Goal: Task Accomplishment & Management: Manage account settings

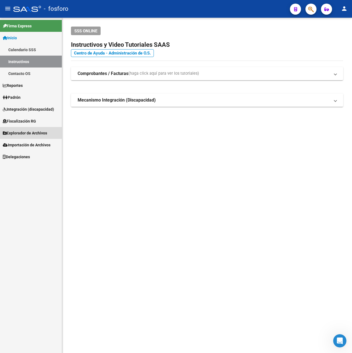
click at [24, 130] on span "Explorador de Archivos" at bounding box center [25, 133] width 44 height 6
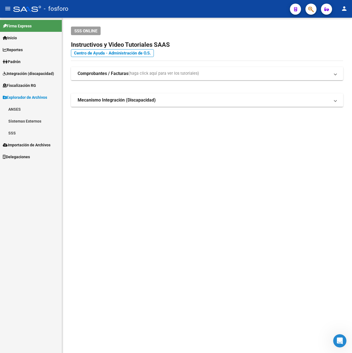
click at [23, 131] on link "SSS" at bounding box center [31, 133] width 62 height 12
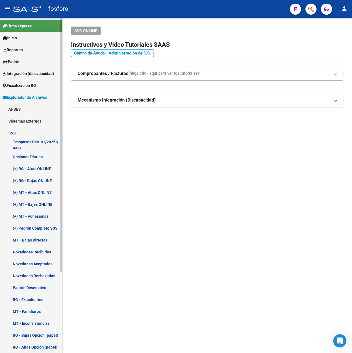
click at [50, 275] on link "Novedades Rechazadas" at bounding box center [31, 276] width 62 height 12
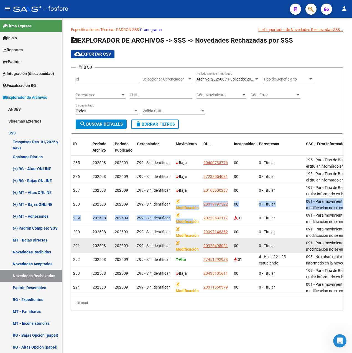
scroll to position [0, 0]
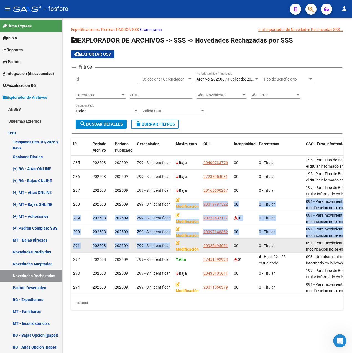
drag, startPoint x: 189, startPoint y: 204, endPoint x: 192, endPoint y: 244, distance: 39.7
click at [192, 244] on datatable-scroller "285 202508 202509 Z99 - Sin Identificar Baja 20400733776 00 0 - Titular 195 - P…" at bounding box center [207, 225] width 272 height 138
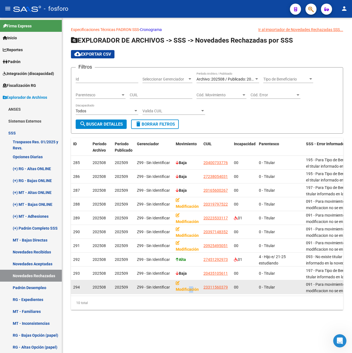
drag, startPoint x: 192, startPoint y: 244, endPoint x: 187, endPoint y: 289, distance: 45.4
click at [187, 289] on strong "Modificación" at bounding box center [187, 286] width 23 height 11
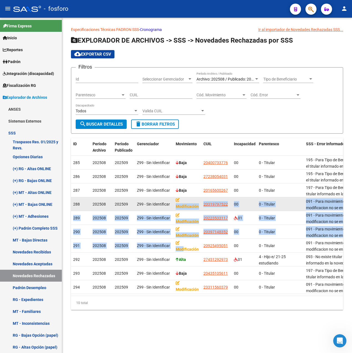
drag, startPoint x: 187, startPoint y: 289, endPoint x: 182, endPoint y: 200, distance: 89.6
click at [182, 200] on datatable-scroller "285 202508 202509 Z99 - Sin Identificar Baja 20400733776 00 0 - Titular 195 - P…" at bounding box center [207, 225] width 272 height 138
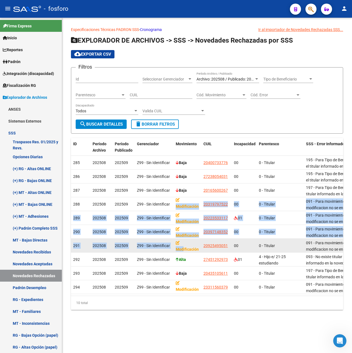
click at [190, 246] on div "Modificación" at bounding box center [187, 246] width 23 height 12
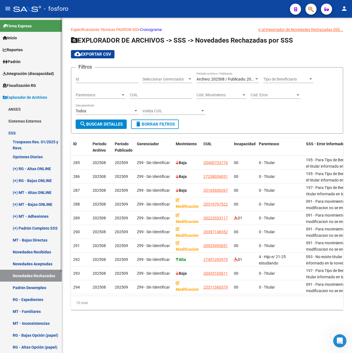
click at [39, 253] on link "Novedades Recibidas" at bounding box center [31, 252] width 62 height 12
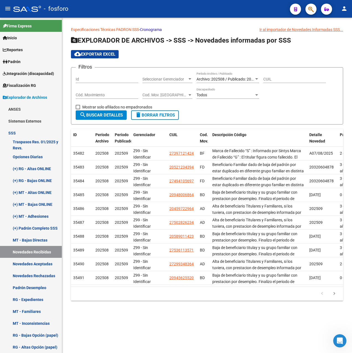
click at [240, 79] on span "Archivo: 202508 / Publicado: 202509" at bounding box center [227, 79] width 63 height 4
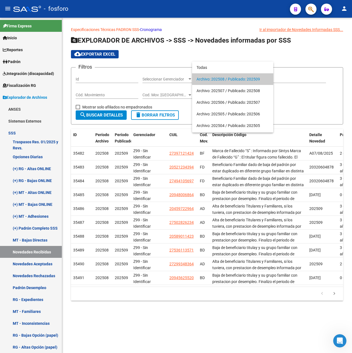
click at [314, 97] on div at bounding box center [176, 176] width 352 height 353
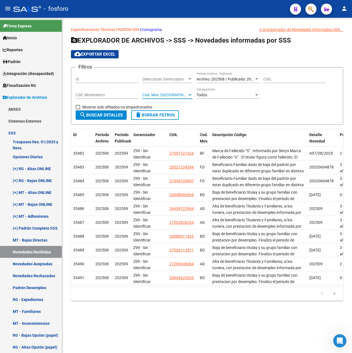
click at [168, 97] on span "Cod. Mov. [GEOGRAPHIC_DATA]" at bounding box center [164, 95] width 45 height 5
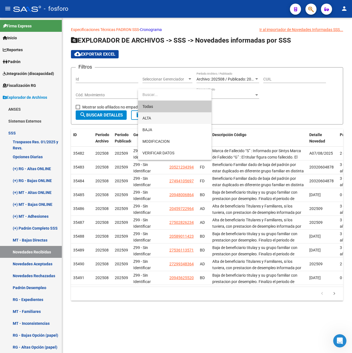
click at [165, 118] on span "ALTA" at bounding box center [174, 118] width 65 height 12
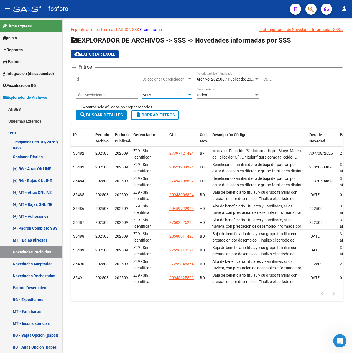
click at [107, 116] on span "search Buscar Detalles" at bounding box center [100, 115] width 43 height 5
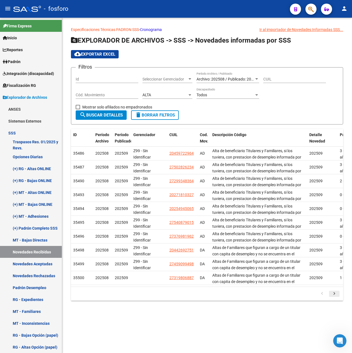
click at [333, 297] on icon "go to next page" at bounding box center [333, 294] width 7 height 7
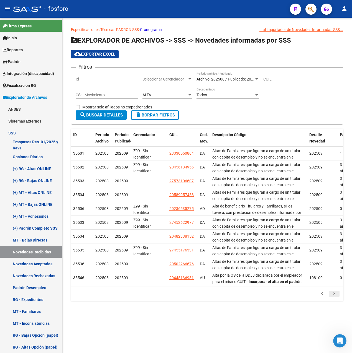
click at [332, 298] on icon "go to next page" at bounding box center [333, 294] width 7 height 7
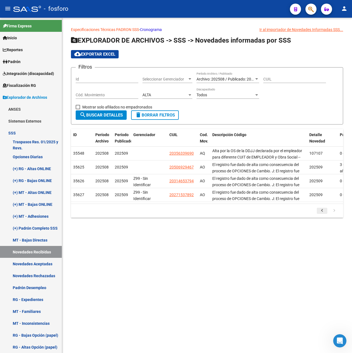
click at [322, 215] on icon "go to previous page" at bounding box center [321, 211] width 7 height 7
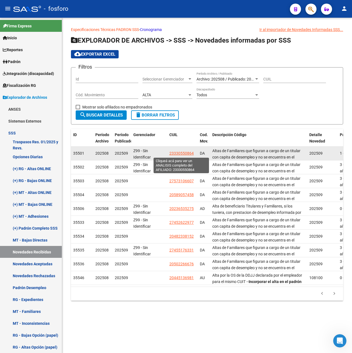
click at [186, 154] on span "23330550864" at bounding box center [181, 153] width 24 height 4
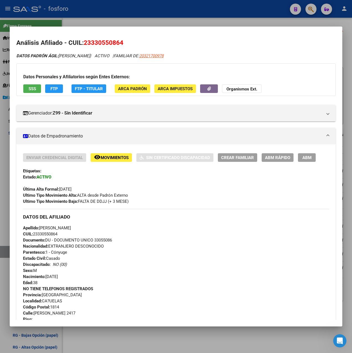
click at [214, 22] on div at bounding box center [176, 176] width 352 height 353
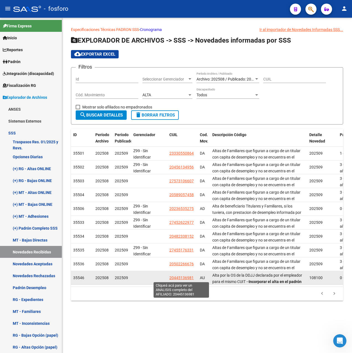
click at [178, 280] on span "20445136981" at bounding box center [181, 278] width 24 height 4
type textarea "20445136981"
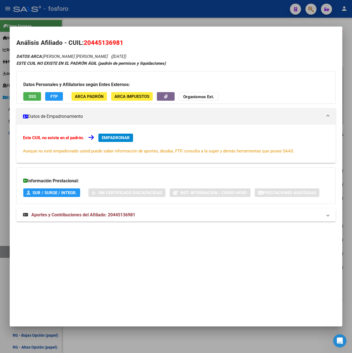
click at [169, 15] on div at bounding box center [176, 176] width 352 height 353
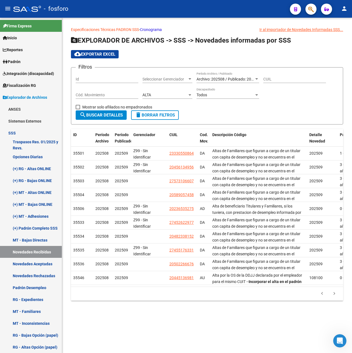
click at [181, 94] on div "ALTA" at bounding box center [164, 95] width 45 height 5
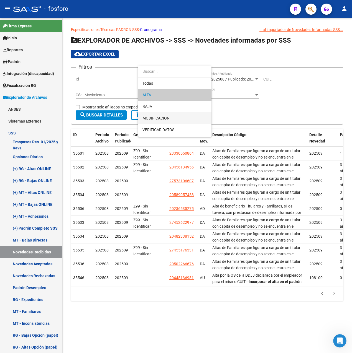
scroll to position [34, 0]
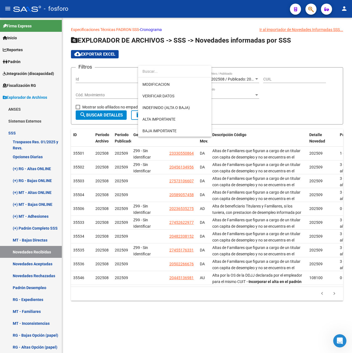
click at [252, 104] on div at bounding box center [176, 176] width 352 height 353
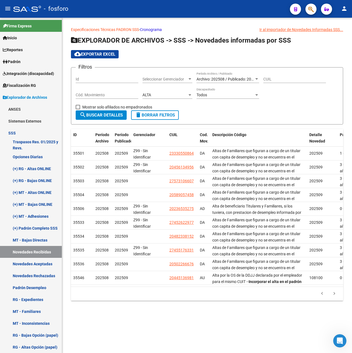
click at [225, 77] on span "Archivo: 202508 / Publicado: 202509" at bounding box center [227, 79] width 63 height 4
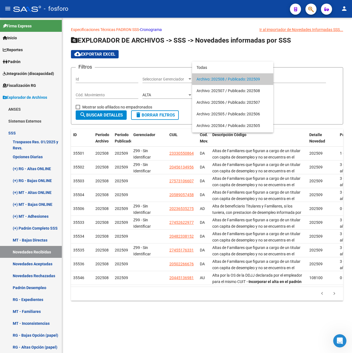
click at [225, 79] on span "Archivo: 202508 / Publicado: 202509" at bounding box center [232, 79] width 72 height 12
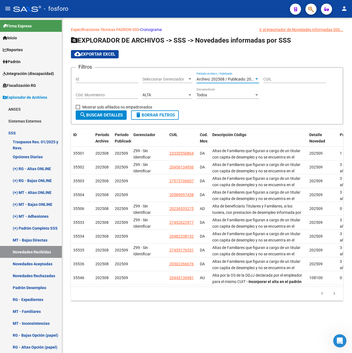
click at [168, 93] on div "ALTA" at bounding box center [164, 95] width 45 height 5
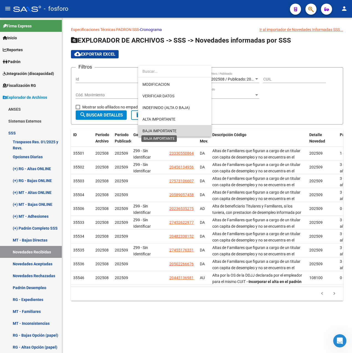
click at [167, 130] on span "BAJA IMPORTANTE" at bounding box center [159, 131] width 34 height 4
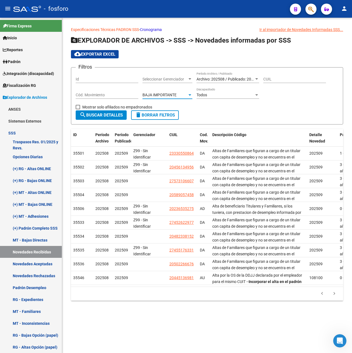
click at [168, 94] on span "BAJA IMPORTANTE" at bounding box center [159, 95] width 34 height 4
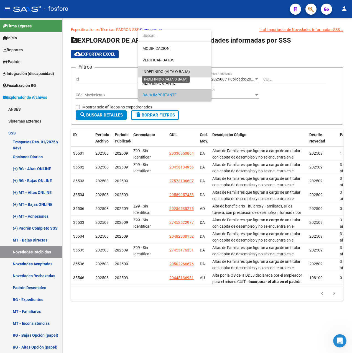
click at [167, 73] on span "INDEFINIDO (ALTA O BAJA)" at bounding box center [165, 72] width 47 height 4
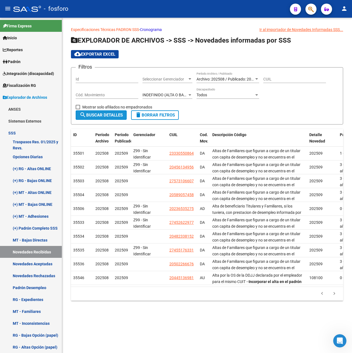
click at [107, 115] on span "search Buscar Detalles" at bounding box center [100, 115] width 43 height 5
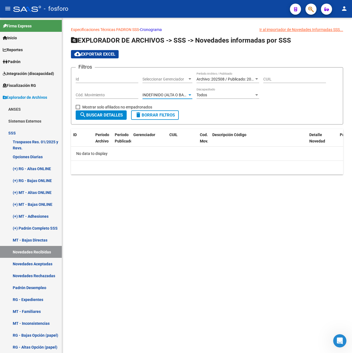
click at [178, 94] on span "INDEFINIDO (ALTA O BAJA)" at bounding box center [165, 95] width 47 height 4
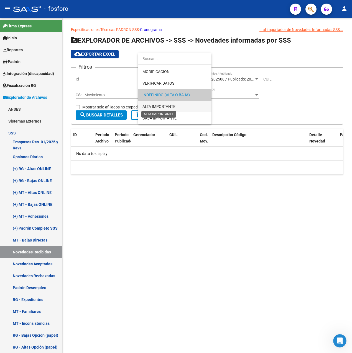
click at [168, 104] on span "ALTA IMPORTANTE" at bounding box center [158, 106] width 33 height 4
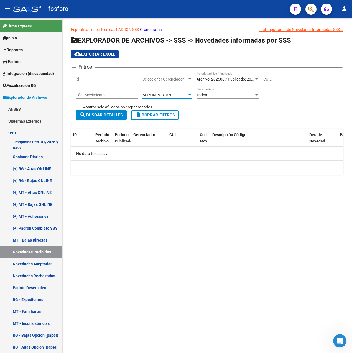
click at [96, 116] on span "search Buscar Detalles" at bounding box center [100, 115] width 43 height 5
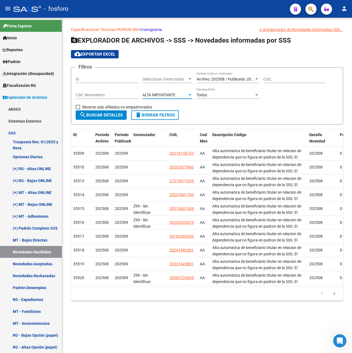
click at [174, 94] on span "ALTA IMPORTANTE" at bounding box center [158, 95] width 33 height 4
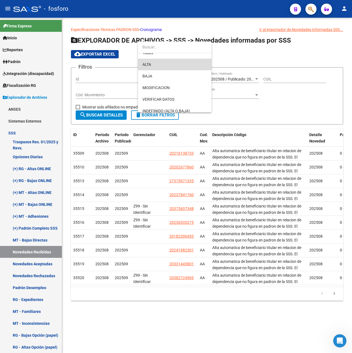
click at [162, 65] on span "ALTA" at bounding box center [174, 65] width 65 height 12
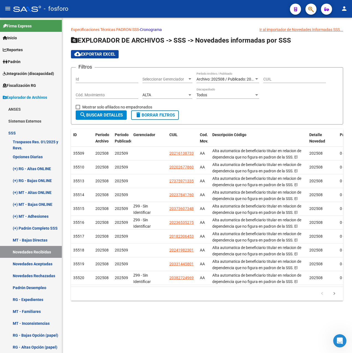
click at [160, 90] on div "ALTA Cod. Mov. Categoria" at bounding box center [167, 93] width 50 height 11
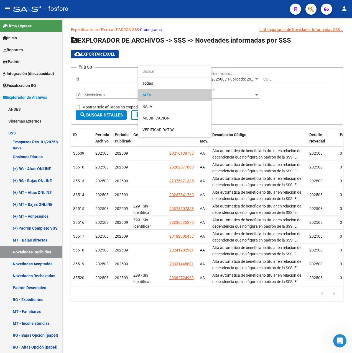
scroll to position [34, 0]
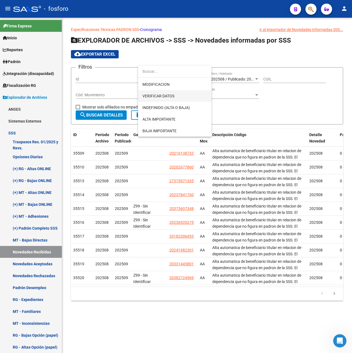
click at [174, 94] on span "VERIFICAR DATOS" at bounding box center [174, 96] width 65 height 12
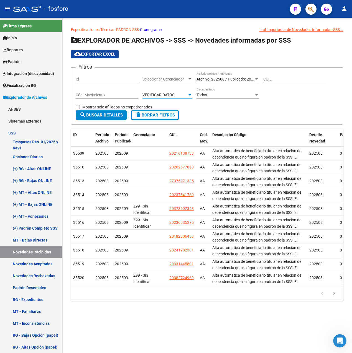
click at [112, 111] on button "search Buscar Detalles" at bounding box center [101, 114] width 51 height 9
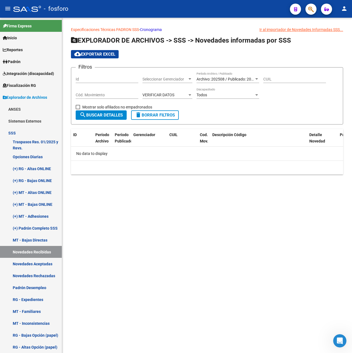
click at [177, 94] on div "VERIFICAR DATOS" at bounding box center [164, 95] width 45 height 5
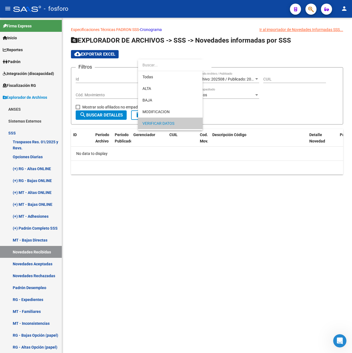
scroll to position [29, 0]
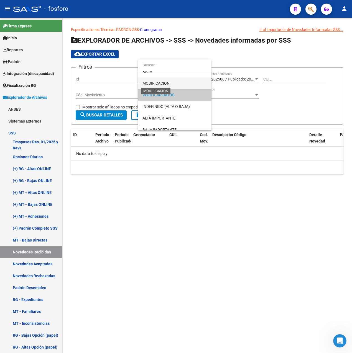
click at [168, 83] on span "MODIFICACION" at bounding box center [155, 83] width 27 height 4
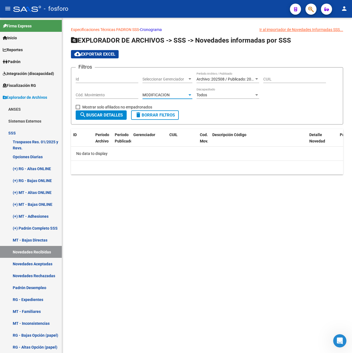
click at [101, 115] on span "search Buscar Detalles" at bounding box center [100, 115] width 43 height 5
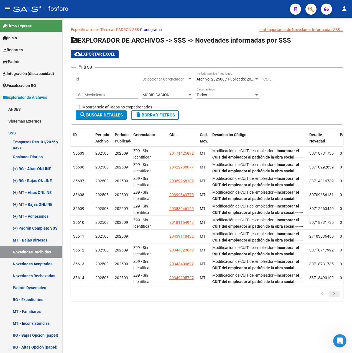
click at [336, 298] on icon "go to next page" at bounding box center [333, 294] width 7 height 7
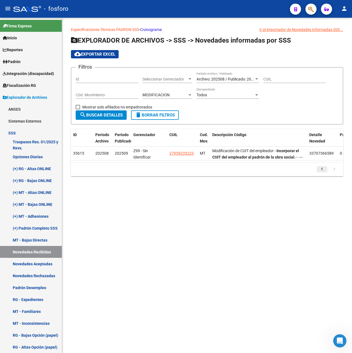
click at [319, 173] on icon "go to previous page" at bounding box center [321, 170] width 7 height 7
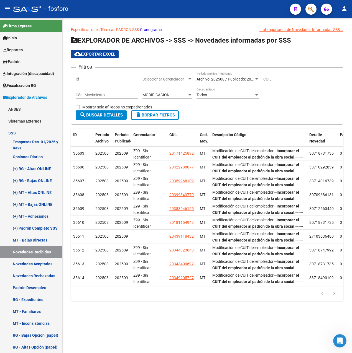
click at [169, 93] on span "MODIFICACION" at bounding box center [155, 95] width 27 height 4
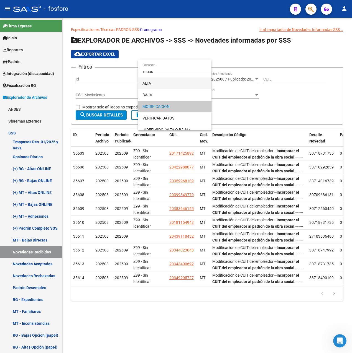
scroll to position [0, 0]
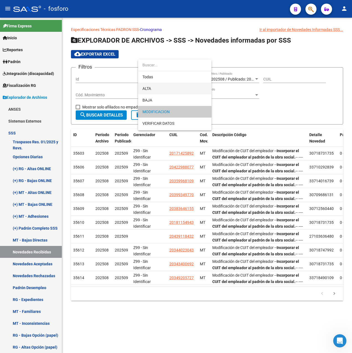
click at [160, 89] on span "ALTA" at bounding box center [174, 89] width 65 height 12
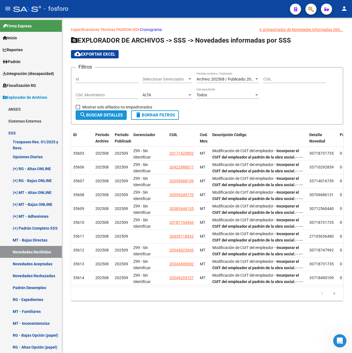
click at [116, 114] on span "search Buscar Detalles" at bounding box center [100, 115] width 43 height 5
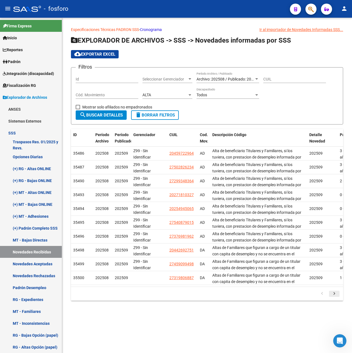
click at [334, 298] on icon "go to next page" at bounding box center [333, 294] width 7 height 7
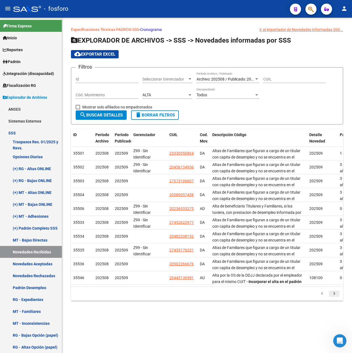
click at [331, 298] on icon "go to next page" at bounding box center [333, 294] width 7 height 7
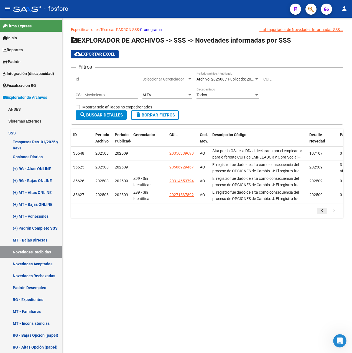
click at [323, 214] on icon "go to previous page" at bounding box center [321, 211] width 7 height 7
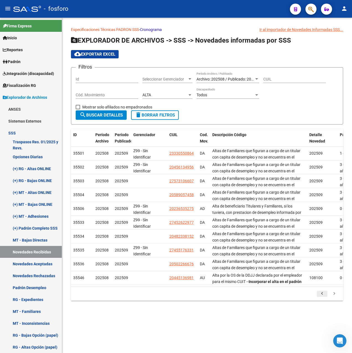
click at [322, 298] on icon "go to previous page" at bounding box center [321, 294] width 7 height 7
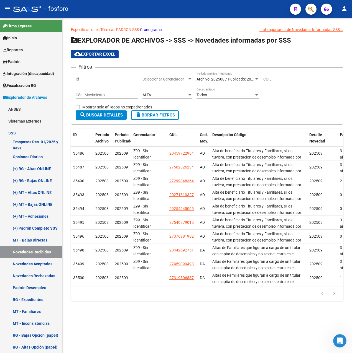
click at [336, 298] on icon "go to next page" at bounding box center [333, 294] width 7 height 7
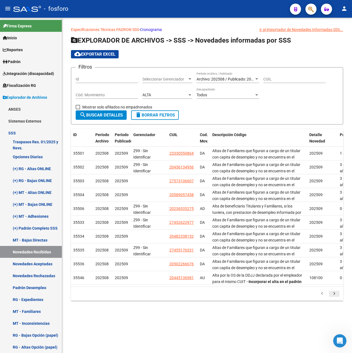
click at [334, 297] on icon "go to next page" at bounding box center [333, 294] width 7 height 7
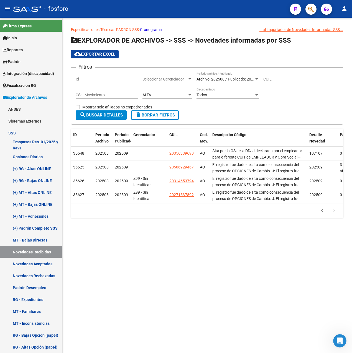
click at [183, 93] on div "ALTA" at bounding box center [164, 95] width 45 height 5
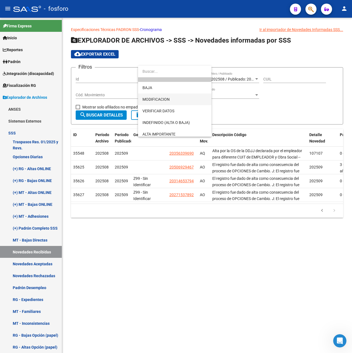
scroll to position [34, 0]
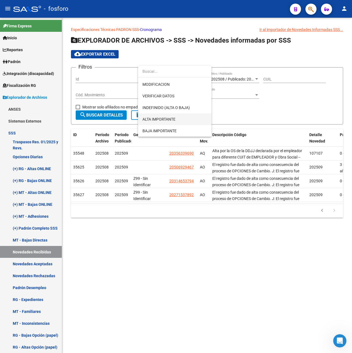
click at [165, 120] on span "ALTA IMPORTANTE" at bounding box center [158, 119] width 33 height 4
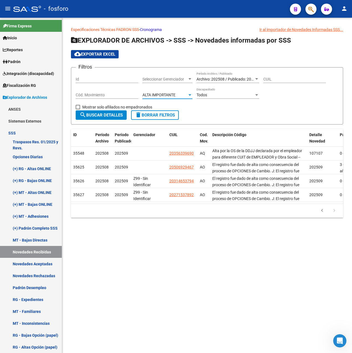
click at [120, 115] on span "search Buscar Detalles" at bounding box center [100, 115] width 43 height 5
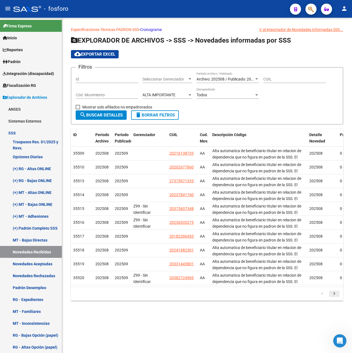
click at [334, 298] on icon "go to next page" at bounding box center [333, 294] width 7 height 7
click at [335, 298] on icon "go to next page" at bounding box center [333, 294] width 7 height 7
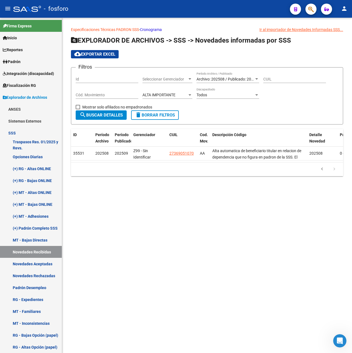
click at [177, 97] on div "ALTA IMPORTANTE" at bounding box center [164, 95] width 45 height 5
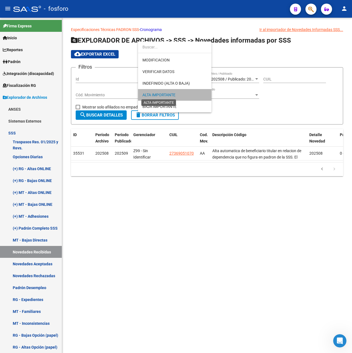
click at [162, 94] on span "ALTA IMPORTANTE" at bounding box center [158, 95] width 33 height 4
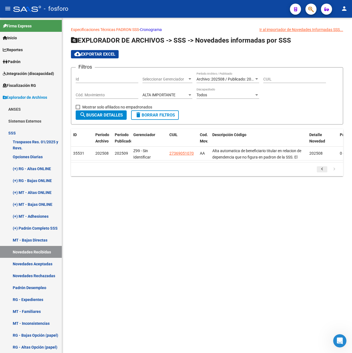
click at [319, 173] on icon "go to previous page" at bounding box center [321, 170] width 7 height 7
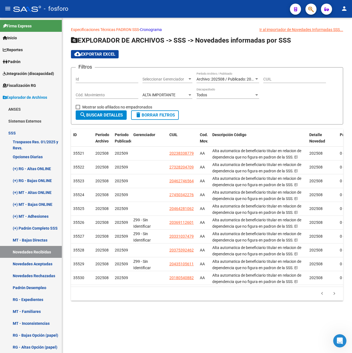
click at [177, 92] on div "ALTA IMPORTANTE Cod. Mov. Categoria" at bounding box center [167, 93] width 50 height 11
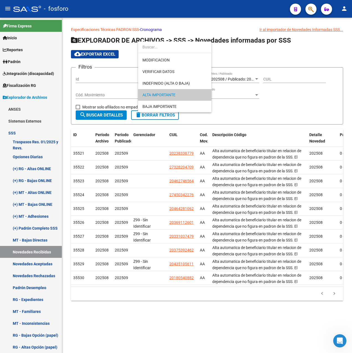
scroll to position [0, 0]
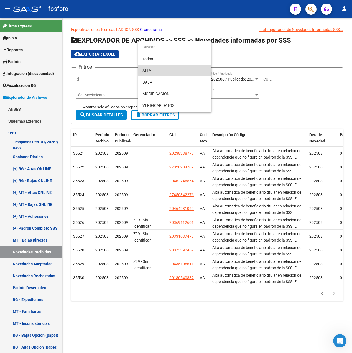
click at [159, 75] on span "ALTA" at bounding box center [174, 71] width 65 height 12
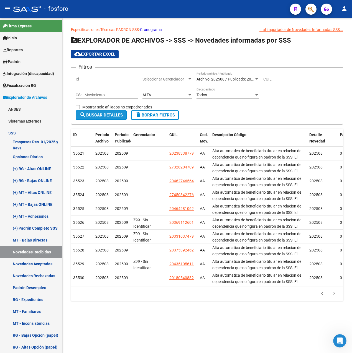
click at [110, 114] on span "search Buscar Detalles" at bounding box center [100, 115] width 43 height 5
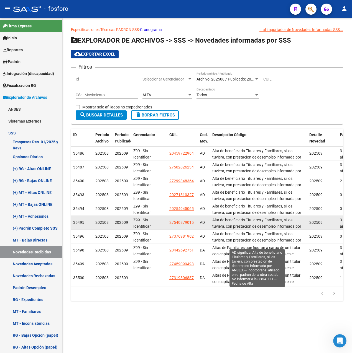
scroll to position [20, 0]
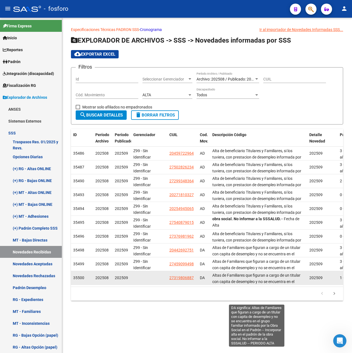
drag, startPoint x: 123, startPoint y: 286, endPoint x: 233, endPoint y: 284, distance: 109.7
click at [233, 284] on datatable-selection "35486 202508 202509 Z99 - Sin Identificar 20459722964 AD Alta de beneficiario T…" at bounding box center [207, 284] width 272 height 4
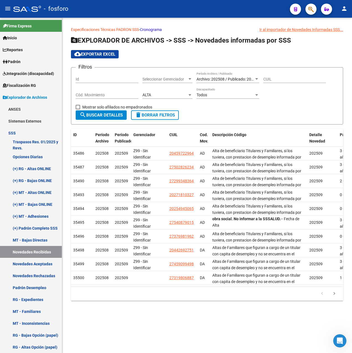
click at [193, 293] on div "179.769.313.486.231.570.000.000.000.000.000.000.000.000.000.000.000.000.000.000…" at bounding box center [207, 294] width 272 height 14
click at [336, 298] on icon "go to next page" at bounding box center [333, 294] width 7 height 7
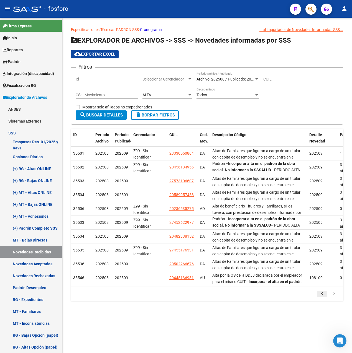
click at [322, 298] on icon "go to previous page" at bounding box center [321, 294] width 7 height 7
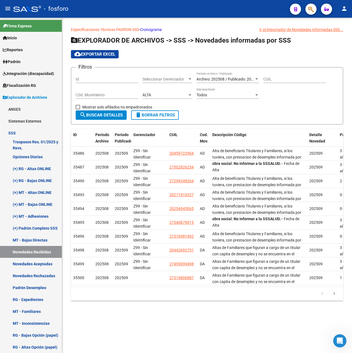
click at [301, 52] on div "cloud_download Exportar EXCEL" at bounding box center [207, 54] width 272 height 8
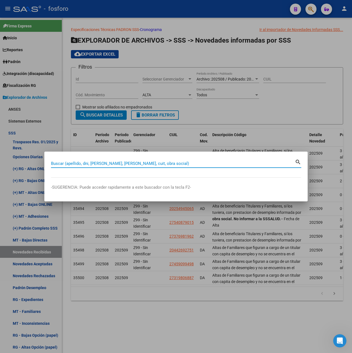
paste input "27560354245"
type input "27560354245"
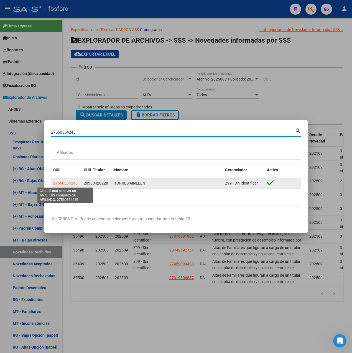
click at [71, 183] on span "27560354245" at bounding box center [65, 183] width 24 height 4
type textarea "27560354245"
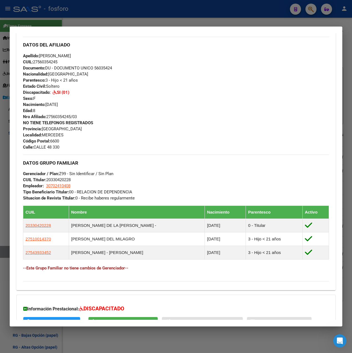
scroll to position [138, 0]
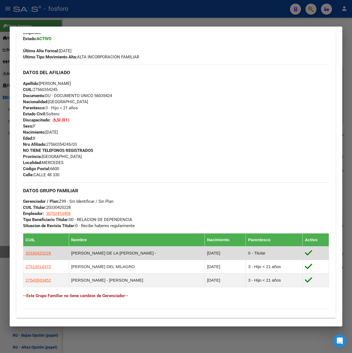
drag, startPoint x: 95, startPoint y: 254, endPoint x: 137, endPoint y: 254, distance: 42.4
click at [137, 254] on td "RODRIGUEZ PABLO DE LA CRUZ -" at bounding box center [137, 254] width 136 height 14
click at [137, 256] on td "RODRIGUEZ PABLO DE LA CRUZ -" at bounding box center [137, 254] width 136 height 14
drag, startPoint x: 53, startPoint y: 253, endPoint x: 25, endPoint y: 256, distance: 27.9
click at [25, 256] on td "20330420228" at bounding box center [46, 254] width 46 height 14
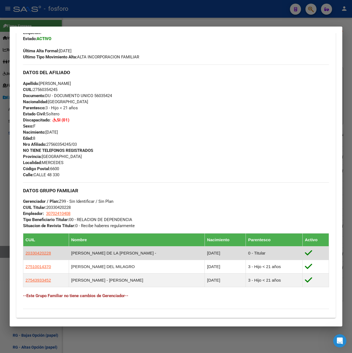
copy span "20330420228"
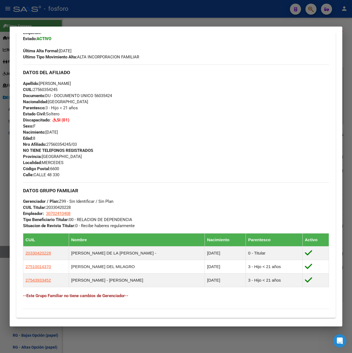
click at [189, 19] on div at bounding box center [176, 176] width 352 height 353
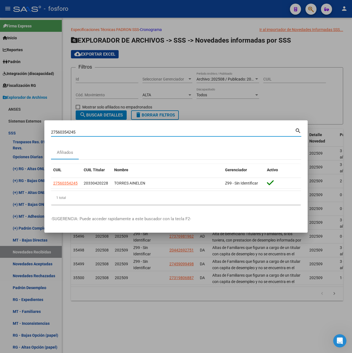
drag, startPoint x: 81, startPoint y: 131, endPoint x: -1, endPoint y: 132, distance: 82.3
click at [0, 132] on html "menu - fosforo person Firma Express Inicio Calendario SSS Instructivos Contacto…" at bounding box center [176, 176] width 352 height 353
paste input "033042022"
type input "2033042022"
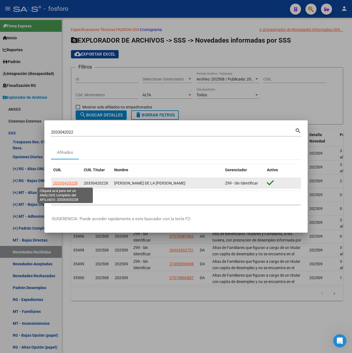
click at [68, 181] on span "20330420228" at bounding box center [65, 183] width 24 height 4
type textarea "20330420228"
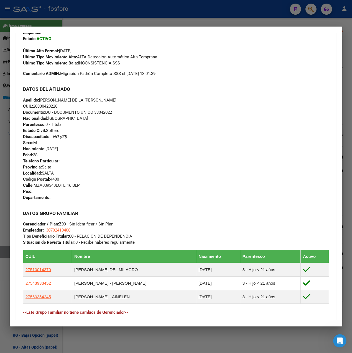
scroll to position [166, 0]
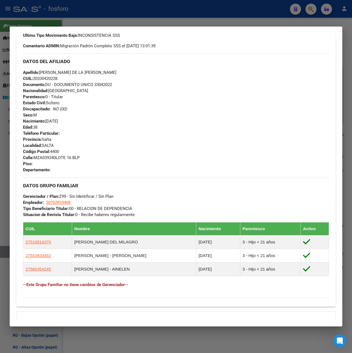
click at [193, 15] on div at bounding box center [176, 176] width 352 height 353
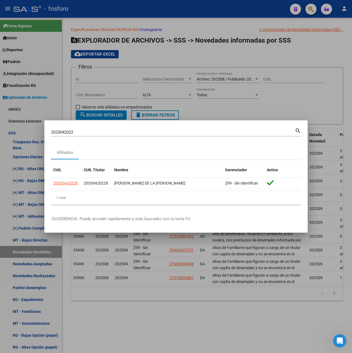
drag, startPoint x: 88, startPoint y: 133, endPoint x: 29, endPoint y: 132, distance: 58.4
click at [29, 132] on div "2033042022 Buscar (apellido, dni, cuil, nro traspaso, cuit, obra social) search…" at bounding box center [176, 176] width 352 height 353
paste input "7560354245"
type input "27560354245"
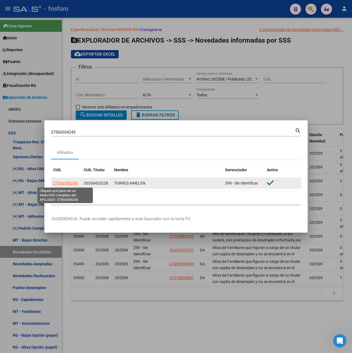
click at [70, 184] on span "27560354245" at bounding box center [65, 183] width 24 height 4
type textarea "27560354245"
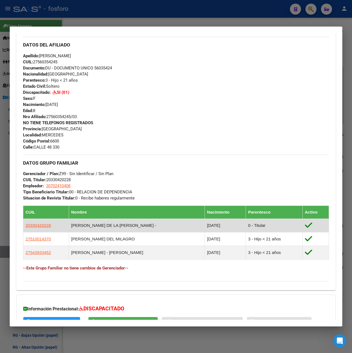
drag, startPoint x: 73, startPoint y: 227, endPoint x: 156, endPoint y: 224, distance: 83.7
click at [156, 224] on td "RODRIGUEZ PABLO DE LA CRUZ -" at bounding box center [137, 226] width 136 height 14
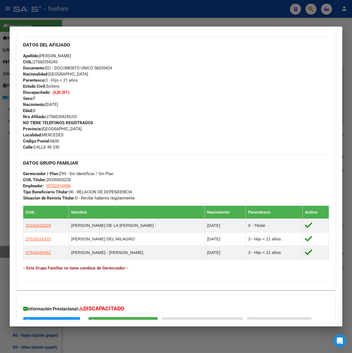
click at [178, 23] on div at bounding box center [176, 176] width 352 height 353
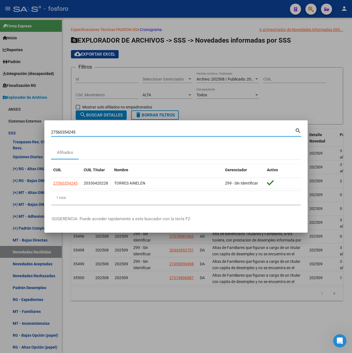
drag, startPoint x: 68, startPoint y: 130, endPoint x: -1, endPoint y: 138, distance: 69.7
click at [0, 138] on html "menu - fosforo person Firma Express Inicio Calendario SSS Instructivos Contacto…" at bounding box center [176, 176] width 352 height 353
paste input "033042022"
type input "2033042022"
click at [73, 130] on input "2033042022" at bounding box center [173, 132] width 244 height 5
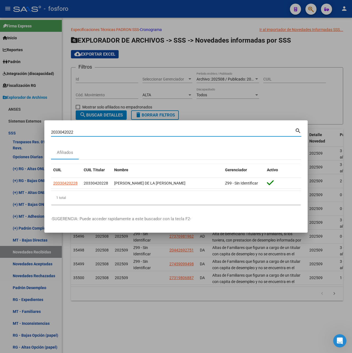
click at [76, 130] on input "2033042022" at bounding box center [173, 132] width 244 height 5
click at [174, 321] on div at bounding box center [176, 176] width 352 height 353
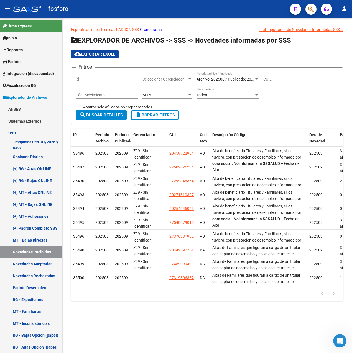
click at [194, 317] on div "Especificaciones Técnicas PADRON SSS - Cronograma Ir al importador de Novedades…" at bounding box center [207, 168] width 290 height 301
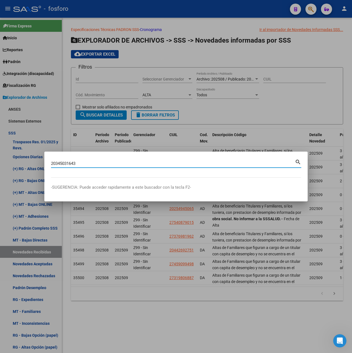
type input "20345031643"
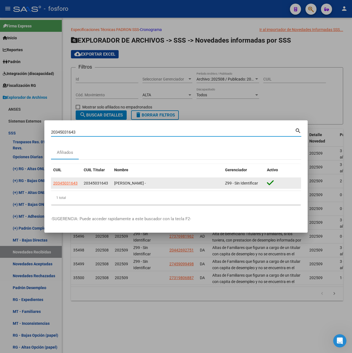
click at [71, 183] on span "20345031643" at bounding box center [65, 183] width 24 height 4
type textarea "20345031643"
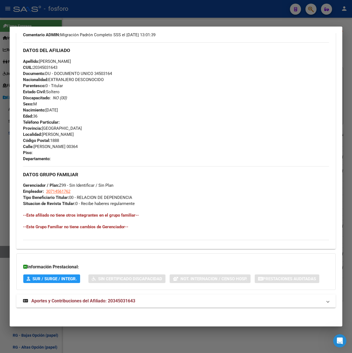
scroll to position [0, 0]
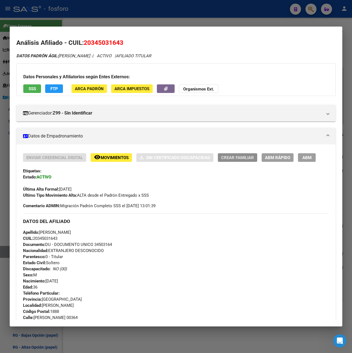
click at [230, 158] on span "Crear Familiar" at bounding box center [237, 157] width 33 height 5
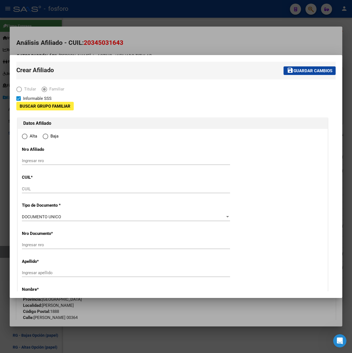
type input "30-71456176-2"
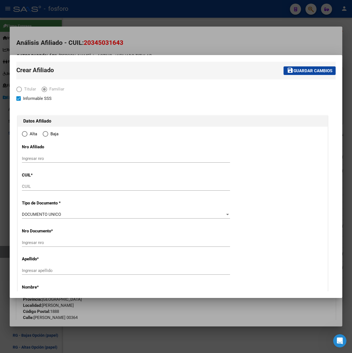
type input "FLORENCIO VARELA"
type input "1888"
type input "Simon Bolivar"
type input "00364"
radio input "true"
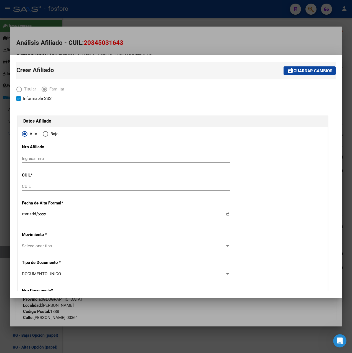
type input "30-71456176-2"
click at [25, 134] on span "Elija una opción" at bounding box center [24, 134] width 3 height 3
click at [25, 134] on input "Alta" at bounding box center [25, 134] width 6 height 6
click at [36, 188] on input "CUIL" at bounding box center [126, 186] width 208 height 5
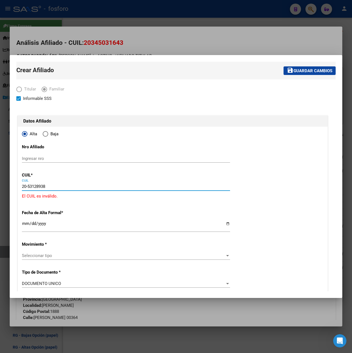
type input "20-53128938-3"
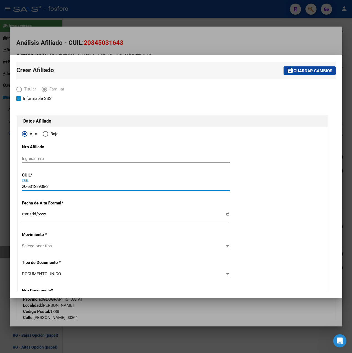
type input "53128938"
type input "MACHUCA BUERA IAN TIZIANO"
type input "2013-03-25"
type input "FLORENCIO VAREL"
type input "SIMON BOLIVAR"
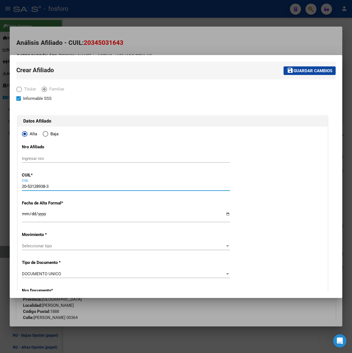
type input "3469"
type input "20-53128938-3"
click at [23, 217] on input "Ingresar fecha" at bounding box center [126, 216] width 208 height 9
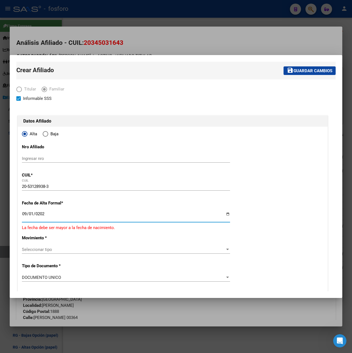
type input "[DATE]"
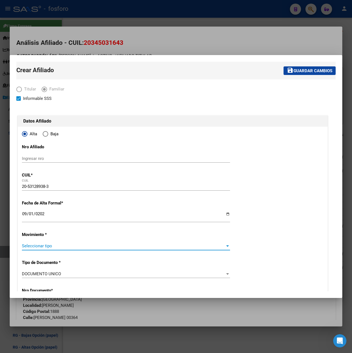
click at [45, 246] on span "Seleccionar tipo" at bounding box center [123, 246] width 203 height 5
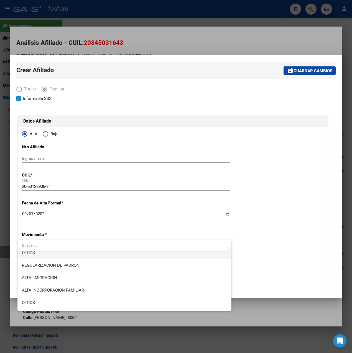
scroll to position [83, 0]
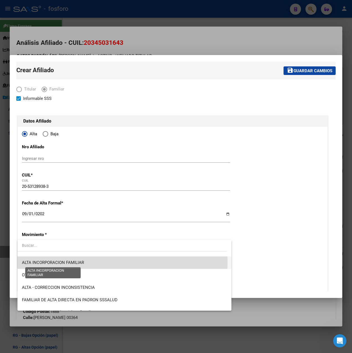
click at [70, 262] on span "ALTA INCORPORACION FAMILIAR" at bounding box center [53, 262] width 62 height 5
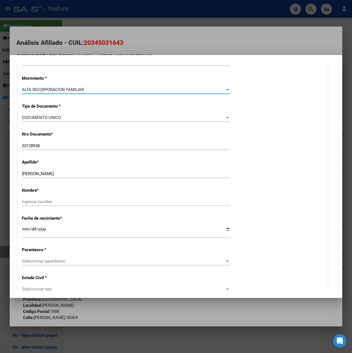
scroll to position [166, 0]
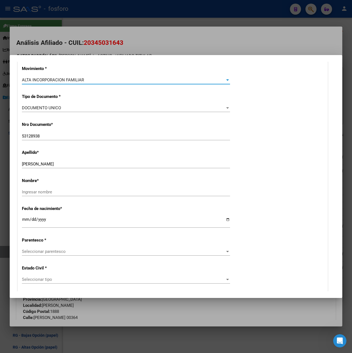
click at [53, 190] on input "Ingresar nombre" at bounding box center [126, 192] width 208 height 5
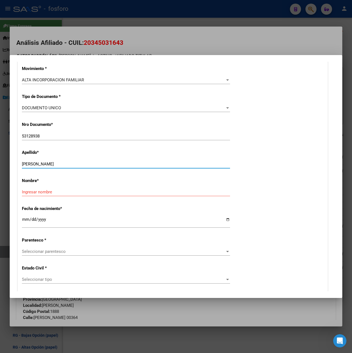
drag, startPoint x: 43, startPoint y: 161, endPoint x: 102, endPoint y: 161, distance: 59.3
click at [102, 162] on input "MACHUCA BUERA IAN TIZIANO" at bounding box center [126, 164] width 208 height 5
drag, startPoint x: 88, startPoint y: 161, endPoint x: 82, endPoint y: 166, distance: 7.2
click at [82, 166] on input "MACHUCA BUERA IAN TIZIANO" at bounding box center [126, 164] width 208 height 5
type input "MACHUCA"
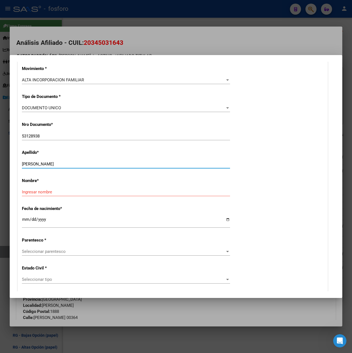
click at [36, 194] on input "Ingresar nombre" at bounding box center [126, 192] width 208 height 5
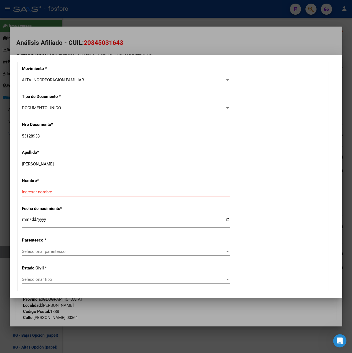
paste input "BUERA IAN TIZIANO"
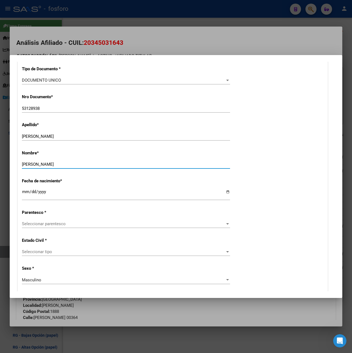
type input "BUERA IAN TIZIANO"
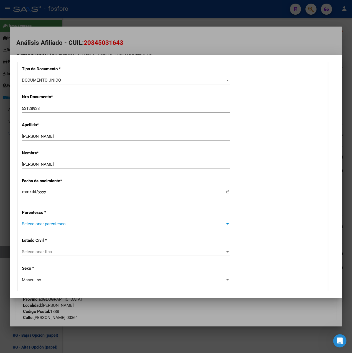
click at [30, 224] on span "Seleccionar parentesco" at bounding box center [123, 224] width 203 height 5
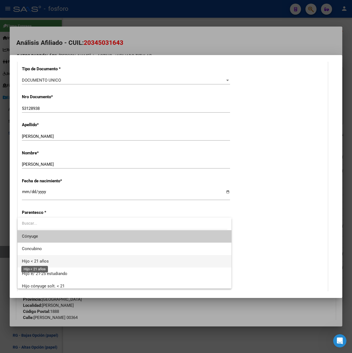
click at [45, 259] on span "Hijo < 21 años" at bounding box center [35, 261] width 27 height 5
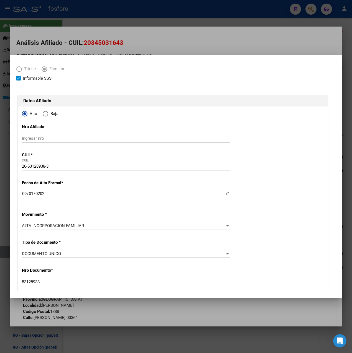
scroll to position [0, 0]
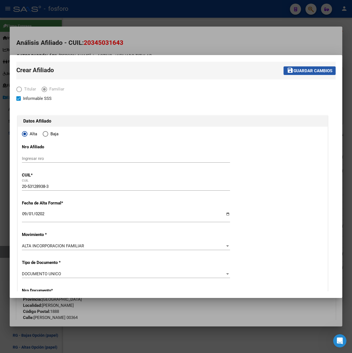
click at [307, 71] on span "Guardar cambios" at bounding box center [312, 70] width 39 height 5
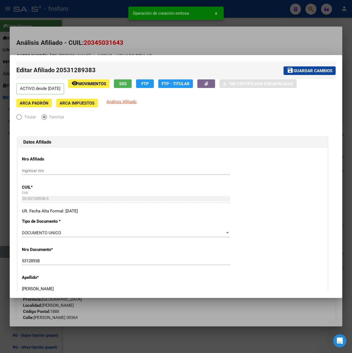
click at [225, 41] on div at bounding box center [176, 176] width 352 height 353
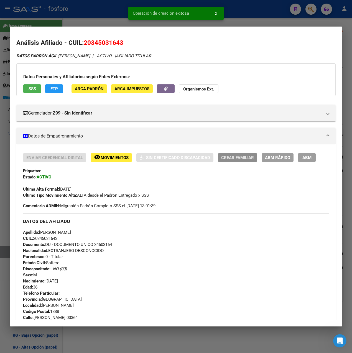
click at [234, 158] on span "Crear Familiar" at bounding box center [237, 157] width 33 height 5
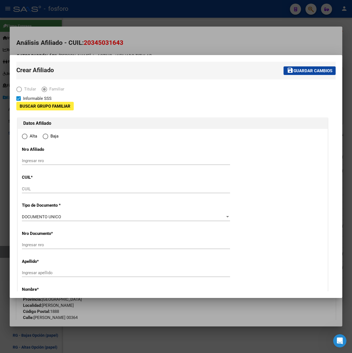
type input "30-71456176-2"
type input "FLORENCIO VARELA"
type input "1888"
type input "Simon Bolivar"
type input "00364"
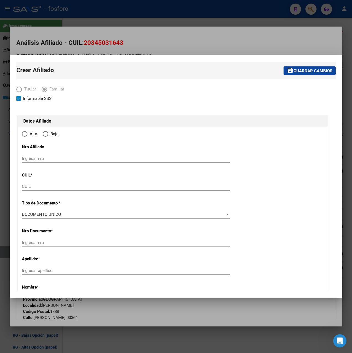
radio input "true"
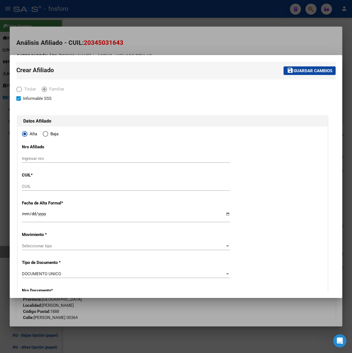
type input "30-71456176-2"
click at [31, 187] on input "CUIL" at bounding box center [126, 186] width 208 height 5
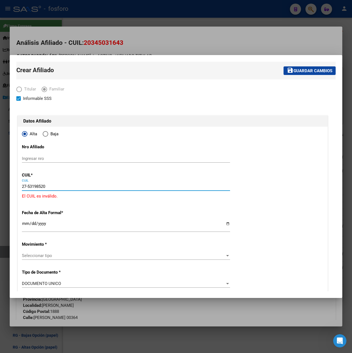
type input "27-53198520-1"
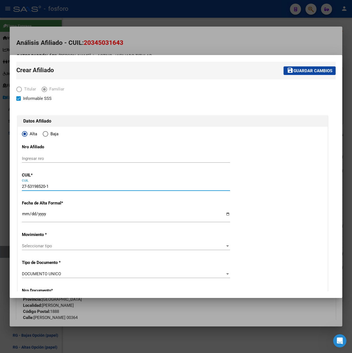
type input "53198520"
type input "MACHUCA BUERA ZOE TAIS"
type input "2012-02-13"
type input "FLORENCIO VAREL"
type input "SIMON BOLIVAR"
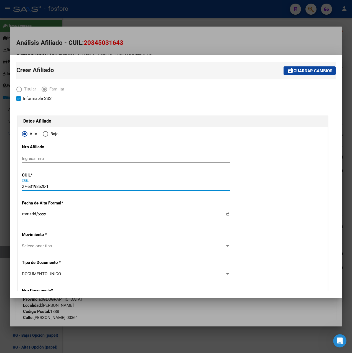
type input "3469"
type input "27-53198520-1"
click at [27, 216] on input "Ingresar fecha" at bounding box center [126, 216] width 208 height 9
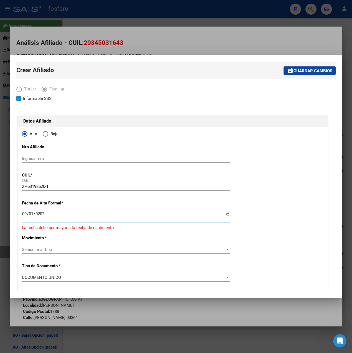
type input "[DATE]"
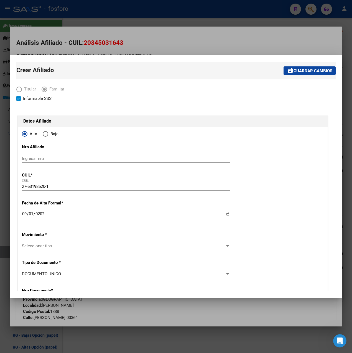
click at [33, 243] on div "Seleccionar tipo Seleccionar tipo" at bounding box center [126, 246] width 208 height 8
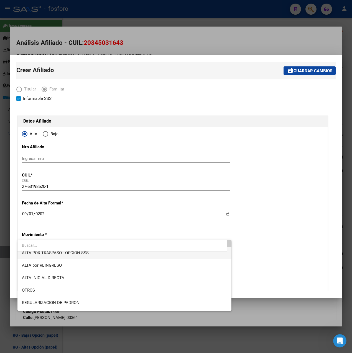
scroll to position [55, 0]
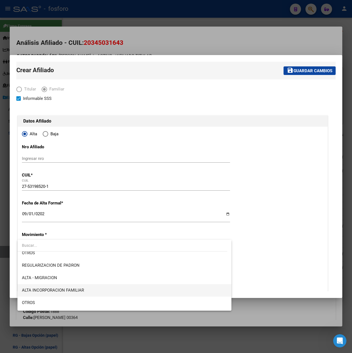
click at [74, 291] on span "ALTA INCORPORACION FAMILIAR" at bounding box center [53, 290] width 62 height 5
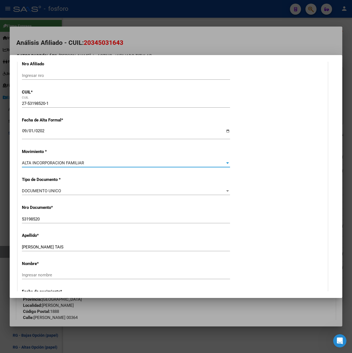
scroll to position [194, 0]
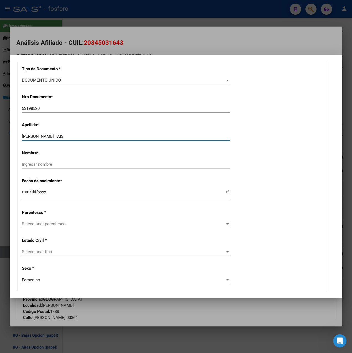
drag, startPoint x: 48, startPoint y: 136, endPoint x: 96, endPoint y: 138, distance: 48.8
click at [96, 138] on input "MACHUCA BUERA ZOE TAIS" at bounding box center [126, 136] width 208 height 5
type input "MACHUCA"
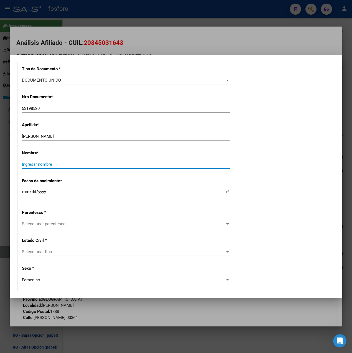
click at [27, 167] on input "Ingresar nombre" at bounding box center [126, 164] width 208 height 5
paste input "BUERA ZOE TAIS"
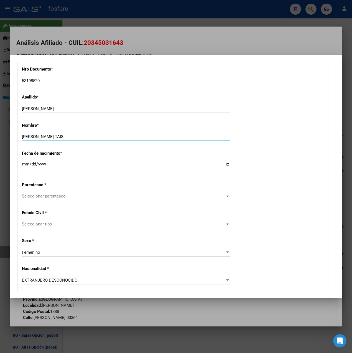
type input "BUERA ZOE TAIS"
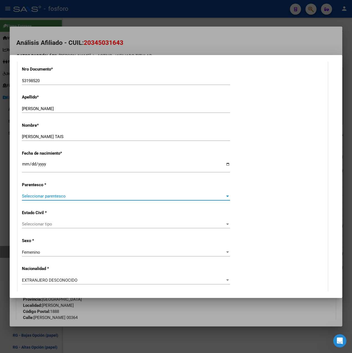
click at [46, 198] on span "Seleccionar parentesco" at bounding box center [123, 196] width 203 height 5
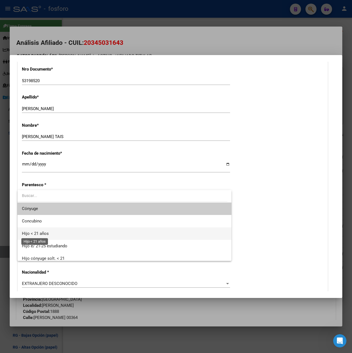
click at [40, 232] on span "Hijo < 21 años" at bounding box center [35, 233] width 27 height 5
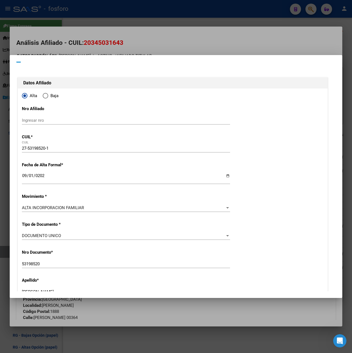
scroll to position [0, 0]
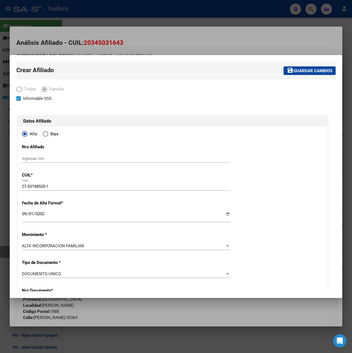
click at [301, 73] on span "Guardar cambios" at bounding box center [312, 70] width 39 height 5
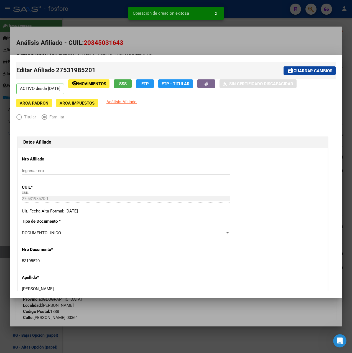
click at [156, 47] on div at bounding box center [176, 176] width 352 height 353
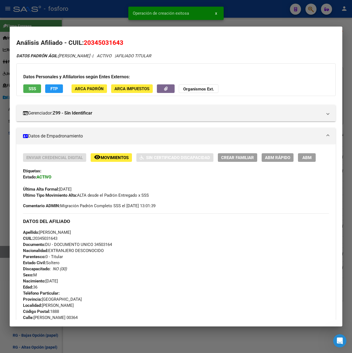
click at [123, 19] on div "Operación de creación exitosa x" at bounding box center [176, 13] width 109 height 27
click at [289, 16] on div at bounding box center [176, 176] width 352 height 353
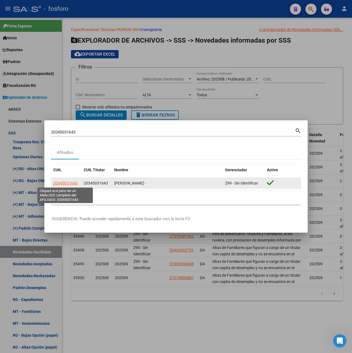
click at [71, 185] on span "20345031643" at bounding box center [65, 183] width 24 height 4
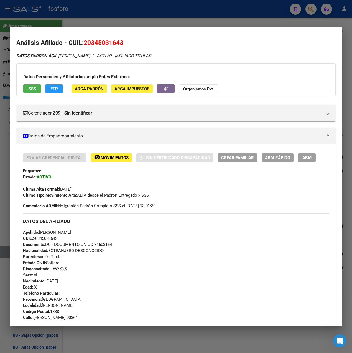
drag, startPoint x: 86, startPoint y: 43, endPoint x: 123, endPoint y: 42, distance: 37.4
click at [123, 42] on span "20345031643" at bounding box center [104, 42] width 40 height 7
copy span "20345031643"
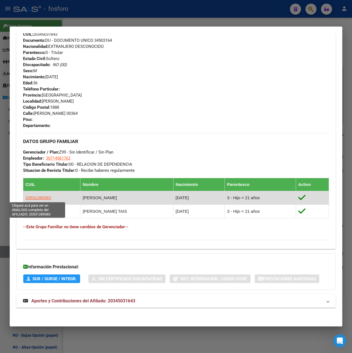
click at [40, 199] on span "20531289383" at bounding box center [37, 198] width 25 height 5
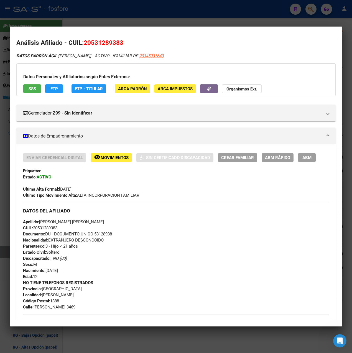
drag, startPoint x: 84, startPoint y: 43, endPoint x: 128, endPoint y: 43, distance: 44.3
click at [128, 43] on h2 "Análisis Afiliado - CUIL: 20531289383" at bounding box center [175, 42] width 319 height 9
copy span "20531289383"
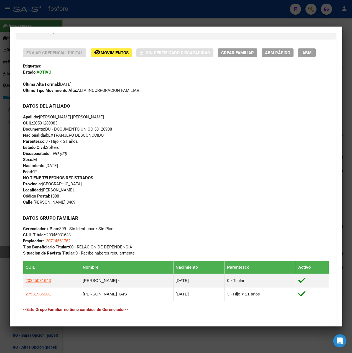
scroll to position [111, 0]
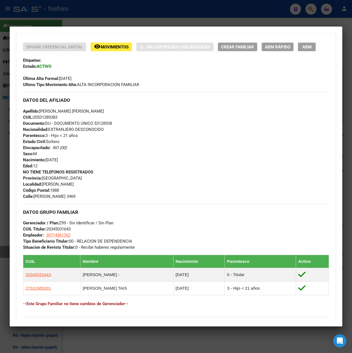
drag, startPoint x: 35, startPoint y: 197, endPoint x: 65, endPoint y: 197, distance: 29.4
click at [65, 197] on span "Calle: SIMON BOLIVAR 3469" at bounding box center [49, 196] width 52 height 5
copy span "SIMON BOLIVAR"
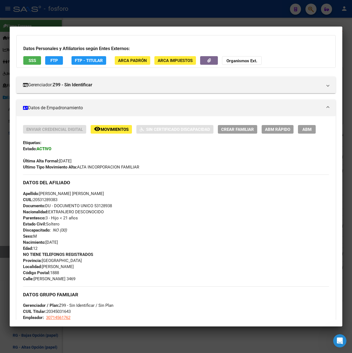
scroll to position [0, 0]
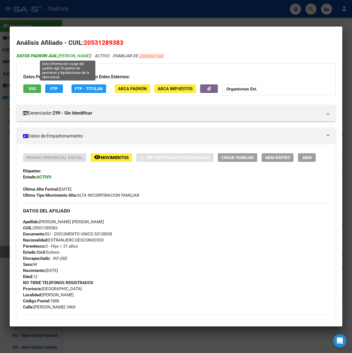
drag, startPoint x: 65, startPoint y: 56, endPoint x: 117, endPoint y: 56, distance: 52.1
click at [90, 56] on span "DATOS PADRÓN ÁGIL: MACHUCA BUERA IAN TIZIANO" at bounding box center [53, 55] width 74 height 5
drag, startPoint x: 117, startPoint y: 56, endPoint x: 114, endPoint y: 55, distance: 3.6
copy span "MACHUCA BUERA IAN TIZIANO"
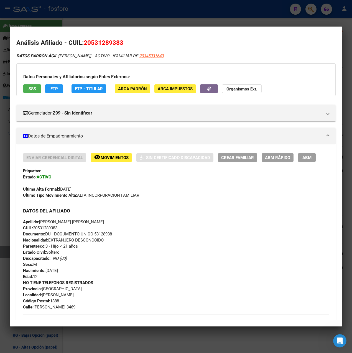
click at [165, 14] on div at bounding box center [176, 176] width 352 height 353
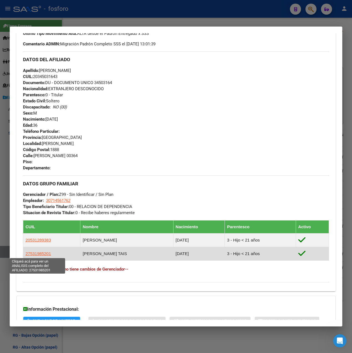
click at [42, 253] on span "27531985201" at bounding box center [37, 253] width 25 height 5
type textarea "27531985201"
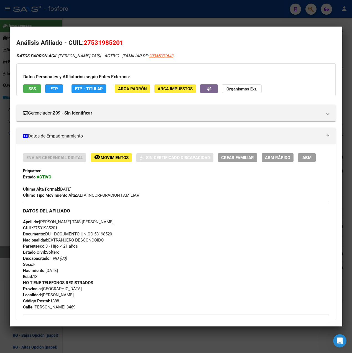
drag, startPoint x: 84, startPoint y: 43, endPoint x: 130, endPoint y: 42, distance: 45.1
click at [130, 42] on h2 "Análisis Afiliado - CUIL: 27531985201" at bounding box center [175, 42] width 319 height 9
copy span "27531985201"
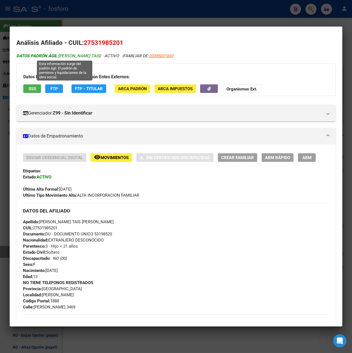
drag, startPoint x: 60, startPoint y: 53, endPoint x: 112, endPoint y: 55, distance: 51.8
click at [100, 55] on span "DATOS PADRÓN ÁGIL: MACHUCA BUERA ZOE TAIS" at bounding box center [57, 55] width 83 height 5
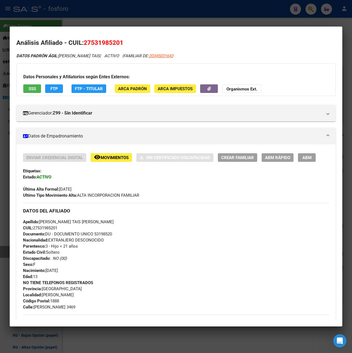
copy span "MACHUCA BUERA ZOE TAIS"
click at [118, 23] on div at bounding box center [176, 176] width 352 height 353
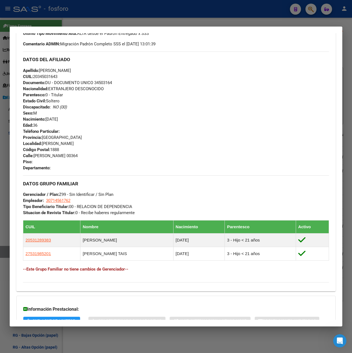
click at [258, 20] on div at bounding box center [176, 176] width 352 height 353
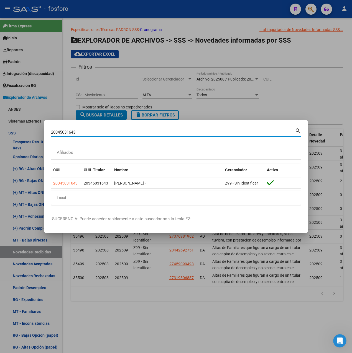
drag, startPoint x: 80, startPoint y: 131, endPoint x: 36, endPoint y: 131, distance: 44.3
click at [36, 131] on div "20345031643 Buscar (apellido, dni, cuil, nro traspaso, cuit, obra social) searc…" at bounding box center [176, 176] width 352 height 353
type input "20381278248"
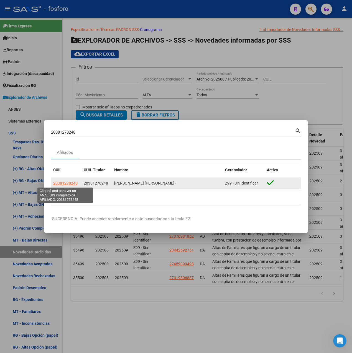
click at [74, 185] on span "20381278248" at bounding box center [65, 183] width 24 height 4
type textarea "20381278248"
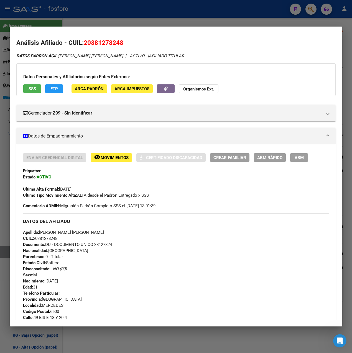
drag, startPoint x: 91, startPoint y: 41, endPoint x: 126, endPoint y: 41, distance: 34.6
click at [126, 41] on h2 "Análisis Afiliado - CUIL: 20381278248" at bounding box center [175, 42] width 319 height 9
copy span "20381278248"
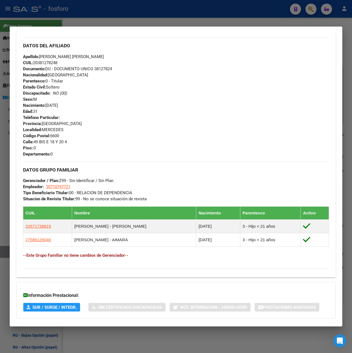
scroll to position [166, 0]
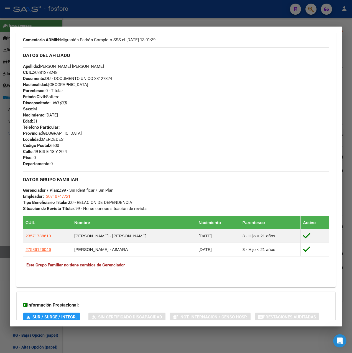
click at [172, 15] on div at bounding box center [176, 176] width 352 height 353
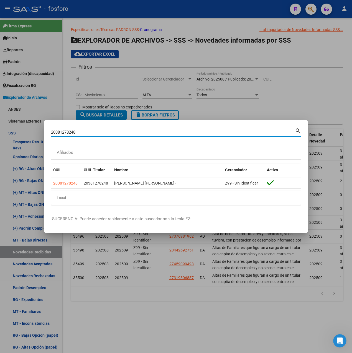
drag, startPoint x: 89, startPoint y: 131, endPoint x: -1, endPoint y: 132, distance: 90.0
click at [0, 132] on html "menu - fosforo person Firma Express Inicio Calendario SSS Instructivos Contacto…" at bounding box center [176, 176] width 352 height 353
paste input "3042022"
type input "20330420228"
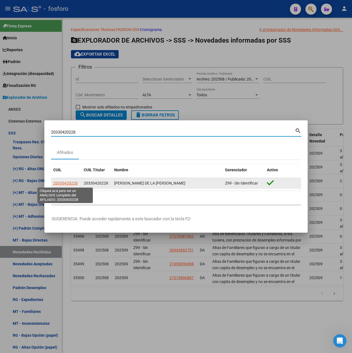
click at [68, 182] on span "20330420228" at bounding box center [65, 183] width 24 height 4
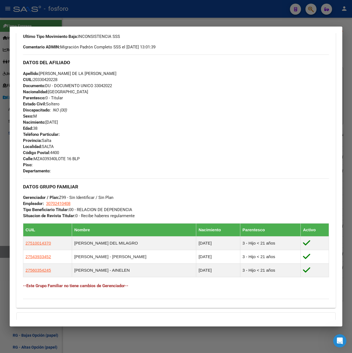
scroll to position [224, 0]
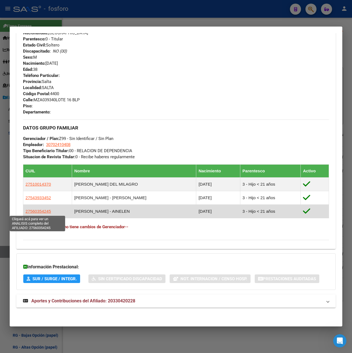
click at [44, 212] on span "27560354245" at bounding box center [37, 211] width 25 height 5
type textarea "27560354245"
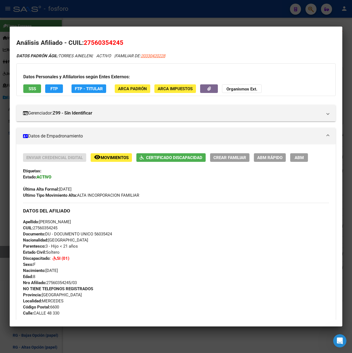
click at [261, 157] on span "ABM Rápido" at bounding box center [269, 157] width 25 height 5
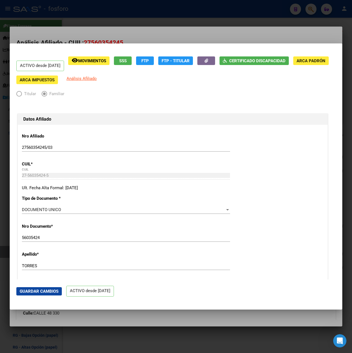
radio input "true"
type input "30-70241040-8"
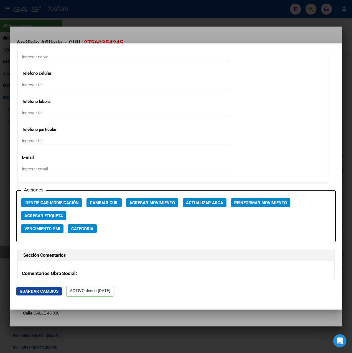
scroll to position [692, 0]
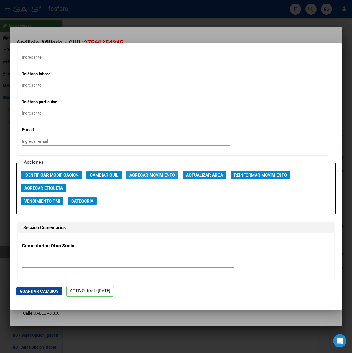
click at [152, 173] on span "Agregar Movimiento" at bounding box center [151, 175] width 45 height 5
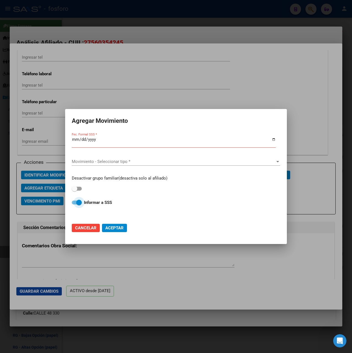
click at [80, 201] on span at bounding box center [79, 203] width 6 height 6
click at [74, 205] on input "Informar a SSS" at bounding box center [74, 205] width 0 height 0
checkbox input "false"
click at [76, 138] on input "Fec. Formal SSS *" at bounding box center [174, 141] width 204 height 9
click at [80, 140] on input "Fec. Formal SSS *" at bounding box center [174, 141] width 204 height 9
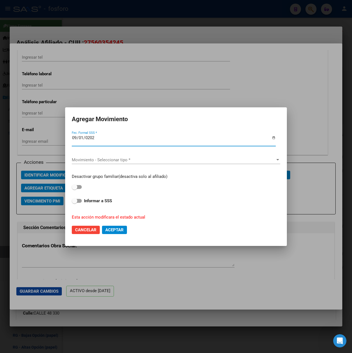
type input "[DATE]"
click at [100, 157] on div "Movimiento - Seleccionar tipo * Movimiento - Seleccionar tipo *" at bounding box center [176, 160] width 208 height 8
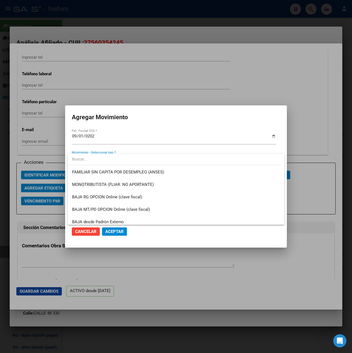
scroll to position [403, 0]
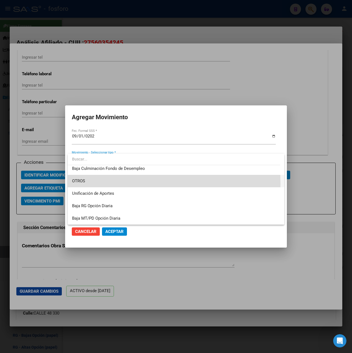
click at [104, 184] on span "OTROS" at bounding box center [176, 181] width 208 height 12
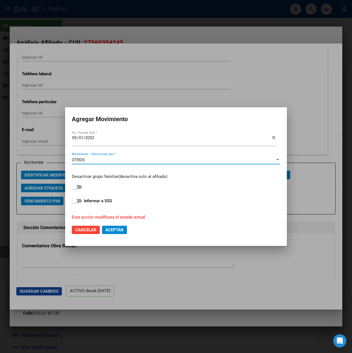
click at [78, 189] on label at bounding box center [77, 187] width 10 height 7
click at [74, 189] on input "checkbox" at bounding box center [74, 189] width 0 height 0
checkbox input "true"
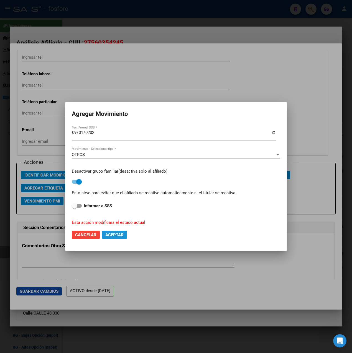
click at [117, 236] on span "Aceptar" at bounding box center [114, 235] width 18 height 5
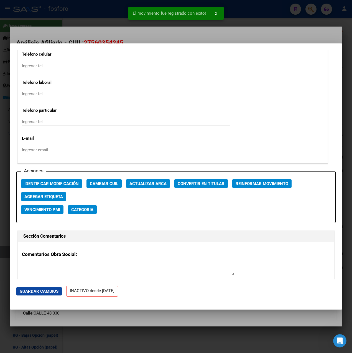
scroll to position [701, 0]
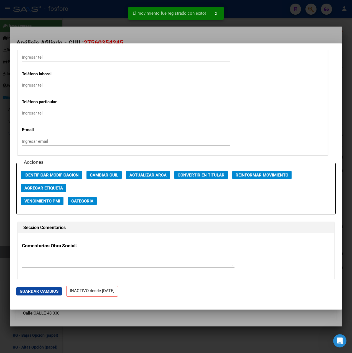
click at [259, 37] on div at bounding box center [176, 176] width 352 height 353
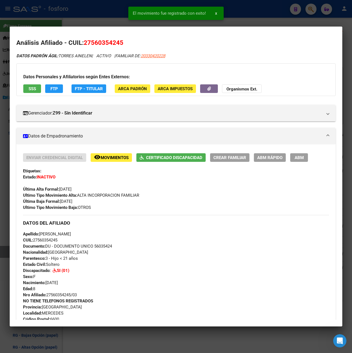
click at [253, 14] on div at bounding box center [176, 176] width 352 height 353
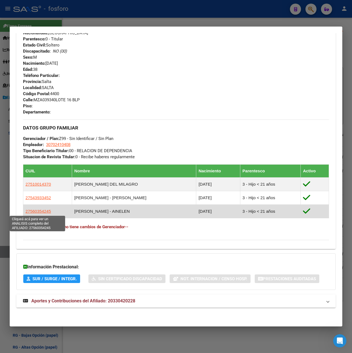
click at [41, 212] on span "27560354245" at bounding box center [37, 211] width 25 height 5
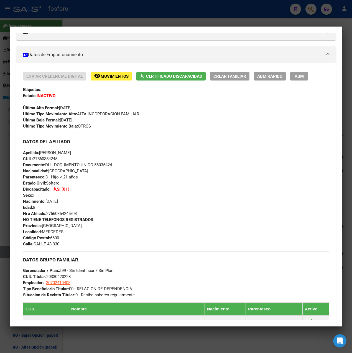
scroll to position [13, 0]
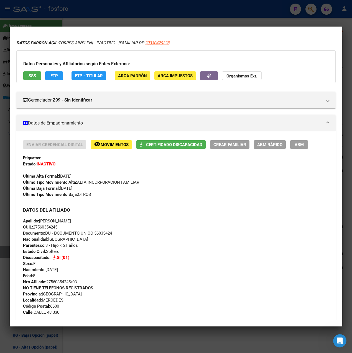
click at [263, 146] on span "ABM Rápido" at bounding box center [269, 144] width 25 height 5
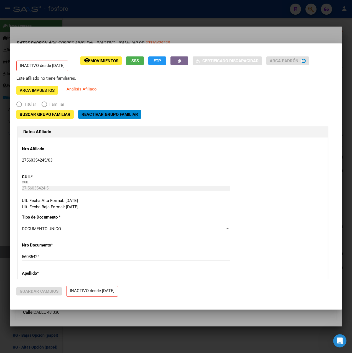
radio input "true"
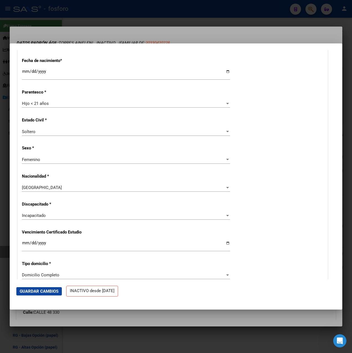
scroll to position [224, 0]
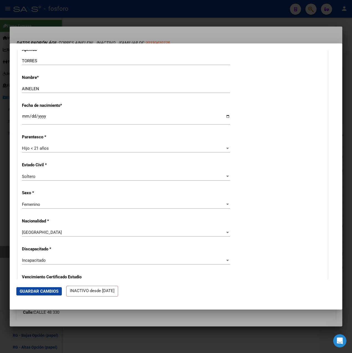
click at [214, 18] on div at bounding box center [176, 176] width 352 height 353
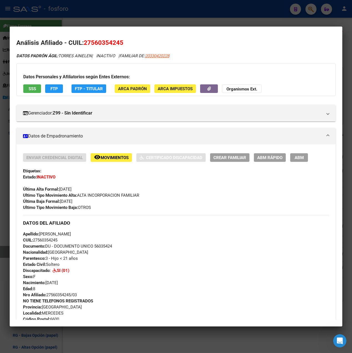
click at [214, 18] on div at bounding box center [176, 176] width 352 height 353
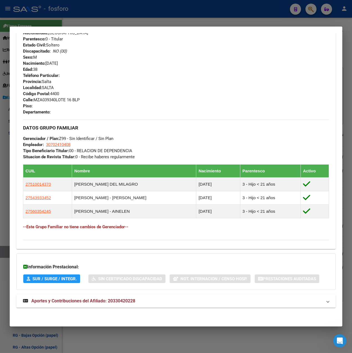
click at [194, 26] on div at bounding box center [176, 176] width 352 height 353
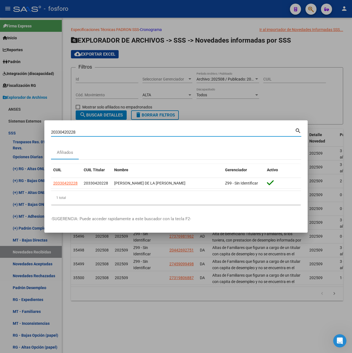
drag, startPoint x: 82, startPoint y: 131, endPoint x: 37, endPoint y: 138, distance: 45.7
click at [37, 138] on div "20330420228 Buscar (apellido, dni, cuil, nro traspaso, cuit, obra social) searc…" at bounding box center [176, 176] width 352 height 353
paste input "8127824"
type input "20381278248"
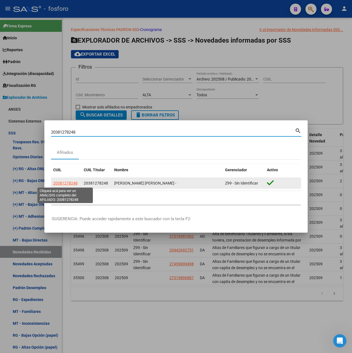
click at [66, 184] on span "20381278248" at bounding box center [65, 183] width 24 height 4
type textarea "20381278248"
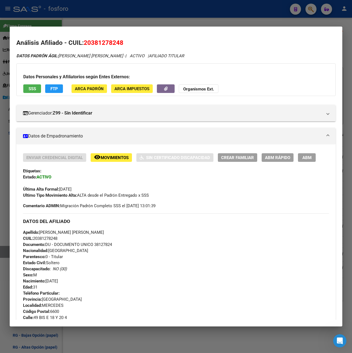
click at [277, 158] on span "ABM Rápido" at bounding box center [277, 157] width 25 height 5
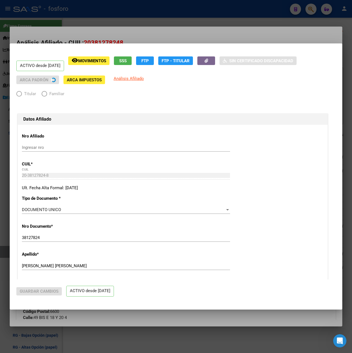
radio input "true"
type input "30-71074772-1"
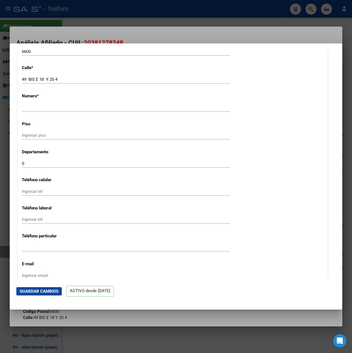
scroll to position [498, 0]
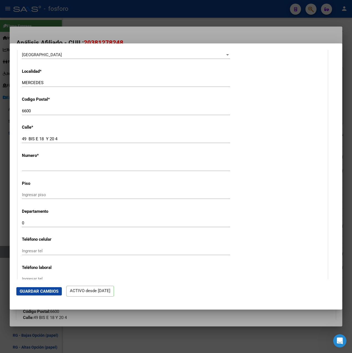
click at [258, 33] on div at bounding box center [176, 176] width 352 height 353
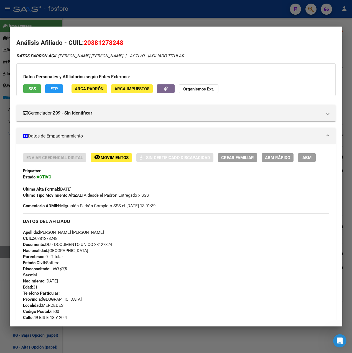
click at [270, 155] on span "ABM Rápido" at bounding box center [277, 157] width 25 height 5
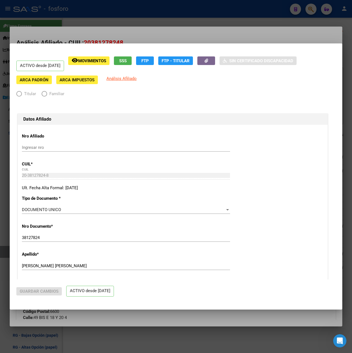
radio input "true"
type input "30-71074772-1"
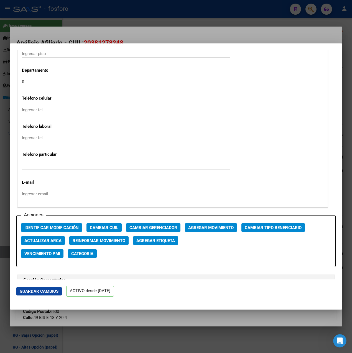
scroll to position [526, 0]
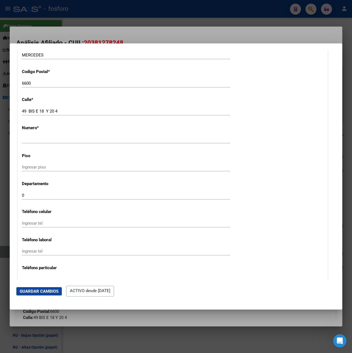
click at [267, 34] on div at bounding box center [176, 176] width 352 height 353
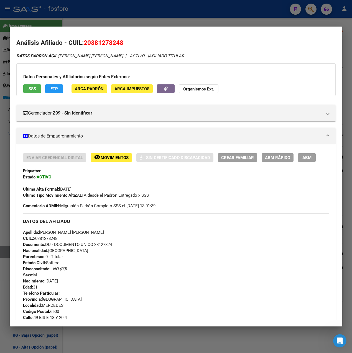
click at [228, 158] on span "Crear Familiar" at bounding box center [237, 157] width 33 height 5
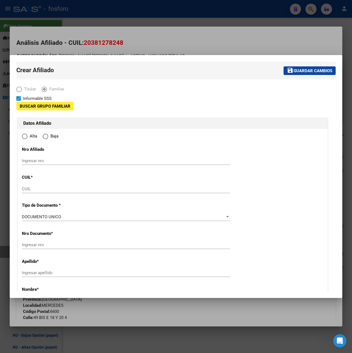
type input "30-71074772-1"
type input "MERCEDES"
type input "6600"
type input "49 BIS E 18 Y 20 4"
type input "0"
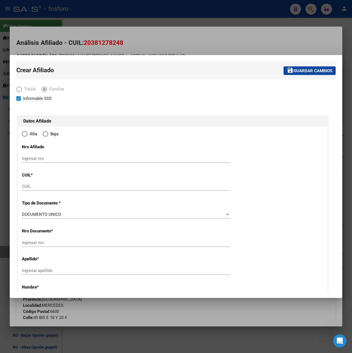
radio input "true"
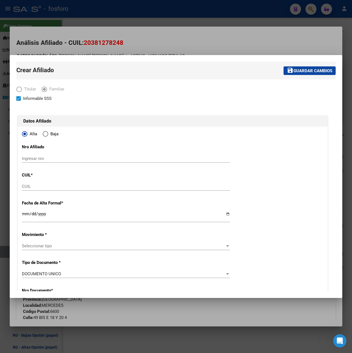
type input "30-71074772-1"
click at [42, 189] on input "CUIL" at bounding box center [126, 186] width 208 height 5
paste input "27-56035424-5"
type input "27-56035424-5"
type input "56035424"
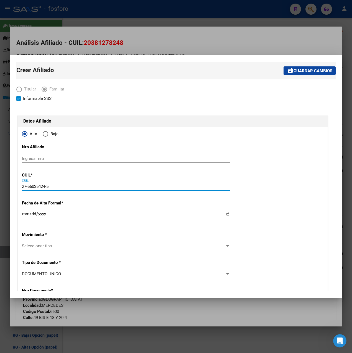
type input "TORRES"
type input "AINELEN"
type input "2016-12-31"
type input "MERCEDES"
type input "CALLE 48"
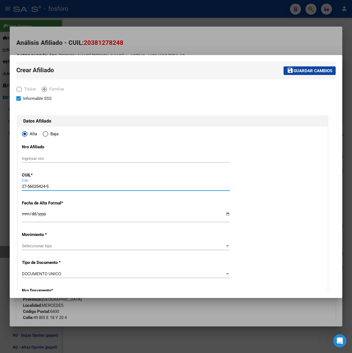
type input "330"
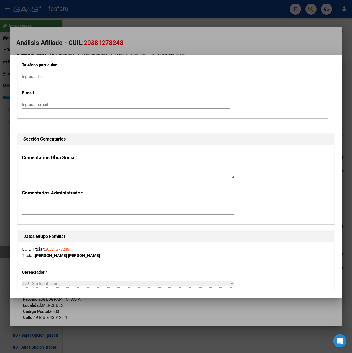
scroll to position [582, 0]
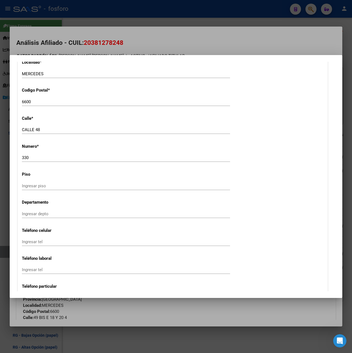
type input "27-56035424-5"
click at [161, 13] on div at bounding box center [176, 176] width 352 height 353
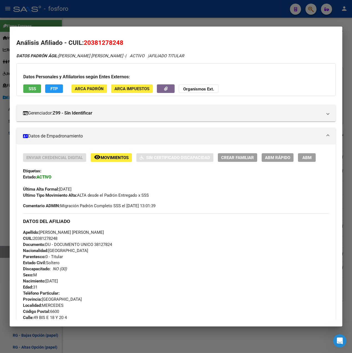
click at [163, 14] on div at bounding box center [176, 176] width 352 height 353
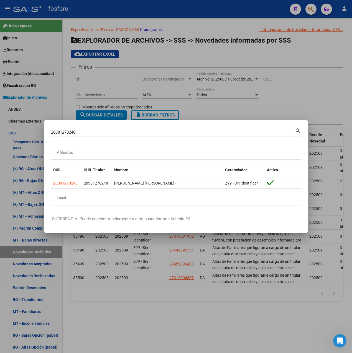
click at [178, 53] on div at bounding box center [176, 176] width 352 height 353
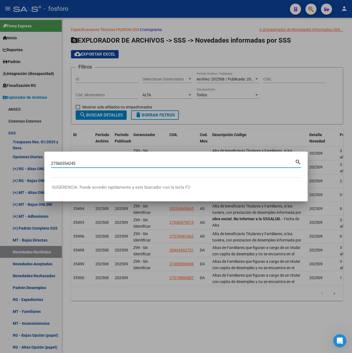
type input "27560354245"
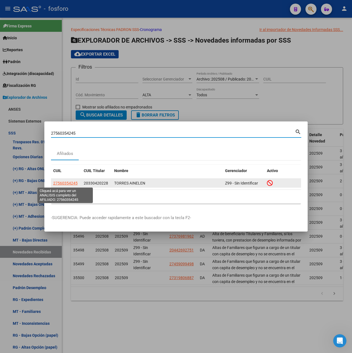
click at [71, 185] on span "27560354245" at bounding box center [65, 183] width 24 height 4
type textarea "27560354245"
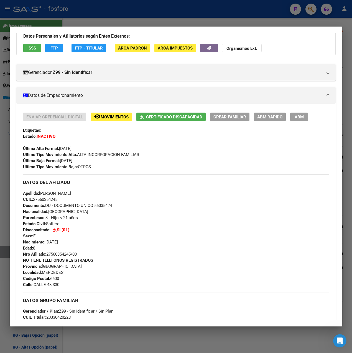
scroll to position [0, 0]
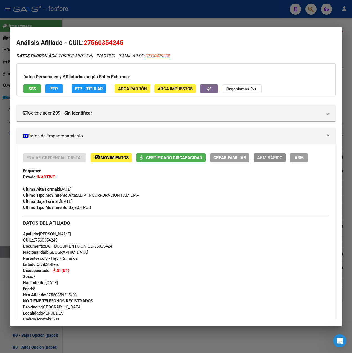
click at [271, 159] on span "ABM Rápido" at bounding box center [269, 157] width 25 height 5
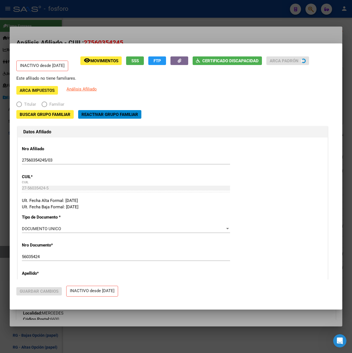
radio input "true"
click at [52, 115] on span "Buscar Grupo Familiar" at bounding box center [45, 114] width 51 height 5
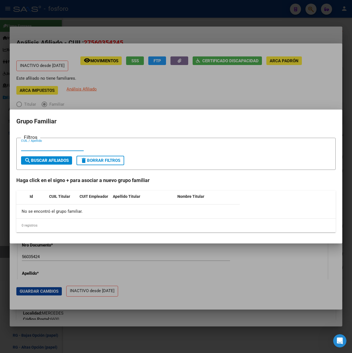
click at [41, 149] on input "CUIL / Apellido" at bounding box center [52, 146] width 63 height 5
paste input "20381278248"
type input "20381278248"
click at [47, 161] on span "search Buscar Afiliados" at bounding box center [46, 160] width 44 height 5
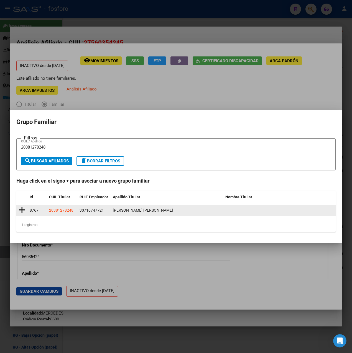
click at [21, 212] on icon at bounding box center [22, 210] width 7 height 8
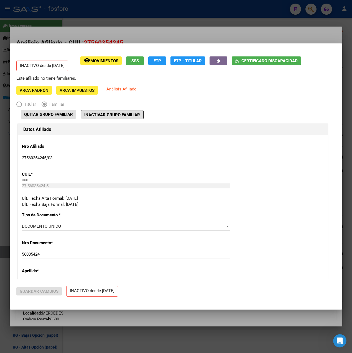
type input "30-71074772-1"
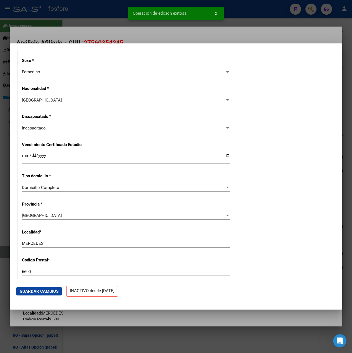
scroll to position [360, 0]
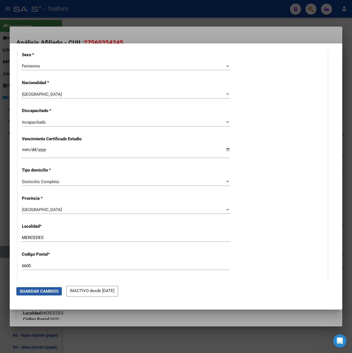
click at [49, 289] on span "Guardar Cambios" at bounding box center [39, 291] width 39 height 5
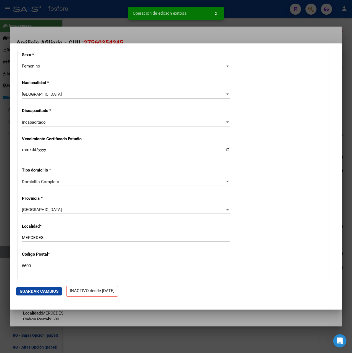
click at [213, 38] on div at bounding box center [176, 176] width 352 height 353
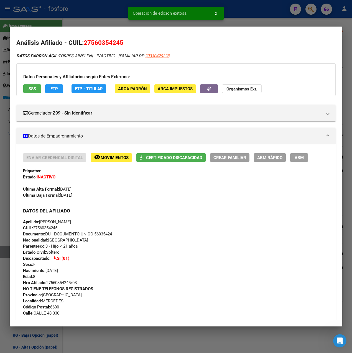
click at [250, 16] on div at bounding box center [176, 176] width 352 height 353
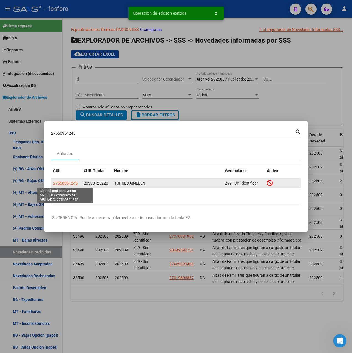
click at [67, 184] on span "27560354245" at bounding box center [65, 183] width 24 height 4
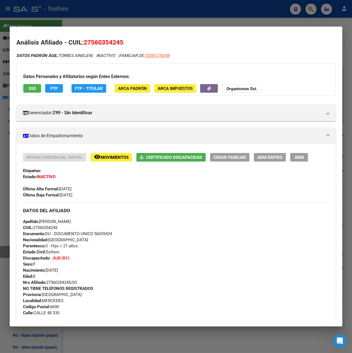
scroll to position [0, 0]
click at [271, 160] on span "ABM Rápido" at bounding box center [269, 157] width 25 height 5
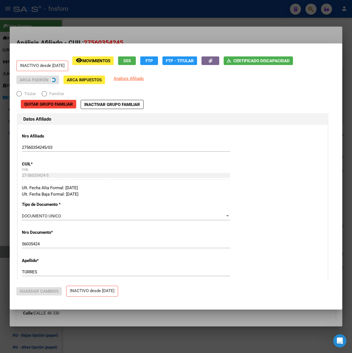
radio input "true"
type input "30-71074772-1"
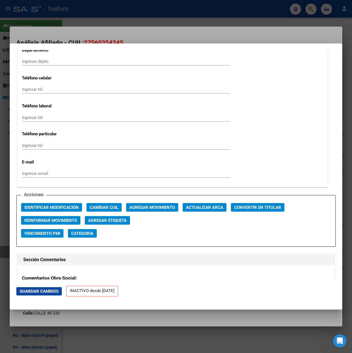
scroll to position [748, 0]
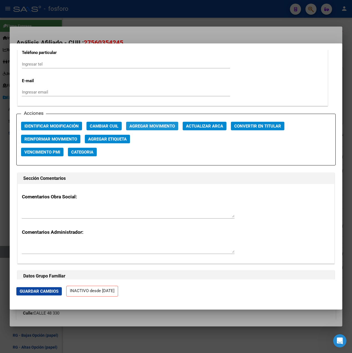
click at [152, 125] on span "Agregar Movimiento" at bounding box center [151, 126] width 45 height 5
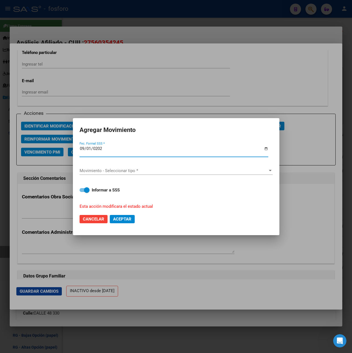
type input "[DATE]"
click at [124, 167] on div "Movimiento - Seleccionar tipo * Movimiento - Seleccionar tipo *" at bounding box center [175, 171] width 193 height 8
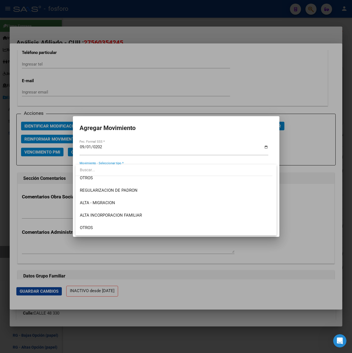
scroll to position [55, 0]
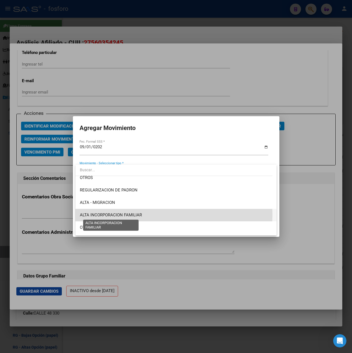
click at [132, 215] on span "ALTA INCORPORACION FAMILIAR" at bounding box center [111, 215] width 62 height 5
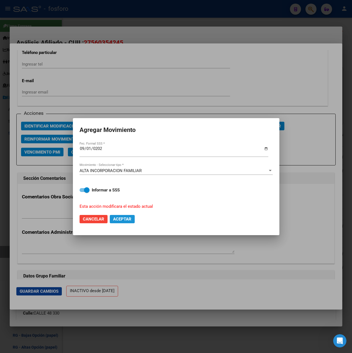
click at [122, 220] on span "Aceptar" at bounding box center [122, 219] width 18 height 5
checkbox input "false"
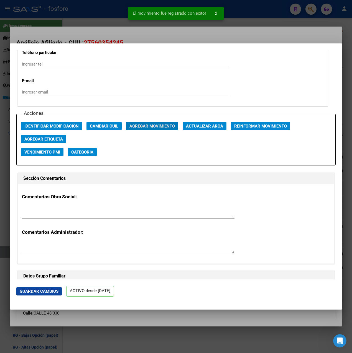
click at [251, 10] on div at bounding box center [176, 176] width 352 height 353
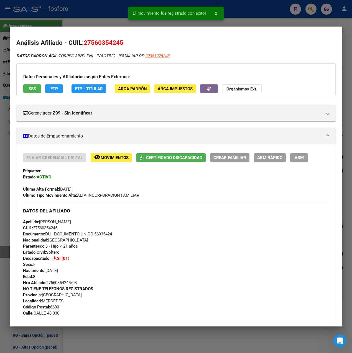
click at [251, 10] on div at bounding box center [176, 176] width 352 height 353
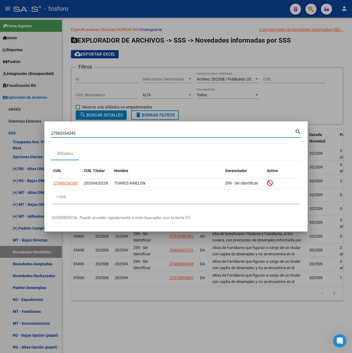
drag, startPoint x: 89, startPoint y: 132, endPoint x: -1, endPoint y: 138, distance: 90.5
click at [0, 138] on html "menu - fosforo person Firma Express Inicio Calendario SSS Instructivos Contacto…" at bounding box center [176, 176] width 352 height 353
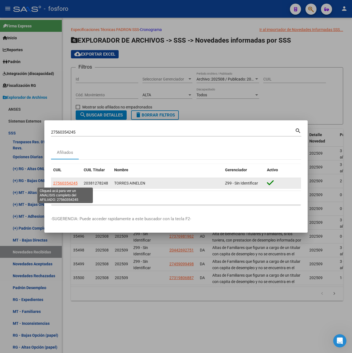
click at [64, 184] on span "27560354245" at bounding box center [65, 183] width 24 height 4
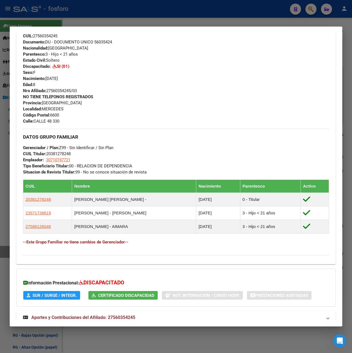
scroll to position [194, 0]
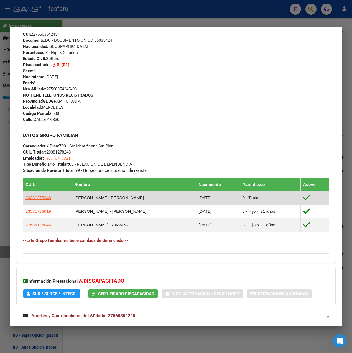
drag, startPoint x: 84, startPoint y: 198, endPoint x: 115, endPoint y: 198, distance: 31.3
click at [115, 198] on td "TORRES JUAN CARLOS -" at bounding box center [134, 198] width 124 height 14
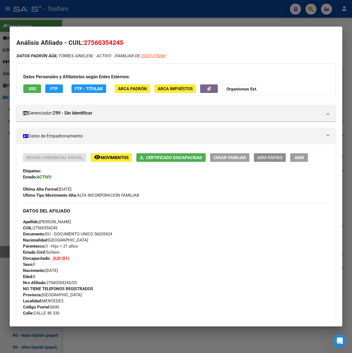
click at [277, 158] on span "ABM Rápido" at bounding box center [269, 157] width 25 height 5
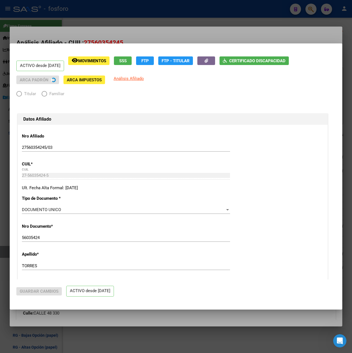
radio input "true"
type input "30-71074772-1"
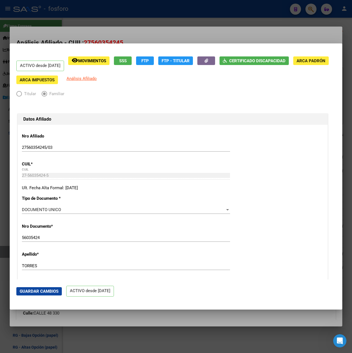
click at [204, 32] on div at bounding box center [176, 176] width 352 height 353
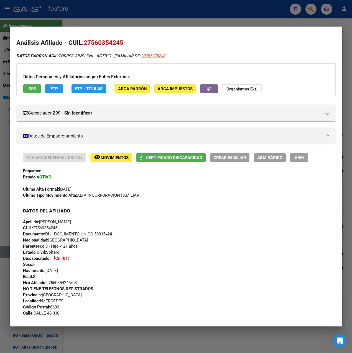
click at [271, 159] on span "ABM Rápido" at bounding box center [269, 157] width 25 height 5
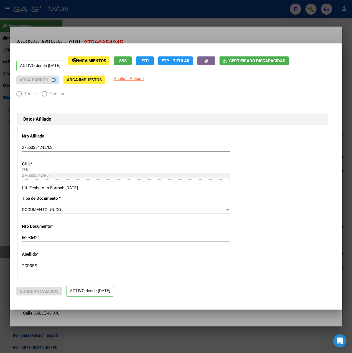
radio input "true"
type input "30-71074772-1"
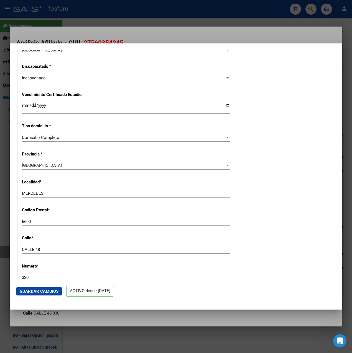
scroll to position [637, 0]
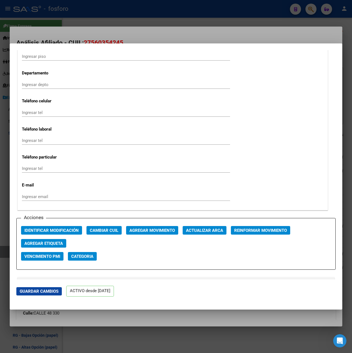
click at [206, 29] on div at bounding box center [176, 176] width 352 height 353
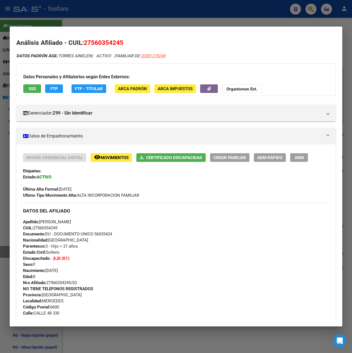
click at [212, 22] on div at bounding box center [176, 176] width 352 height 353
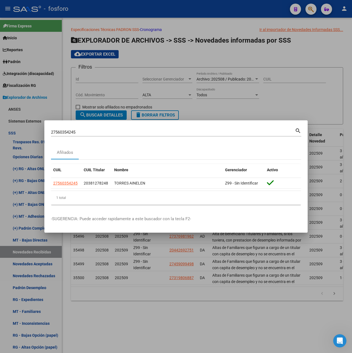
click at [207, 310] on div at bounding box center [176, 176] width 352 height 353
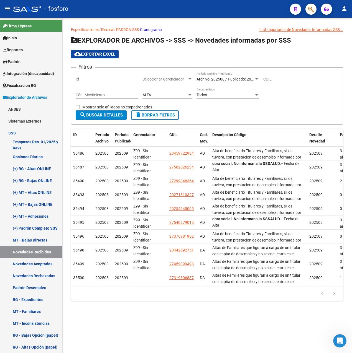
click at [171, 93] on div "ALTA" at bounding box center [164, 95] width 45 height 5
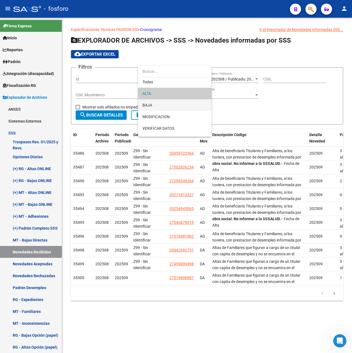
scroll to position [0, 0]
click at [163, 97] on span "ALTA" at bounding box center [174, 95] width 65 height 12
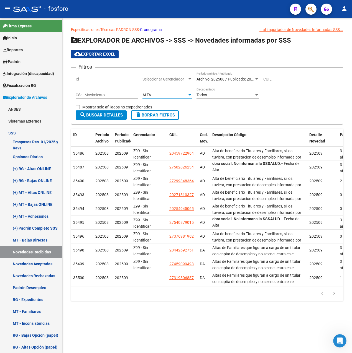
click at [108, 113] on span "search Buscar Detalles" at bounding box center [100, 115] width 43 height 5
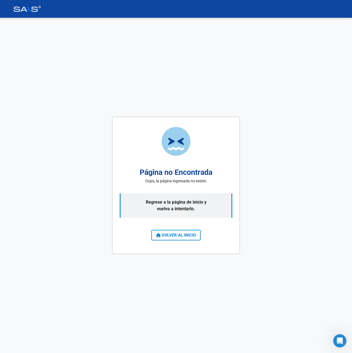
click at [176, 234] on span "VOLVER AL INICIO" at bounding box center [176, 235] width 40 height 5
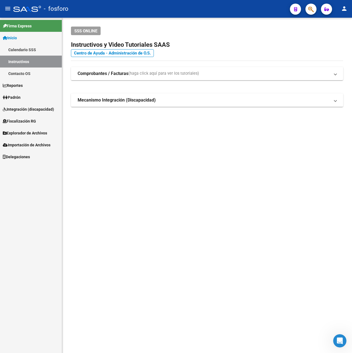
click at [176, 184] on mat-sidenav-content "SSS ONLINE Instructivos y Video Tutoriales SAAS Centro de Ayuda - Administració…" at bounding box center [207, 186] width 290 height 336
click at [195, 252] on mat-sidenav-content "SSS ONLINE Instructivos y Video Tutoriales SAAS Centro de Ayuda - Administració…" at bounding box center [207, 186] width 290 height 336
click at [38, 132] on span "Explorador de Archivos" at bounding box center [25, 133] width 44 height 6
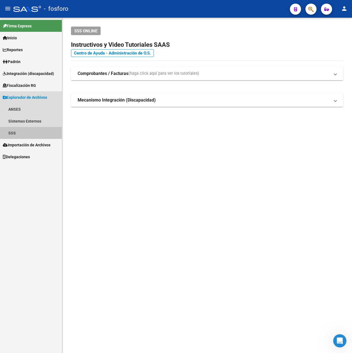
click at [25, 132] on link "SSS" at bounding box center [31, 133] width 62 height 12
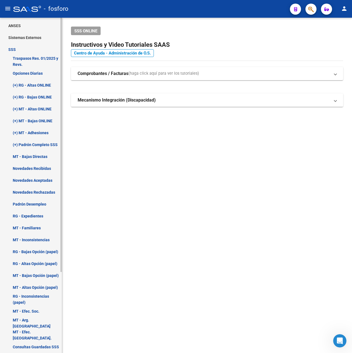
scroll to position [107, 0]
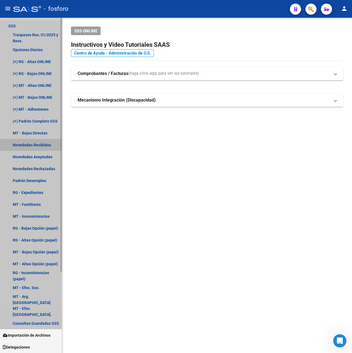
click at [43, 146] on link "Novedades Recibidas" at bounding box center [31, 145] width 62 height 12
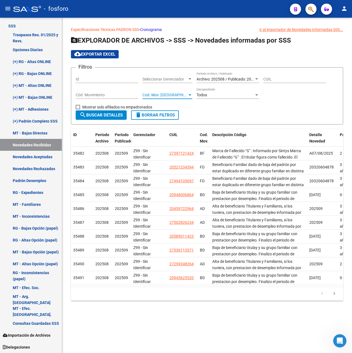
click at [163, 94] on span "Cod. Mov. [GEOGRAPHIC_DATA]" at bounding box center [164, 95] width 45 height 5
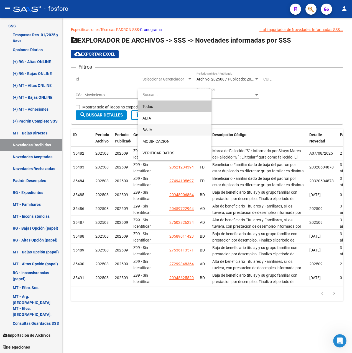
scroll to position [34, 0]
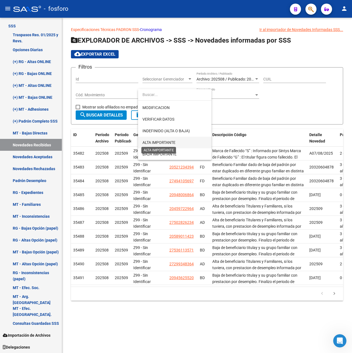
click at [161, 142] on span "ALTA IMPORTANTE" at bounding box center [158, 142] width 33 height 4
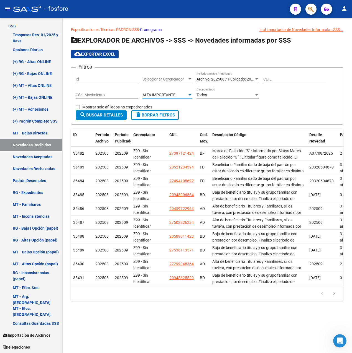
click at [117, 116] on span "search Buscar Detalles" at bounding box center [100, 115] width 43 height 5
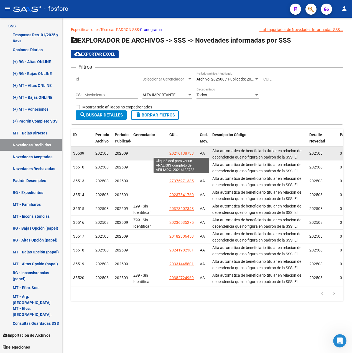
click at [188, 153] on span "20216138733" at bounding box center [181, 153] width 24 height 4
type textarea "20216138733"
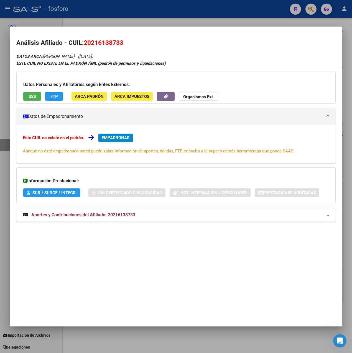
drag, startPoint x: 83, startPoint y: 44, endPoint x: 123, endPoint y: 44, distance: 39.3
click at [123, 44] on h2 "Análisis Afiliado - CUIL: 20216138733" at bounding box center [175, 42] width 319 height 9
drag, startPoint x: 123, startPoint y: 44, endPoint x: 113, endPoint y: 44, distance: 9.7
copy span "20216138733"
click at [176, 19] on div at bounding box center [176, 176] width 352 height 353
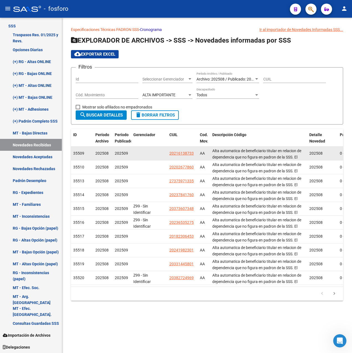
drag, startPoint x: 168, startPoint y: 154, endPoint x: 194, endPoint y: 155, distance: 26.3
click at [194, 155] on datatable-body-cell "20216138733" at bounding box center [182, 154] width 30 height 14
copy span "20216138733"
drag, startPoint x: 202, startPoint y: 155, endPoint x: 193, endPoint y: 155, distance: 8.9
click at [202, 155] on span "AA" at bounding box center [202, 153] width 5 height 4
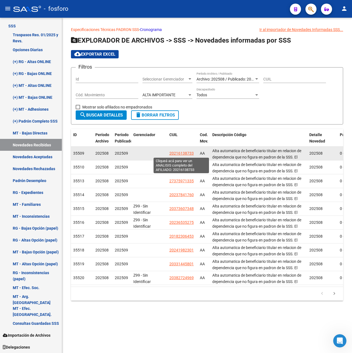
click at [185, 155] on span "20216138733" at bounding box center [181, 153] width 24 height 4
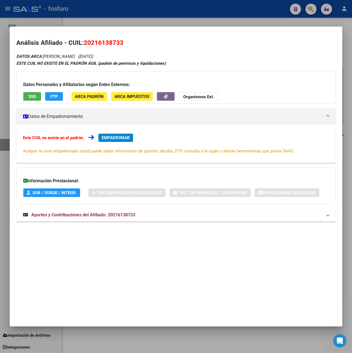
click at [131, 213] on span "Aportes y Contribuciones del Afiliado: 20216138733" at bounding box center [83, 214] width 104 height 5
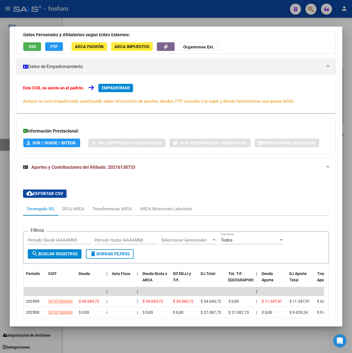
scroll to position [151, 0]
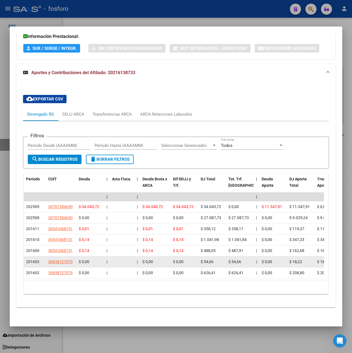
drag, startPoint x: 27, startPoint y: 259, endPoint x: 38, endPoint y: 261, distance: 10.9
click at [38, 261] on div "201603" at bounding box center [35, 262] width 18 height 6
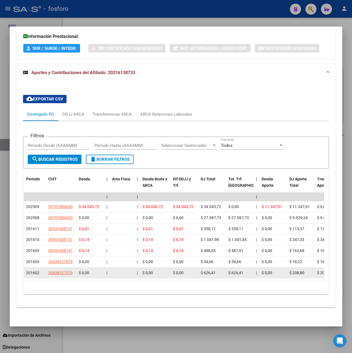
drag, startPoint x: 38, startPoint y: 261, endPoint x: 34, endPoint y: 268, distance: 8.1
click at [34, 271] on span "201602" at bounding box center [32, 273] width 13 height 4
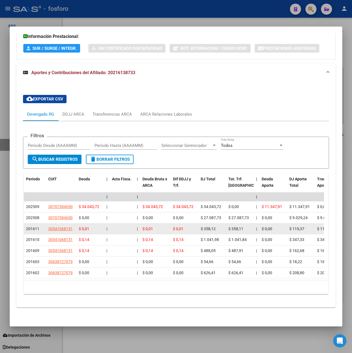
drag, startPoint x: 34, startPoint y: 268, endPoint x: 30, endPoint y: 223, distance: 44.7
click at [30, 227] on span "201611" at bounding box center [32, 229] width 13 height 4
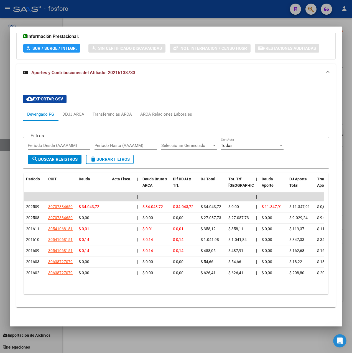
click at [217, 17] on div at bounding box center [176, 176] width 352 height 353
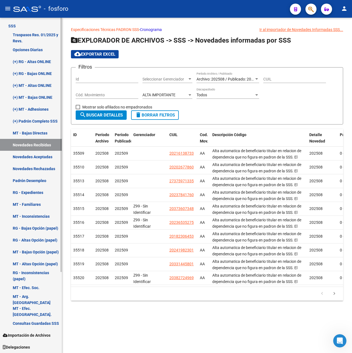
scroll to position [79, 0]
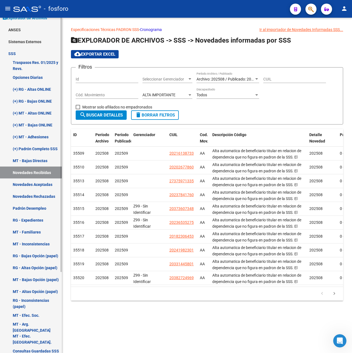
click at [46, 88] on link "(+) RG - Altas ONLINE" at bounding box center [31, 89] width 62 height 12
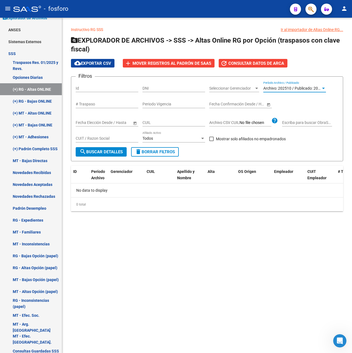
click at [281, 90] on span "Archivo: 202510 / Publicado: 202509" at bounding box center [294, 88] width 63 height 4
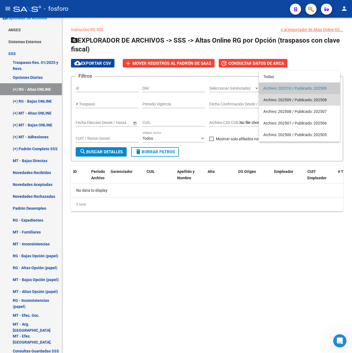
click at [281, 97] on span "Archivo: 202509 / Publicado: 202508" at bounding box center [299, 100] width 72 height 12
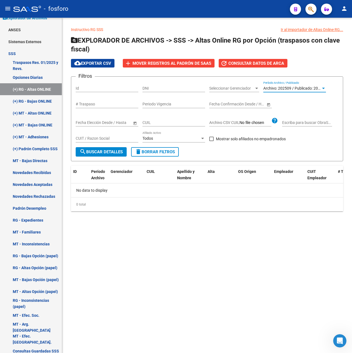
click at [113, 155] on button "search Buscar Detalles" at bounding box center [101, 151] width 51 height 9
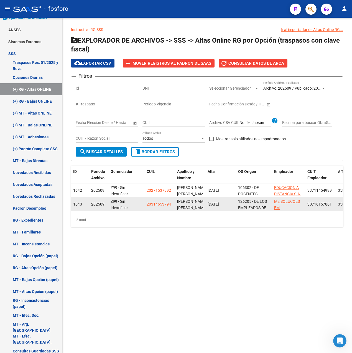
drag, startPoint x: 93, startPoint y: 192, endPoint x: 117, endPoint y: 205, distance: 27.3
click at [117, 205] on datatable-scroller "1642 202509 Z99 - Sin Identificar 20271537892 CELIS ERICA FATIMA 01/09/2025 106…" at bounding box center [207, 198] width 272 height 28
drag, startPoint x: 117, startPoint y: 205, endPoint x: 122, endPoint y: 208, distance: 6.1
click at [122, 208] on span "Z99 - Sin Identificar" at bounding box center [118, 204] width 17 height 11
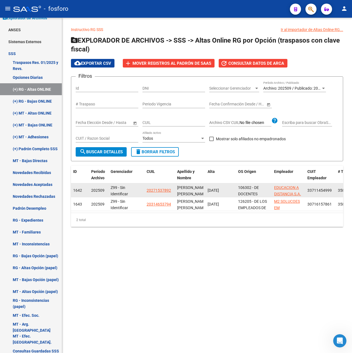
drag, startPoint x: 107, startPoint y: 199, endPoint x: 91, endPoint y: 189, distance: 19.4
click at [91, 189] on datatable-scroller "1642 202509 Z99 - Sin Identificar 20271537892 CELIS ERICA FATIMA 01/09/2025 106…" at bounding box center [207, 198] width 272 height 28
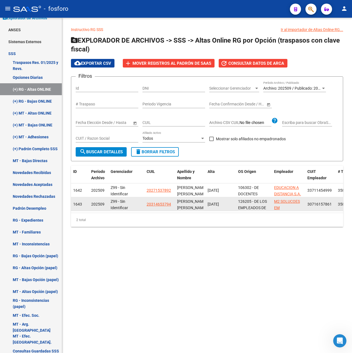
drag, startPoint x: 91, startPoint y: 189, endPoint x: 110, endPoint y: 205, distance: 25.2
click at [110, 205] on div "Z99 - Sin Identificar" at bounding box center [126, 205] width 32 height 12
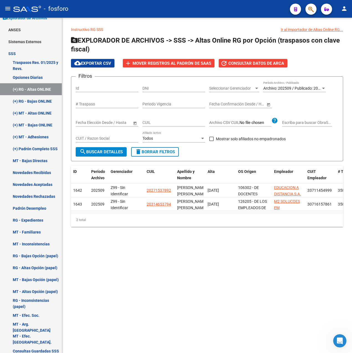
click at [282, 87] on span "Archivo: 202509 / Publicado: 202508" at bounding box center [294, 88] width 63 height 4
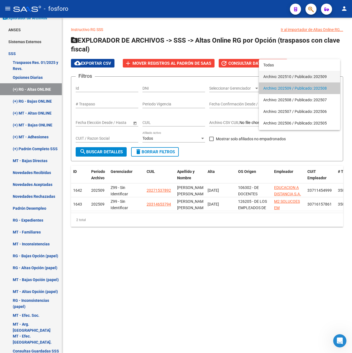
click at [281, 76] on span "Archivo: 202510 / Publicado: 202509" at bounding box center [299, 77] width 72 height 12
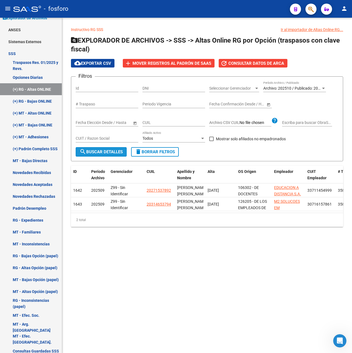
click at [110, 148] on button "search Buscar Detalles" at bounding box center [101, 151] width 51 height 9
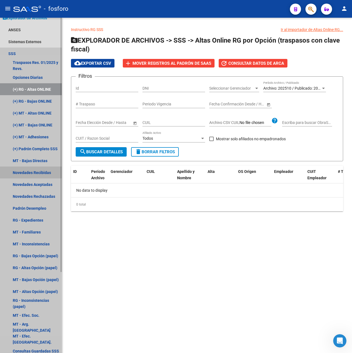
click at [40, 173] on link "Novedades Recibidas" at bounding box center [31, 173] width 62 height 12
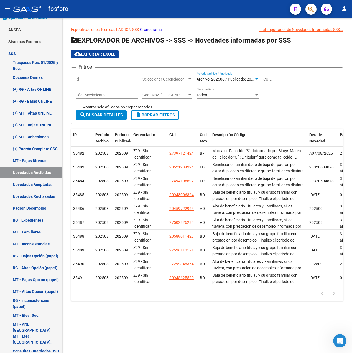
click at [211, 79] on span "Archivo: 202508 / Publicado: 202509" at bounding box center [227, 79] width 63 height 4
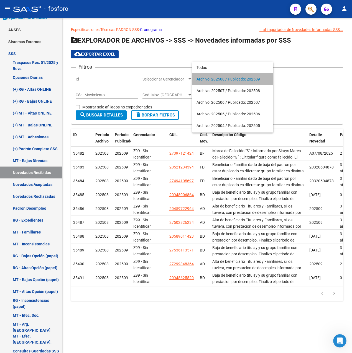
click at [231, 78] on span "Archivo: 202508 / Publicado: 202509" at bounding box center [232, 79] width 72 height 12
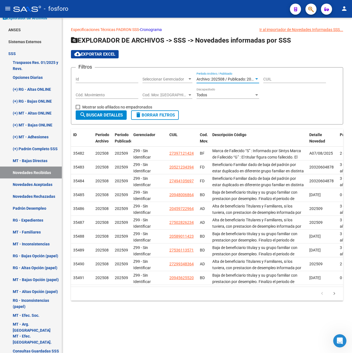
click at [214, 79] on span "Archivo: 202508 / Publicado: 202509" at bounding box center [227, 79] width 63 height 4
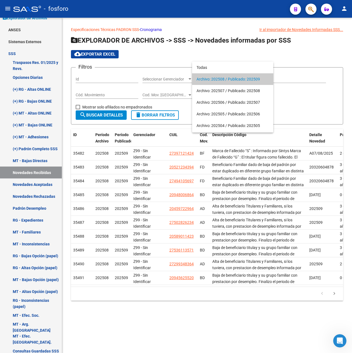
click at [214, 79] on span "Archivo: 202508 / Publicado: 202509" at bounding box center [232, 79] width 72 height 12
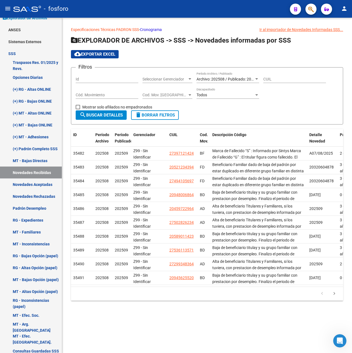
click at [160, 92] on div "Cod. Mov. Categoria Cod. Mov. Categoria" at bounding box center [167, 93] width 50 height 11
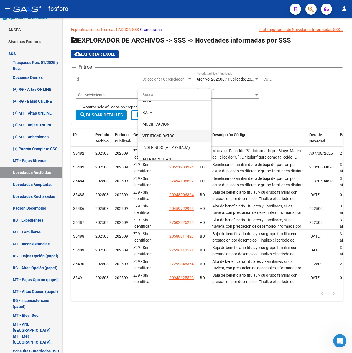
scroll to position [34, 0]
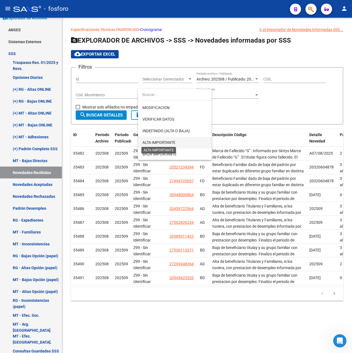
click at [160, 143] on span "ALTA IMPORTANTE" at bounding box center [158, 142] width 33 height 4
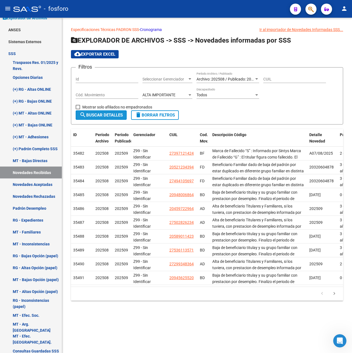
click at [119, 116] on span "search Buscar Detalles" at bounding box center [100, 115] width 43 height 5
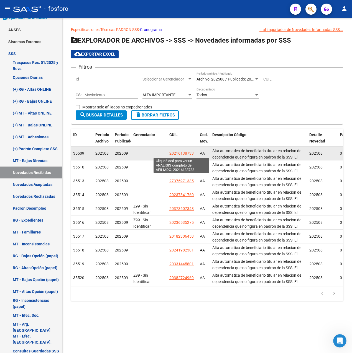
click at [172, 153] on span "20216138733" at bounding box center [181, 153] width 24 height 4
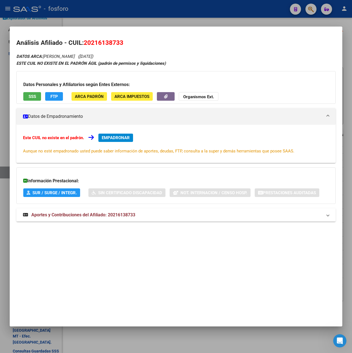
click at [129, 217] on span "Aportes y Contribuciones del Afiliado: 20216138733" at bounding box center [83, 214] width 104 height 5
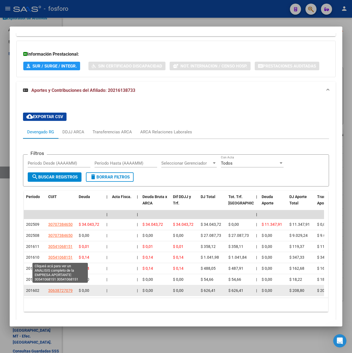
scroll to position [151, 0]
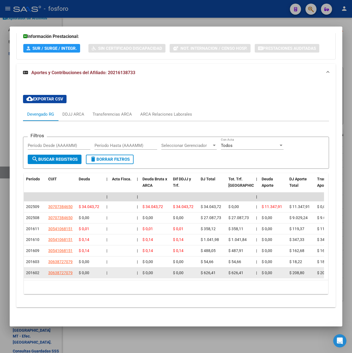
drag, startPoint x: 28, startPoint y: 270, endPoint x: 42, endPoint y: 272, distance: 14.0
click at [42, 272] on datatable-body-cell "201602" at bounding box center [35, 273] width 22 height 11
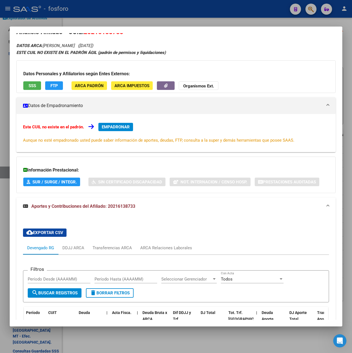
scroll to position [0, 0]
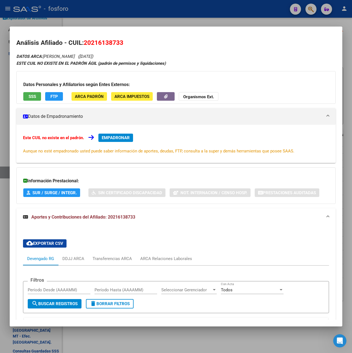
click at [225, 19] on div at bounding box center [176, 176] width 352 height 353
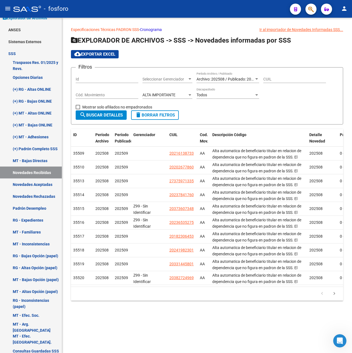
click at [175, 95] on span "ALTA IMPORTANTE" at bounding box center [158, 95] width 33 height 4
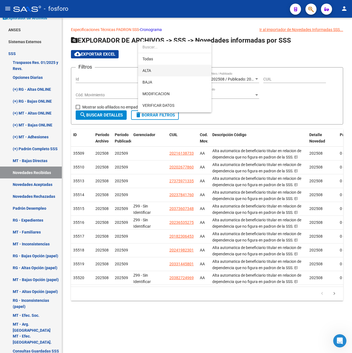
click at [162, 72] on span "ALTA" at bounding box center [174, 71] width 65 height 12
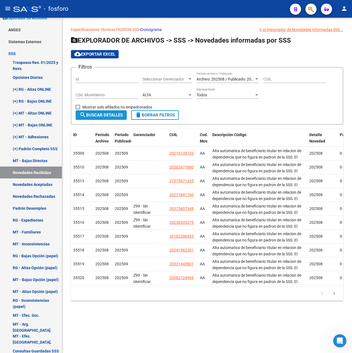
click at [120, 115] on span "search Buscar Detalles" at bounding box center [100, 115] width 43 height 5
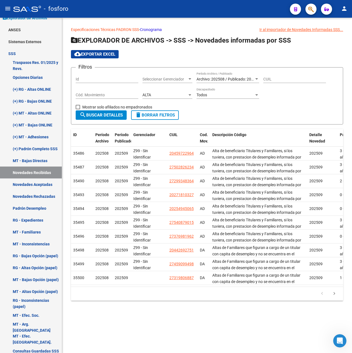
click at [173, 96] on div "ALTA" at bounding box center [164, 95] width 45 height 5
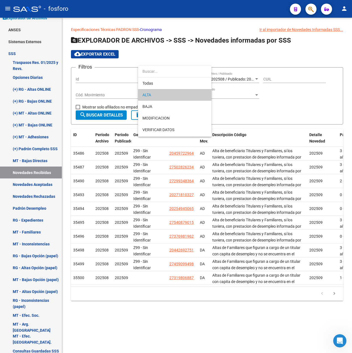
click at [173, 96] on span "ALTA" at bounding box center [174, 95] width 65 height 12
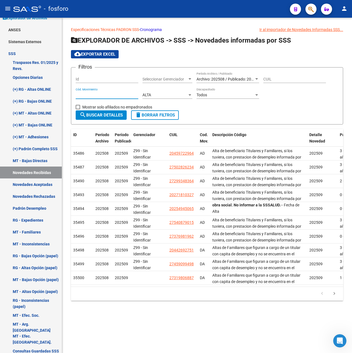
click at [103, 96] on input "Cód. Movimiento" at bounding box center [107, 95] width 63 height 5
type input "AD"
click at [111, 114] on span "search Buscar Detalles" at bounding box center [100, 115] width 43 height 5
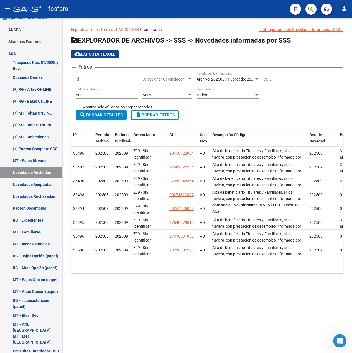
click at [99, 55] on span "cloud_download Exportar EXCEL" at bounding box center [94, 54] width 41 height 5
click at [138, 305] on mat-sidenav-content "Especificaciones Técnicas PADRON SSS - Cronograma Ir al importador de Novedades…" at bounding box center [207, 186] width 290 height 336
drag, startPoint x: 101, startPoint y: 97, endPoint x: -1, endPoint y: 103, distance: 102.9
click at [0, 103] on html "menu - fosforo person Firma Express Inicio Calendario SSS Instructivos Contacto…" at bounding box center [176, 176] width 352 height 353
click at [100, 114] on span "search Buscar Detalles" at bounding box center [100, 115] width 43 height 5
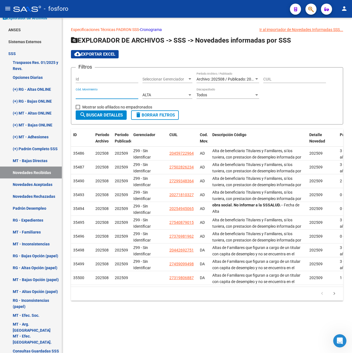
click at [117, 96] on input "Cód. Movimiento" at bounding box center [107, 95] width 63 height 5
type input "DA"
click at [108, 115] on span "search Buscar Detalles" at bounding box center [100, 115] width 43 height 5
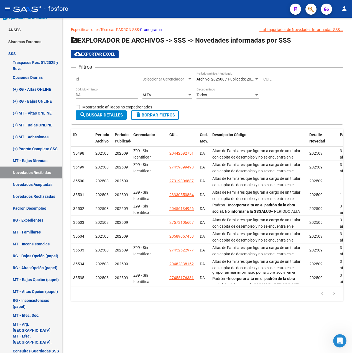
scroll to position [20, 0]
click at [333, 298] on icon "go to next page" at bounding box center [333, 294] width 7 height 7
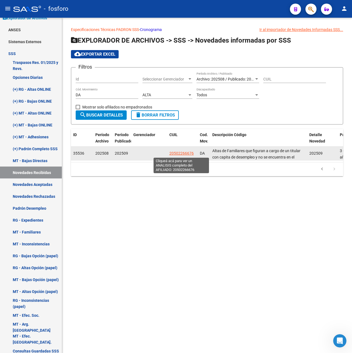
click at [181, 153] on span "20502266676" at bounding box center [181, 153] width 24 height 4
type textarea "20502266676"
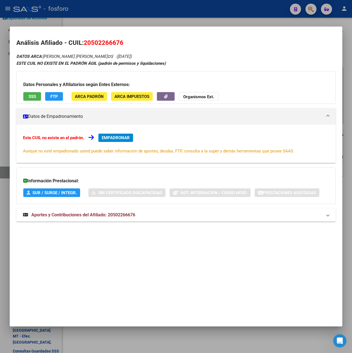
click at [213, 20] on div at bounding box center [176, 176] width 352 height 353
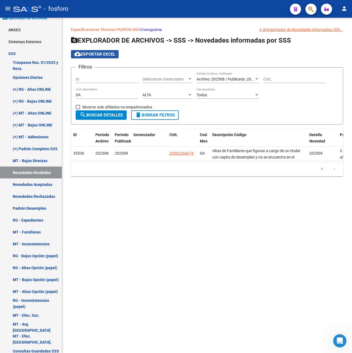
click at [107, 52] on button "cloud_download Exportar EXCEL" at bounding box center [95, 54] width 48 height 8
click at [143, 203] on mat-sidenav-content "Especificaciones Técnicas PADRON SSS - Cronograma Ir al importador de Novedades…" at bounding box center [207, 186] width 290 height 336
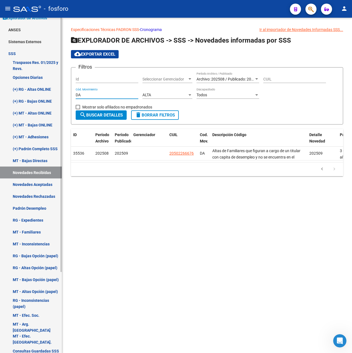
drag, startPoint x: 91, startPoint y: 93, endPoint x: 14, endPoint y: 93, distance: 76.2
click at [14, 93] on mat-sidenav-container "Firma Express Inicio Calendario SSS Instructivos Contacto OS Reportes Padrón Tr…" at bounding box center [176, 186] width 352 height 336
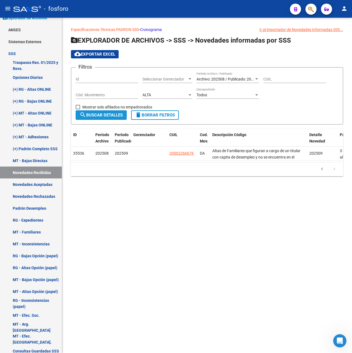
click at [92, 114] on span "search Buscar Detalles" at bounding box center [100, 115] width 43 height 5
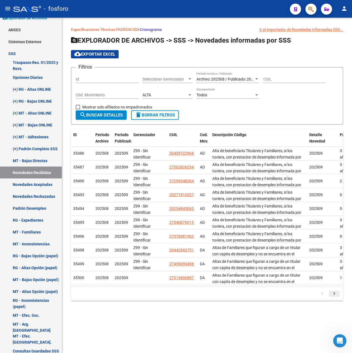
click at [335, 298] on icon "go to next page" at bounding box center [333, 294] width 7 height 7
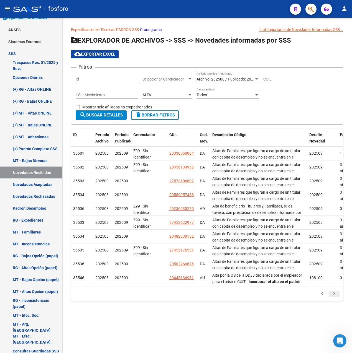
click at [335, 298] on icon "go to next page" at bounding box center [333, 294] width 7 height 7
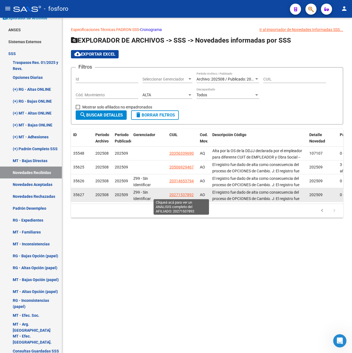
click at [185, 195] on span "20271537892" at bounding box center [181, 195] width 24 height 4
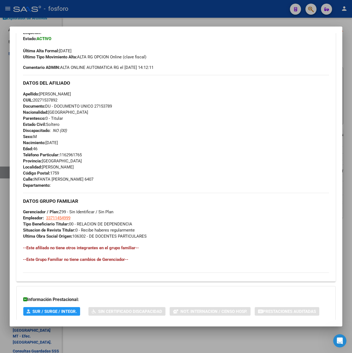
scroll to position [171, 0]
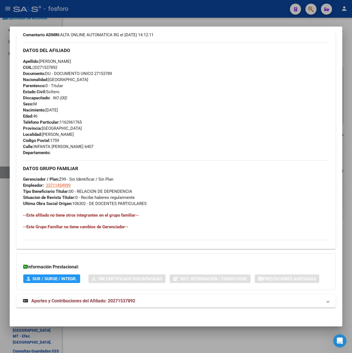
click at [151, 299] on mat-panel-title "Aportes y Contribuciones del Afiliado: 20271537892" at bounding box center [172, 301] width 299 height 7
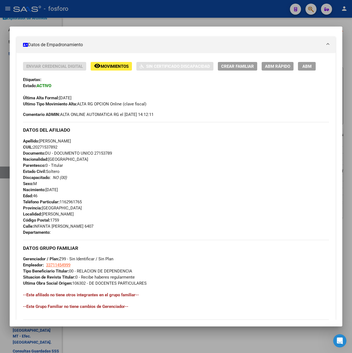
scroll to position [0, 0]
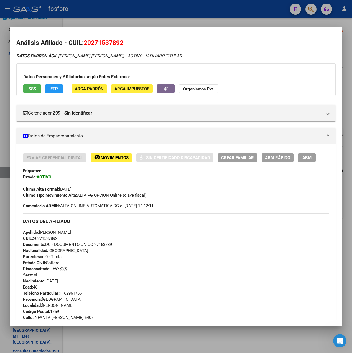
drag, startPoint x: 84, startPoint y: 43, endPoint x: 123, endPoint y: 42, distance: 38.2
click at [123, 42] on span "20271537892" at bounding box center [104, 42] width 40 height 7
drag, startPoint x: 123, startPoint y: 42, endPoint x: 114, endPoint y: 42, distance: 8.6
click at [174, 19] on div at bounding box center [176, 176] width 352 height 353
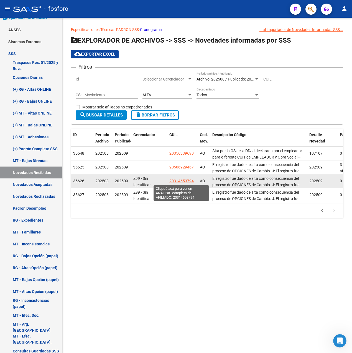
click at [182, 181] on span "20314653794" at bounding box center [181, 181] width 24 height 4
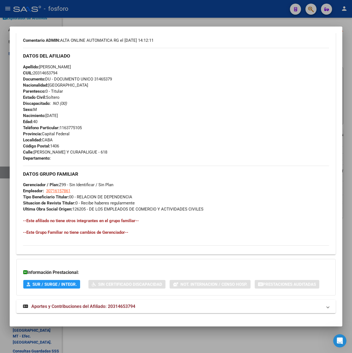
scroll to position [171, 0]
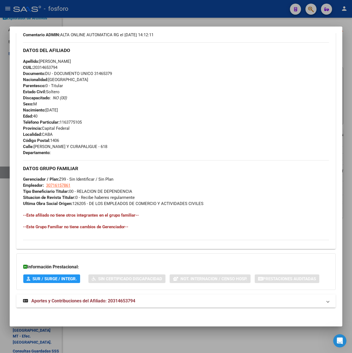
click at [128, 302] on span "Aportes y Contribuciones del Afiliado: 20314653794" at bounding box center [83, 301] width 104 height 5
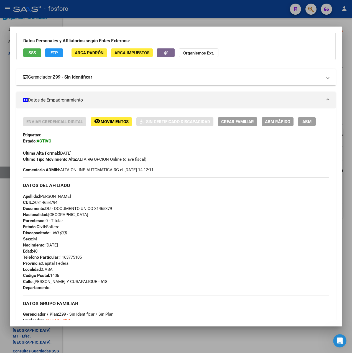
scroll to position [0, 0]
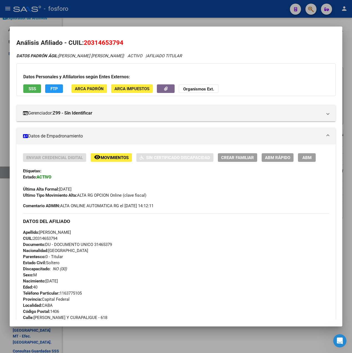
drag, startPoint x: 84, startPoint y: 39, endPoint x: 125, endPoint y: 39, distance: 41.0
click at [125, 39] on h2 "Análisis Afiliado - CUIL: 20314653794" at bounding box center [175, 42] width 319 height 9
click at [112, 158] on span "Movimientos" at bounding box center [115, 157] width 28 height 5
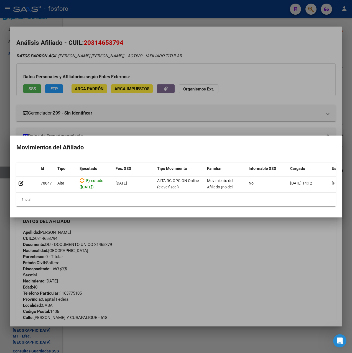
click at [177, 19] on div at bounding box center [176, 176] width 352 height 353
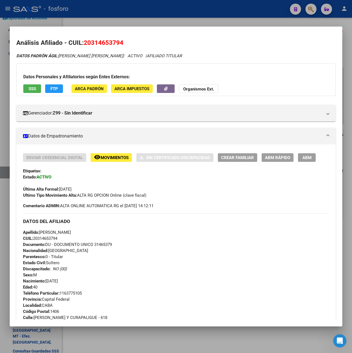
click at [177, 19] on div at bounding box center [176, 176] width 352 height 353
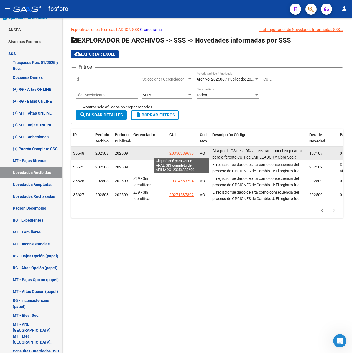
click at [182, 154] on span "20356339690" at bounding box center [181, 153] width 24 height 4
type textarea "20356339690"
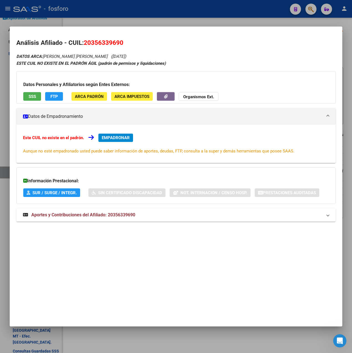
click at [192, 22] on div at bounding box center [176, 176] width 352 height 353
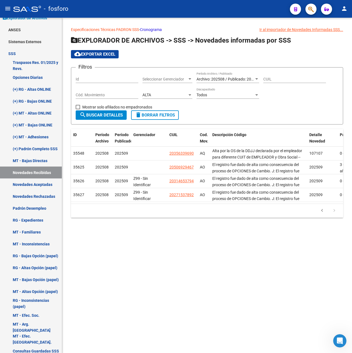
click at [100, 106] on span "Mostrar solo afiliados no empadronados" at bounding box center [117, 107] width 70 height 7
click at [78, 109] on input "Mostrar solo afiliados no empadronados" at bounding box center [78, 109] width 0 height 0
checkbox input "true"
click at [101, 114] on span "search Buscar Detalles" at bounding box center [100, 115] width 43 height 5
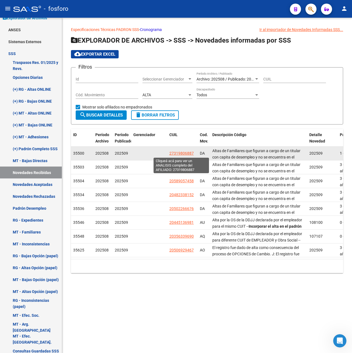
click at [184, 155] on span "27319806887" at bounding box center [181, 153] width 24 height 4
type textarea "27319806887"
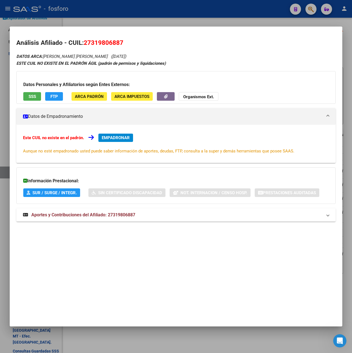
click at [172, 13] on div at bounding box center [176, 176] width 352 height 353
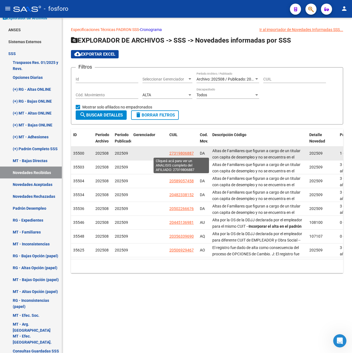
click at [183, 153] on span "27319806887" at bounding box center [181, 153] width 24 height 4
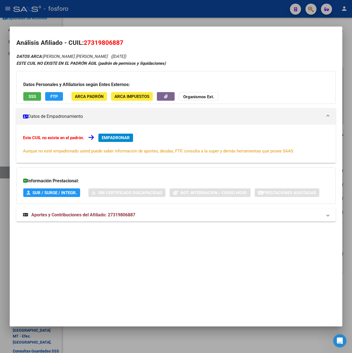
click at [119, 139] on span "EMPADRONAR" at bounding box center [116, 137] width 28 height 5
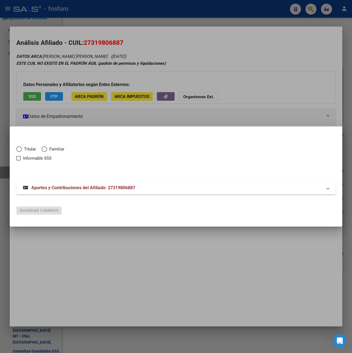
click at [160, 120] on div at bounding box center [176, 176] width 352 height 353
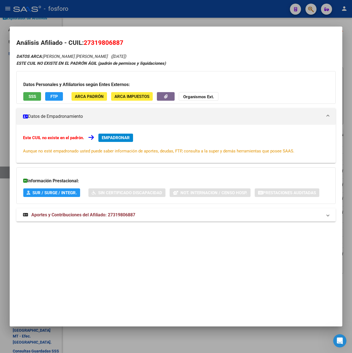
click at [124, 138] on span "EMPADRONAR" at bounding box center [116, 137] width 28 height 5
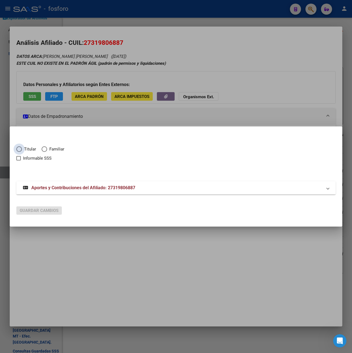
click at [22, 148] on span "Titular" at bounding box center [29, 149] width 14 height 6
click at [22, 148] on input "Titular" at bounding box center [19, 149] width 6 height 6
radio input "true"
checkbox input "true"
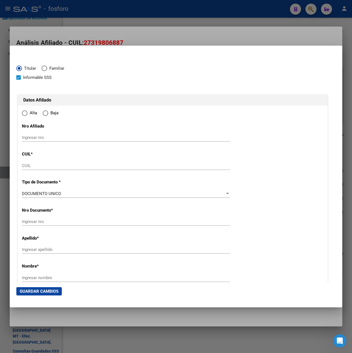
type input "27-31980688-7"
type input "31980688"
type input "CABRERA"
type input "[PERSON_NAME]"
type input "1986-03-03"
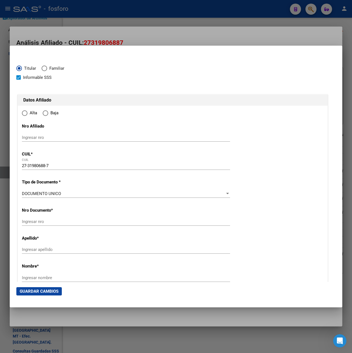
type input "EZEIZA"
type input "1804"
type input "FOURNIER"
type input "438"
radio input "true"
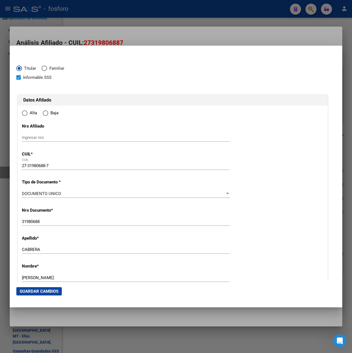
type input "EZEIZA"
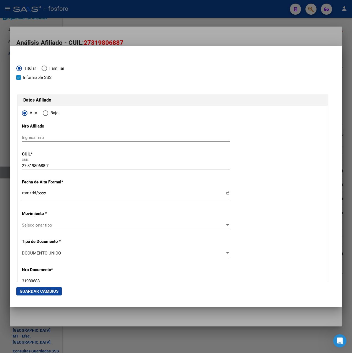
click at [34, 75] on span "Informable SSS" at bounding box center [37, 77] width 29 height 7
click at [19, 80] on input "Informable SSS" at bounding box center [18, 80] width 0 height 0
checkbox input "false"
click at [28, 196] on input "Ingresar fecha" at bounding box center [126, 195] width 208 height 9
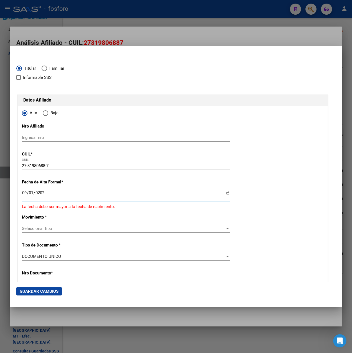
type input "[DATE]"
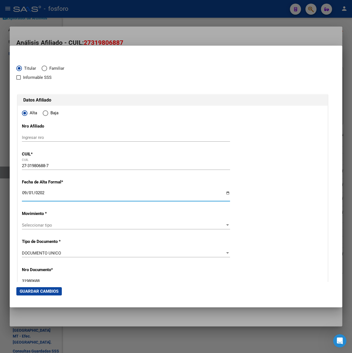
click at [43, 224] on span "Seleccionar tipo" at bounding box center [123, 225] width 203 height 5
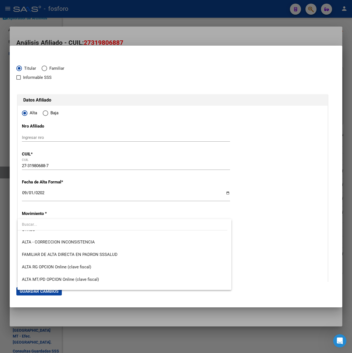
scroll to position [135, 0]
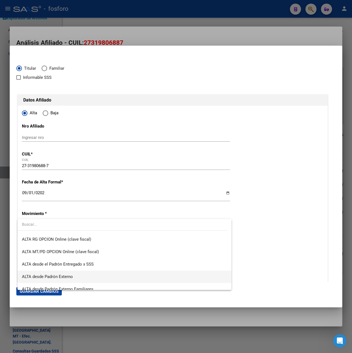
click at [66, 273] on span "ALTA desde Padrón Externo" at bounding box center [124, 277] width 205 height 12
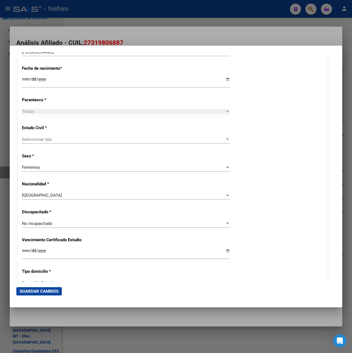
scroll to position [277, 0]
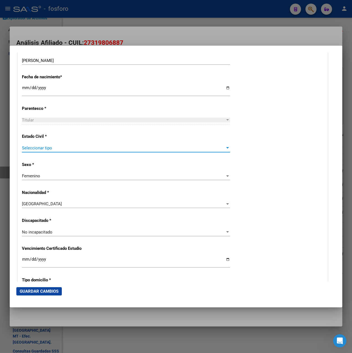
click at [67, 146] on span "Seleccionar tipo" at bounding box center [123, 148] width 203 height 5
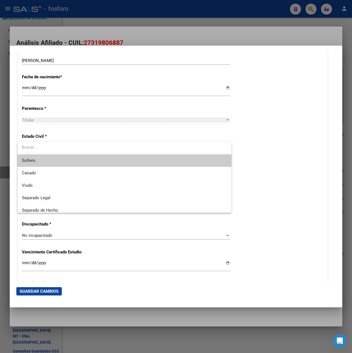
click at [41, 161] on span "Soltero" at bounding box center [124, 161] width 205 height 12
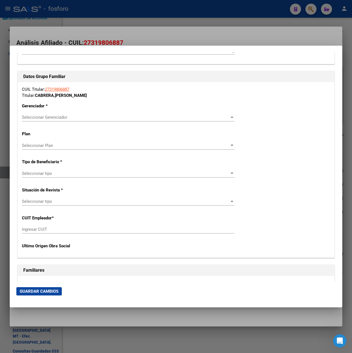
scroll to position [942, 0]
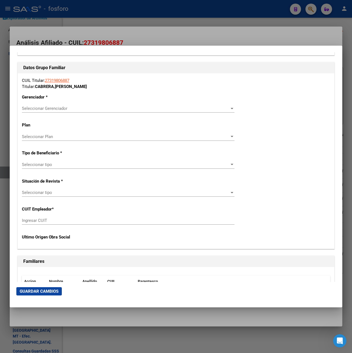
click at [59, 107] on span "Seleccionar Gerenciador" at bounding box center [125, 108] width 207 height 5
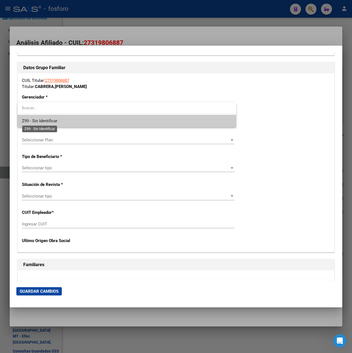
click at [45, 124] on span "Z99 - Sin Identificar" at bounding box center [39, 121] width 35 height 5
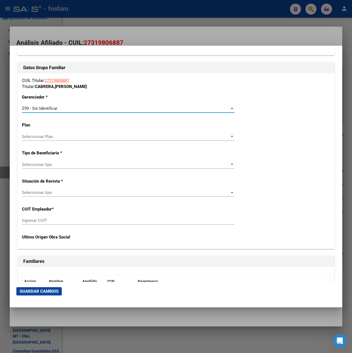
click at [50, 163] on span "Seleccionar tipo" at bounding box center [125, 164] width 207 height 5
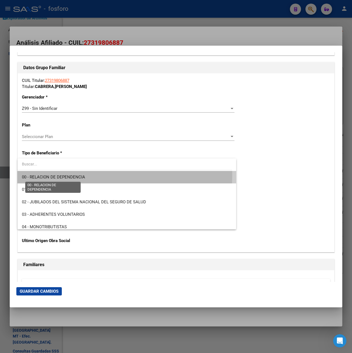
click at [74, 175] on span "00 - RELACION DE DEPENDENCIA" at bounding box center [53, 177] width 63 height 5
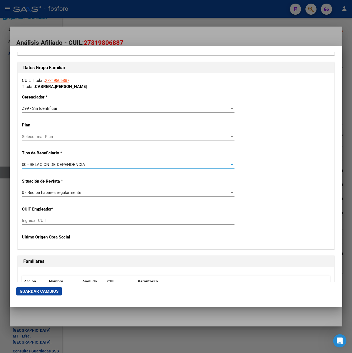
click at [68, 166] on span "00 - RELACION DE DEPENDENCIA" at bounding box center [53, 164] width 63 height 5
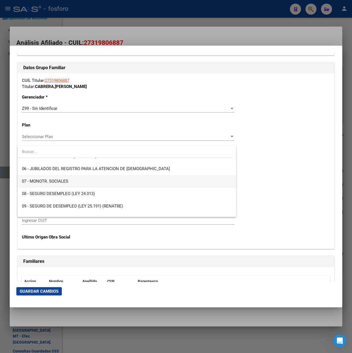
scroll to position [83, 0]
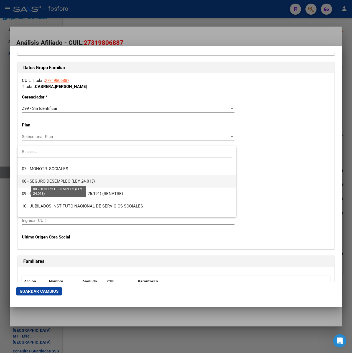
click at [80, 178] on span "08 - SEGURO DESEMPLEO (LEY 24.013)" at bounding box center [127, 181] width 210 height 12
type input "33-63761744-9"
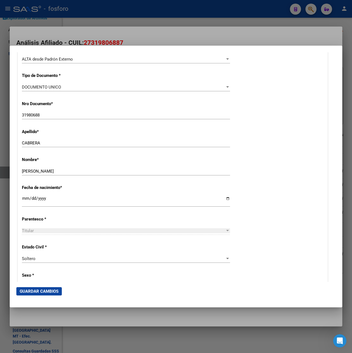
scroll to position [0, 0]
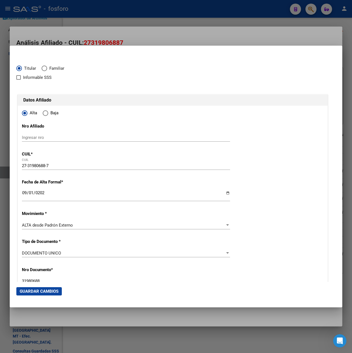
click at [41, 290] on span "Guardar Cambios" at bounding box center [39, 291] width 39 height 5
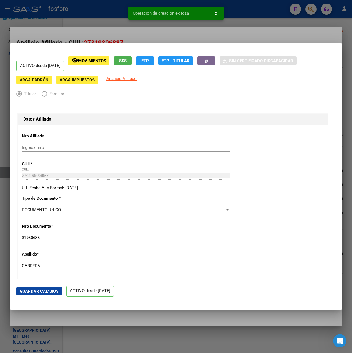
click at [187, 34] on div at bounding box center [176, 176] width 352 height 353
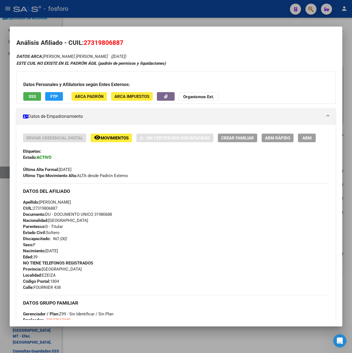
click at [271, 137] on span "ABM Rápido" at bounding box center [277, 138] width 25 height 5
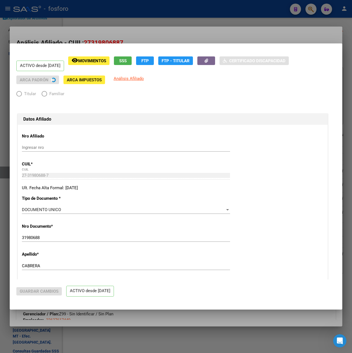
radio input "true"
type input "33-63761744-9"
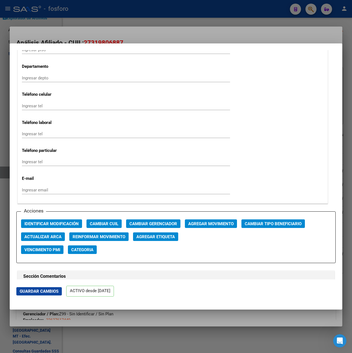
scroll to position [748, 0]
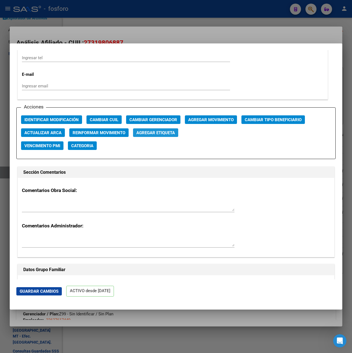
click at [156, 130] on button "Agregar Etiqueta" at bounding box center [155, 132] width 45 height 9
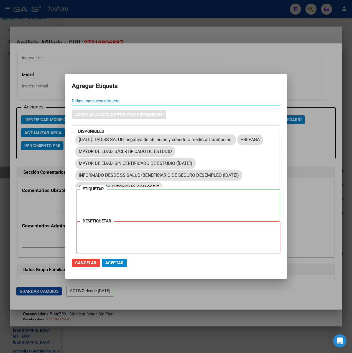
scroll to position [389, 0]
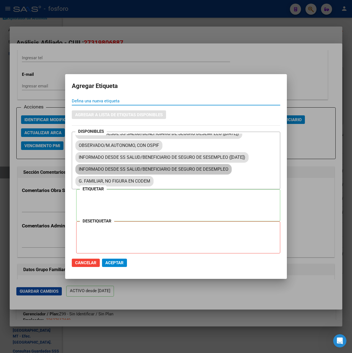
click at [174, 169] on mat-chip "INFORMADO DESDE SS SALUD/BENEFICIARIO DE SEGURO DE DESEMPLEO" at bounding box center [153, 169] width 156 height 11
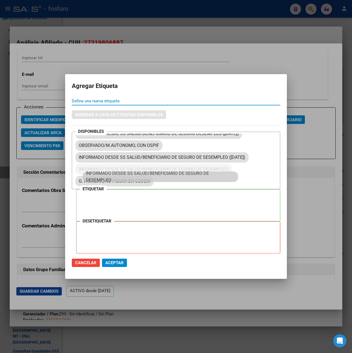
scroll to position [377, 0]
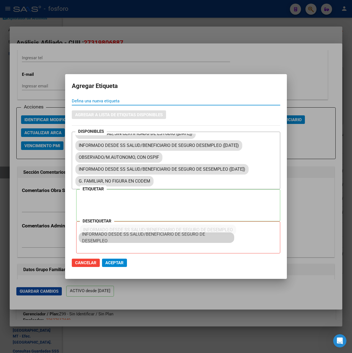
drag, startPoint x: 174, startPoint y: 169, endPoint x: 179, endPoint y: 237, distance: 68.3
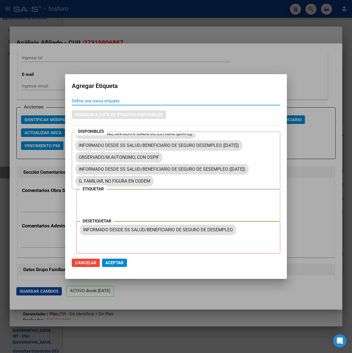
click at [118, 266] on button "Aceptar" at bounding box center [114, 263] width 25 height 8
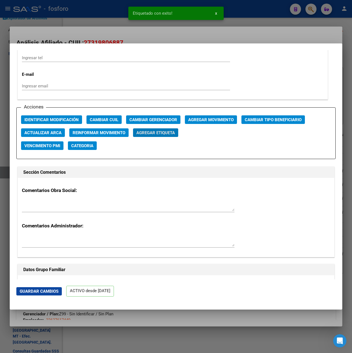
click at [167, 137] on button "Agregar Etiqueta" at bounding box center [155, 132] width 45 height 9
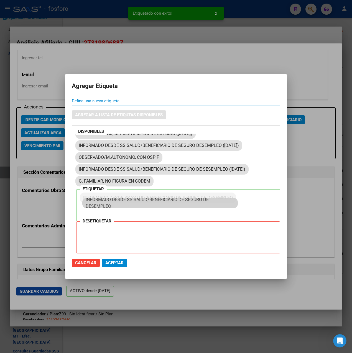
drag, startPoint x: 163, startPoint y: 169, endPoint x: 169, endPoint y: 202, distance: 33.8
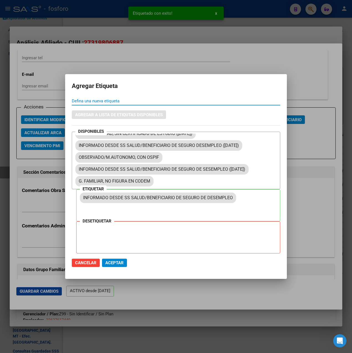
click at [120, 264] on span "Aceptar" at bounding box center [114, 263] width 18 height 5
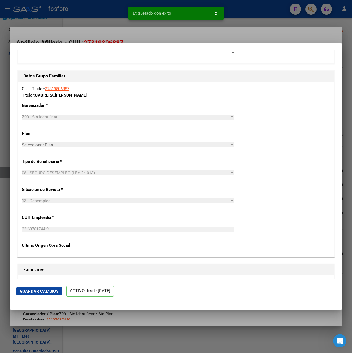
scroll to position [1071, 0]
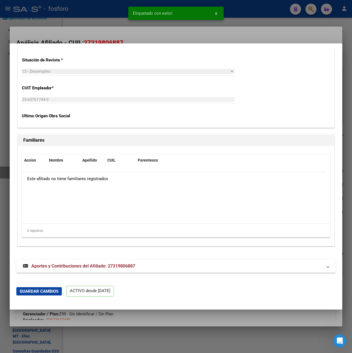
click at [152, 272] on mat-expansion-panel-header "Aportes y Contribuciones del Afiliado: 27319806887" at bounding box center [175, 266] width 319 height 13
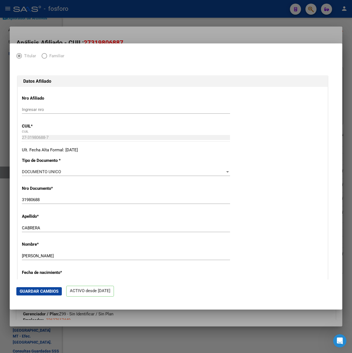
scroll to position [0, 0]
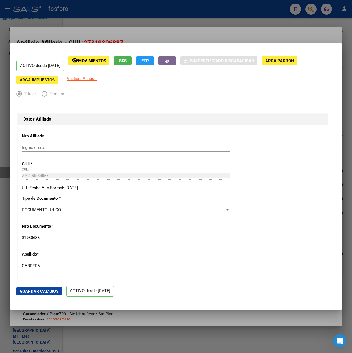
click at [225, 39] on div at bounding box center [176, 176] width 352 height 353
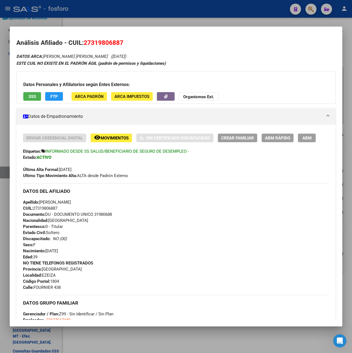
click at [216, 19] on div at bounding box center [176, 176] width 352 height 353
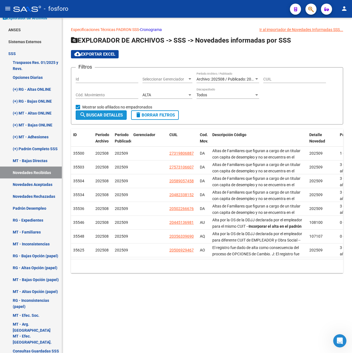
click at [105, 115] on span "search Buscar Detalles" at bounding box center [100, 115] width 43 height 5
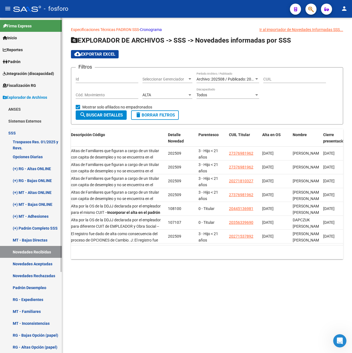
click at [25, 58] on link "Padrón" at bounding box center [31, 62] width 62 height 12
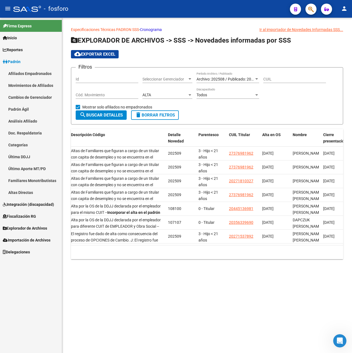
click at [34, 84] on link "Movimientos de Afiliados" at bounding box center [31, 85] width 62 height 12
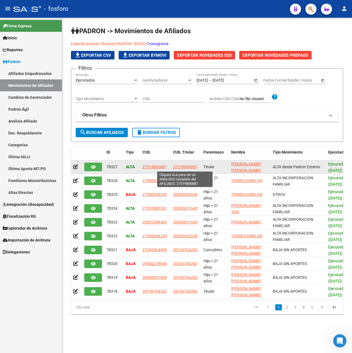
click at [177, 169] on span "27319806887" at bounding box center [185, 167] width 24 height 4
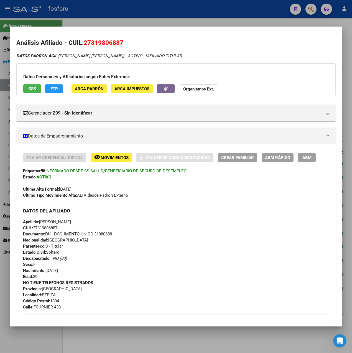
drag, startPoint x: 89, startPoint y: 43, endPoint x: 140, endPoint y: 45, distance: 50.4
click at [140, 45] on h2 "Análisis Afiliado - CUIL: 27319806887" at bounding box center [175, 42] width 319 height 9
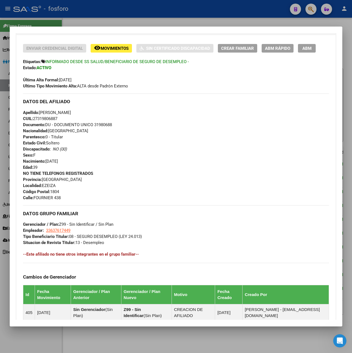
scroll to position [1, 0]
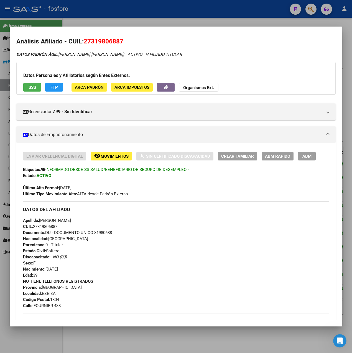
click at [150, 19] on div at bounding box center [176, 176] width 352 height 353
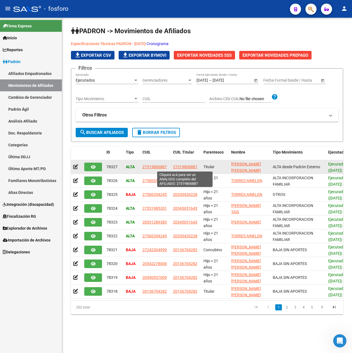
click at [190, 169] on span "27319806887" at bounding box center [185, 167] width 24 height 4
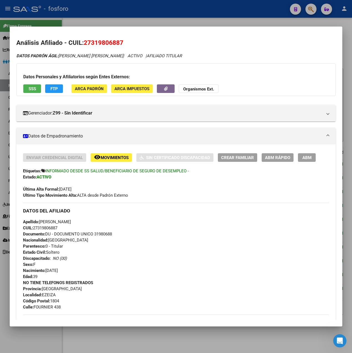
click at [272, 157] on span "ABM Rápido" at bounding box center [277, 157] width 25 height 5
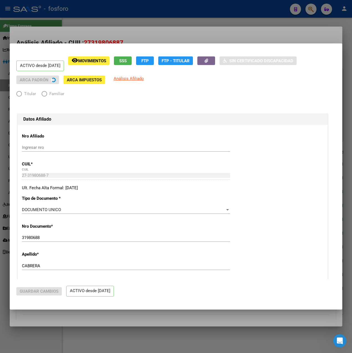
radio input "true"
type input "33-63761744-9"
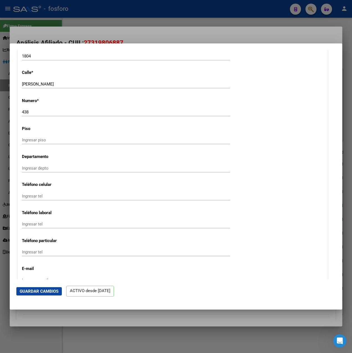
scroll to position [665, 0]
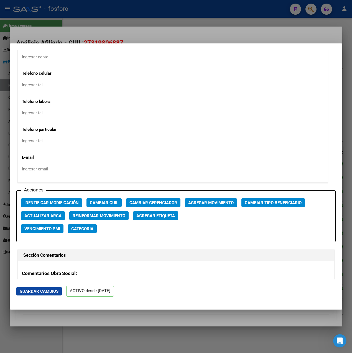
click at [232, 203] on span "Agregar Movimiento" at bounding box center [210, 203] width 45 height 5
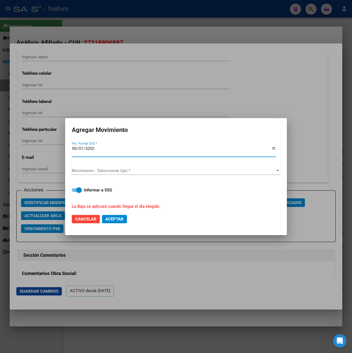
type input "[DATE]"
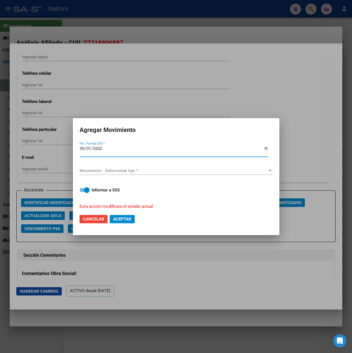
click at [127, 170] on span "Movimiento - Seleccionar tipo *" at bounding box center [173, 170] width 188 height 5
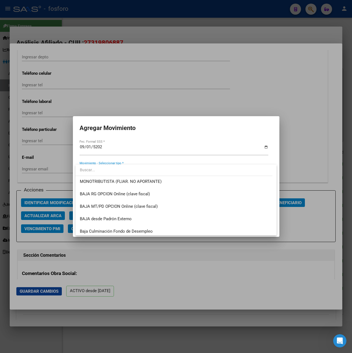
scroll to position [403, 0]
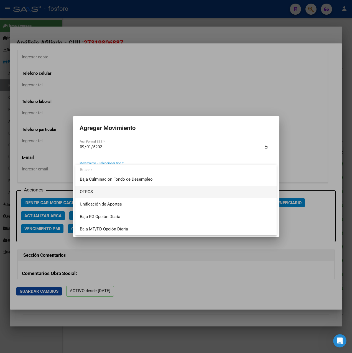
click at [106, 192] on span "OTROS" at bounding box center [176, 192] width 192 height 12
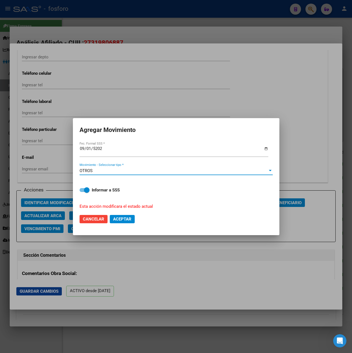
click at [99, 190] on strong "Informar a SSS" at bounding box center [106, 190] width 28 height 5
click at [82, 192] on input "Informar a SSS" at bounding box center [82, 192] width 0 height 0
checkbox input "false"
click at [120, 222] on button "Aceptar" at bounding box center [122, 219] width 25 height 8
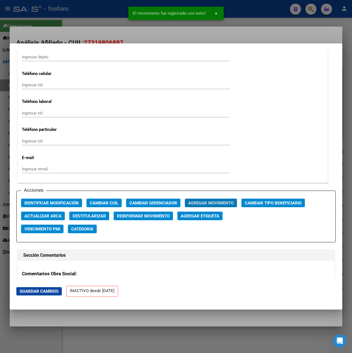
click at [226, 34] on div at bounding box center [176, 176] width 352 height 353
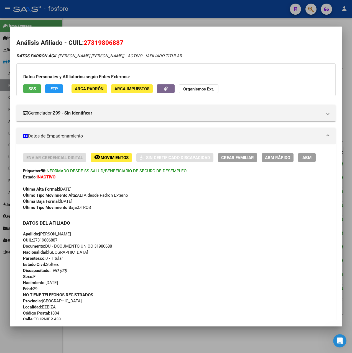
click at [158, 19] on div at bounding box center [176, 176] width 352 height 353
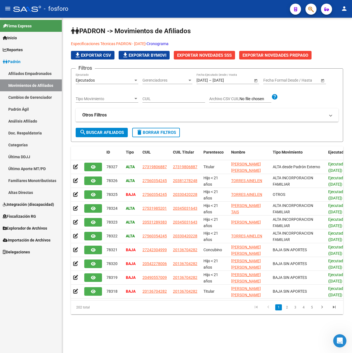
click at [235, 23] on body "menu - fosforo person Firma Express Inicio Calendario SSS Instructivos Contacto…" at bounding box center [176, 176] width 352 height 353
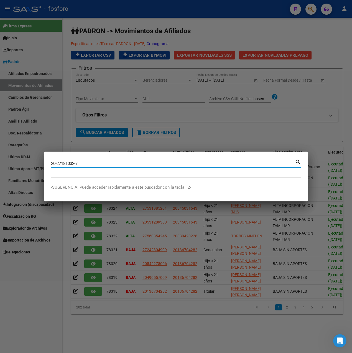
click at [58, 163] on input "20-27181032-7" at bounding box center [173, 163] width 244 height 5
click at [57, 163] on input "20-27181032-7" at bounding box center [173, 163] width 244 height 5
click at [76, 165] on input "2027181032-7" at bounding box center [173, 163] width 244 height 5
click at [83, 164] on input "20271810327" at bounding box center [173, 163] width 244 height 5
type input "20271810327"
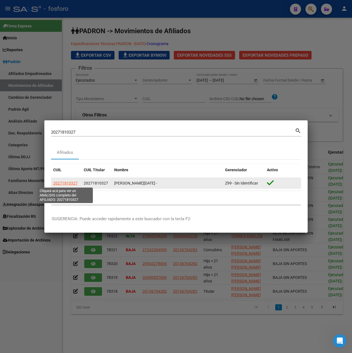
click at [68, 183] on span "20271810327" at bounding box center [65, 183] width 24 height 4
type textarea "20271810327"
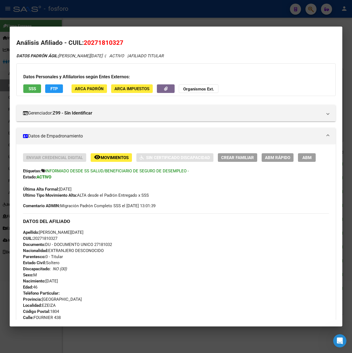
click at [275, 159] on span "ABM Rápido" at bounding box center [277, 157] width 25 height 5
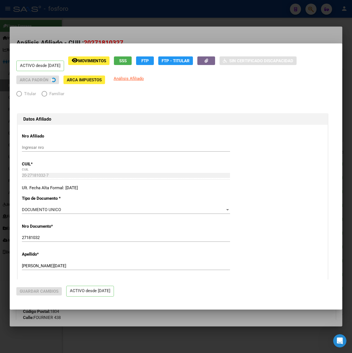
radio input "true"
type input "33-63761744-9"
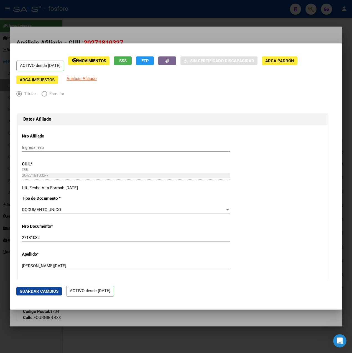
click at [191, 37] on div at bounding box center [176, 176] width 352 height 353
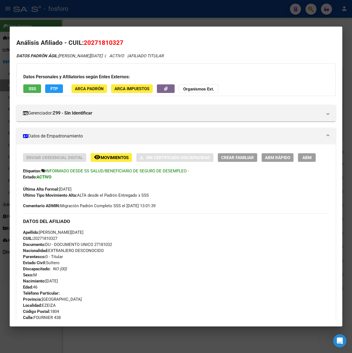
click at [194, 19] on div at bounding box center [176, 176] width 352 height 353
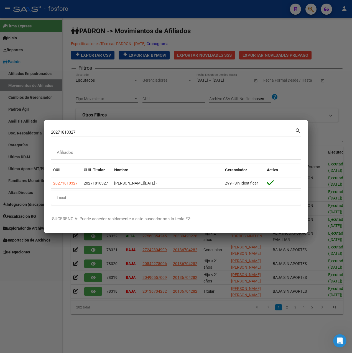
click at [191, 101] on div at bounding box center [176, 176] width 352 height 353
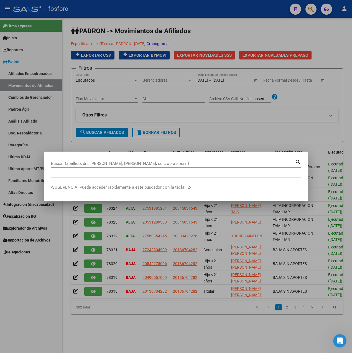
click at [190, 129] on div at bounding box center [176, 176] width 352 height 353
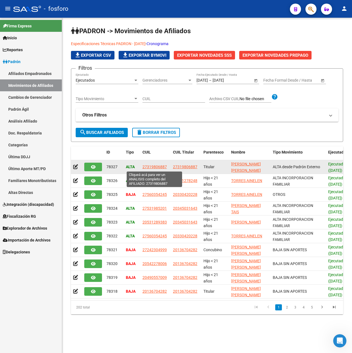
click at [158, 168] on span "27319806887" at bounding box center [154, 167] width 24 height 4
type textarea "27319806887"
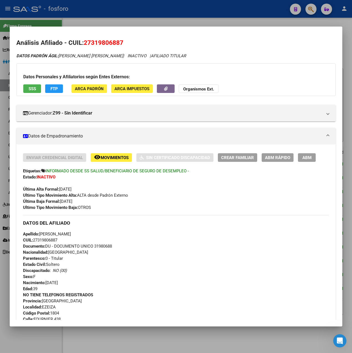
drag, startPoint x: 240, startPoint y: 157, endPoint x: 267, endPoint y: 162, distance: 27.6
click at [256, 183] on div "Enviar Credencial Digital remove_red_eye Movimientos Sin Certificado Discapacid…" at bounding box center [176, 181] width 306 height 57
click at [269, 160] on span "ABM Rápido" at bounding box center [277, 157] width 25 height 5
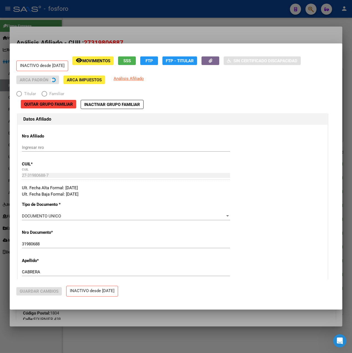
radio input "true"
type input "33-63761744-9"
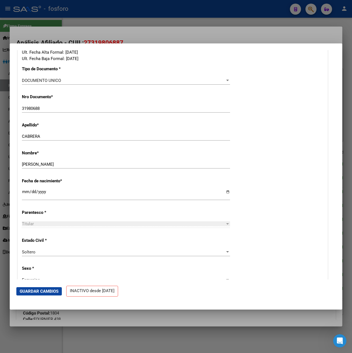
scroll to position [0, 0]
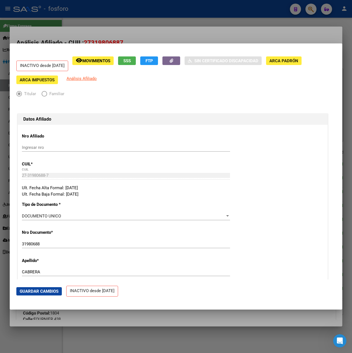
click at [160, 36] on div at bounding box center [176, 176] width 352 height 353
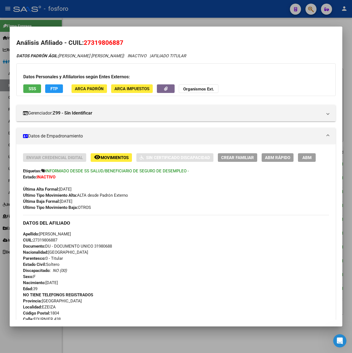
drag, startPoint x: 84, startPoint y: 42, endPoint x: 122, endPoint y: 43, distance: 38.2
click at [122, 43] on span "27319806887" at bounding box center [104, 42] width 40 height 7
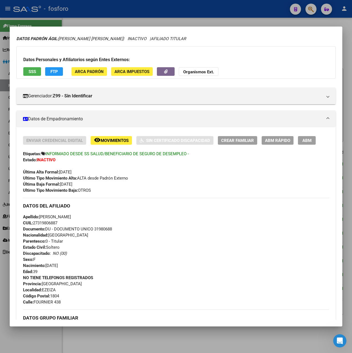
scroll to position [14, 0]
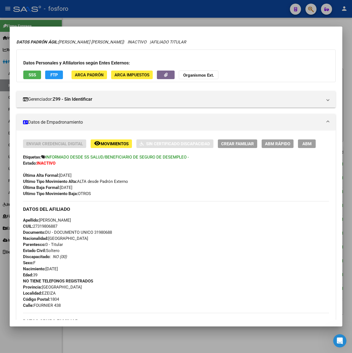
click at [153, 118] on mat-expansion-panel-header "Datos de Empadronamiento" at bounding box center [175, 122] width 319 height 17
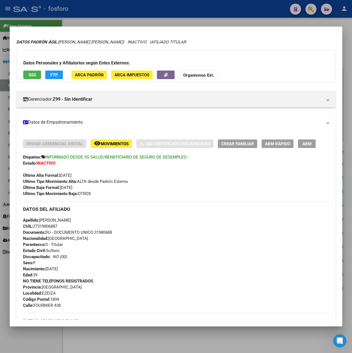
scroll to position [0, 0]
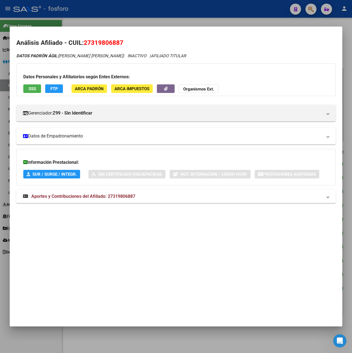
click at [133, 137] on mat-panel-title "Datos de Empadronamiento" at bounding box center [172, 136] width 299 height 7
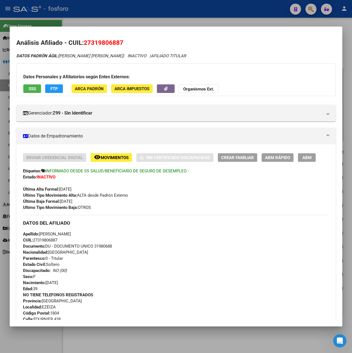
click at [238, 158] on span "Crear Familiar" at bounding box center [237, 157] width 33 height 5
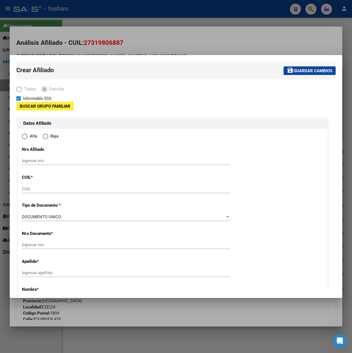
type input "33-63761744-9"
type input "EZEIZA"
type input "1804"
type input "FOURNIER"
type input "438"
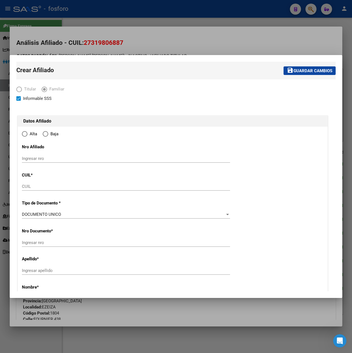
radio input "true"
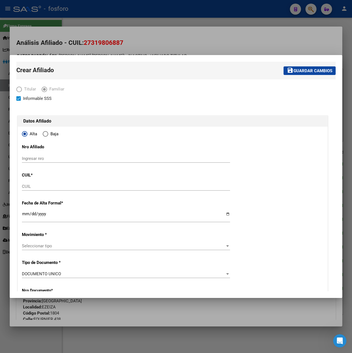
click at [195, 45] on div at bounding box center [176, 176] width 352 height 353
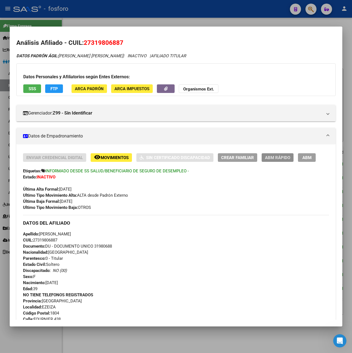
click at [277, 159] on span "ABM Rápido" at bounding box center [277, 157] width 25 height 5
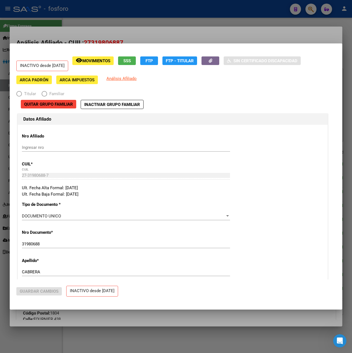
radio input "true"
type input "33-63761744-9"
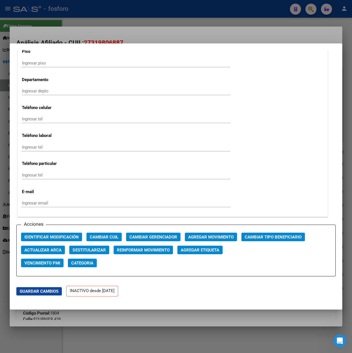
scroll to position [637, 0]
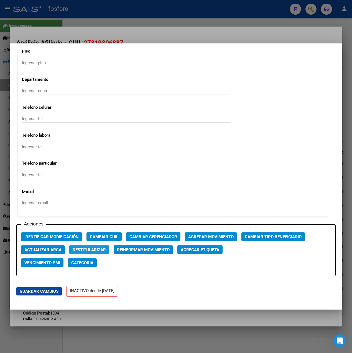
click at [91, 252] on span "Destitularizar" at bounding box center [89, 250] width 33 height 5
radio input "false"
radio input "true"
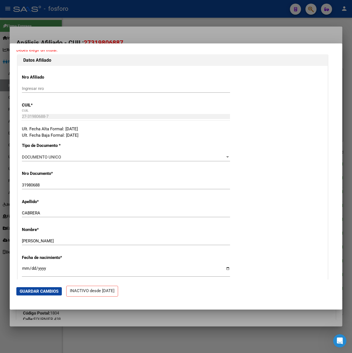
scroll to position [0, 0]
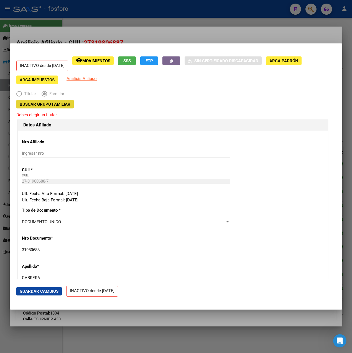
click at [58, 106] on span "Buscar Grupo Familiar" at bounding box center [45, 104] width 51 height 5
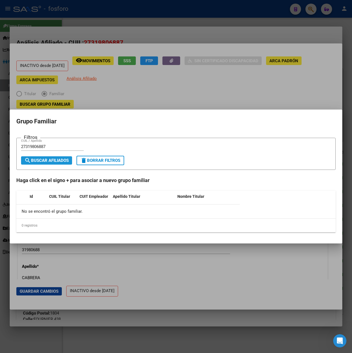
click at [43, 160] on span "search Buscar Afiliados" at bounding box center [46, 160] width 44 height 5
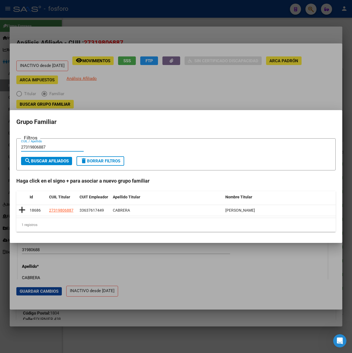
drag, startPoint x: 54, startPoint y: 148, endPoint x: -1, endPoint y: 147, distance: 55.4
click at [0, 147] on html "menu - fosforo person Firma Express Inicio Calendario SSS Instructivos Contacto…" at bounding box center [176, 176] width 352 height 353
drag, startPoint x: 63, startPoint y: 143, endPoint x: 53, endPoint y: 149, distance: 11.7
click at [53, 149] on input "27319806887" at bounding box center [52, 147] width 63 height 5
drag, startPoint x: 53, startPoint y: 148, endPoint x: -1, endPoint y: 148, distance: 54.6
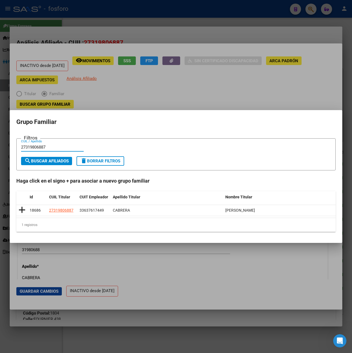
click at [0, 148] on html "menu - fosforo person Firma Express Inicio Calendario SSS Instructivos Contacto…" at bounding box center [176, 176] width 352 height 353
paste input "0-27181032-"
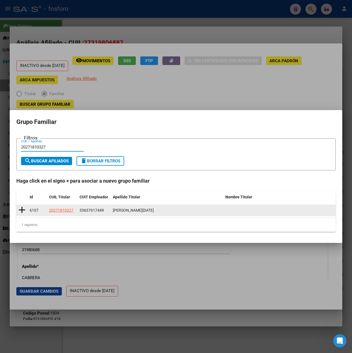
type input "20271810327"
click at [23, 212] on icon at bounding box center [22, 210] width 7 height 8
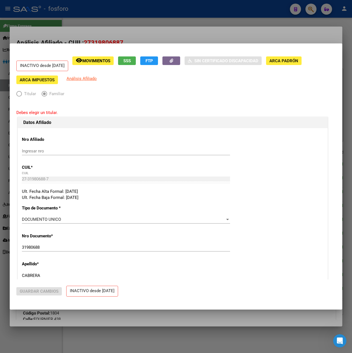
type input "33-63761744-9"
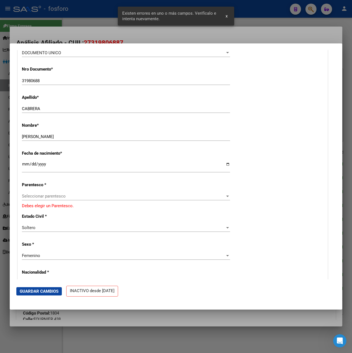
scroll to position [166, 0]
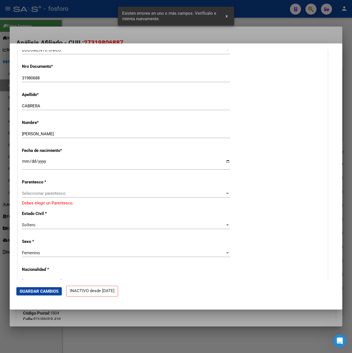
click at [54, 191] on span "Seleccionar parentesco" at bounding box center [123, 193] width 203 height 5
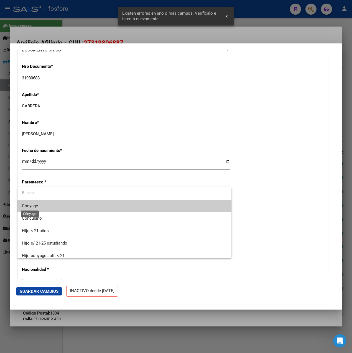
click at [29, 206] on span "Cónyuge" at bounding box center [30, 206] width 16 height 5
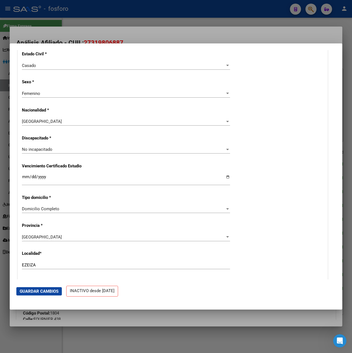
scroll to position [332, 0]
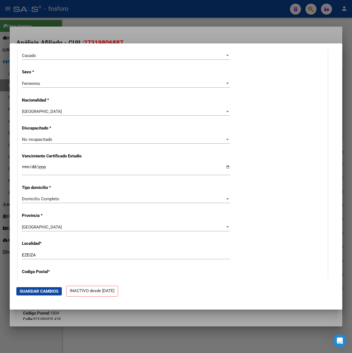
click at [50, 291] on span "Guardar Cambios" at bounding box center [39, 291] width 39 height 5
click at [192, 32] on div at bounding box center [176, 176] width 352 height 353
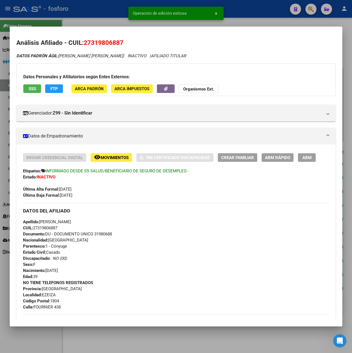
click at [255, 16] on div at bounding box center [176, 176] width 352 height 353
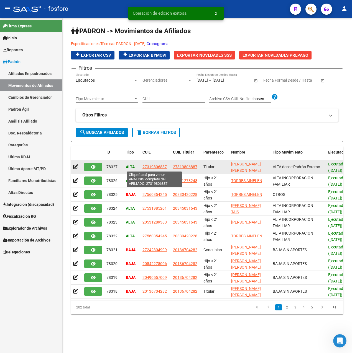
click at [152, 166] on span "27319806887" at bounding box center [154, 167] width 24 height 4
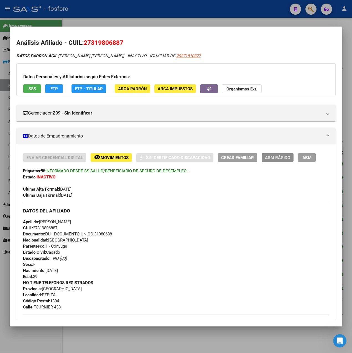
click at [274, 157] on span "ABM Rápido" at bounding box center [277, 157] width 25 height 5
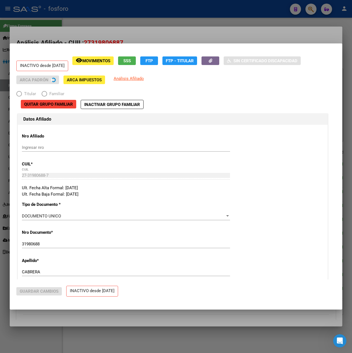
radio input "true"
type input "33-63761744-9"
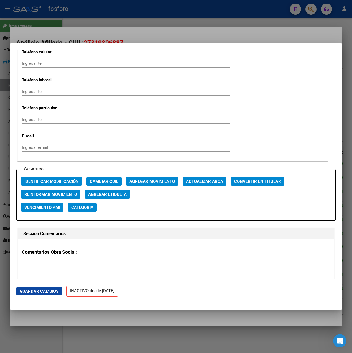
scroll to position [775, 0]
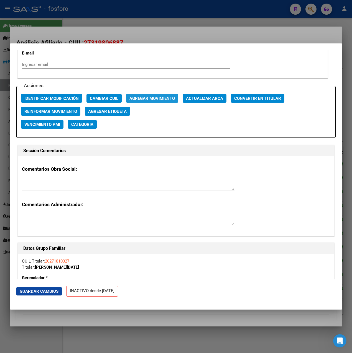
click at [167, 99] on span "Agregar Movimiento" at bounding box center [151, 98] width 45 height 5
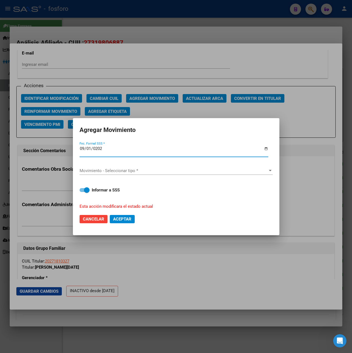
type input "[DATE]"
click at [134, 174] on div "Movimiento - Seleccionar tipo * Movimiento - Seleccionar tipo *" at bounding box center [175, 171] width 193 height 8
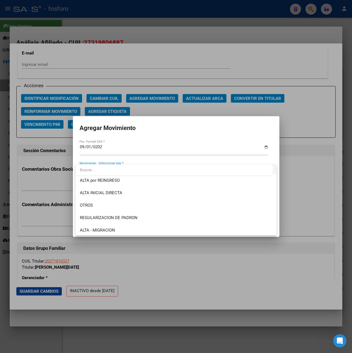
scroll to position [55, 0]
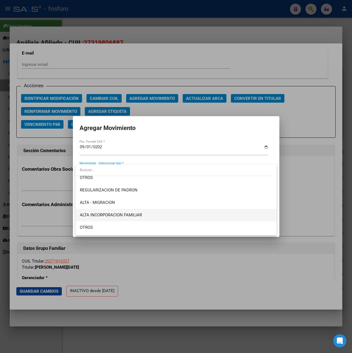
click at [124, 217] on span "ALTA INCORPORACION FAMILIAR" at bounding box center [111, 215] width 62 height 5
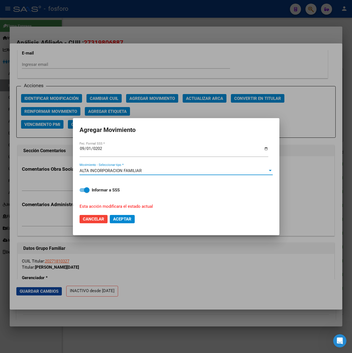
click at [96, 190] on strong "Informar a SSS" at bounding box center [106, 190] width 28 height 5
click at [82, 192] on input "Informar a SSS" at bounding box center [82, 192] width 0 height 0
checkbox input "false"
click at [119, 225] on mat-dialog-actions "Cancelar Aceptar" at bounding box center [175, 219] width 193 height 19
click at [122, 217] on span "Aceptar" at bounding box center [122, 219] width 18 height 5
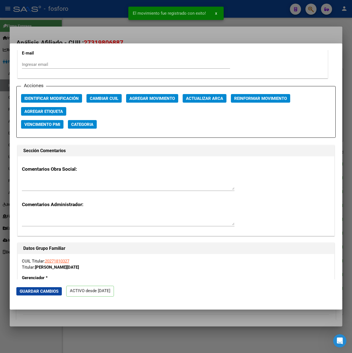
click at [192, 40] on div at bounding box center [176, 176] width 352 height 353
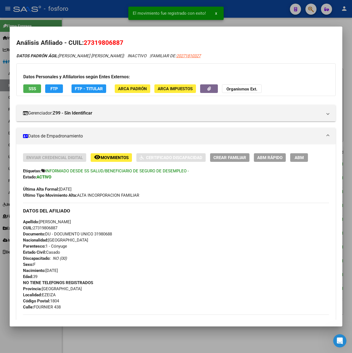
click at [241, 16] on div at bounding box center [176, 176] width 352 height 353
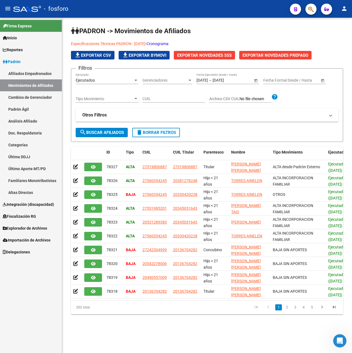
click at [36, 226] on span "Explorador de Archivos" at bounding box center [25, 228] width 44 height 6
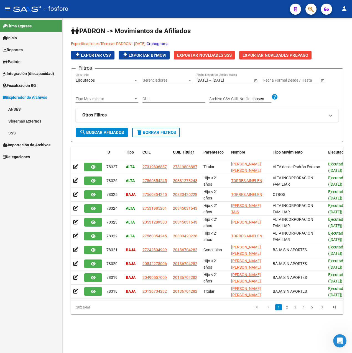
click at [23, 137] on link "SSS" at bounding box center [31, 133] width 62 height 12
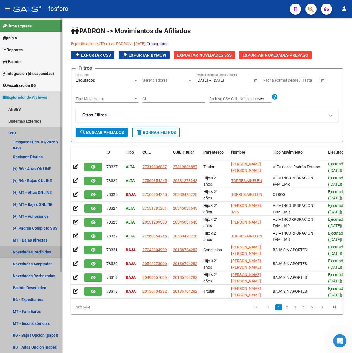
click at [41, 252] on link "Novedades Recibidas" at bounding box center [31, 252] width 62 height 12
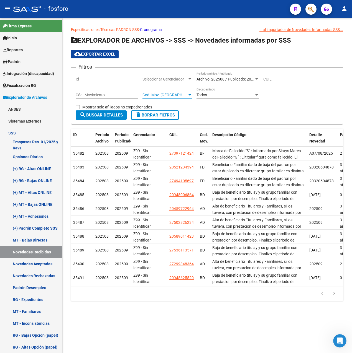
click at [179, 95] on span "Cod. Mov. [GEOGRAPHIC_DATA]" at bounding box center [164, 95] width 45 height 5
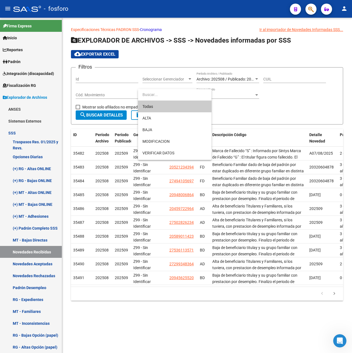
click at [266, 114] on div at bounding box center [176, 176] width 352 height 353
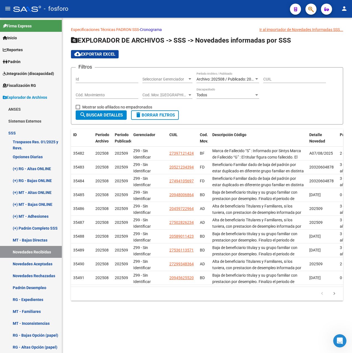
click at [179, 99] on div "Cod. Mov. Categoria Cod. Mov. Categoria" at bounding box center [167, 93] width 50 height 11
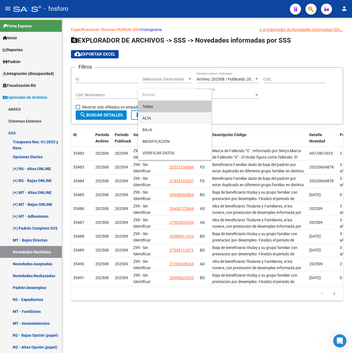
click at [153, 120] on span "ALTA" at bounding box center [174, 118] width 65 height 12
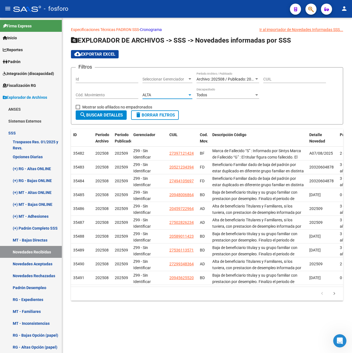
click at [100, 107] on span "Mostrar solo afiliados no empadronados" at bounding box center [117, 107] width 70 height 7
click at [78, 109] on input "Mostrar solo afiliados no empadronados" at bounding box center [78, 109] width 0 height 0
checkbox input "true"
click at [101, 112] on button "search Buscar Detalles" at bounding box center [101, 114] width 51 height 9
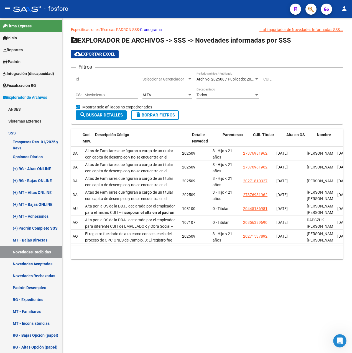
scroll to position [0, 142]
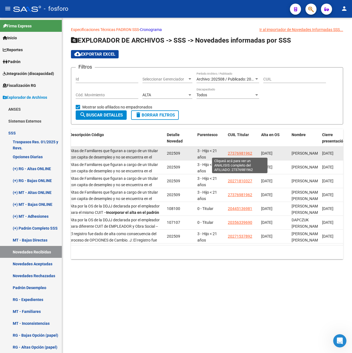
drag, startPoint x: 254, startPoint y: 152, endPoint x: 228, endPoint y: 154, distance: 25.6
click at [228, 154] on div "27376981962" at bounding box center [242, 153] width 29 height 6
drag, startPoint x: 228, startPoint y: 154, endPoint x: 233, endPoint y: 154, distance: 4.4
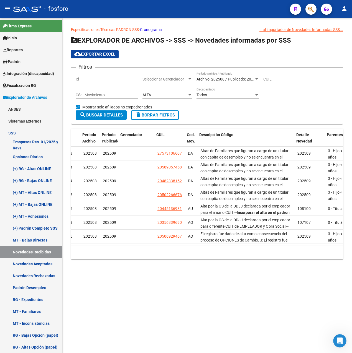
scroll to position [0, 6]
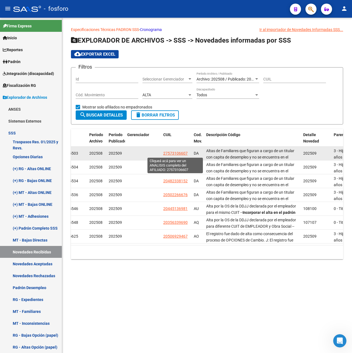
click at [174, 153] on span "27573106607" at bounding box center [175, 153] width 24 height 4
type textarea "27573106607"
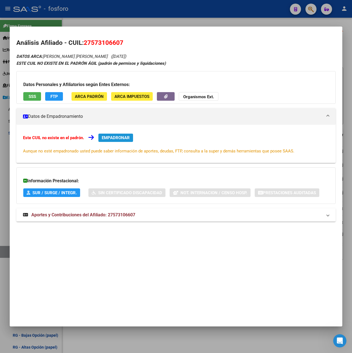
click at [124, 139] on span "EMPADRONAR" at bounding box center [116, 137] width 28 height 5
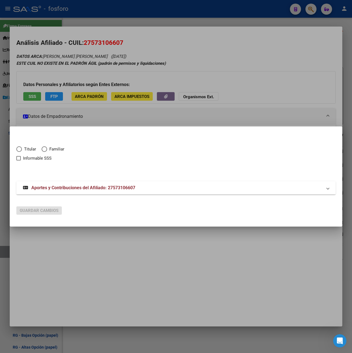
click at [48, 149] on span "Familiar" at bounding box center [55, 149] width 17 height 6
click at [47, 149] on input "Familiar" at bounding box center [45, 149] width 6 height 6
radio input "true"
checkbox input "true"
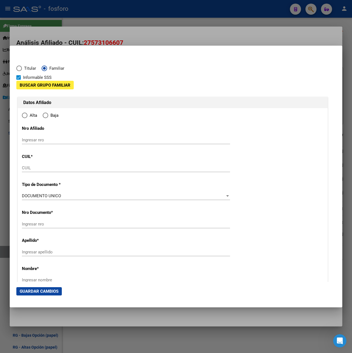
type input "27-57310660-7"
type input "57310660"
type input "TERRANOVA"
type input "[PERSON_NAME]"
type input "2018-10-02"
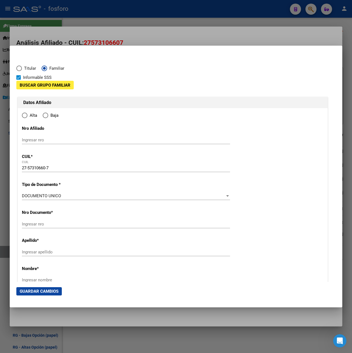
type input "SAN JUSTO"
type input "1754"
type input "[GEOGRAPHIC_DATA]"
type input "2741"
type input "SAN JUSTO"
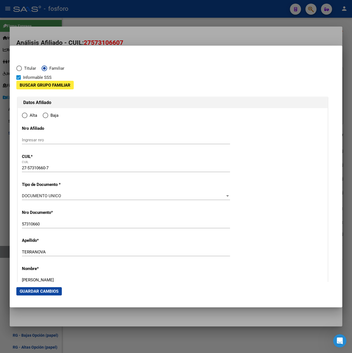
radio input "true"
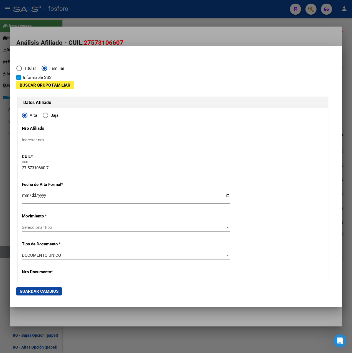
click at [32, 78] on span "Informable SSS" at bounding box center [37, 77] width 29 height 7
click at [19, 80] on input "Informable SSS" at bounding box center [18, 80] width 0 height 0
checkbox input "false"
click at [38, 83] on span "Buscar Grupo Familiar" at bounding box center [45, 85] width 51 height 5
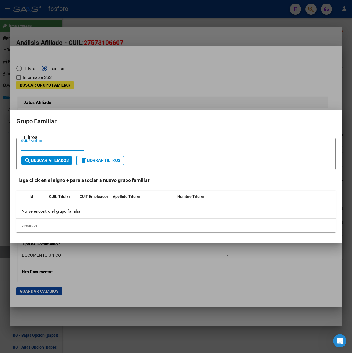
click at [38, 148] on input "CUIL / Apellido" at bounding box center [52, 146] width 63 height 5
paste input "27573106607"
type input "27573106607"
click at [58, 158] on span "search Buscar Afiliados" at bounding box center [46, 160] width 44 height 5
click at [111, 84] on div at bounding box center [176, 176] width 352 height 353
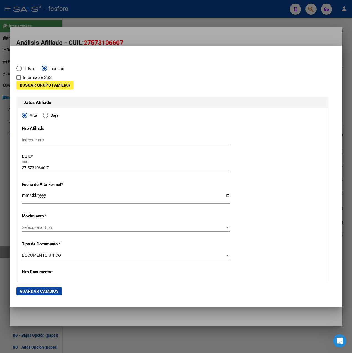
click at [138, 36] on div at bounding box center [176, 176] width 352 height 353
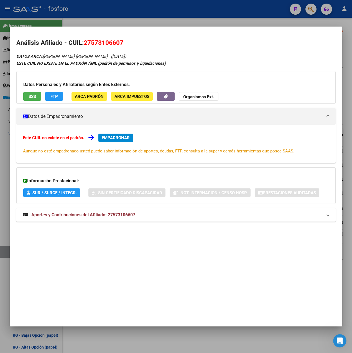
click at [180, 17] on div at bounding box center [176, 176] width 352 height 353
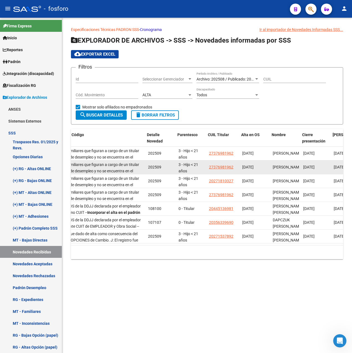
scroll to position [0, 162]
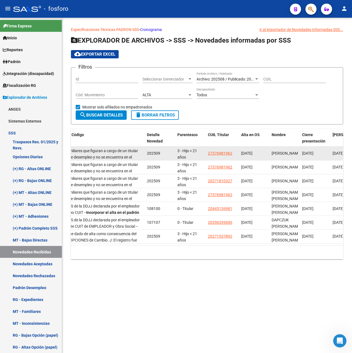
drag, startPoint x: 234, startPoint y: 153, endPoint x: 205, endPoint y: 155, distance: 29.1
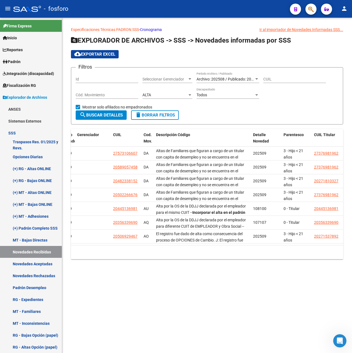
scroll to position [0, 28]
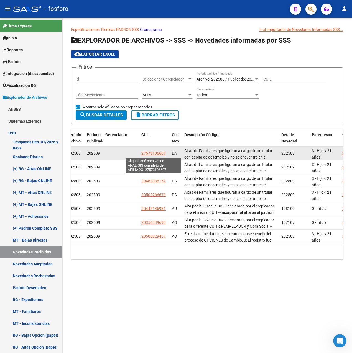
click at [161, 152] on span "27573106607" at bounding box center [153, 153] width 24 height 4
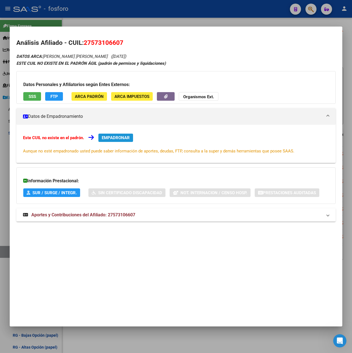
click at [124, 141] on button "EMPADRONAR" at bounding box center [115, 138] width 35 height 8
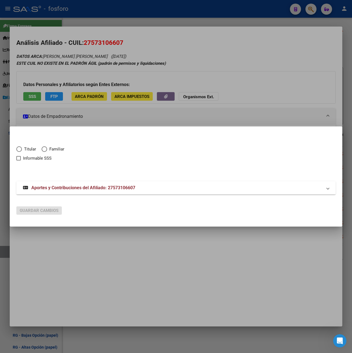
click at [56, 146] on div "Titular Familiar Informable SSS" at bounding box center [175, 157] width 319 height 35
click at [56, 147] on span "Familiar" at bounding box center [55, 149] width 17 height 6
click at [47, 147] on input "Familiar" at bounding box center [45, 149] width 6 height 6
radio input "true"
checkbox input "true"
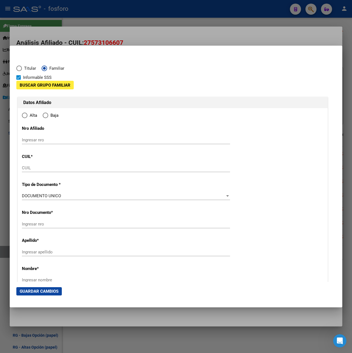
type input "27-57310660-7"
type input "57310660"
type input "TERRANOVA"
type input "[PERSON_NAME]"
type input "2018-10-02"
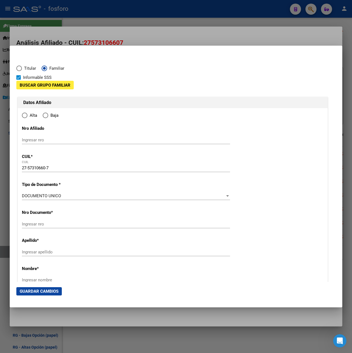
type input "SAN JUSTO"
type input "1754"
type input "[GEOGRAPHIC_DATA]"
type input "2741"
type input "SAN JUSTO"
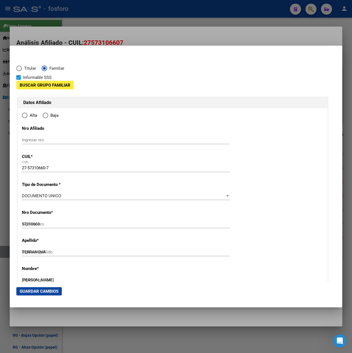
click at [34, 79] on span "Informable SSS" at bounding box center [37, 77] width 29 height 7
click at [19, 80] on input "Informable SSS" at bounding box center [18, 80] width 0 height 0
checkbox input "false"
radio input "true"
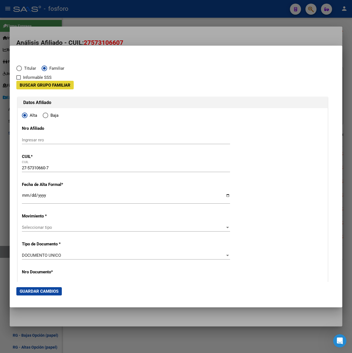
click at [38, 85] on span "Buscar Grupo Familiar" at bounding box center [45, 85] width 51 height 5
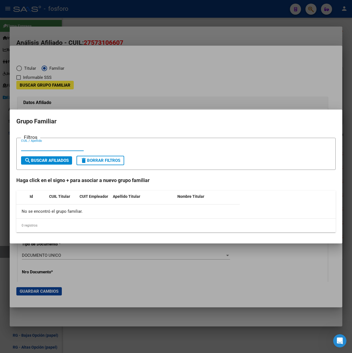
paste input "27-57310660-7"
click at [27, 146] on input "27-57310660-7" at bounding box center [52, 146] width 63 height 5
click at [46, 146] on input "2757310660-7" at bounding box center [52, 146] width 63 height 5
click at [49, 163] on span "search Buscar Afiliados" at bounding box center [46, 160] width 44 height 5
drag, startPoint x: 34, startPoint y: 147, endPoint x: -1, endPoint y: 151, distance: 35.1
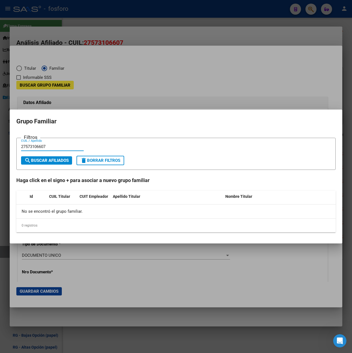
click at [0, 151] on html "menu - fosforo person Firma Express Inicio Calendario SSS Instructivos Contacto…" at bounding box center [176, 176] width 352 height 353
paste input "27-37698196-2"
drag, startPoint x: 30, startPoint y: 145, endPoint x: -1, endPoint y: 150, distance: 31.3
click at [0, 150] on html "menu - fosforo person Firma Express Inicio Calendario SSS Instructivos Contacto…" at bounding box center [176, 176] width 352 height 353
click at [27, 146] on input "27-37698196-2" at bounding box center [52, 146] width 63 height 5
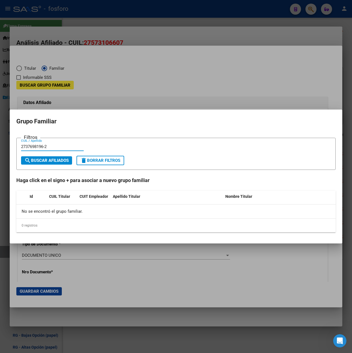
click at [45, 145] on input "2737698196-2" at bounding box center [52, 146] width 63 height 5
type input "27376981962"
click at [52, 158] on span "search Buscar Afiliados" at bounding box center [46, 160] width 44 height 5
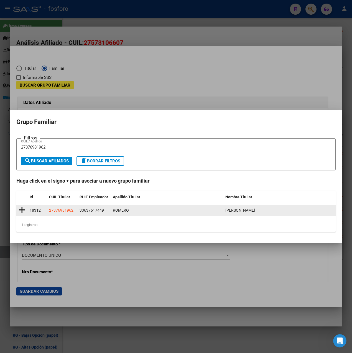
click at [22, 209] on icon at bounding box center [22, 210] width 7 height 8
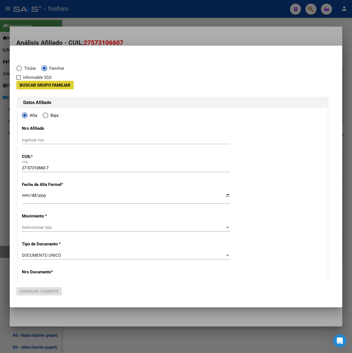
type input "33-63761744-9"
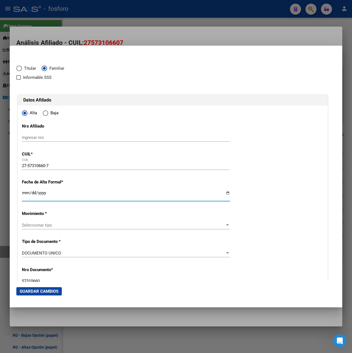
click at [26, 194] on input "Ingresar fecha" at bounding box center [126, 195] width 208 height 9
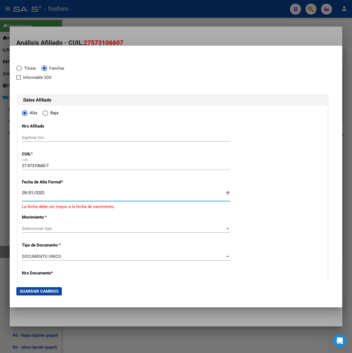
type input "[DATE]"
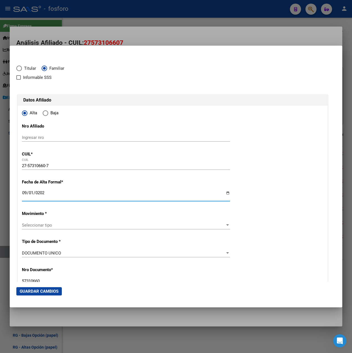
click at [60, 224] on span "Seleccionar tipo" at bounding box center [123, 225] width 203 height 5
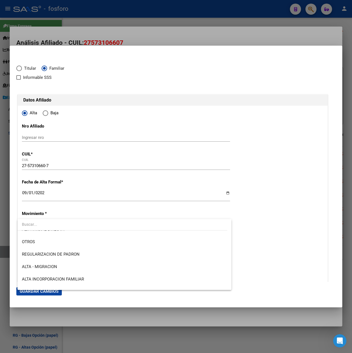
scroll to position [55, 0]
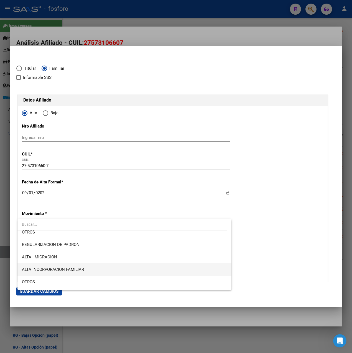
click at [69, 265] on span "ALTA INCORPORACION FAMILIAR" at bounding box center [124, 270] width 205 height 12
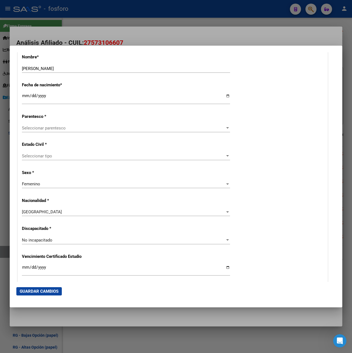
scroll to position [277, 0]
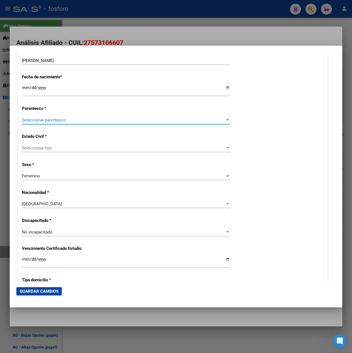
click at [59, 118] on span "Seleccionar parentesco" at bounding box center [123, 120] width 203 height 5
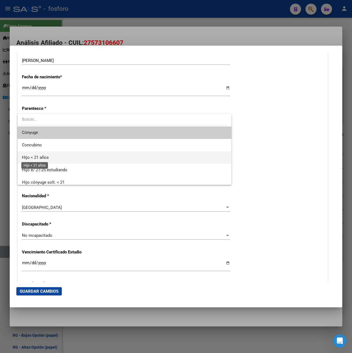
click at [44, 158] on span "Hijo < 21 años" at bounding box center [35, 157] width 27 height 5
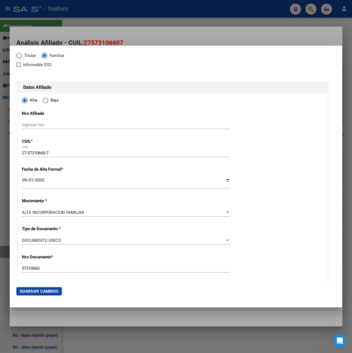
scroll to position [0, 0]
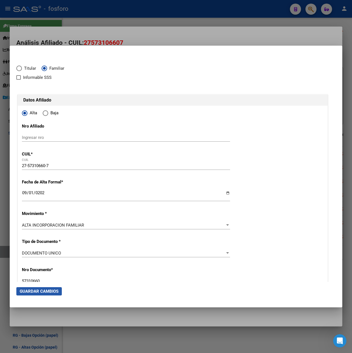
click at [43, 294] on span "Guardar Cambios" at bounding box center [39, 291] width 39 height 5
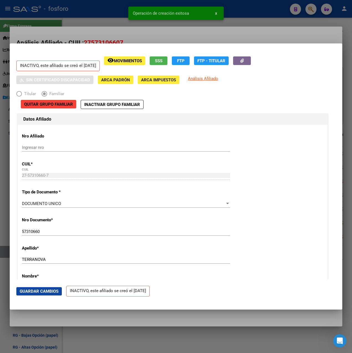
click at [162, 39] on div at bounding box center [176, 176] width 352 height 353
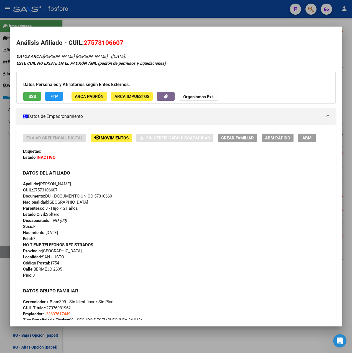
click at [276, 138] on span "ABM Rápido" at bounding box center [277, 138] width 25 height 5
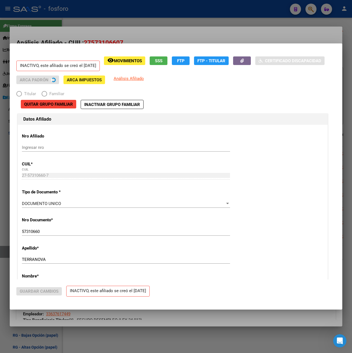
radio input "true"
type input "33-63761744-9"
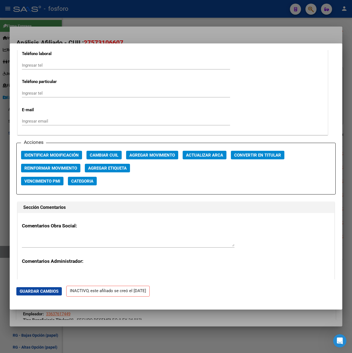
scroll to position [775, 0]
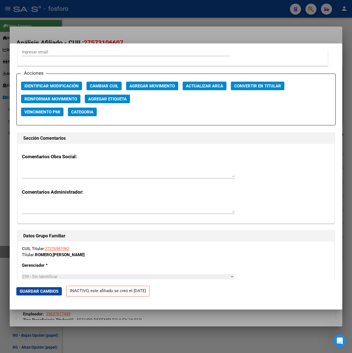
click at [151, 90] on div "Acciones Identificar Modificación Cambiar CUIL Agregar Movimiento Actualizar AR…" at bounding box center [175, 100] width 319 height 52
click at [151, 88] on span "Agregar Movimiento" at bounding box center [151, 86] width 45 height 5
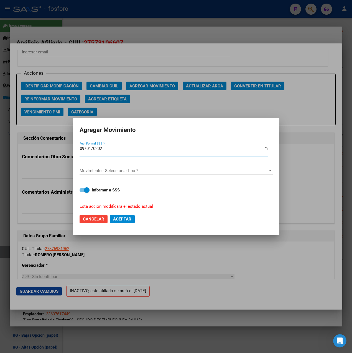
type input "[DATE]"
click at [117, 174] on div "Movimiento - Seleccionar tipo * Movimiento - Seleccionar tipo *" at bounding box center [175, 171] width 193 height 8
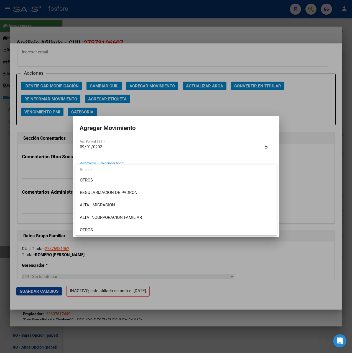
scroll to position [55, 0]
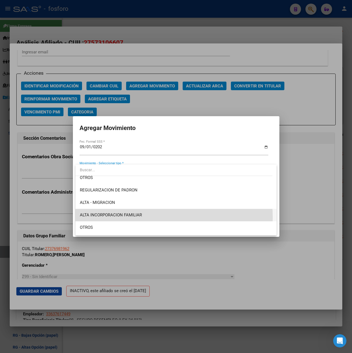
click at [133, 218] on span "ALTA INCORPORACION FAMILIAR" at bounding box center [176, 215] width 192 height 12
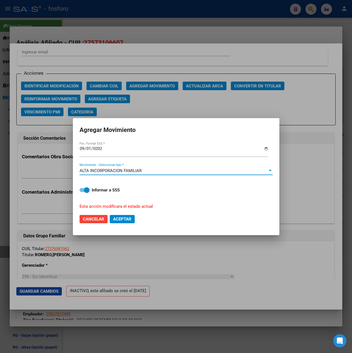
drag, startPoint x: 133, startPoint y: 218, endPoint x: 91, endPoint y: 192, distance: 49.4
click at [91, 192] on label "Informar a SSS" at bounding box center [175, 190] width 193 height 7
click at [82, 192] on input "Informar a SSS" at bounding box center [82, 192] width 0 height 0
checkbox input "false"
click at [121, 219] on span "Aceptar" at bounding box center [122, 219] width 18 height 5
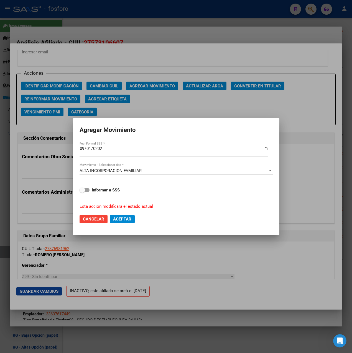
click at [165, 114] on div at bounding box center [176, 176] width 352 height 353
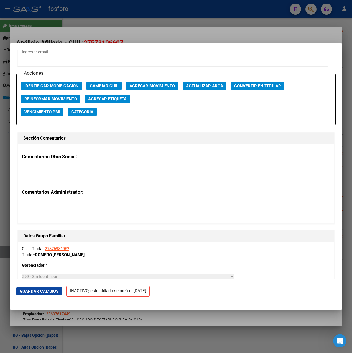
click at [175, 35] on div at bounding box center [176, 176] width 352 height 353
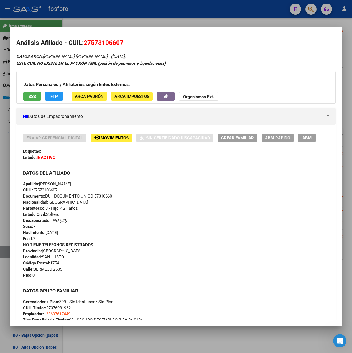
click at [155, 17] on div at bounding box center [176, 176] width 352 height 353
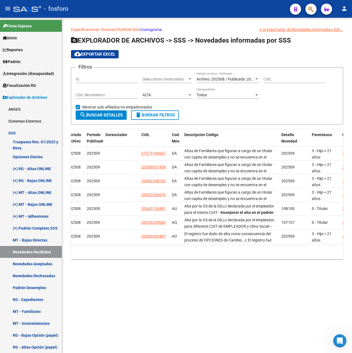
click at [215, 117] on form "Filtros Id Seleccionar Gerenciador Seleccionar Gerenciador Archivo: 202508 / Pu…" at bounding box center [207, 95] width 272 height 57
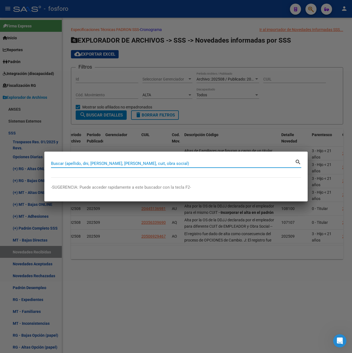
paste input "27-37698196-2"
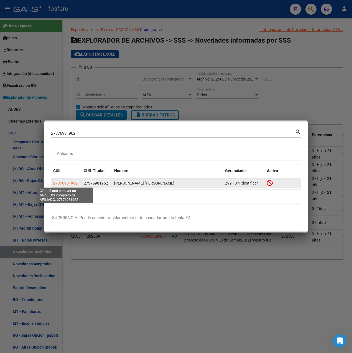
click at [73, 185] on span "27376981962" at bounding box center [65, 183] width 24 height 4
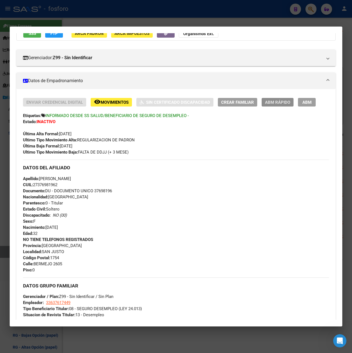
click at [274, 102] on span "ABM Rápido" at bounding box center [277, 102] width 25 height 5
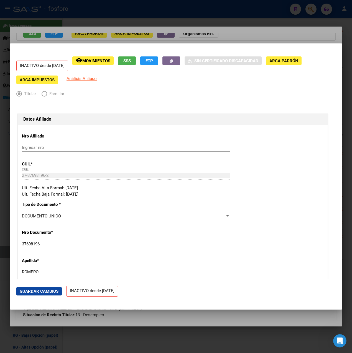
drag, startPoint x: 243, startPoint y: 43, endPoint x: 241, endPoint y: 38, distance: 5.2
click at [244, 42] on div at bounding box center [176, 176] width 352 height 353
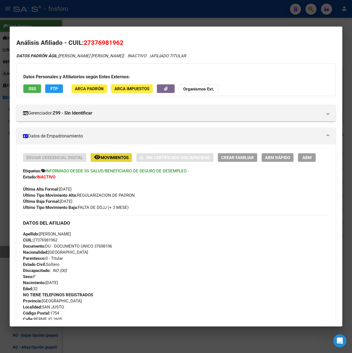
click at [106, 154] on button "remove_red_eye Movimientos" at bounding box center [111, 157] width 41 height 9
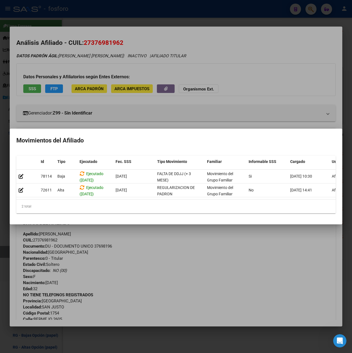
click at [248, 53] on div at bounding box center [176, 176] width 352 height 353
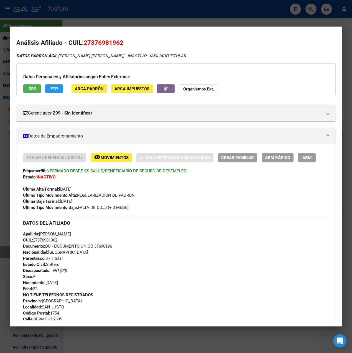
click at [270, 160] on span "ABM Rápido" at bounding box center [277, 157] width 25 height 5
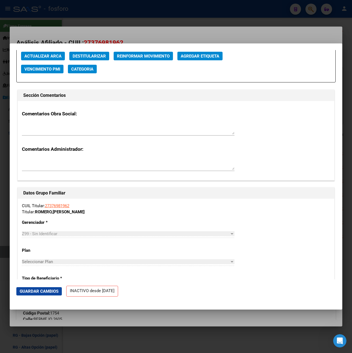
scroll to position [775, 0]
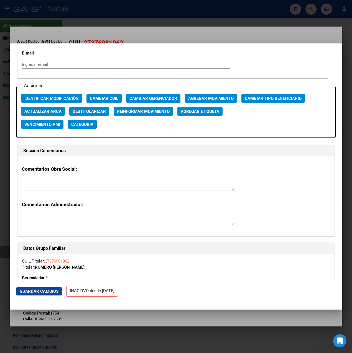
click at [214, 101] on span "Agregar Movimiento" at bounding box center [210, 98] width 45 height 5
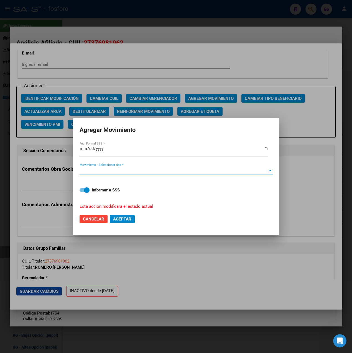
click at [145, 172] on span "Movimiento - Seleccionar tipo *" at bounding box center [173, 170] width 188 height 5
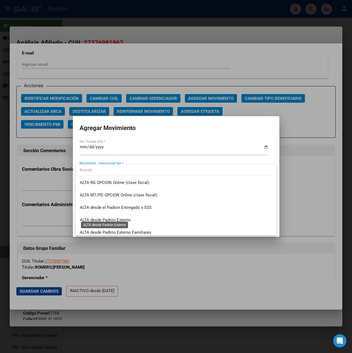
scroll to position [135, 0]
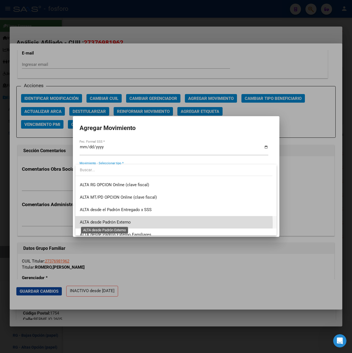
click at [127, 225] on span "ALTA desde Padrón Externo" at bounding box center [105, 222] width 51 height 5
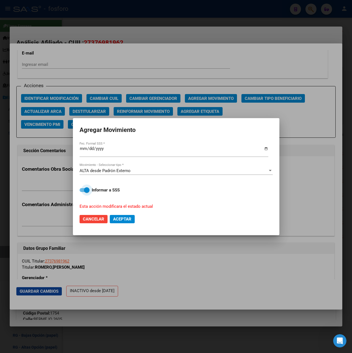
drag, startPoint x: 98, startPoint y: 189, endPoint x: 123, endPoint y: 216, distance: 36.9
click at [98, 189] on strong "Informar a SSS" at bounding box center [106, 190] width 28 height 5
click at [82, 192] on input "Informar a SSS" at bounding box center [82, 192] width 0 height 0
click at [126, 221] on span "Aceptar" at bounding box center [122, 219] width 18 height 5
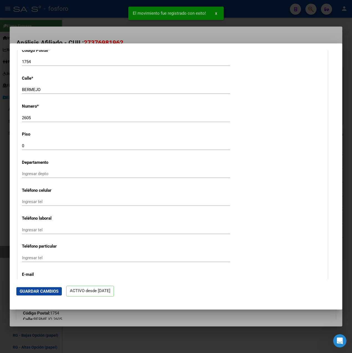
scroll to position [388, 0]
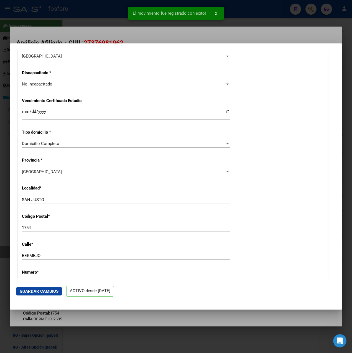
click at [194, 30] on div at bounding box center [176, 176] width 352 height 353
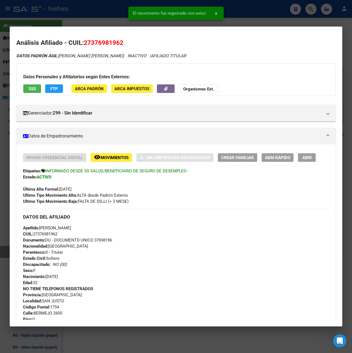
scroll to position [222, 0]
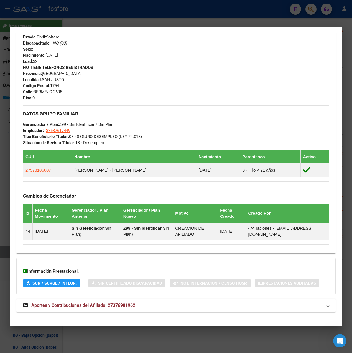
click at [158, 10] on div at bounding box center [176, 176] width 352 height 353
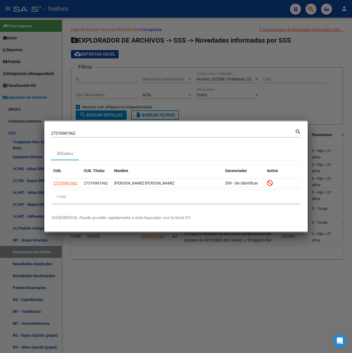
click at [202, 120] on div at bounding box center [176, 176] width 352 height 353
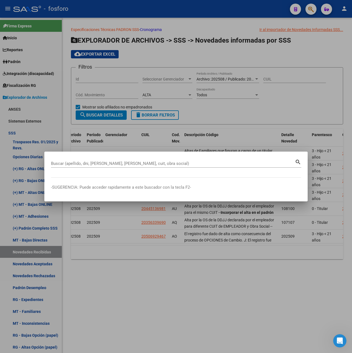
click at [192, 116] on div at bounding box center [176, 176] width 352 height 353
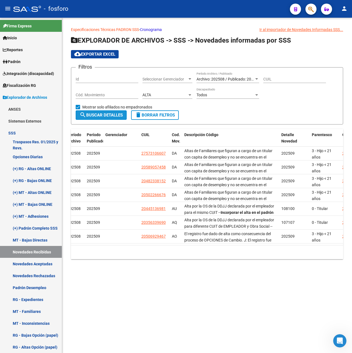
click at [111, 116] on span "search Buscar Detalles" at bounding box center [100, 115] width 43 height 5
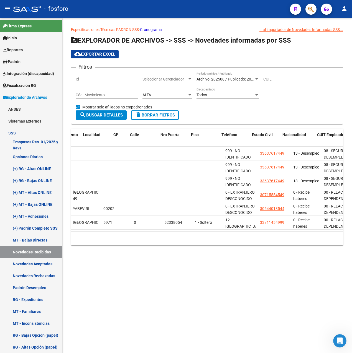
scroll to position [0, 650]
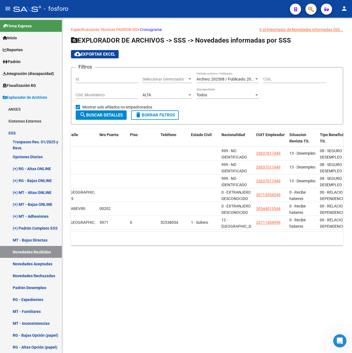
click at [164, 263] on div "Especificaciones Técnicas PADRON SSS - Cronograma Ir al importador de Novedades…" at bounding box center [207, 141] width 290 height 246
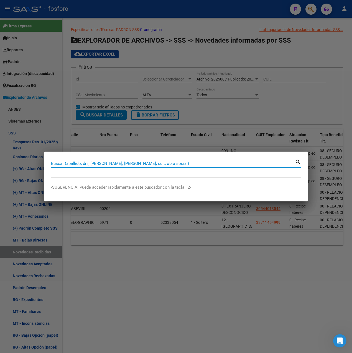
paste input "23319141359"
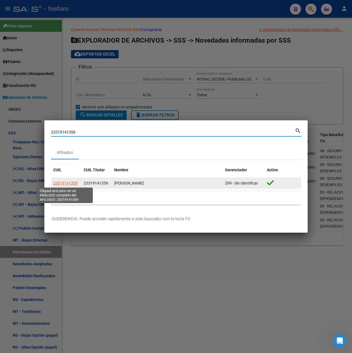
click at [66, 184] on span "23319141359" at bounding box center [65, 183] width 24 height 4
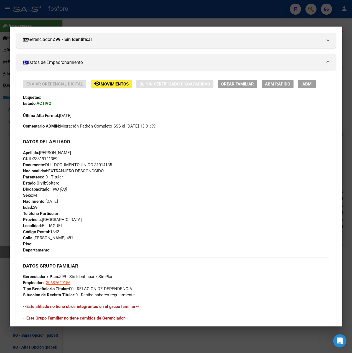
scroll to position [165, 0]
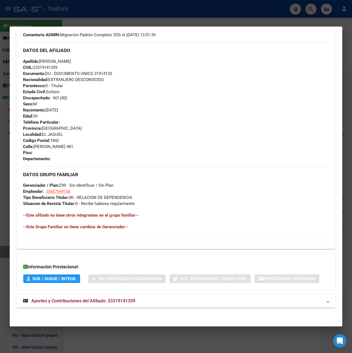
click at [138, 295] on mat-expansion-panel-header "Aportes y Contribuciones del Afiliado: 23319141359" at bounding box center [175, 301] width 319 height 13
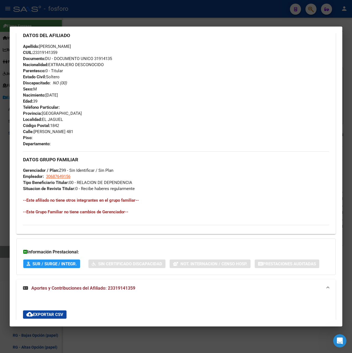
scroll to position [0, 0]
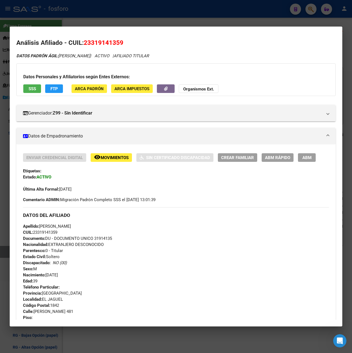
click at [208, 16] on div at bounding box center [176, 176] width 352 height 353
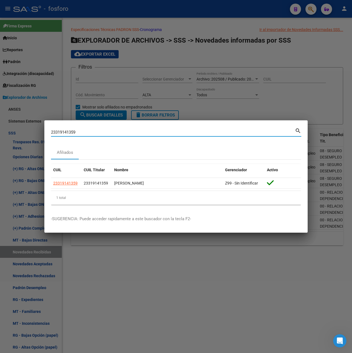
drag, startPoint x: 79, startPoint y: 132, endPoint x: 42, endPoint y: 133, distance: 37.1
click at [42, 133] on div "Buscar (apellido, dni, cuil, nro traspaso, cuit, obra social) search Afiliados …" at bounding box center [176, 176] width 352 height 353
paste input "23-57826625-"
click at [57, 133] on input "23-57826625-9" at bounding box center [173, 132] width 244 height 5
click at [76, 132] on input "2357826625-9" at bounding box center [173, 132] width 244 height 5
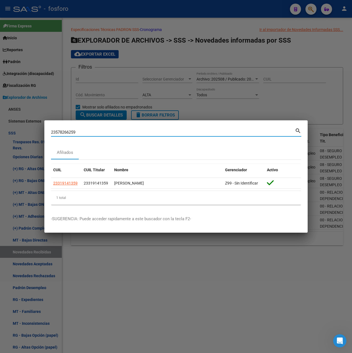
click at [81, 132] on input "23578266259" at bounding box center [173, 132] width 244 height 5
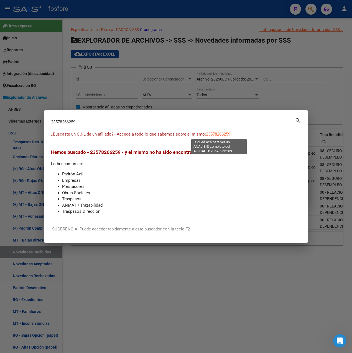
click at [214, 132] on span "23578266259" at bounding box center [218, 134] width 24 height 5
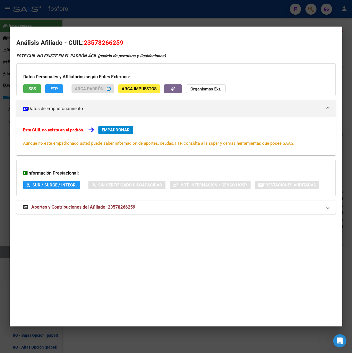
click at [199, 19] on div at bounding box center [176, 176] width 352 height 353
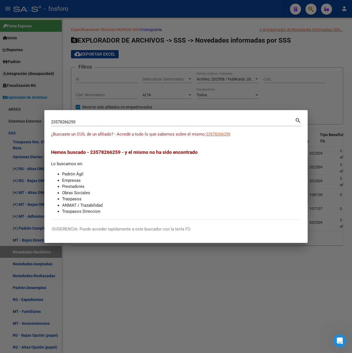
scroll to position [0, 650]
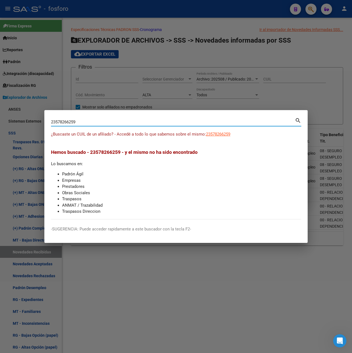
drag, startPoint x: 17, startPoint y: 124, endPoint x: 9, endPoint y: 124, distance: 8.9
click at [9, 124] on div "Buscar (apellido, dni, cuil, nro traspaso, cuit, obra social) search -SUGERENCI…" at bounding box center [176, 176] width 352 height 353
paste input "23-31914135-"
drag, startPoint x: 60, startPoint y: 120, endPoint x: 31, endPoint y: 120, distance: 28.8
click at [10, 120] on div "Buscar (apellido, dni, cuil, nro traspaso, cuit, obra social) search -SUGERENCI…" at bounding box center [176, 176] width 352 height 353
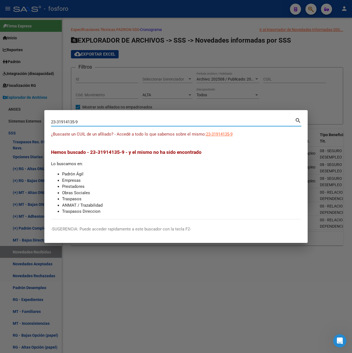
click at [58, 121] on input "23-31914135-9" at bounding box center [173, 122] width 244 height 5
click at [57, 121] on input "23-31914135-9" at bounding box center [173, 122] width 244 height 5
click at [55, 121] on input "23-31914135-9" at bounding box center [173, 122] width 244 height 5
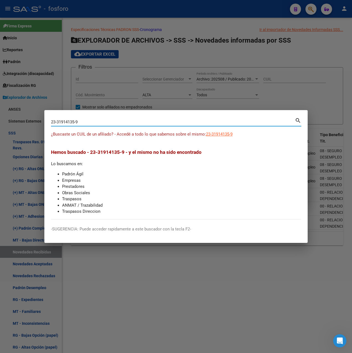
click at [57, 121] on input "23-31914135-9" at bounding box center [173, 122] width 244 height 5
click at [76, 122] on input "2331914135-9" at bounding box center [173, 122] width 244 height 5
click at [83, 122] on input "23319141359" at bounding box center [173, 122] width 244 height 5
type input "23319141359"
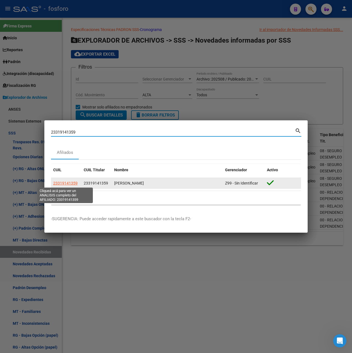
click at [68, 183] on span "23319141359" at bounding box center [65, 183] width 24 height 4
type textarea "23319141359"
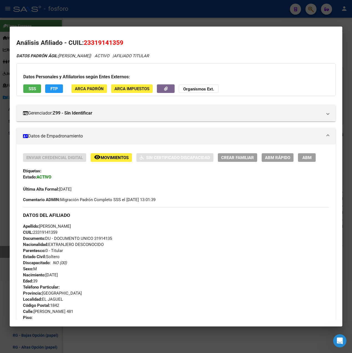
drag, startPoint x: 268, startPoint y: 159, endPoint x: 247, endPoint y: 162, distance: 21.3
click at [262, 184] on div "Enviar Credencial Digital remove_red_eye Movimientos Sin Certificado Discapacid…" at bounding box center [176, 172] width 306 height 39
click at [245, 160] on span "Crear Familiar" at bounding box center [237, 157] width 33 height 5
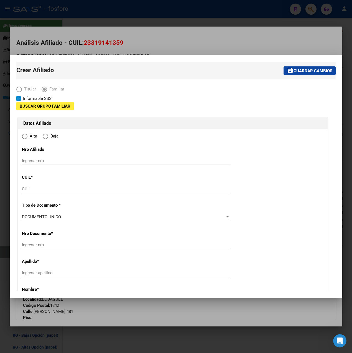
type input "30-68764915-6"
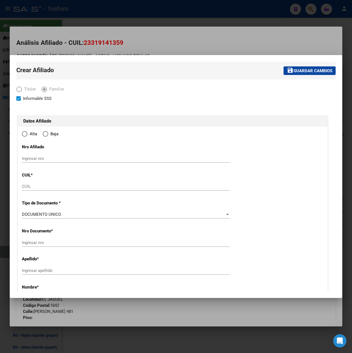
type input "EL JAGUEL"
type input "1842"
type input "[PERSON_NAME]"
type input "481"
radio input "true"
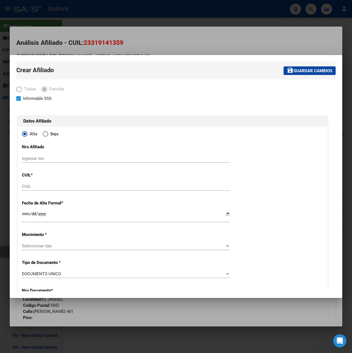
type input "30-68764915-6"
click at [42, 159] on input "Ingresar nro" at bounding box center [126, 158] width 208 height 5
paste input "23-57826625-9"
click at [28, 160] on input "23-57826625-9" at bounding box center [126, 158] width 208 height 5
click at [48, 158] on input "2357826625-9" at bounding box center [126, 158] width 208 height 5
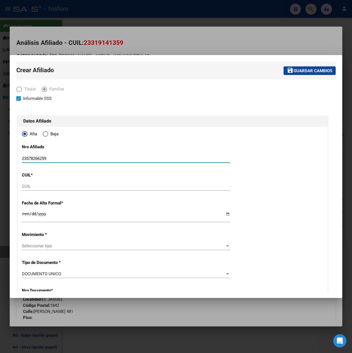
type input "23578266259"
click at [48, 188] on input "CUIL" at bounding box center [126, 186] width 208 height 5
drag, startPoint x: 56, startPoint y: 157, endPoint x: -1, endPoint y: 162, distance: 57.8
click at [0, 162] on html "menu - fosforo person Firma Express Inicio Calendario SSS Instructivos Contacto…" at bounding box center [176, 176] width 352 height 353
click at [35, 187] on input "CUIL" at bounding box center [126, 186] width 208 height 5
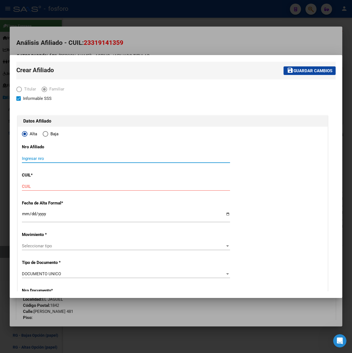
paste input "23-57826625-9"
type input "23-57826625-9"
type input "57826625"
type input "[PERSON_NAME]"
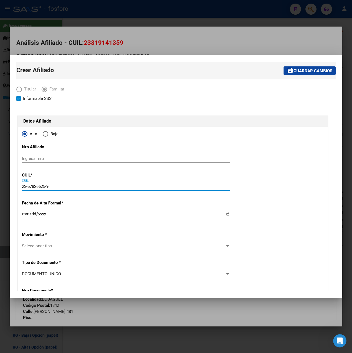
type input "[DATE]"
type input "EL JAGÜEL"
type input "MARQUES DE AGUADO"
type input "271"
type input "23-57826625-9"
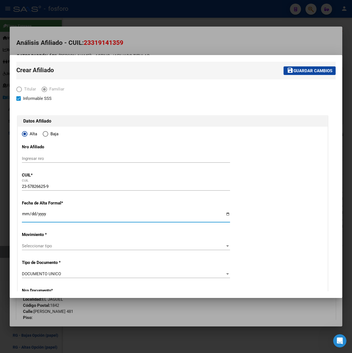
click at [24, 219] on input "Ingresar fecha" at bounding box center [126, 216] width 208 height 9
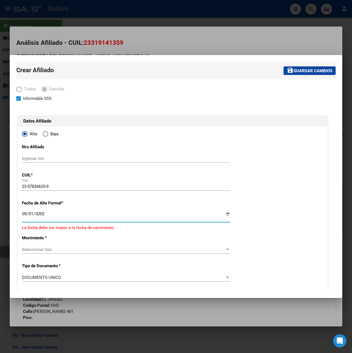
type input "[DATE]"
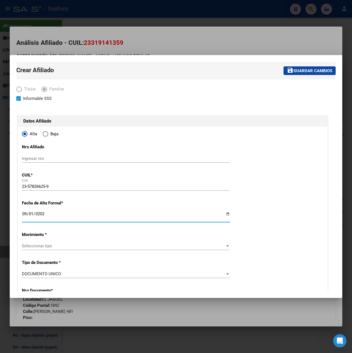
click at [45, 245] on span "Seleccionar tipo" at bounding box center [123, 246] width 203 height 5
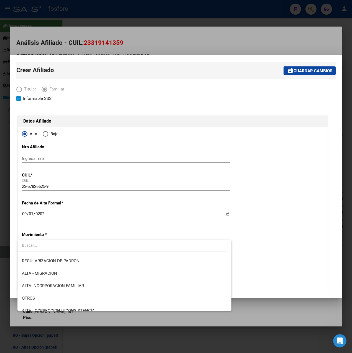
scroll to position [83, 0]
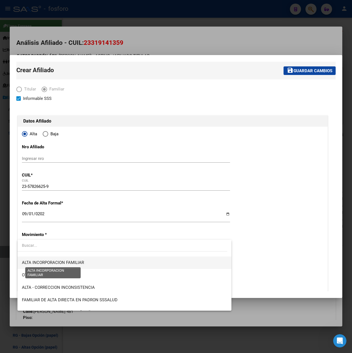
click at [61, 260] on span "ALTA INCORPORACION FAMILIAR" at bounding box center [53, 262] width 62 height 5
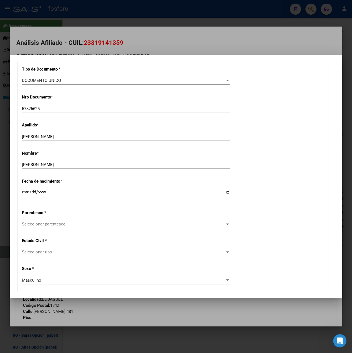
scroll to position [194, 0]
click at [75, 227] on div "Seleccionar parentesco Seleccionar parentesco" at bounding box center [126, 224] width 208 height 8
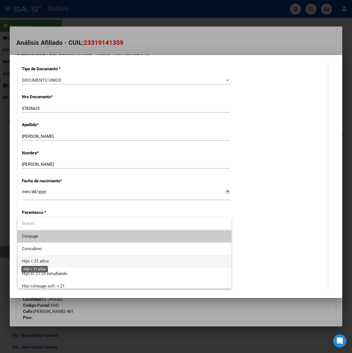
click at [44, 262] on span "Hijo < 21 años" at bounding box center [35, 261] width 27 height 5
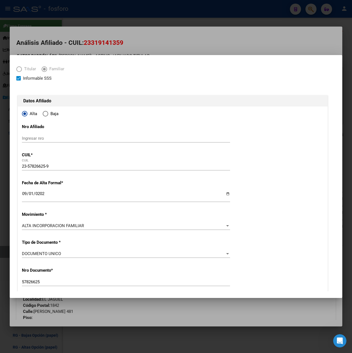
scroll to position [0, 0]
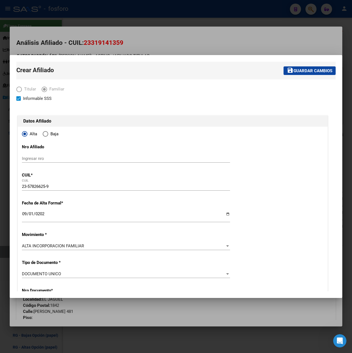
click at [299, 69] on span "Guardar cambios" at bounding box center [312, 70] width 39 height 5
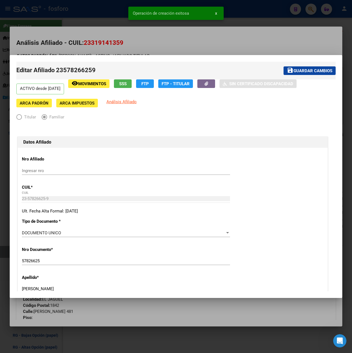
click at [211, 47] on div at bounding box center [176, 176] width 352 height 353
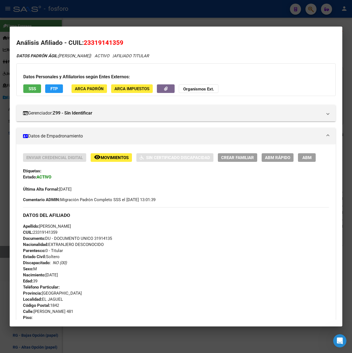
drag, startPoint x: 279, startPoint y: 159, endPoint x: 273, endPoint y: 196, distance: 37.3
click at [273, 196] on div "Enviar Credencial Digital remove_red_eye Movimientos Sin Certificado Discapacid…" at bounding box center [176, 178] width 306 height 50
click at [239, 155] on span "Crear Familiar" at bounding box center [237, 157] width 33 height 5
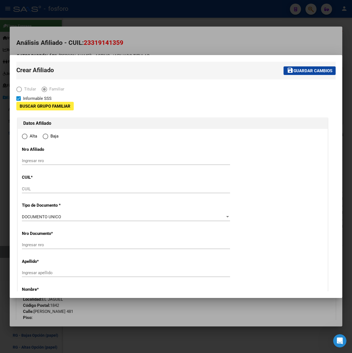
type input "30-68764915-6"
type input "EL JAGUEL"
type input "1842"
type input "[PERSON_NAME]"
type input "481"
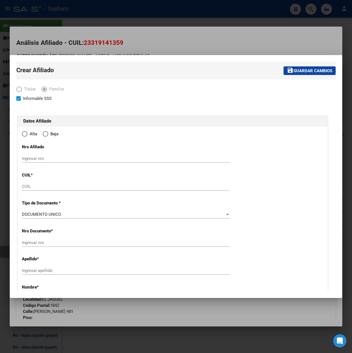
radio input "true"
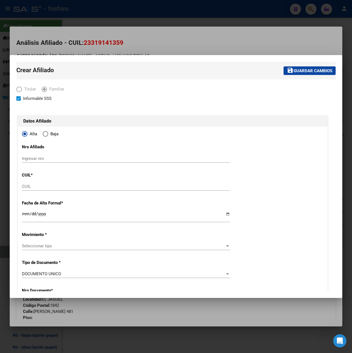
type input "30-68764915-6"
click at [25, 216] on input "Ingresar fecha" at bounding box center [126, 216] width 208 height 9
type input "[DATE]"
click at [36, 188] on input "CUIL" at bounding box center [126, 186] width 208 height 5
paste input "27-56788641-2"
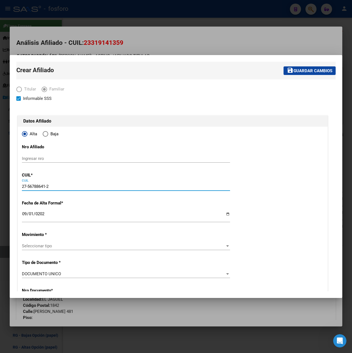
type input "27-56788641-2"
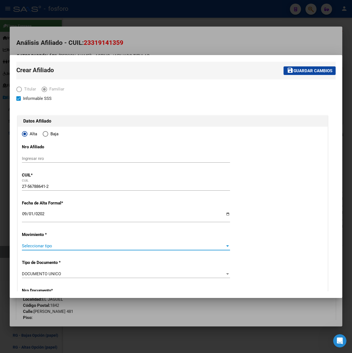
click at [49, 244] on span "Seleccionar tipo" at bounding box center [123, 246] width 203 height 5
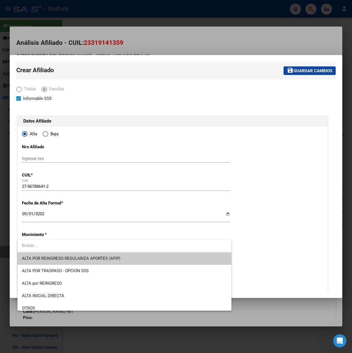
type input "56788641"
type input "[PERSON_NAME]"
type input "[DATE]"
type input "EL JAGUEL"
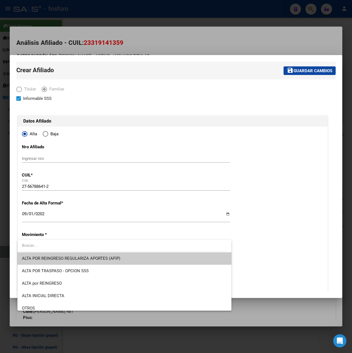
type input "[PERSON_NAME]"
type input "481"
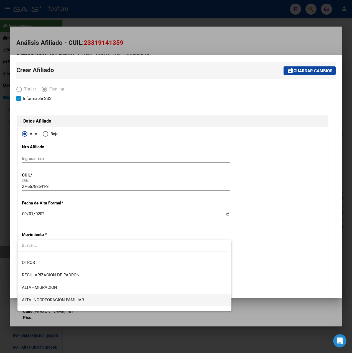
scroll to position [55, 0]
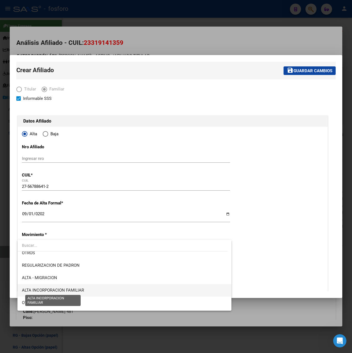
click at [74, 289] on span "ALTA INCORPORACION FAMILIAR" at bounding box center [53, 290] width 62 height 5
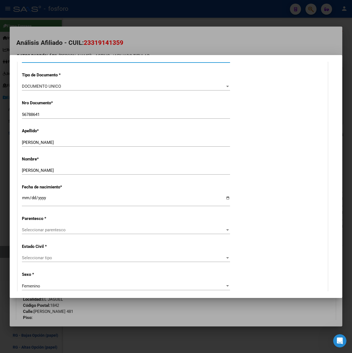
scroll to position [194, 0]
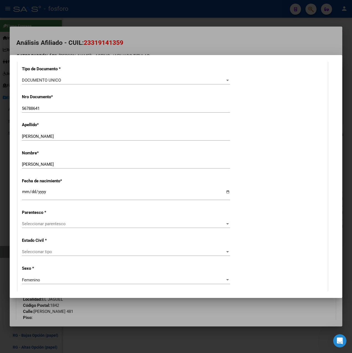
click at [60, 225] on span "Seleccionar parentesco" at bounding box center [123, 224] width 203 height 5
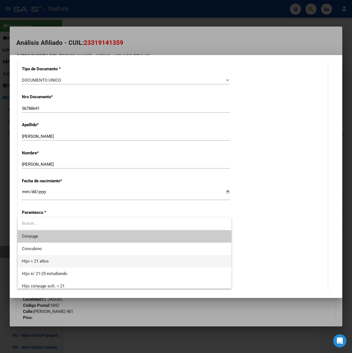
click at [50, 266] on span "Hijo < 21 años" at bounding box center [124, 261] width 205 height 12
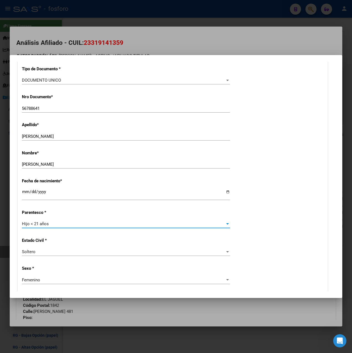
scroll to position [0, 0]
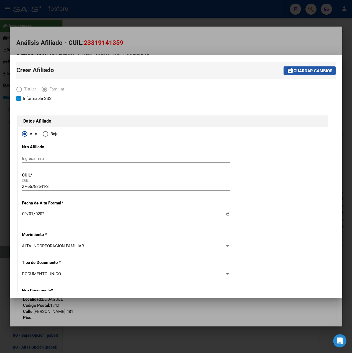
click at [300, 72] on span "Guardar cambios" at bounding box center [312, 70] width 39 height 5
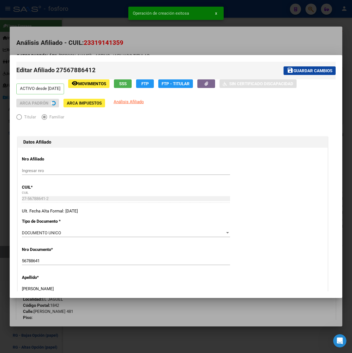
click at [201, 37] on div at bounding box center [176, 176] width 352 height 353
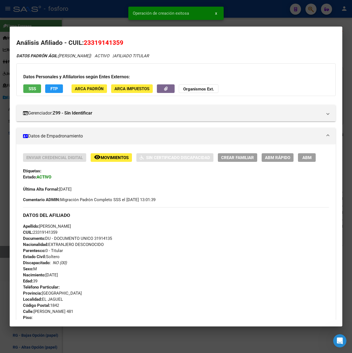
click at [240, 17] on div at bounding box center [176, 176] width 352 height 353
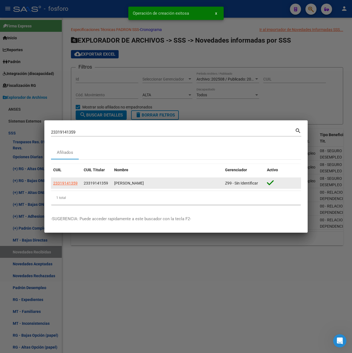
click at [76, 184] on span "23319141359" at bounding box center [65, 183] width 24 height 4
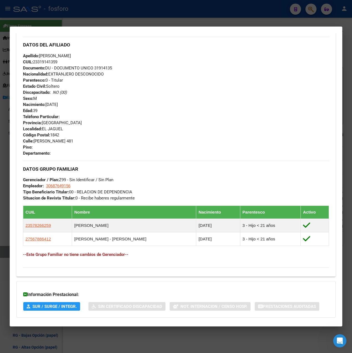
scroll to position [198, 0]
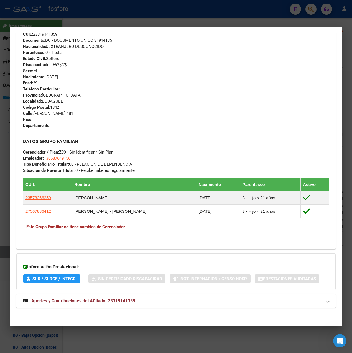
click at [130, 299] on span "Aportes y Contribuciones del Afiliado: 23319141359" at bounding box center [83, 301] width 104 height 5
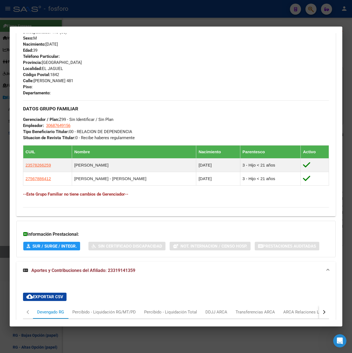
scroll to position [364, 0]
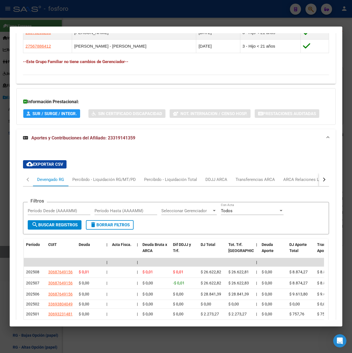
click at [121, 17] on div at bounding box center [176, 176] width 352 height 353
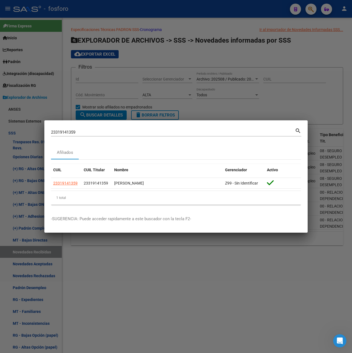
click at [170, 244] on div at bounding box center [176, 176] width 352 height 353
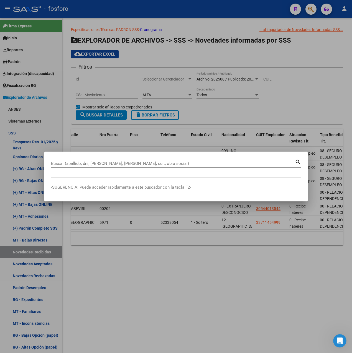
click at [202, 273] on div at bounding box center [176, 176] width 352 height 353
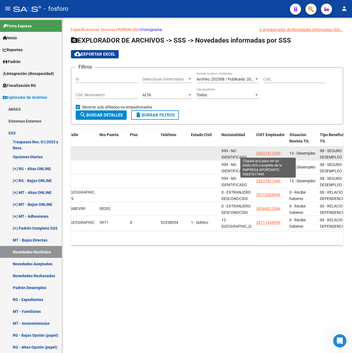
drag, startPoint x: 273, startPoint y: 154, endPoint x: 256, endPoint y: 155, distance: 17.5
click at [256, 155] on div "33637617449" at bounding box center [270, 153] width 29 height 6
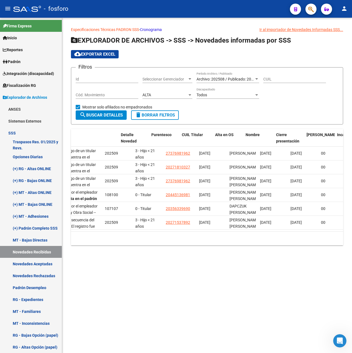
scroll to position [0, 168]
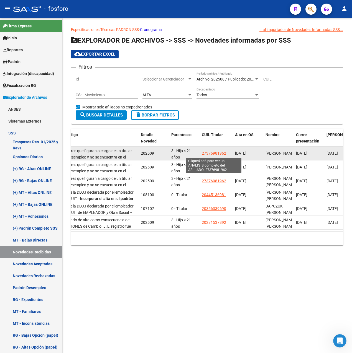
drag, startPoint x: 230, startPoint y: 154, endPoint x: 202, endPoint y: 155, distance: 28.8
click at [202, 155] on datatable-body-cell "27376981962" at bounding box center [215, 154] width 33 height 14
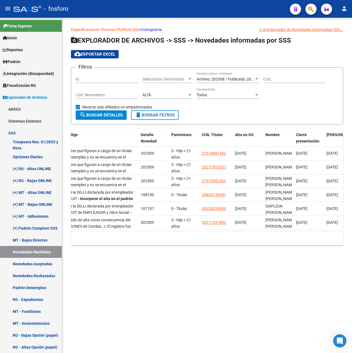
copy span "27376981962"
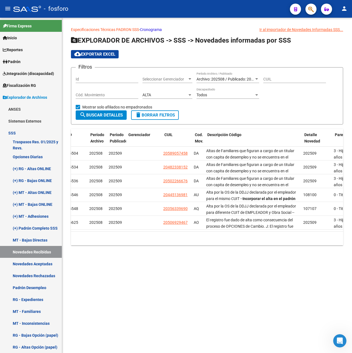
scroll to position [0, 5]
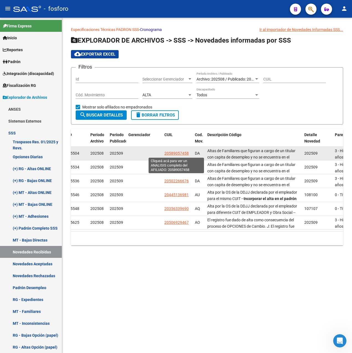
click at [179, 154] on span "20589057458" at bounding box center [176, 153] width 24 height 4
type textarea "20589057458"
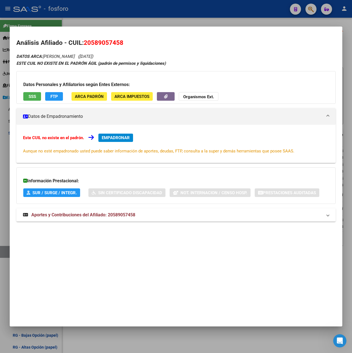
click at [112, 139] on span "EMPADRONAR" at bounding box center [116, 137] width 28 height 5
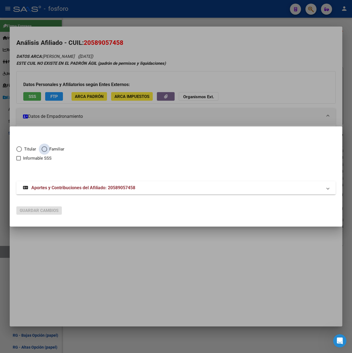
click at [59, 148] on span "Familiar" at bounding box center [55, 149] width 17 height 6
click at [47, 148] on input "Familiar" at bounding box center [45, 149] width 6 height 6
radio input "true"
checkbox input "true"
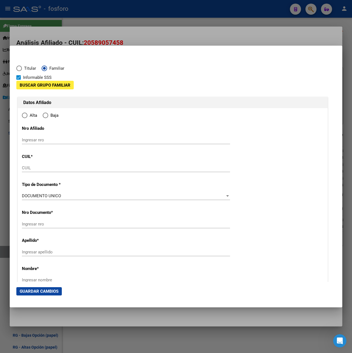
type input "20-58905745-8"
type input "58905745"
type input "TERRANOVA"
type input "[PERSON_NAME]"
type input "[DATE]"
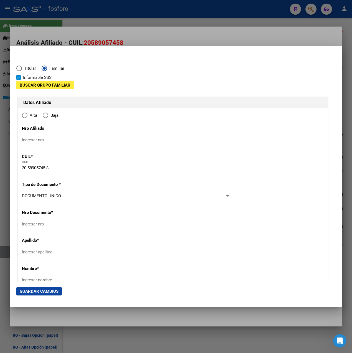
type input "SAN JUSTO"
type input "1754"
type input "BERMEJO"
type input "2605"
click at [33, 78] on span "Informable SSS" at bounding box center [37, 77] width 29 height 7
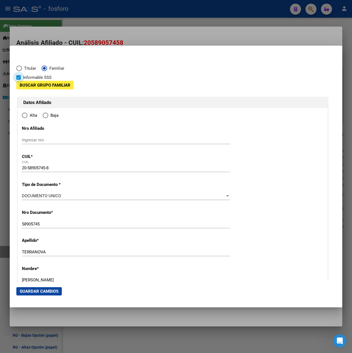
click at [19, 80] on input "Informable SSS" at bounding box center [18, 80] width 0 height 0
checkbox input "false"
type input "SAN JUSTO"
radio input "true"
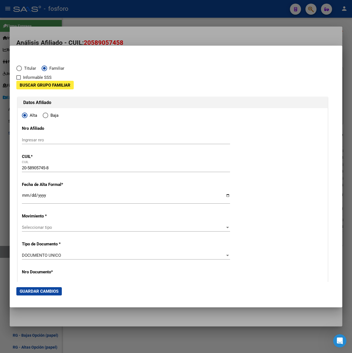
click at [52, 84] on span "Buscar Grupo Familiar" at bounding box center [45, 85] width 51 height 5
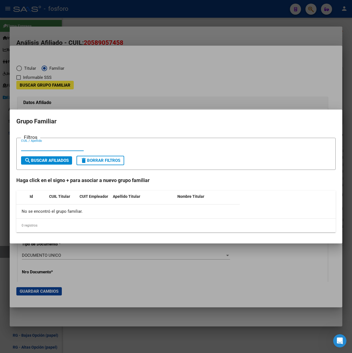
paste input "27-37698196-2"
click at [26, 146] on input "27-37698196-2" at bounding box center [52, 146] width 63 height 5
click at [27, 146] on input "27-37698196-2" at bounding box center [52, 146] width 63 height 5
click at [46, 147] on input "2737698196-2" at bounding box center [52, 146] width 63 height 5
type input "27376981962"
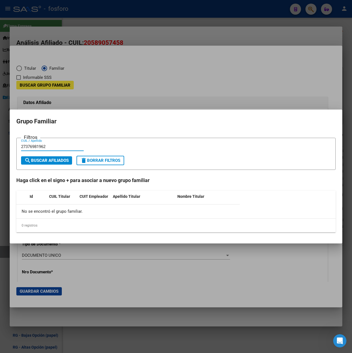
click at [52, 159] on span "search Buscar Afiliados" at bounding box center [46, 160] width 44 height 5
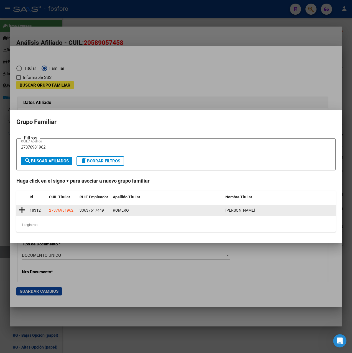
click at [23, 207] on icon at bounding box center [22, 210] width 7 height 8
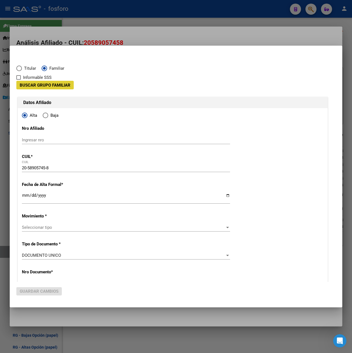
type input "33-63761744-9"
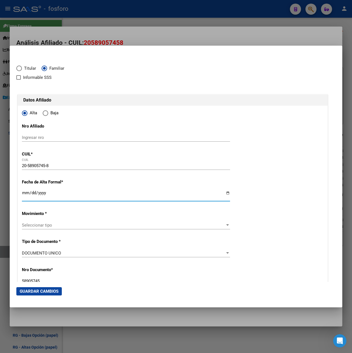
click at [27, 196] on input "Ingresar fecha" at bounding box center [126, 195] width 208 height 9
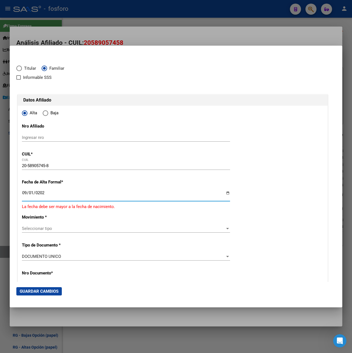
type input "[DATE]"
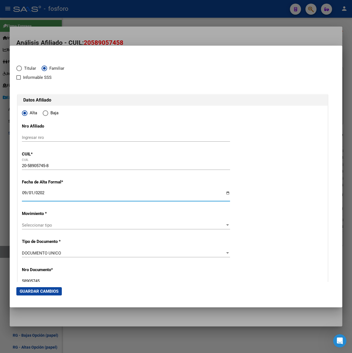
click at [37, 227] on span "Seleccionar tipo" at bounding box center [123, 225] width 203 height 5
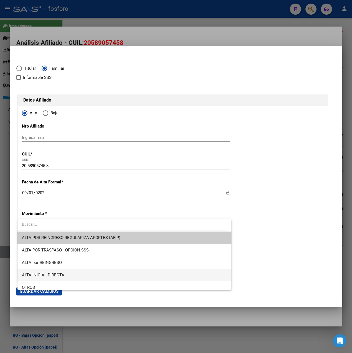
scroll to position [55, 0]
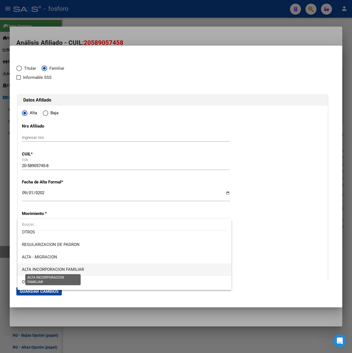
click at [71, 271] on span "ALTA INCORPORACION FAMILIAR" at bounding box center [53, 269] width 62 height 5
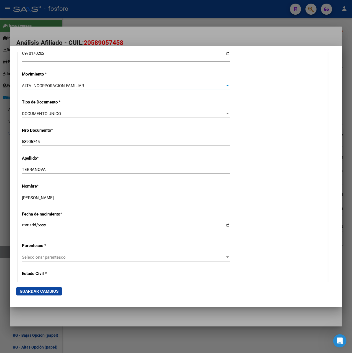
scroll to position [166, 0]
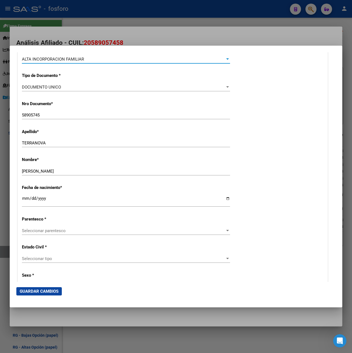
click at [48, 232] on span "Seleccionar parentesco" at bounding box center [123, 230] width 203 height 5
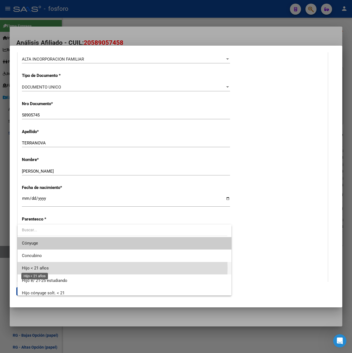
drag, startPoint x: 42, startPoint y: 268, endPoint x: 66, endPoint y: 238, distance: 38.5
click at [42, 268] on span "Hijo < 21 años" at bounding box center [35, 268] width 27 height 5
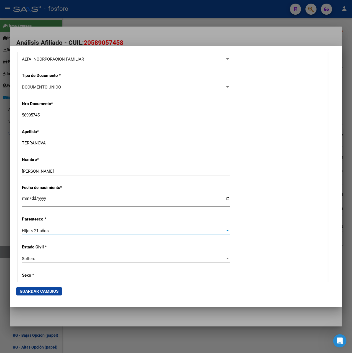
scroll to position [332, 0]
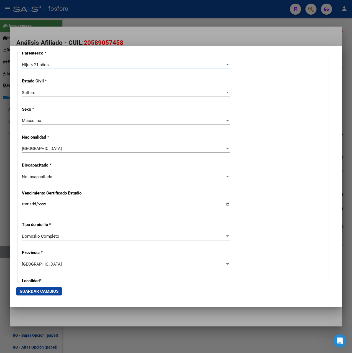
click at [37, 292] on span "Guardar Cambios" at bounding box center [39, 291] width 39 height 5
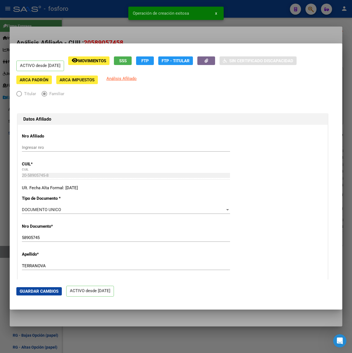
click at [216, 34] on div at bounding box center [176, 176] width 352 height 353
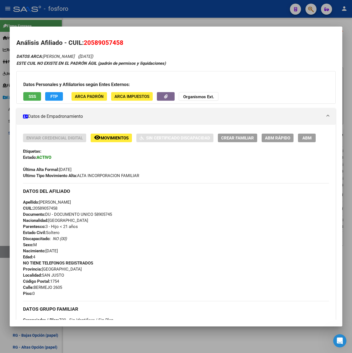
click at [197, 19] on div at bounding box center [176, 176] width 352 height 353
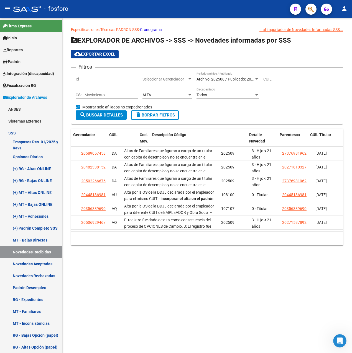
scroll to position [0, 39]
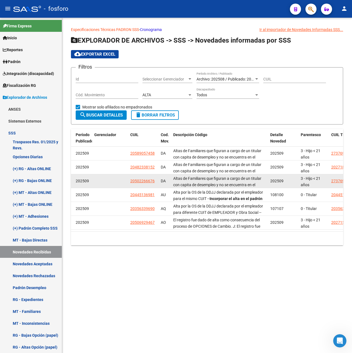
click at [140, 182] on span "20502266676" at bounding box center [142, 181] width 24 height 4
type textarea "20502266676"
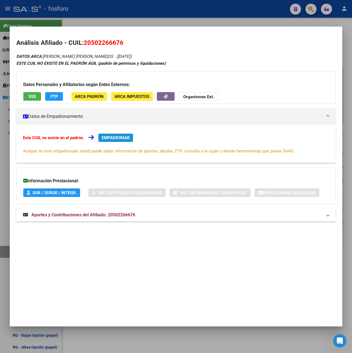
click at [107, 136] on span "EMPADRONAR" at bounding box center [116, 137] width 28 height 5
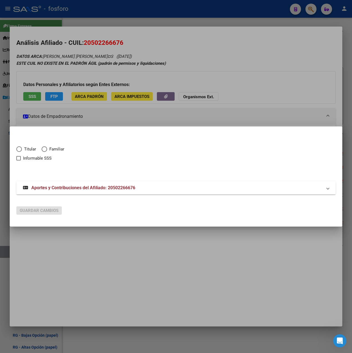
click at [97, 188] on span "Aportes y Contribuciones del Afiliado: 20502266676" at bounding box center [83, 187] width 104 height 5
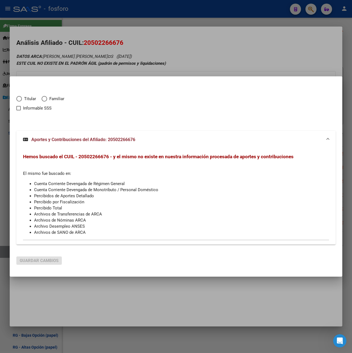
click at [118, 138] on span "Aportes y Contribuciones del Afiliado: 20502266676" at bounding box center [83, 139] width 104 height 5
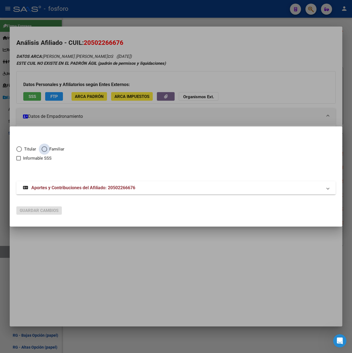
click at [50, 151] on span "Familiar" at bounding box center [55, 149] width 17 height 6
click at [47, 151] on input "Familiar" at bounding box center [45, 149] width 6 height 6
radio input "true"
checkbox input "true"
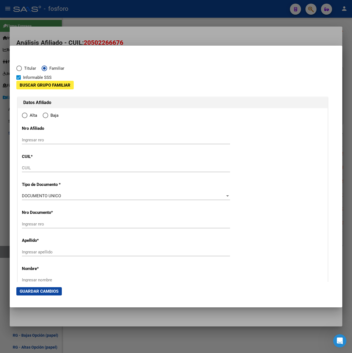
type input "20-50226667-6"
type input "50226667"
type input "CASTILLO"
type input "[PERSON_NAME]¤S"
type input "[DATE]"
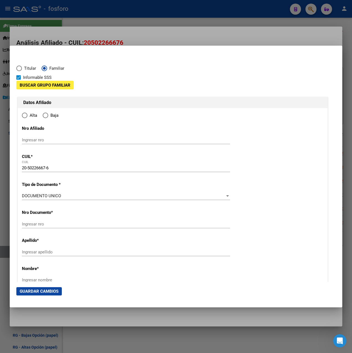
type input "SAN JUSTO"
type input "1754"
type input "PRES [PERSON_NAME]"
type input "3505"
type input "1"
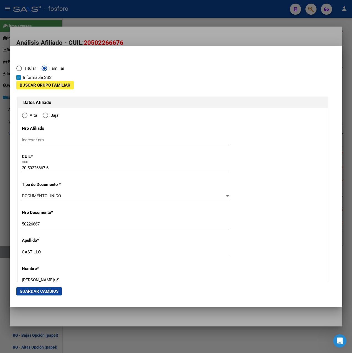
radio input "true"
type input "SAN JUSTO"
click at [40, 77] on span "Informable SSS" at bounding box center [37, 77] width 29 height 7
click at [19, 80] on input "Informable SSS" at bounding box center [18, 80] width 0 height 0
checkbox input "false"
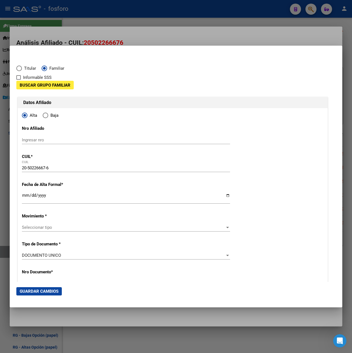
click at [55, 85] on span "Buscar Grupo Familiar" at bounding box center [45, 85] width 51 height 5
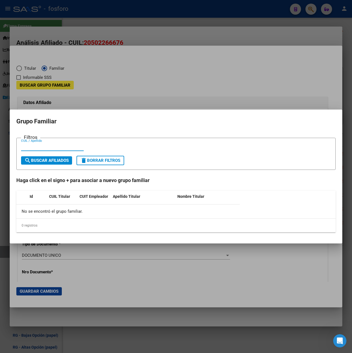
paste input "27-37698196-2"
click at [28, 146] on input "27-37698196-2" at bounding box center [52, 146] width 63 height 5
click at [46, 148] on input "2737698196-2" at bounding box center [52, 146] width 63 height 5
type input "27376981962"
click at [63, 162] on span "search Buscar Afiliados" at bounding box center [46, 160] width 44 height 5
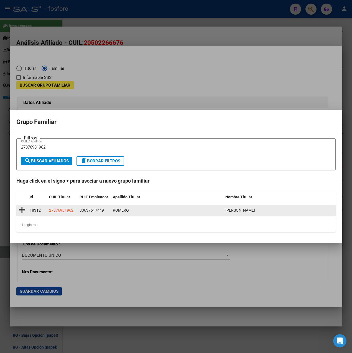
click at [23, 211] on icon at bounding box center [22, 210] width 7 height 8
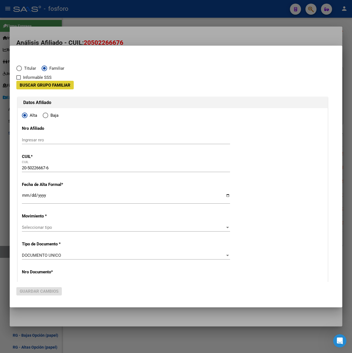
type input "33-63761744-9"
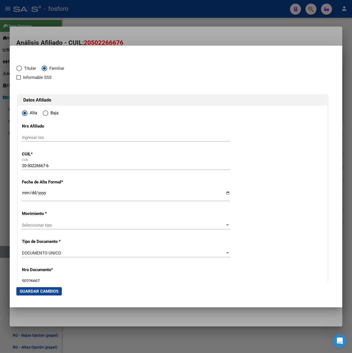
click at [26, 191] on div "Ingresar fecha" at bounding box center [126, 196] width 208 height 12
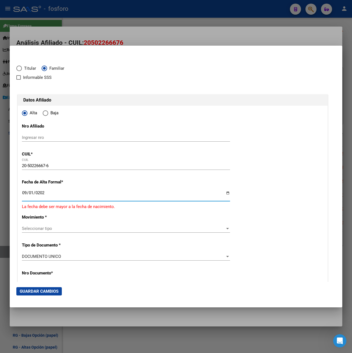
type input "[DATE]"
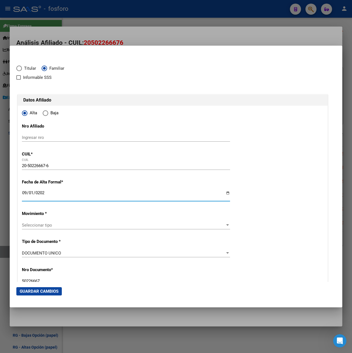
click at [41, 222] on div "Seleccionar tipo Seleccionar tipo" at bounding box center [126, 225] width 208 height 8
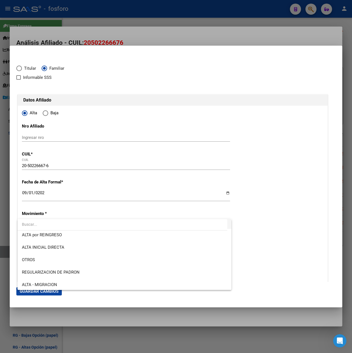
scroll to position [55, 0]
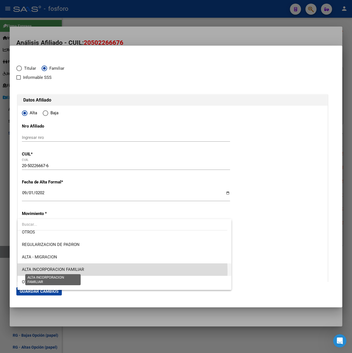
click at [72, 272] on span "ALTA INCORPORACION FAMILIAR" at bounding box center [53, 269] width 62 height 5
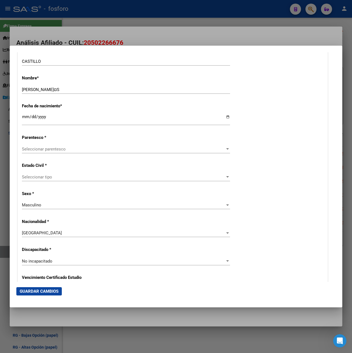
scroll to position [249, 0]
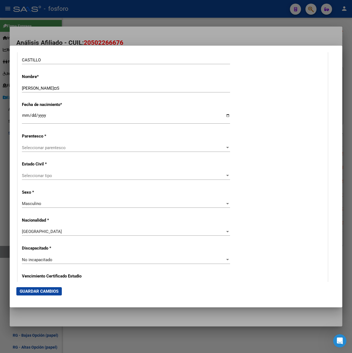
click at [64, 150] on span "Seleccionar parentesco" at bounding box center [123, 147] width 203 height 5
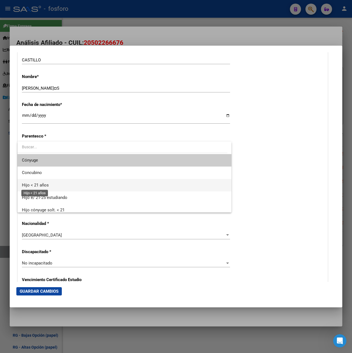
click at [46, 186] on span "Hijo < 21 años" at bounding box center [35, 185] width 27 height 5
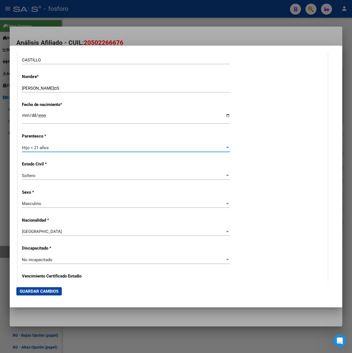
click at [39, 293] on span "Guardar Cambios" at bounding box center [39, 291] width 39 height 5
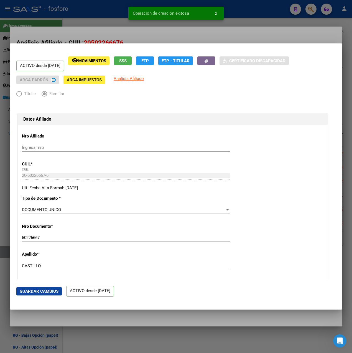
click at [205, 30] on div at bounding box center [176, 176] width 352 height 353
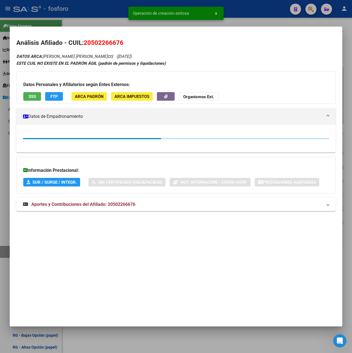
click at [228, 18] on div "Operación de creación exitosa x" at bounding box center [176, 13] width 109 height 27
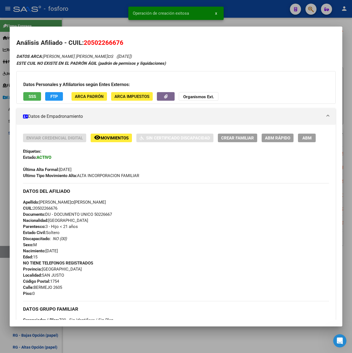
click at [121, 8] on div at bounding box center [176, 176] width 352 height 353
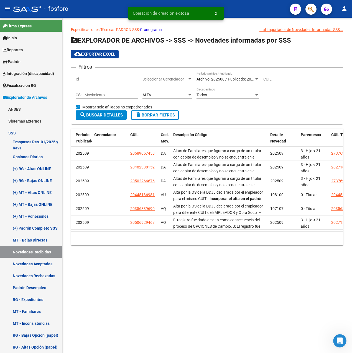
click at [104, 116] on span "search Buscar Detalles" at bounding box center [100, 115] width 43 height 5
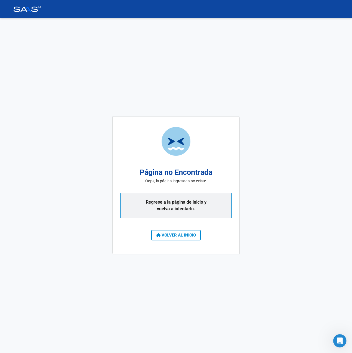
click at [178, 240] on button "VOLVER AL INICIO" at bounding box center [175, 235] width 49 height 11
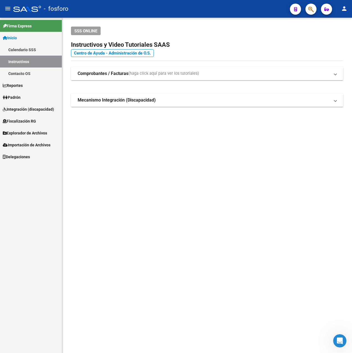
click at [36, 131] on span "Explorador de Archivos" at bounding box center [25, 133] width 44 height 6
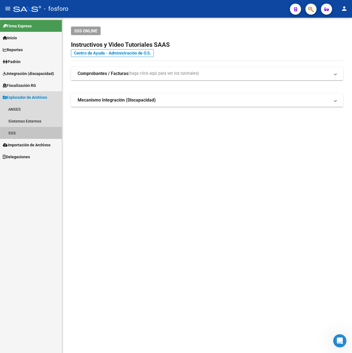
click at [14, 133] on link "SSS" at bounding box center [31, 133] width 62 height 12
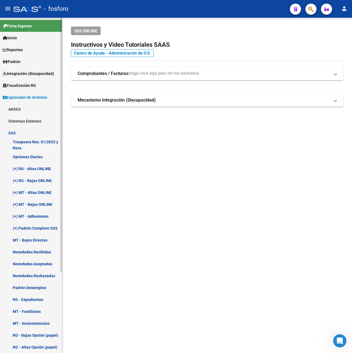
click at [43, 252] on link "Novedades Recibidas" at bounding box center [31, 252] width 62 height 12
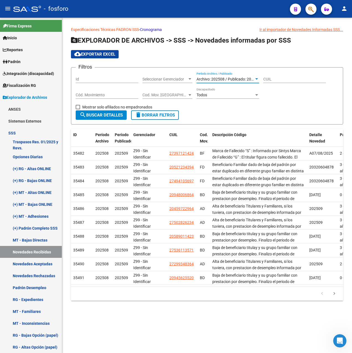
click at [216, 80] on span "Archivo: 202508 / Publicado: 202509" at bounding box center [227, 79] width 63 height 4
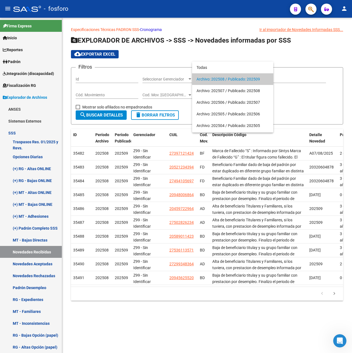
click at [119, 95] on div at bounding box center [176, 176] width 352 height 353
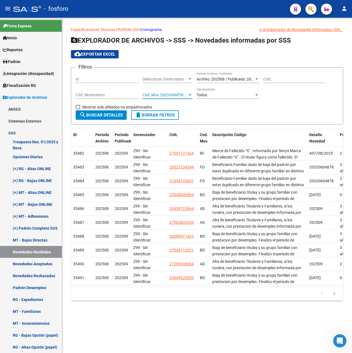
click at [158, 95] on span "Cod. Mov. [GEOGRAPHIC_DATA]" at bounding box center [164, 95] width 45 height 5
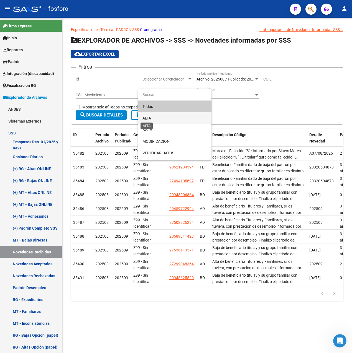
click at [150, 119] on span "ALTA" at bounding box center [146, 118] width 9 height 4
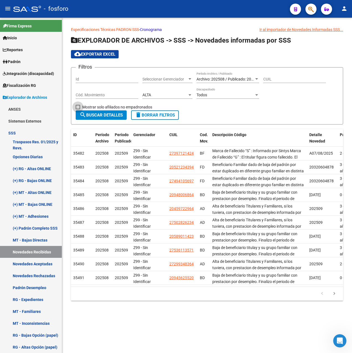
click at [97, 106] on span "Mostrar solo afiliados no empadronados" at bounding box center [117, 107] width 70 height 7
click at [78, 109] on input "Mostrar solo afiliados no empadronados" at bounding box center [78, 109] width 0 height 0
checkbox input "true"
click at [109, 116] on span "search Buscar Detalles" at bounding box center [100, 115] width 43 height 5
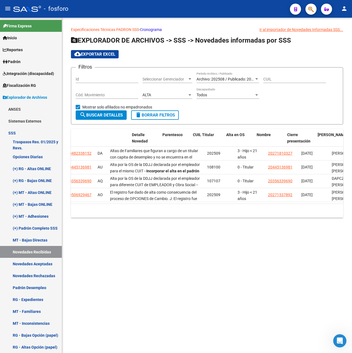
scroll to position [0, 177]
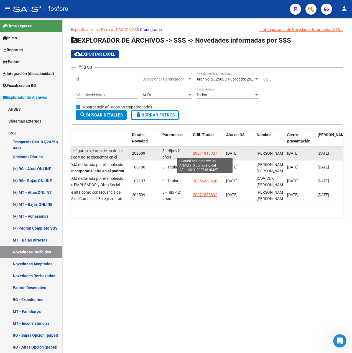
drag, startPoint x: 193, startPoint y: 153, endPoint x: 216, endPoint y: 153, distance: 23.3
drag, startPoint x: 216, startPoint y: 153, endPoint x: 194, endPoint y: 156, distance: 22.3
click at [194, 156] on div "20271810327" at bounding box center [207, 153] width 29 height 6
drag, startPoint x: 192, startPoint y: 155, endPoint x: 218, endPoint y: 157, distance: 26.1
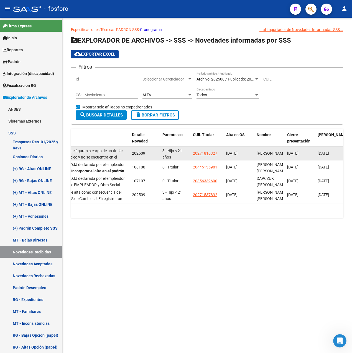
click at [218, 157] on datatable-body-cell "20271810327" at bounding box center [207, 154] width 33 height 14
drag, startPoint x: 218, startPoint y: 157, endPoint x: 208, endPoint y: 155, distance: 10.8
copy span "20271810327"
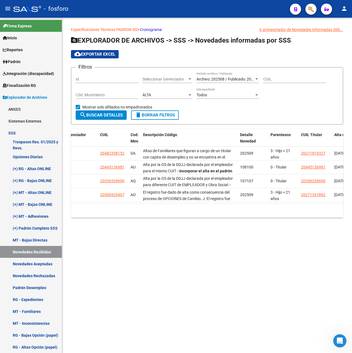
scroll to position [0, 19]
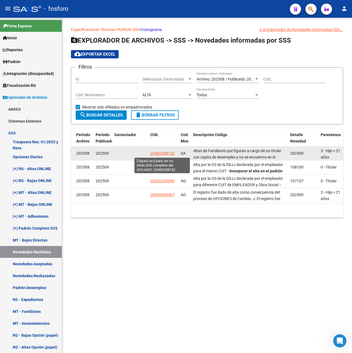
click at [155, 153] on span "20482338152" at bounding box center [162, 153] width 24 height 4
type textarea "20482338152"
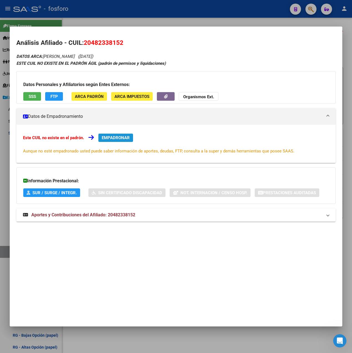
click at [131, 139] on button "EMPADRONAR" at bounding box center [115, 138] width 35 height 8
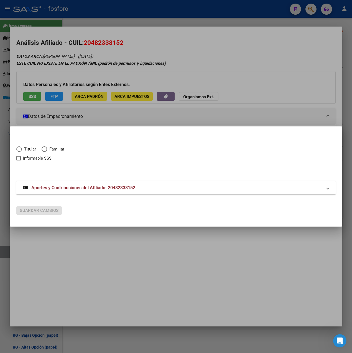
click at [47, 149] on span "Elija una opción" at bounding box center [45, 149] width 6 height 6
click at [47, 149] on input "Familiar" at bounding box center [45, 149] width 6 height 6
radio input "true"
checkbox input "true"
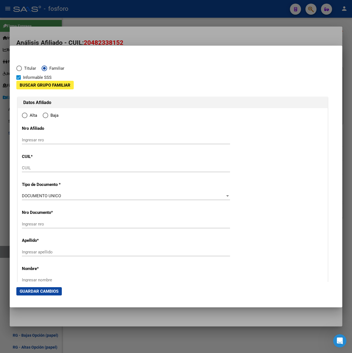
type input "20-48233815-2"
type input "48233815"
type input "[PERSON_NAME]"
type input "[DATE]"
type input "EZEIZA"
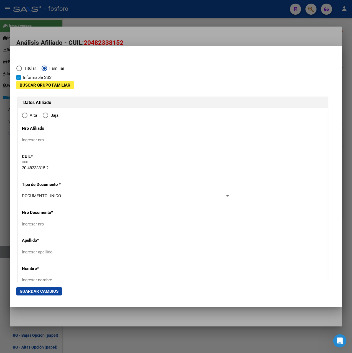
type input "1804"
type input "MARINOS DEL FOURNIER"
type input "438"
click at [35, 77] on span "Informable SSS" at bounding box center [37, 77] width 29 height 7
click at [19, 80] on input "Informable SSS" at bounding box center [18, 80] width 0 height 0
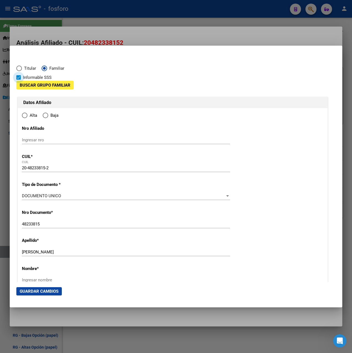
checkbox input "false"
type input "EZEIZA"
radio input "true"
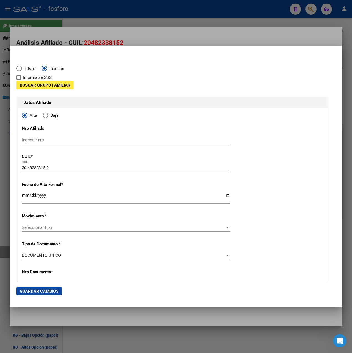
click at [37, 83] on span "Buscar Grupo Familiar" at bounding box center [45, 85] width 51 height 5
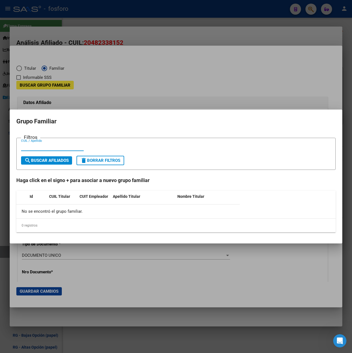
paste input "20-27181032-7"
drag, startPoint x: 29, startPoint y: 145, endPoint x: 15, endPoint y: 145, distance: 13.8
click at [13, 145] on mat-dialog-content "Filtros 20-27181032-7 CUIL / Apellido search Buscar Afiliados delete Borrar Fil…" at bounding box center [176, 184] width 332 height 105
click at [26, 145] on input "20-27181032-7" at bounding box center [52, 146] width 63 height 5
click at [27, 146] on input "20-27181032-7" at bounding box center [52, 146] width 63 height 5
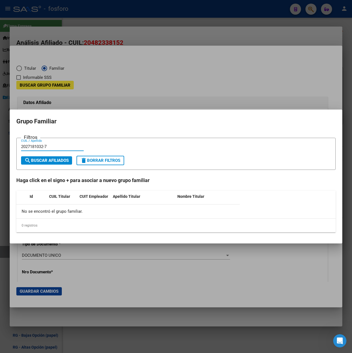
click at [46, 146] on input "2027181032-7" at bounding box center [52, 146] width 63 height 5
type input "20271810327"
click at [60, 160] on span "search Buscar Afiliados" at bounding box center [46, 160] width 44 height 5
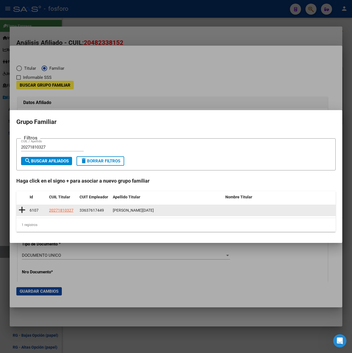
click at [22, 209] on icon at bounding box center [22, 210] width 7 height 8
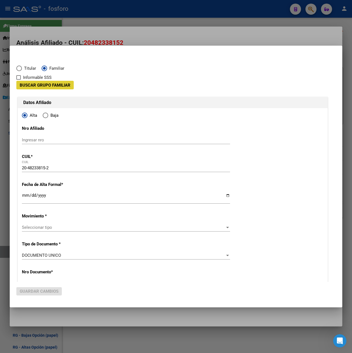
type input "33-63761744-9"
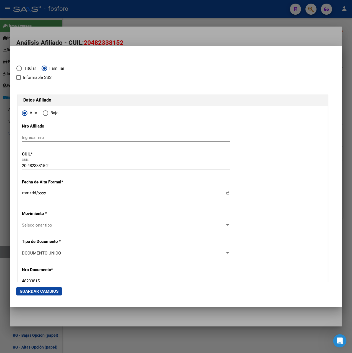
click at [24, 196] on input "Ingresar fecha" at bounding box center [126, 195] width 208 height 9
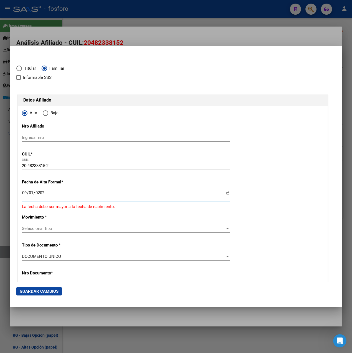
type input "[DATE]"
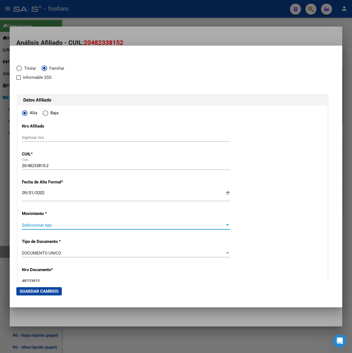
click at [42, 224] on span "Seleccionar tipo" at bounding box center [123, 225] width 203 height 5
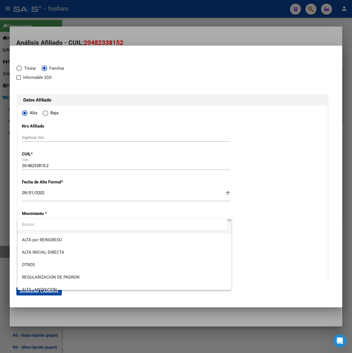
scroll to position [55, 0]
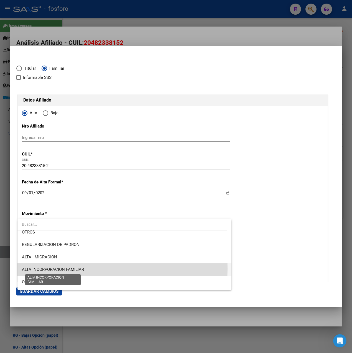
click at [76, 269] on span "ALTA INCORPORACION FAMILIAR" at bounding box center [53, 269] width 62 height 5
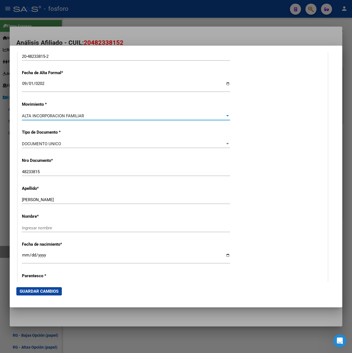
scroll to position [111, 0]
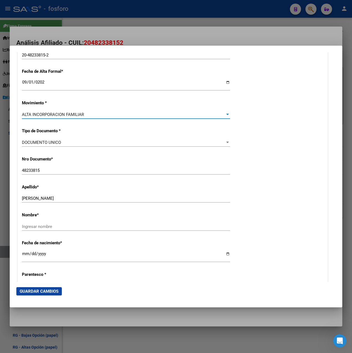
click at [48, 226] on input "Ingresar nombre" at bounding box center [126, 226] width 208 height 5
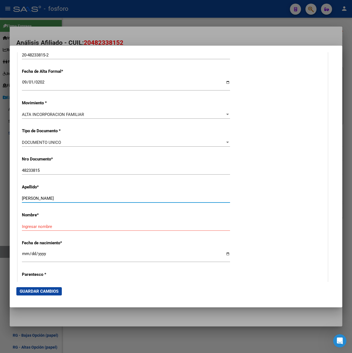
drag, startPoint x: 39, startPoint y: 199, endPoint x: 85, endPoint y: 192, distance: 46.5
click at [85, 192] on div "Apellido * [PERSON_NAME] apellido" at bounding box center [172, 194] width 301 height 28
type input "DURAES"
click at [61, 228] on input "Ingresar nombre" at bounding box center [126, 226] width 208 height 5
paste input "[PERSON_NAME]"
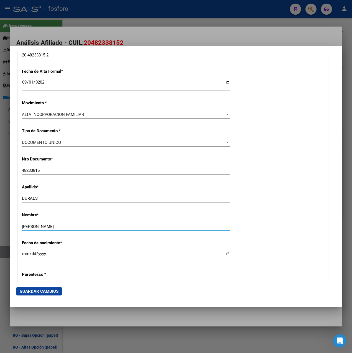
type input "[PERSON_NAME]"
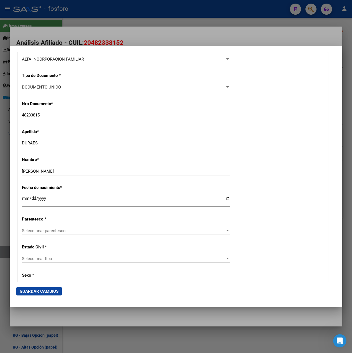
click at [54, 231] on span "Seleccionar parentesco" at bounding box center [123, 230] width 203 height 5
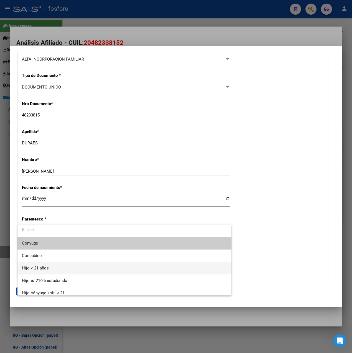
click at [43, 269] on span "Hijo < 21 años" at bounding box center [35, 268] width 27 height 5
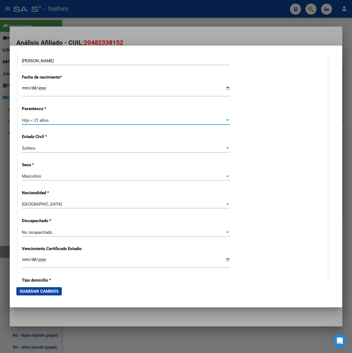
scroll to position [277, 0]
click at [49, 294] on button "Guardar Cambios" at bounding box center [38, 291] width 45 height 8
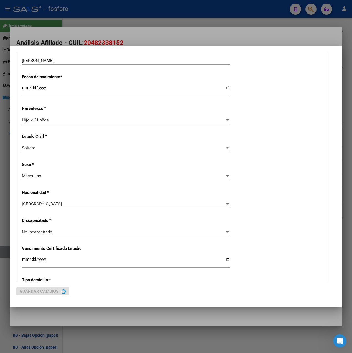
scroll to position [0, 0]
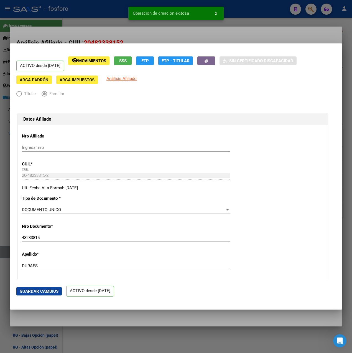
click at [213, 39] on div at bounding box center [176, 176] width 352 height 353
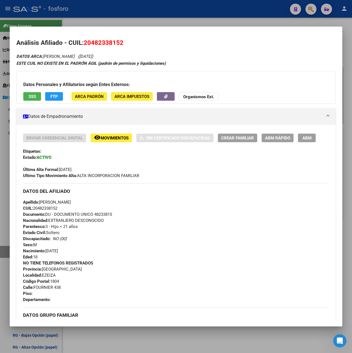
click at [210, 20] on div at bounding box center [176, 176] width 352 height 353
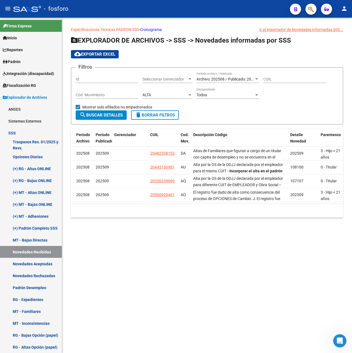
click at [102, 116] on span "search Buscar Detalles" at bounding box center [100, 115] width 43 height 5
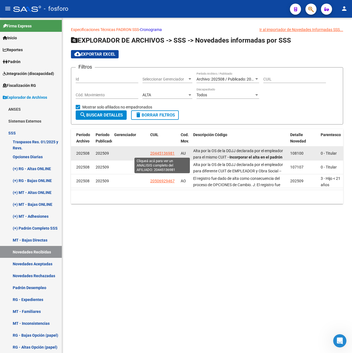
click at [165, 154] on span "20445136981" at bounding box center [162, 153] width 24 height 4
type textarea "20445136981"
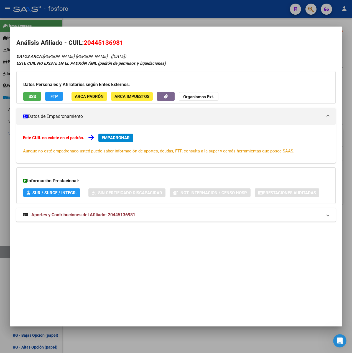
click at [107, 214] on span "Aportes y Contribuciones del Afiliado: 20445136981" at bounding box center [83, 214] width 104 height 5
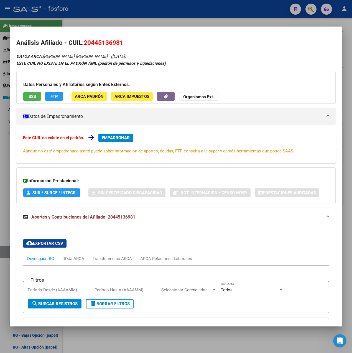
drag, startPoint x: 84, startPoint y: 43, endPoint x: 124, endPoint y: 45, distance: 39.9
click at [124, 45] on h2 "Análisis Afiliado - CUIL: 20445136981" at bounding box center [175, 42] width 319 height 9
copy span "20445136981"
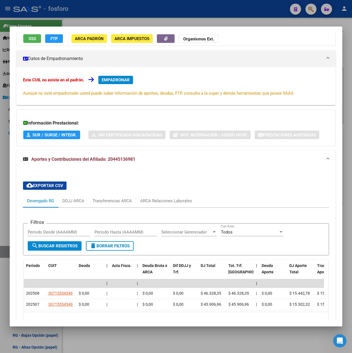
scroll to position [39, 0]
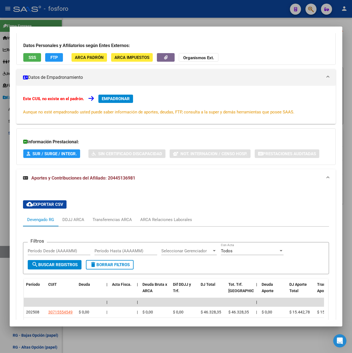
click at [115, 98] on span "EMPADRONAR" at bounding box center [116, 98] width 28 height 5
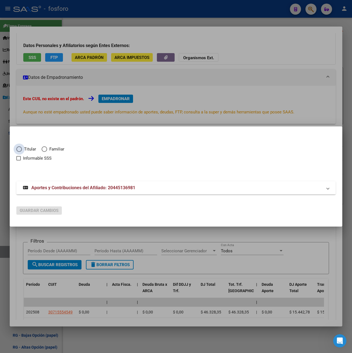
click at [34, 148] on span "Titular" at bounding box center [29, 149] width 14 height 6
click at [22, 148] on input "Titular" at bounding box center [19, 149] width 6 height 6
radio input "true"
checkbox input "true"
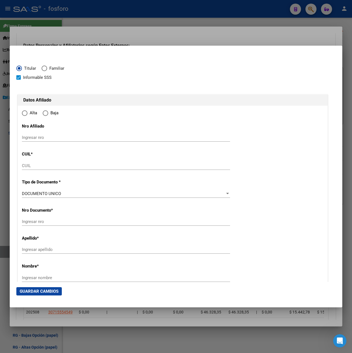
type input "20-44513698-1"
type input "44513698"
type input "[PERSON_NAME]"
type input "[DATE]"
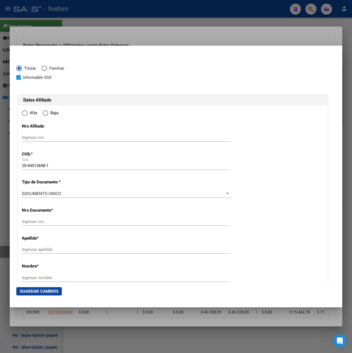
type input "[GEOGRAPHIC_DATA][PERSON_NAME]"
type input "1865"
type input "[GEOGRAPHIC_DATA]"
type input "49"
radio input "true"
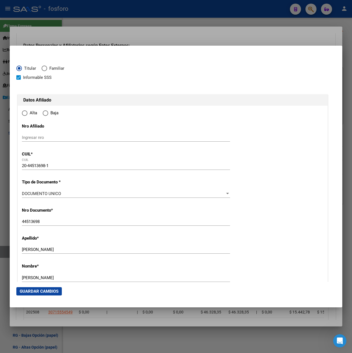
type input "[GEOGRAPHIC_DATA][PERSON_NAME]"
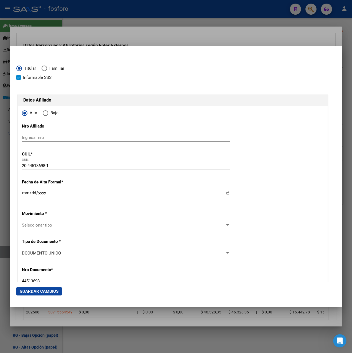
click at [30, 78] on span "Informable SSS" at bounding box center [37, 77] width 29 height 7
click at [19, 80] on input "Informable SSS" at bounding box center [18, 80] width 0 height 0
checkbox input "false"
click at [26, 194] on input "Ingresar fecha" at bounding box center [126, 195] width 208 height 9
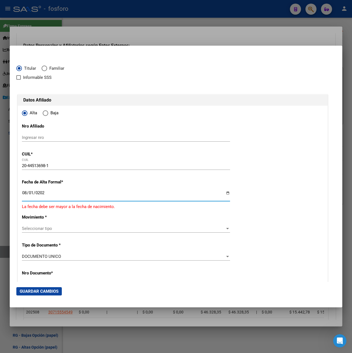
type input "[DATE]"
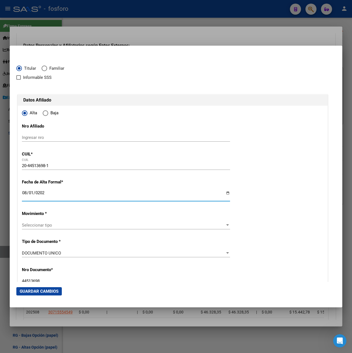
click at [35, 224] on span "Seleccionar tipo" at bounding box center [123, 225] width 203 height 5
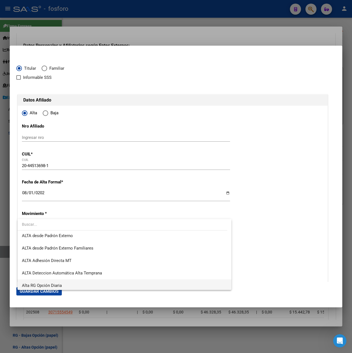
scroll to position [163, 0]
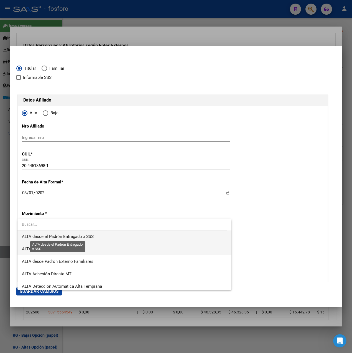
drag, startPoint x: 72, startPoint y: 254, endPoint x: 75, endPoint y: 237, distance: 16.8
click at [75, 237] on div "ALTA POR REINGRESO REGULARIZA APORTES (AFIP) ALTA POR TRASPASO - OPCION SSS ALT…" at bounding box center [124, 254] width 214 height 71
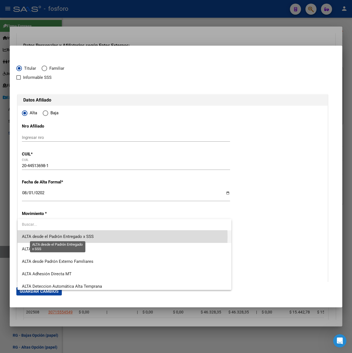
click at [75, 237] on span "ALTA desde el Padrón Entregado x SSS" at bounding box center [58, 236] width 72 height 5
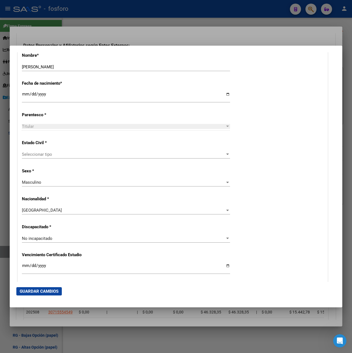
scroll to position [277, 0]
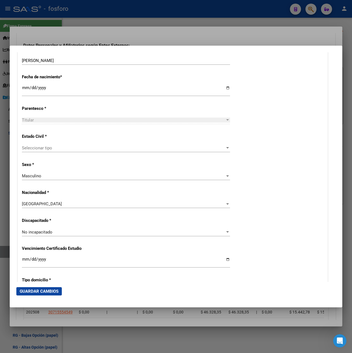
click at [60, 148] on span "Seleccionar tipo" at bounding box center [123, 148] width 203 height 5
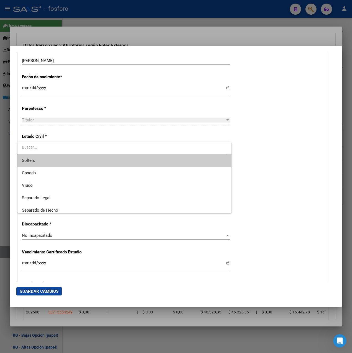
click at [43, 158] on span "Soltero" at bounding box center [124, 161] width 205 height 12
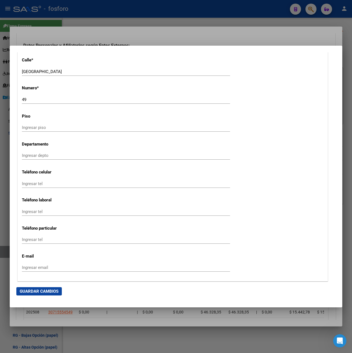
scroll to position [803, 0]
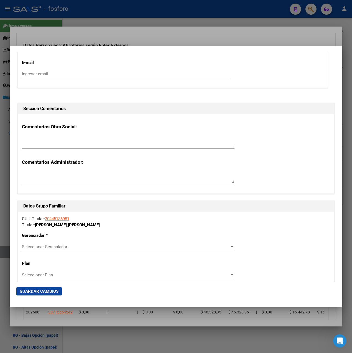
click at [51, 290] on span "Guardar Cambios" at bounding box center [39, 291] width 39 height 5
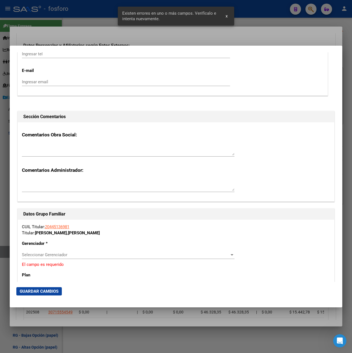
scroll to position [914, 0]
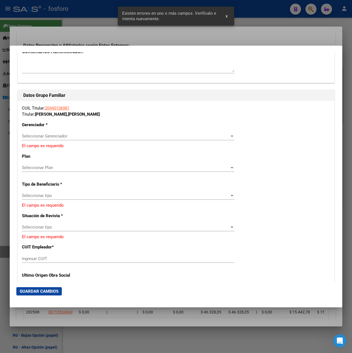
click at [55, 137] on span "Seleccionar Gerenciador" at bounding box center [125, 136] width 207 height 5
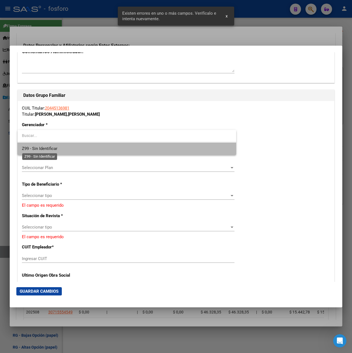
click at [52, 146] on span "Z99 - Sin Identificar" at bounding box center [39, 148] width 35 height 5
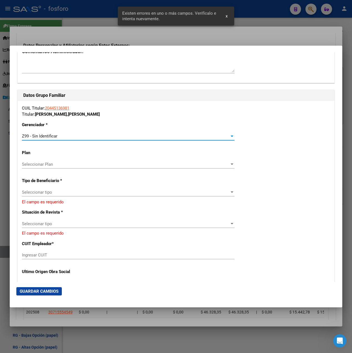
click at [53, 192] on span "Seleccionar tipo" at bounding box center [125, 192] width 207 height 5
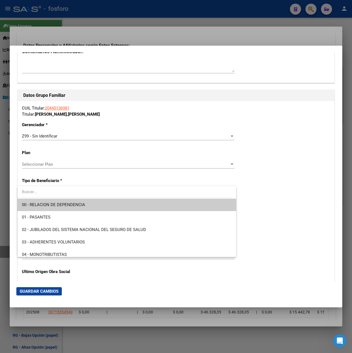
click at [86, 206] on span "00 - RELACION DE DEPENDENCIA" at bounding box center [127, 205] width 210 height 12
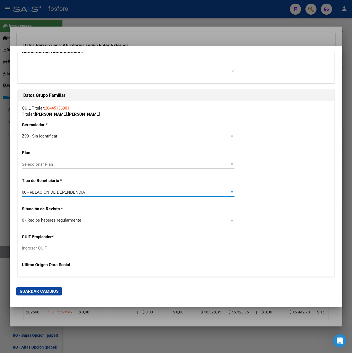
type input "30-71555454-9"
click at [48, 287] on mat-dialog-actions "Guardar Cambios" at bounding box center [175, 291] width 319 height 19
click at [49, 291] on span "Guardar Cambios" at bounding box center [39, 291] width 39 height 5
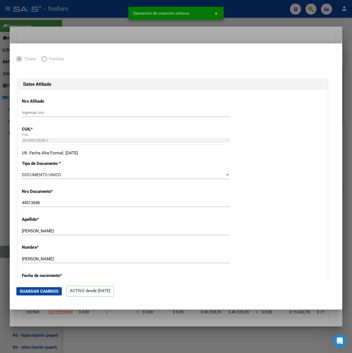
scroll to position [0, 0]
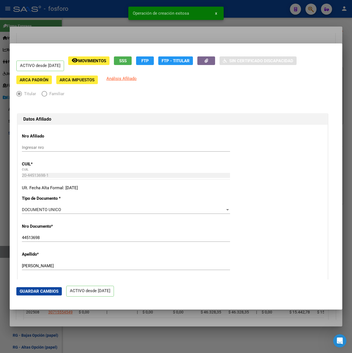
click at [246, 38] on div at bounding box center [176, 176] width 352 height 353
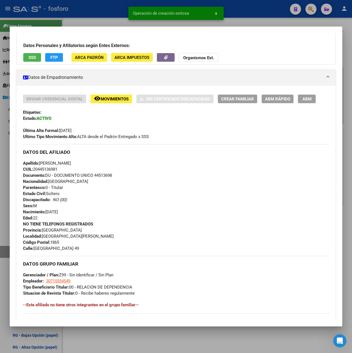
click at [243, 18] on div at bounding box center [176, 176] width 352 height 353
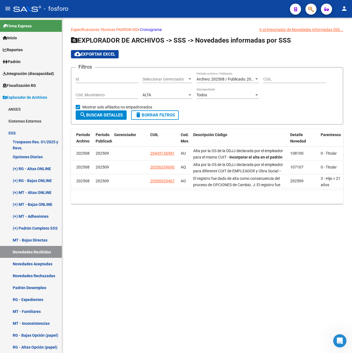
click at [116, 114] on span "search Buscar Detalles" at bounding box center [100, 115] width 43 height 5
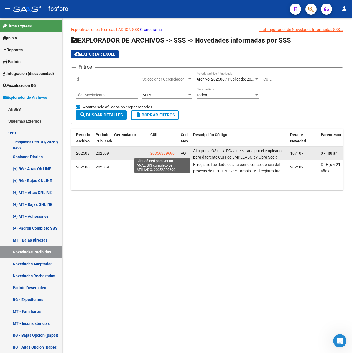
click at [171, 155] on span "20356339690" at bounding box center [162, 153] width 24 height 4
type textarea "20356339690"
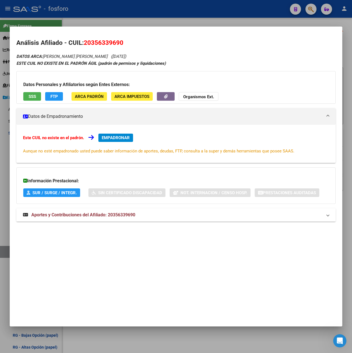
click at [139, 219] on mat-expansion-panel-header "Aportes y Contribuciones del Afiliado: 20356339690" at bounding box center [175, 215] width 319 height 13
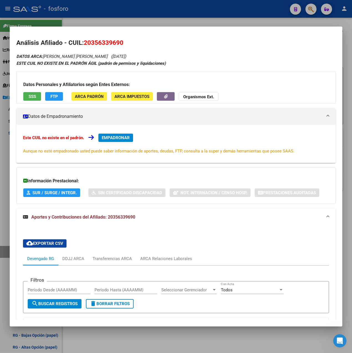
drag, startPoint x: 84, startPoint y: 41, endPoint x: 122, endPoint y: 42, distance: 37.4
click at [122, 42] on span "20356339690" at bounding box center [104, 42] width 40 height 7
drag, startPoint x: 122, startPoint y: 42, endPoint x: 111, endPoint y: 42, distance: 10.2
copy span "20356339690"
click at [114, 137] on span "EMPADRONAR" at bounding box center [116, 137] width 28 height 5
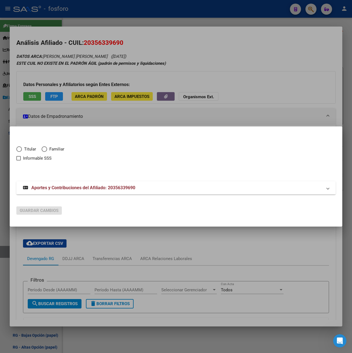
click at [32, 149] on span "Titular" at bounding box center [29, 149] width 14 height 6
click at [22, 149] on input "Titular" at bounding box center [19, 149] width 6 height 6
radio input "true"
checkbox input "true"
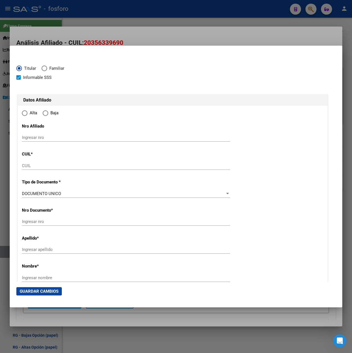
type input "20-35633969-0"
click at [30, 73] on mat-radio-button "Titular" at bounding box center [28, 69] width 25 height 9
type input "35633969"
type input "DAPCZUK"
type input "[PERSON_NAME] [PERSON_NAME]"
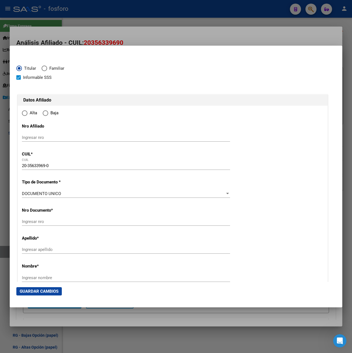
type input "[DATE]"
type input "[PERSON_NAME]"
type input "1757"
type input "YABEVIRI"
type input "2024"
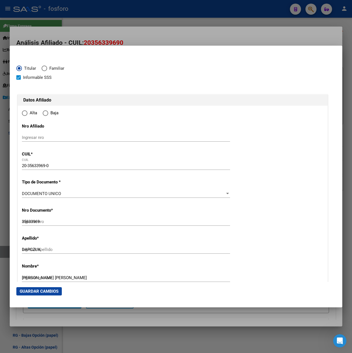
radio input "true"
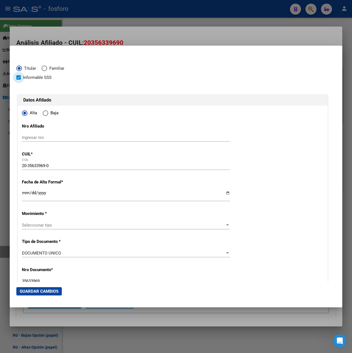
click at [30, 78] on span "Informable SSS" at bounding box center [37, 77] width 29 height 7
click at [19, 80] on input "Informable SSS" at bounding box center [18, 80] width 0 height 0
checkbox input "false"
type input "[PERSON_NAME]"
click at [25, 194] on input "Ingresar fecha" at bounding box center [126, 195] width 208 height 9
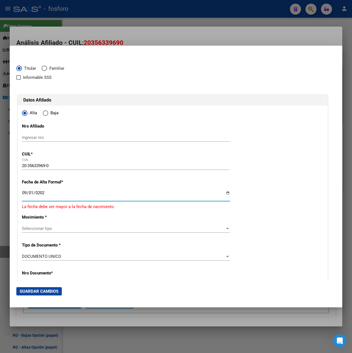
type input "[DATE]"
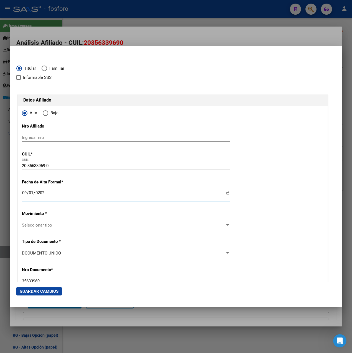
click at [48, 226] on span "Seleccionar tipo" at bounding box center [123, 225] width 203 height 5
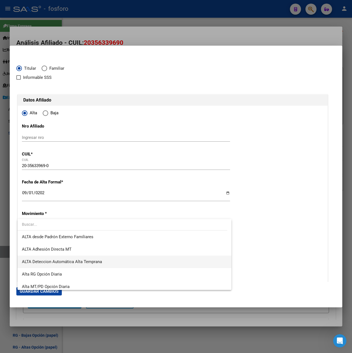
scroll to position [191, 0]
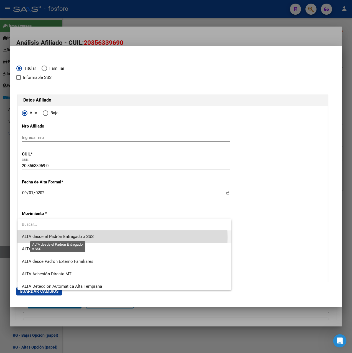
click at [88, 237] on span "ALTA desde el Padrón Entregado x SSS" at bounding box center [58, 236] width 72 height 5
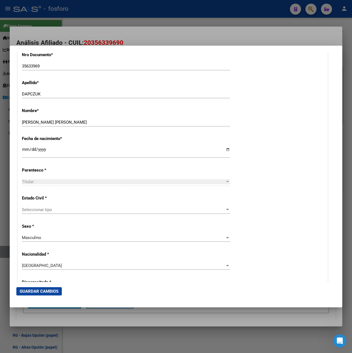
scroll to position [222, 0]
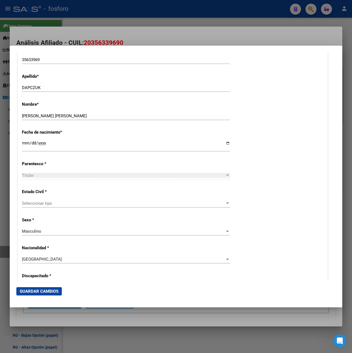
click at [55, 204] on span "Seleccionar tipo" at bounding box center [123, 203] width 203 height 5
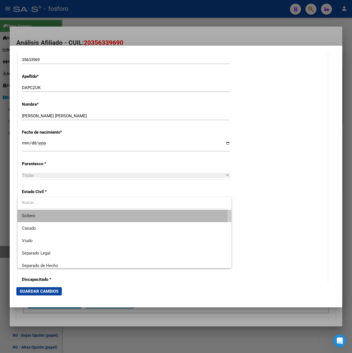
click at [40, 216] on span "Soltero" at bounding box center [124, 216] width 205 height 12
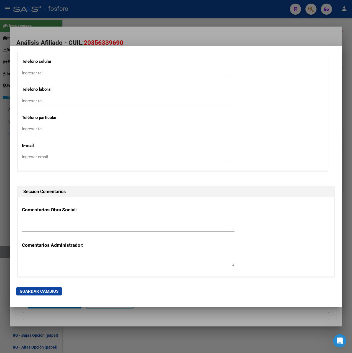
scroll to position [914, 0]
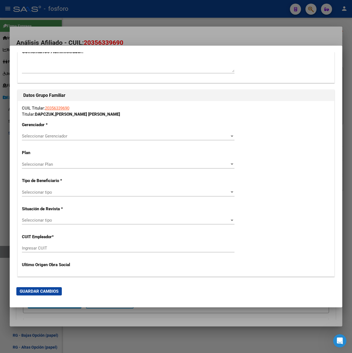
click at [51, 136] on span "Seleccionar Gerenciador" at bounding box center [125, 136] width 207 height 5
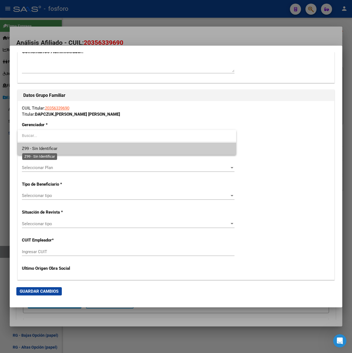
click at [52, 151] on span "Z99 - Sin Identificar" at bounding box center [39, 148] width 35 height 5
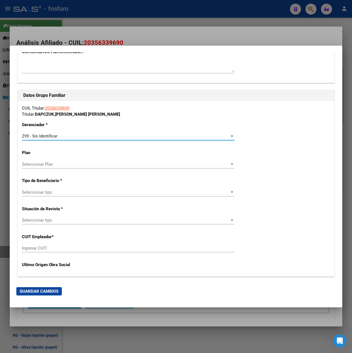
click at [56, 192] on span "Seleccionar tipo" at bounding box center [125, 192] width 207 height 5
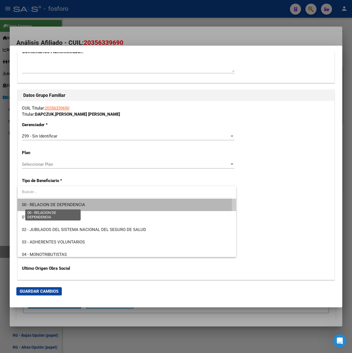
click at [65, 206] on span "00 - RELACION DE DEPENDENCIA" at bounding box center [53, 204] width 63 height 5
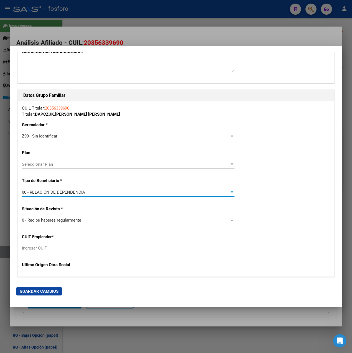
type input "30-54401354-4"
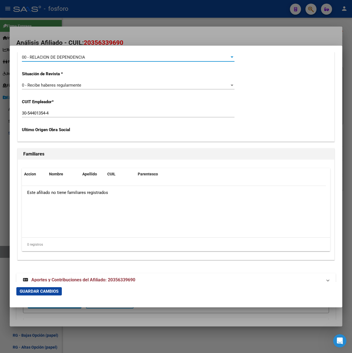
scroll to position [1060, 0]
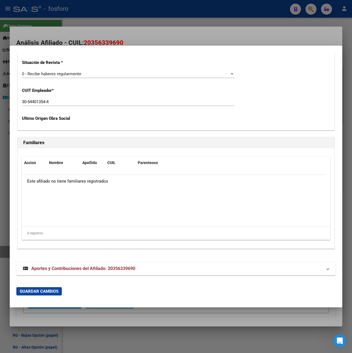
click at [71, 272] on strong "Aportes y Contribuciones del Afiliado: 20356339690" at bounding box center [79, 269] width 112 height 7
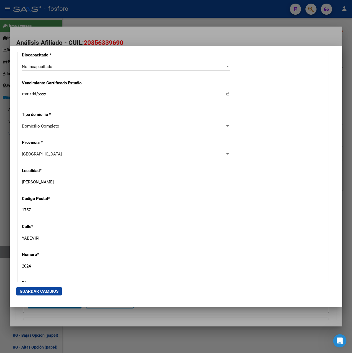
scroll to position [276, 0]
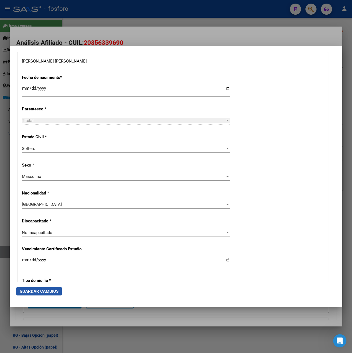
click at [52, 292] on span "Guardar Cambios" at bounding box center [39, 291] width 39 height 5
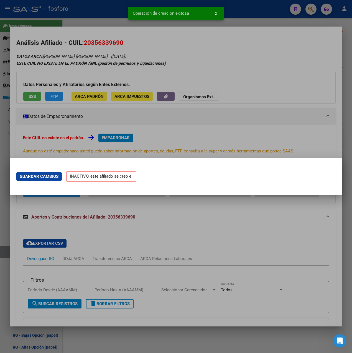
scroll to position [0, 0]
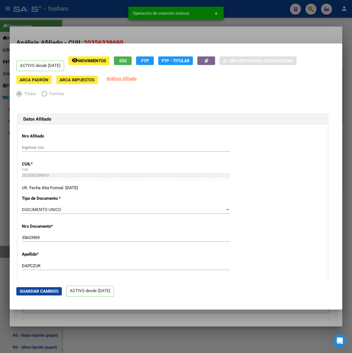
click at [58, 289] on button "Guardar Cambios" at bounding box center [38, 291] width 45 height 8
click at [243, 34] on div at bounding box center [176, 176] width 352 height 353
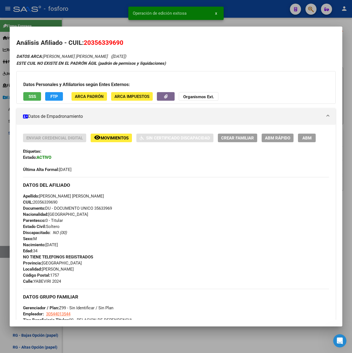
click at [277, 139] on span "ABM Rápido" at bounding box center [277, 138] width 25 height 5
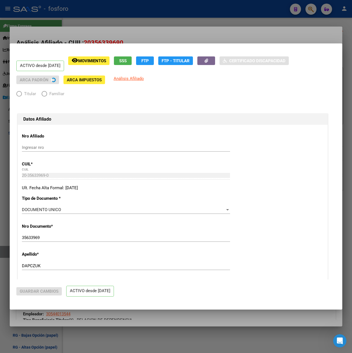
radio input "true"
type input "30-54401354-4"
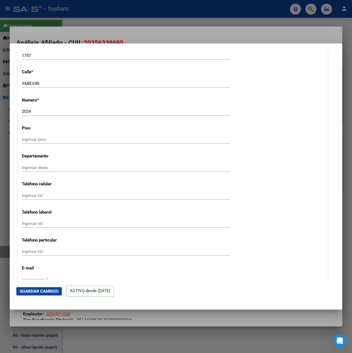
scroll to position [720, 0]
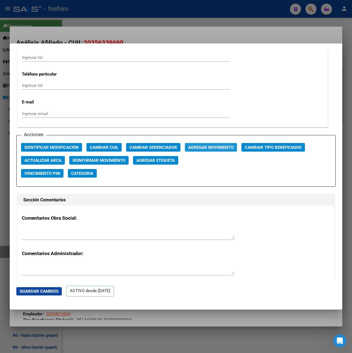
click at [193, 149] on span "Agregar Movimiento" at bounding box center [210, 147] width 45 height 5
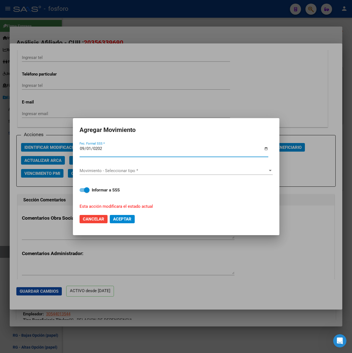
type input "[DATE]"
click at [119, 170] on span "Movimiento - Seleccionar tipo *" at bounding box center [173, 170] width 188 height 5
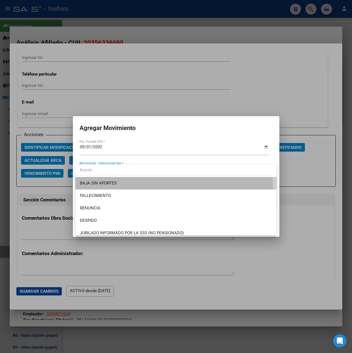
click at [122, 185] on span "BAJA SIN APORTES" at bounding box center [176, 183] width 192 height 12
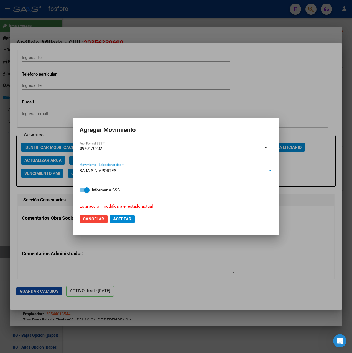
click at [134, 172] on div "BAJA SIN APORTES" at bounding box center [173, 170] width 188 height 5
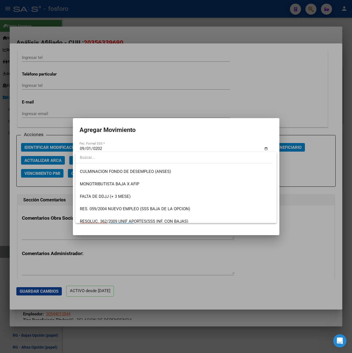
scroll to position [138, 0]
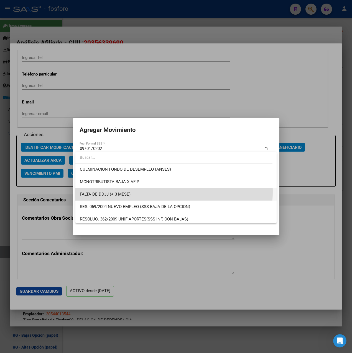
click at [140, 191] on span "FALTA DE DDJJ (+ 3 MESE)" at bounding box center [176, 194] width 192 height 12
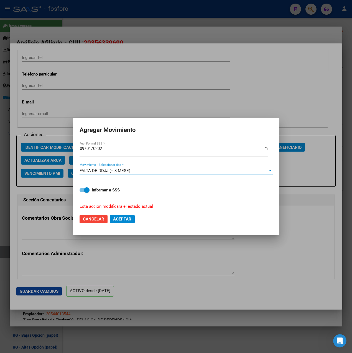
click at [124, 218] on span "Aceptar" at bounding box center [122, 219] width 18 height 5
checkbox input "false"
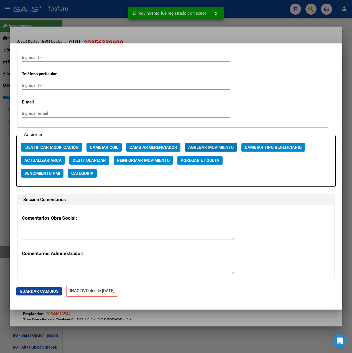
click at [219, 30] on div at bounding box center [176, 176] width 352 height 353
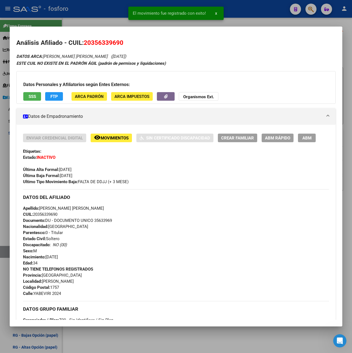
click at [236, 16] on div at bounding box center [176, 176] width 352 height 353
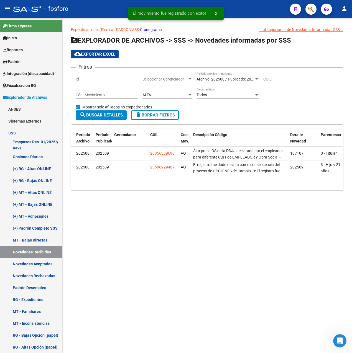
click at [110, 115] on span "search Buscar Detalles" at bounding box center [100, 115] width 43 height 5
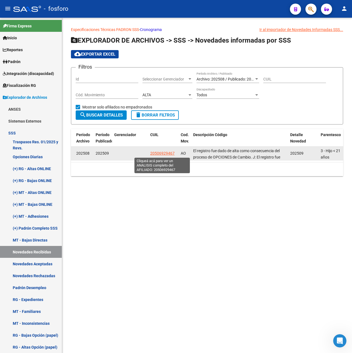
click at [167, 153] on span "20506929467" at bounding box center [162, 153] width 24 height 4
type textarea "20506929467"
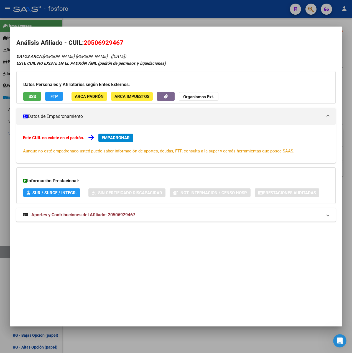
drag, startPoint x: 84, startPoint y: 42, endPoint x: 123, endPoint y: 42, distance: 39.3
click at [123, 42] on span "20506929467" at bounding box center [104, 42] width 40 height 7
copy span "20506929467"
click at [114, 137] on span "EMPADRONAR" at bounding box center [116, 137] width 28 height 5
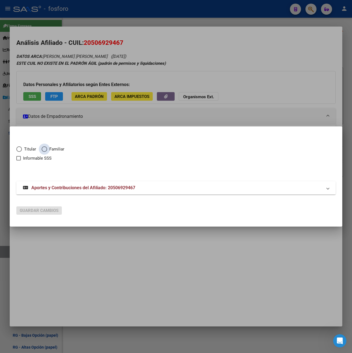
click at [55, 148] on span "Familiar" at bounding box center [55, 149] width 17 height 6
click at [47, 148] on input "Familiar" at bounding box center [45, 149] width 6 height 6
radio input "true"
checkbox input "true"
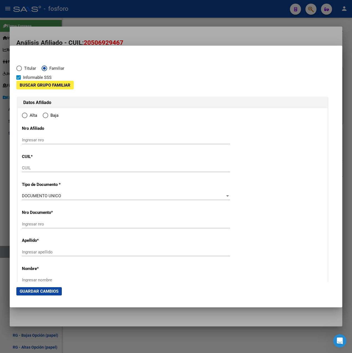
type input "20-50692946-7"
click at [36, 74] on mat-radio-button "Titular" at bounding box center [28, 69] width 25 height 9
type input "50692946"
type input "[PERSON_NAME]"
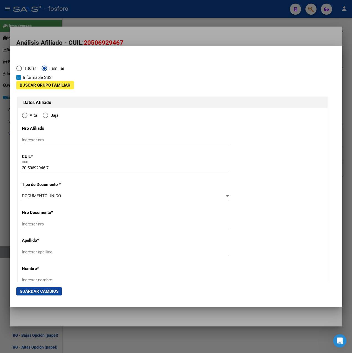
type input "[DATE]"
type input "[PERSON_NAME]"
type input "1759"
type input "INFANTA [PERSON_NAME]"
type input "6407"
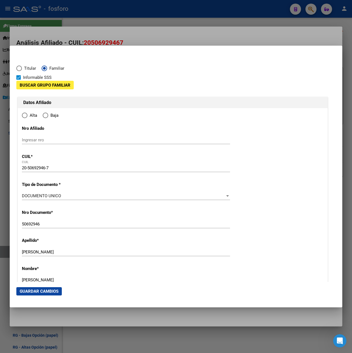
radio input "true"
type input "[PERSON_NAME]"
click at [37, 76] on span "Informable SSS" at bounding box center [37, 77] width 29 height 7
click at [19, 80] on input "Informable SSS" at bounding box center [18, 80] width 0 height 0
checkbox input "false"
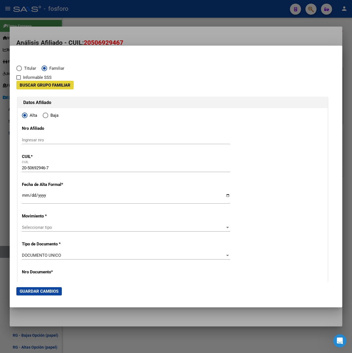
click at [39, 85] on span "Buscar Grupo Familiar" at bounding box center [45, 85] width 51 height 5
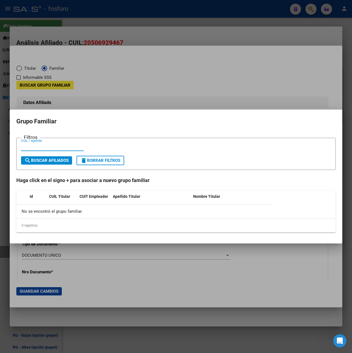
paste input "20-27153789-2"
click at [28, 146] on input "20-27153789-2" at bounding box center [52, 146] width 63 height 5
click at [26, 147] on input "20-27153789-2" at bounding box center [52, 146] width 63 height 5
click at [27, 147] on input "20-27153789-2" at bounding box center [52, 146] width 63 height 5
click at [45, 147] on input "2027153789-2" at bounding box center [52, 146] width 63 height 5
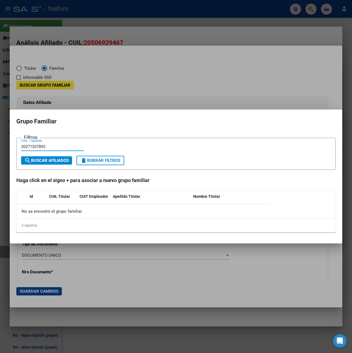
type input "20271537892"
click at [50, 156] on div "20271537892 CUIL / Apellido" at bounding box center [52, 150] width 63 height 14
click at [52, 161] on span "search Buscar Afiliados" at bounding box center [46, 160] width 44 height 5
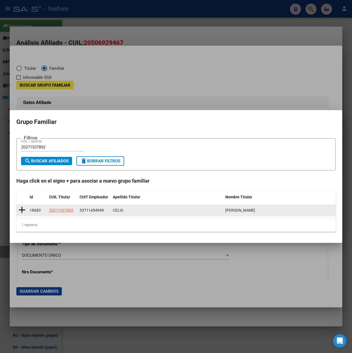
click at [22, 210] on icon at bounding box center [22, 210] width 7 height 8
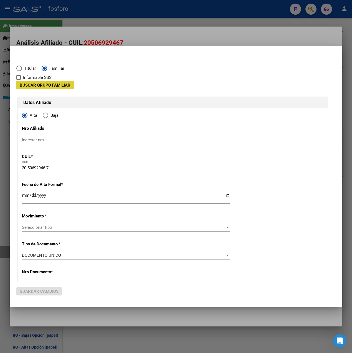
type input "33-71145499-9"
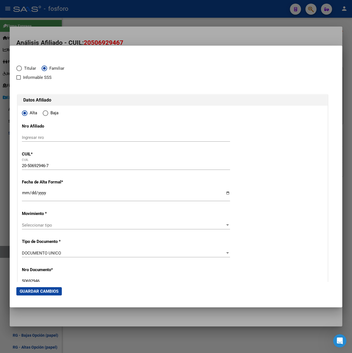
click at [26, 195] on input "Ingresar fecha" at bounding box center [126, 195] width 208 height 9
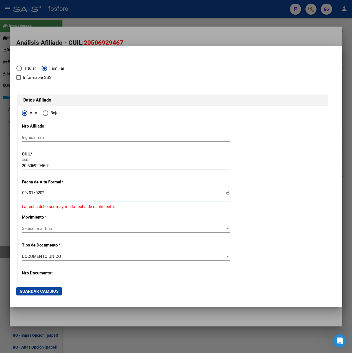
type input "[DATE]"
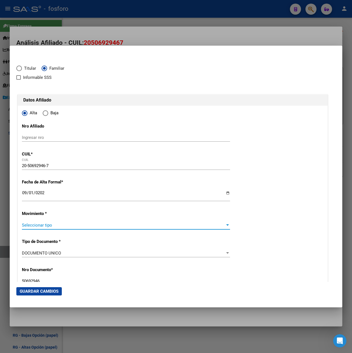
click at [52, 225] on span "Seleccionar tipo" at bounding box center [123, 225] width 203 height 5
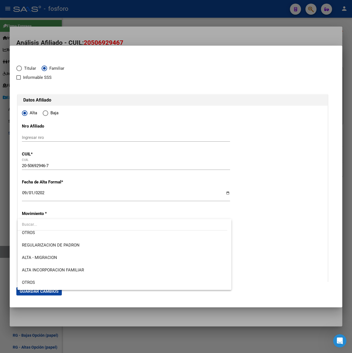
scroll to position [55, 0]
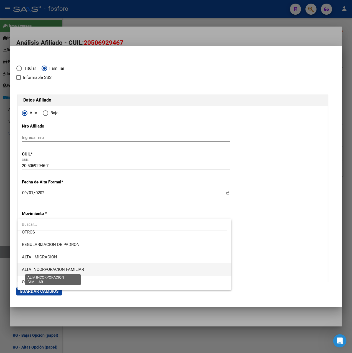
click at [68, 269] on span "ALTA INCORPORACION FAMILIAR" at bounding box center [53, 269] width 62 height 5
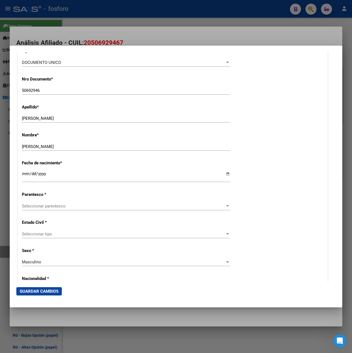
scroll to position [194, 0]
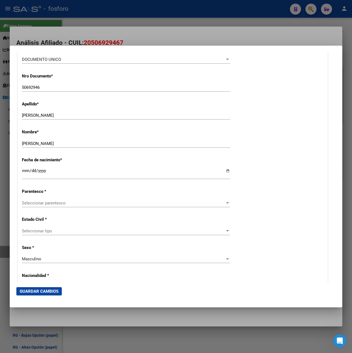
click at [67, 199] on div "Seleccionar parentesco Seleccionar parentesco" at bounding box center [126, 203] width 208 height 8
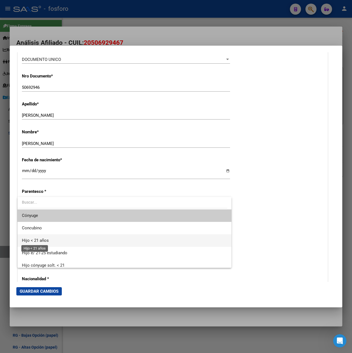
click at [42, 241] on span "Hijo < 21 años" at bounding box center [35, 240] width 27 height 5
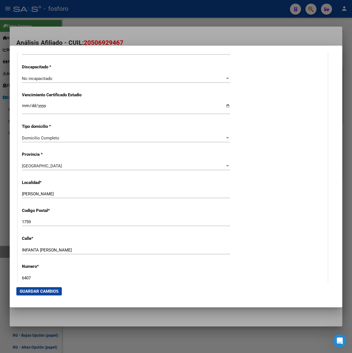
scroll to position [443, 0]
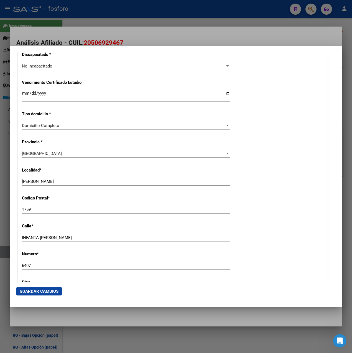
click at [45, 292] on span "Guardar Cambios" at bounding box center [39, 291] width 39 height 5
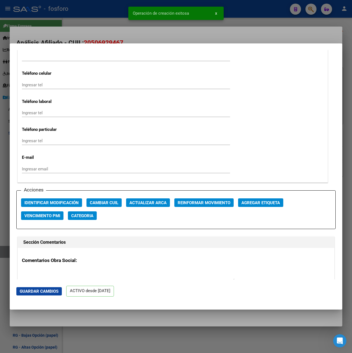
scroll to position [803, 0]
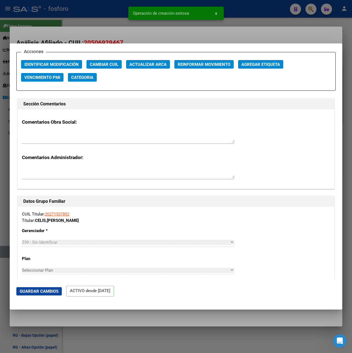
click at [202, 41] on div at bounding box center [176, 176] width 352 height 353
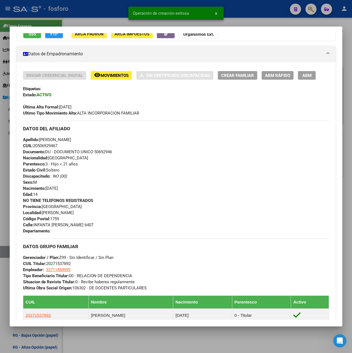
scroll to position [167, 0]
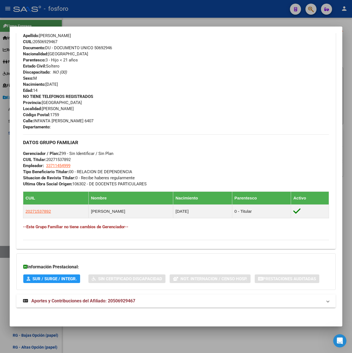
click at [83, 296] on mat-expansion-panel-header "Aportes y Contribuciones del Afiliado: 20506929467" at bounding box center [175, 301] width 319 height 13
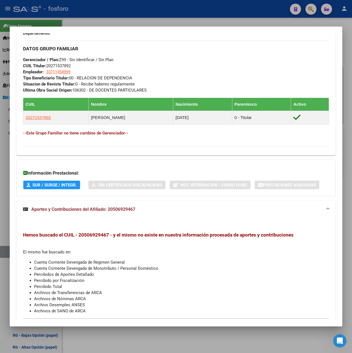
scroll to position [281, 0]
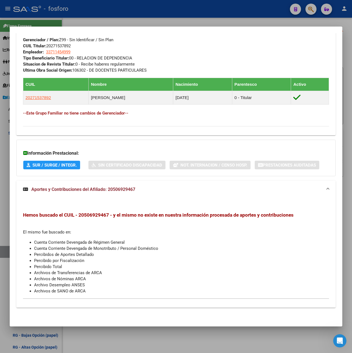
click at [111, 192] on strong "Aportes y Contribuciones del Afiliado: 20506929467" at bounding box center [79, 189] width 112 height 7
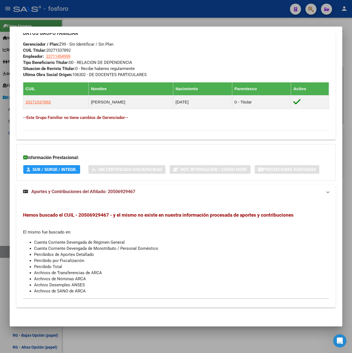
scroll to position [167, 0]
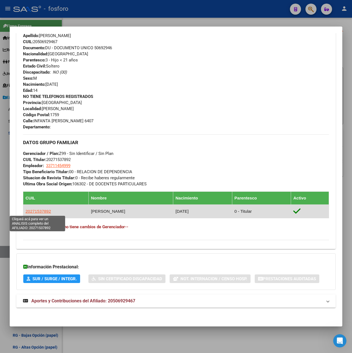
click at [47, 212] on span "20271537892" at bounding box center [37, 211] width 25 height 5
type textarea "20271537892"
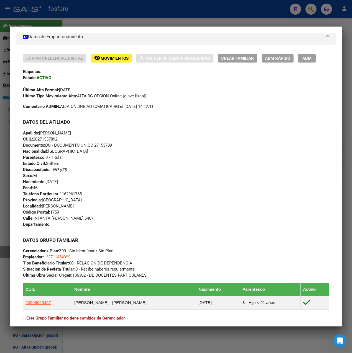
scroll to position [191, 0]
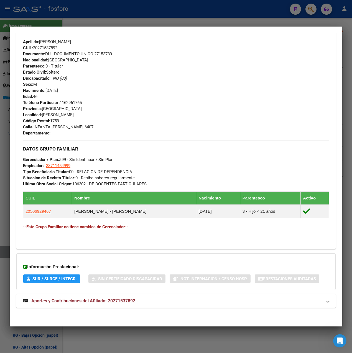
drag, startPoint x: 113, startPoint y: 302, endPoint x: 117, endPoint y: 271, distance: 30.7
click at [114, 302] on span "Aportes y Contribuciones del Afiliado: 20271537892" at bounding box center [83, 301] width 104 height 5
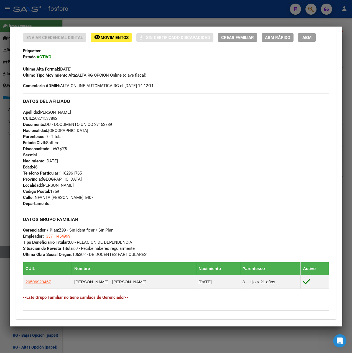
scroll to position [56, 0]
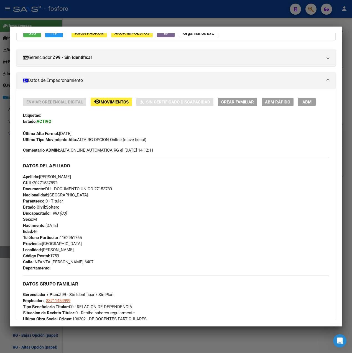
click at [187, 19] on div at bounding box center [176, 176] width 352 height 353
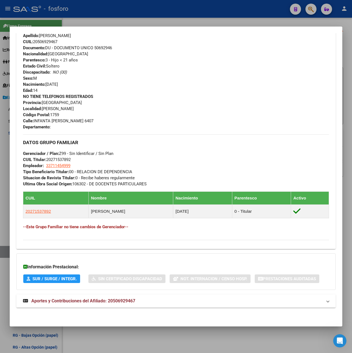
click at [187, 19] on div at bounding box center [176, 176] width 352 height 353
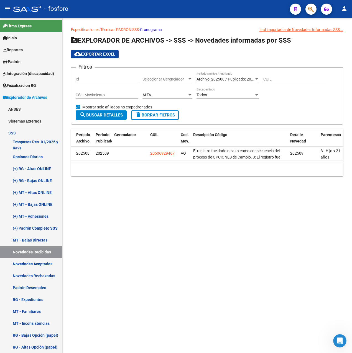
click at [111, 117] on span "search Buscar Detalles" at bounding box center [100, 115] width 43 height 5
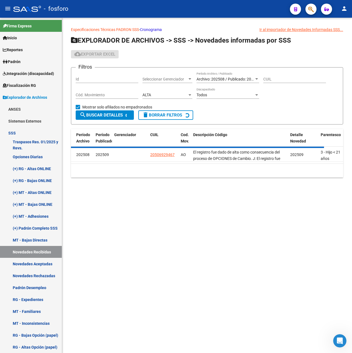
scroll to position [0, 0]
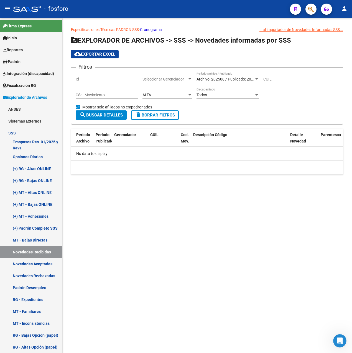
click at [157, 95] on div "ALTA" at bounding box center [164, 95] width 45 height 5
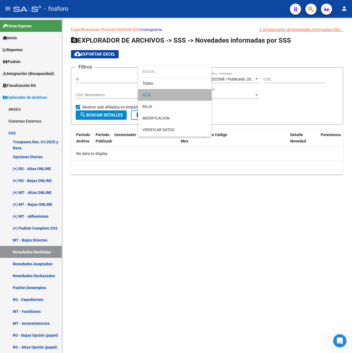
click at [157, 95] on span "ALTA" at bounding box center [174, 95] width 65 height 12
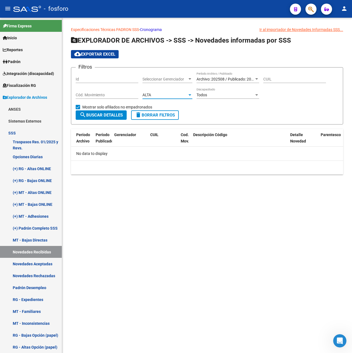
click at [114, 107] on span "Mostrar solo afiliados no empadronados" at bounding box center [117, 107] width 70 height 7
click at [78, 109] on input "Mostrar solo afiliados no empadronados" at bounding box center [78, 109] width 0 height 0
checkbox input "false"
click at [114, 115] on span "search Buscar Detalles" at bounding box center [100, 115] width 43 height 5
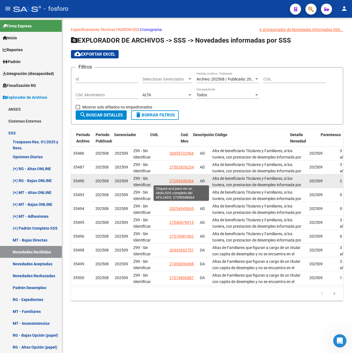
click at [179, 182] on span "27299348364" at bounding box center [181, 181] width 24 height 4
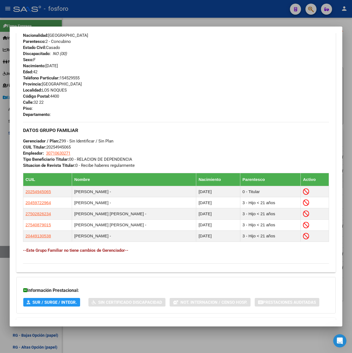
scroll to position [258, 0]
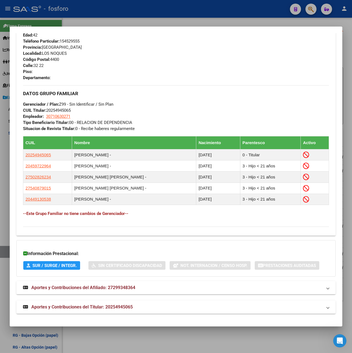
click at [142, 291] on mat-panel-title "Aportes y Contribuciones del Afiliado: 27299348364" at bounding box center [172, 288] width 299 height 7
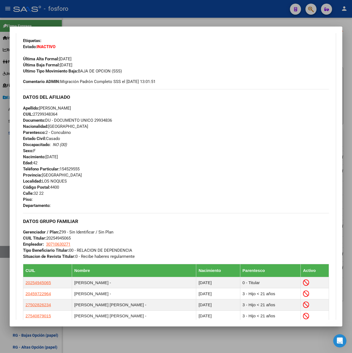
scroll to position [0, 0]
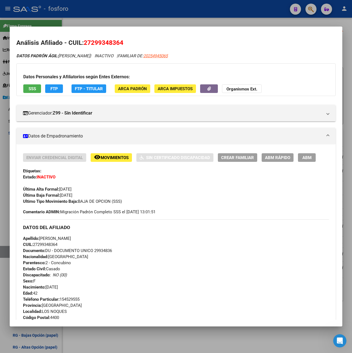
click at [196, 22] on div at bounding box center [176, 176] width 352 height 353
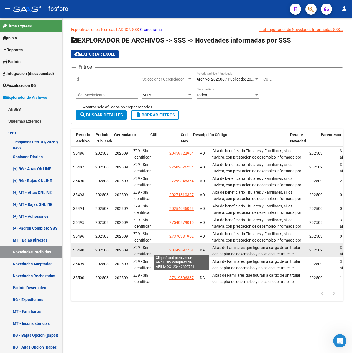
click at [175, 249] on span "20442692751" at bounding box center [181, 250] width 24 height 4
type textarea "20442692751"
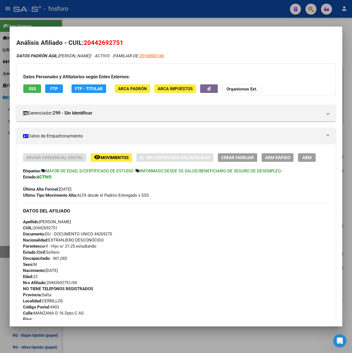
click at [198, 14] on div at bounding box center [176, 176] width 352 height 353
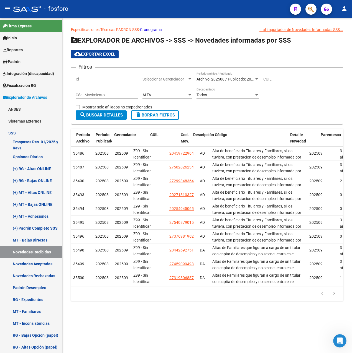
click at [88, 105] on span "Mostrar solo afiliados no empadronados" at bounding box center [117, 107] width 70 height 7
click at [78, 109] on input "Mostrar solo afiliados no empadronados" at bounding box center [78, 109] width 0 height 0
click at [79, 105] on span at bounding box center [78, 107] width 4 height 4
click at [78, 109] on input "Mostrar solo afiliados no empadronados" at bounding box center [78, 109] width 0 height 0
checkbox input "false"
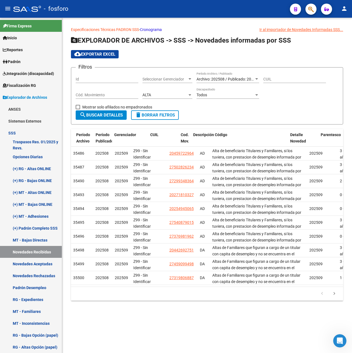
click at [199, 92] on div "Todos Discapacitado" at bounding box center [227, 93] width 63 height 11
click at [200, 92] on span "Todos" at bounding box center [227, 95] width 63 height 12
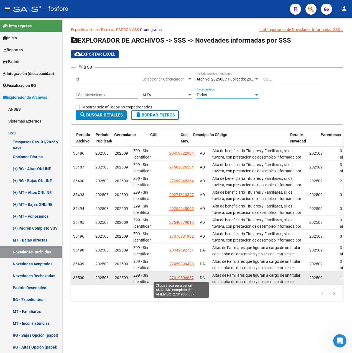
click at [177, 278] on span "27319806887" at bounding box center [181, 278] width 24 height 4
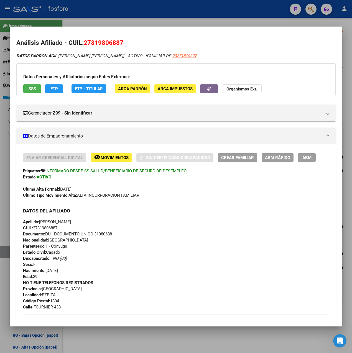
click at [233, 17] on div at bounding box center [176, 176] width 352 height 353
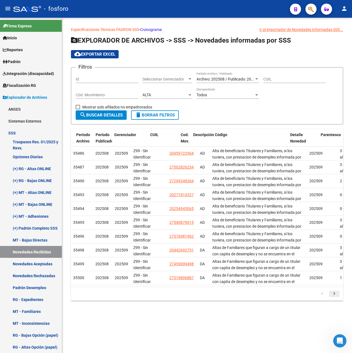
click at [333, 298] on icon "go to next page" at bounding box center [333, 294] width 7 height 7
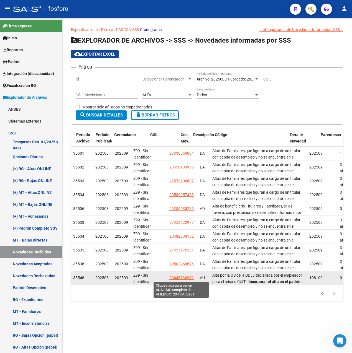
click at [173, 279] on span "20445136981" at bounding box center [181, 278] width 24 height 4
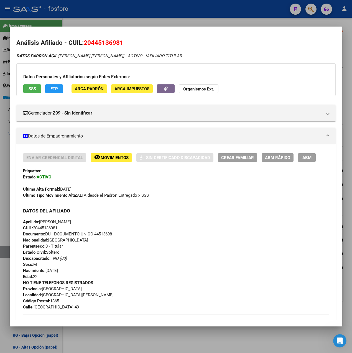
click at [240, 22] on div at bounding box center [176, 176] width 352 height 353
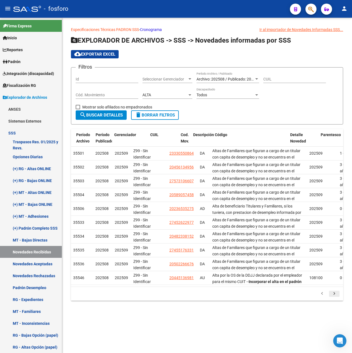
click at [334, 298] on icon "go to next page" at bounding box center [333, 294] width 7 height 7
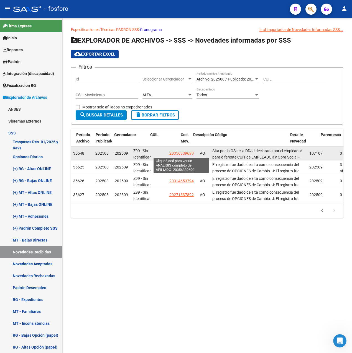
click at [179, 152] on span "20356339690" at bounding box center [181, 153] width 24 height 4
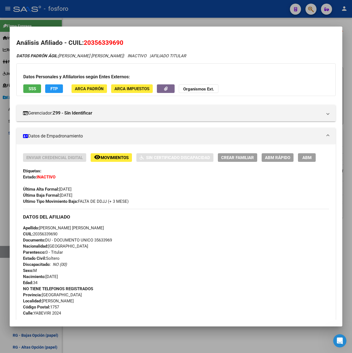
click at [211, 23] on div at bounding box center [176, 176] width 352 height 353
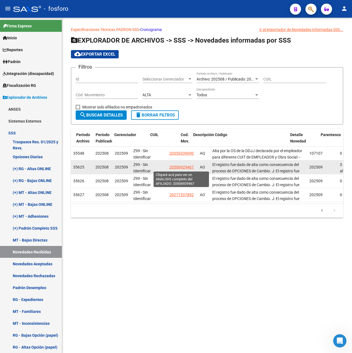
click at [180, 168] on span "20506929467" at bounding box center [181, 167] width 24 height 4
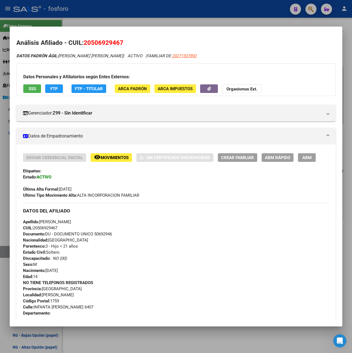
click at [199, 23] on div at bounding box center [176, 176] width 352 height 353
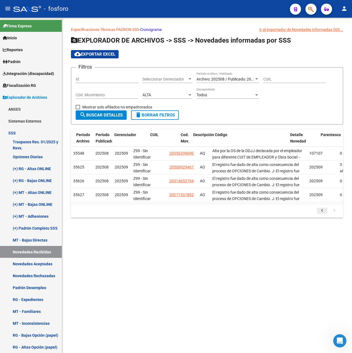
click at [323, 215] on icon "go to previous page" at bounding box center [321, 211] width 7 height 7
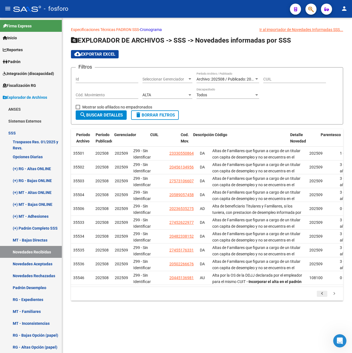
click at [320, 298] on icon "go to previous page" at bounding box center [321, 294] width 7 height 7
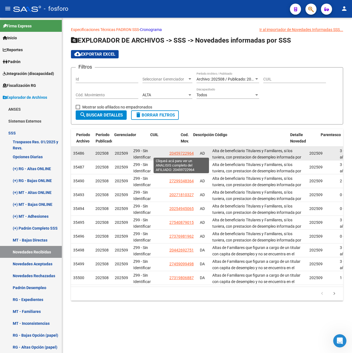
click at [176, 154] on span "20459722964" at bounding box center [181, 153] width 24 height 4
type textarea "20459722964"
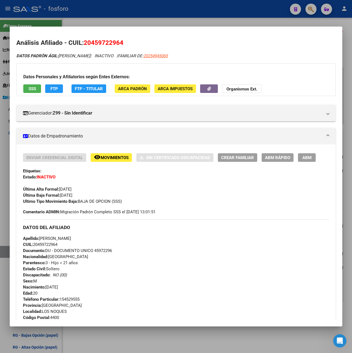
drag, startPoint x: 85, startPoint y: 43, endPoint x: 125, endPoint y: 46, distance: 40.0
click at [125, 46] on h2 "Análisis Afiliado - CUIL: 20459722964" at bounding box center [175, 42] width 319 height 9
copy span "20459722964"
drag, startPoint x: 153, startPoint y: 185, endPoint x: 155, endPoint y: 81, distance: 104.7
click at [153, 183] on div "Última Alta Formal: [DATE]" at bounding box center [176, 186] width 306 height 12
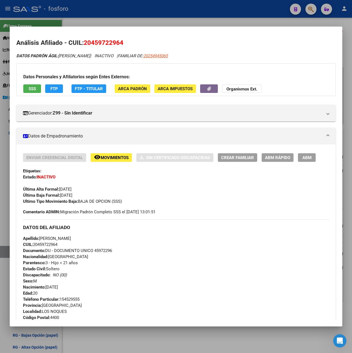
click at [173, 26] on div at bounding box center [176, 176] width 352 height 353
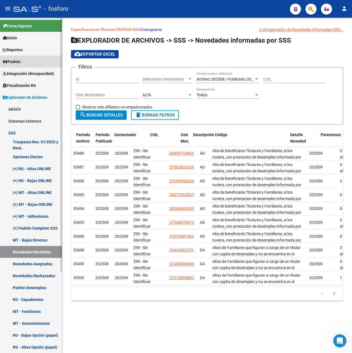
click at [20, 61] on span "Padrón" at bounding box center [12, 62] width 18 height 6
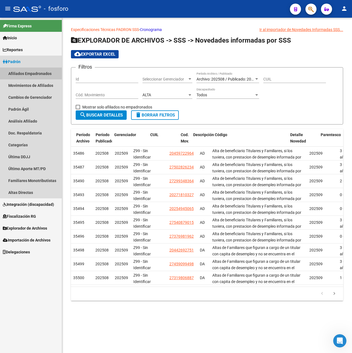
click at [35, 74] on link "Afiliados Empadronados" at bounding box center [31, 74] width 62 height 12
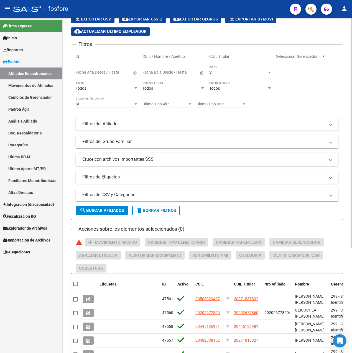
click at [141, 198] on mat-expansion-panel-header "Filtros de CSV y Categorias" at bounding box center [207, 194] width 263 height 13
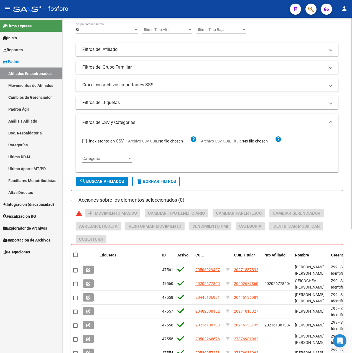
scroll to position [122, 0]
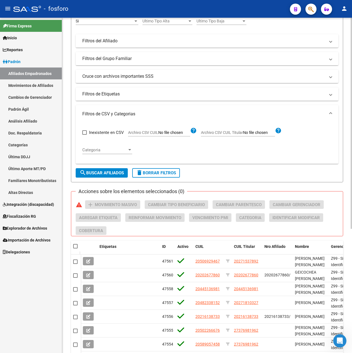
click at [167, 133] on input "Archivo CSV CUIL" at bounding box center [174, 132] width 32 height 5
type input "C:\fakepath\numeros.csv"
click at [104, 174] on span "search Buscar Afiliados" at bounding box center [101, 173] width 44 height 5
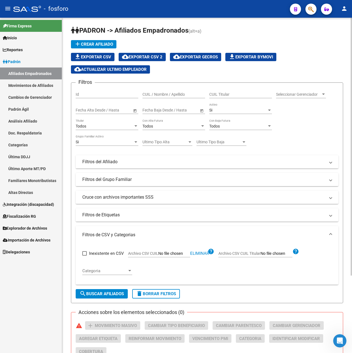
scroll to position [0, 0]
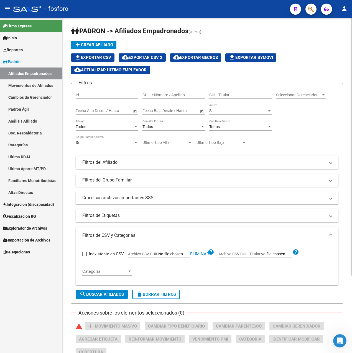
click at [230, 109] on div "Si" at bounding box center [238, 111] width 58 height 5
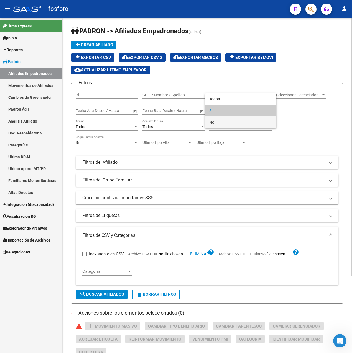
click at [218, 123] on span "No" at bounding box center [240, 123] width 63 height 12
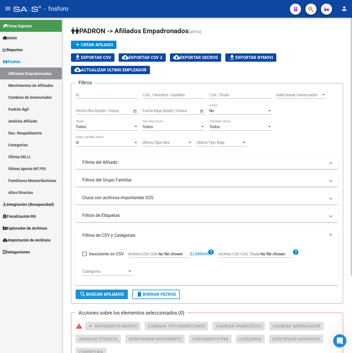
click at [110, 295] on span "search Buscar Afiliados" at bounding box center [101, 294] width 44 height 5
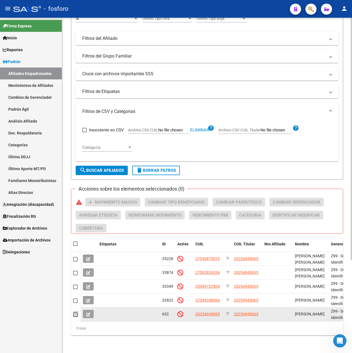
click at [77, 313] on span at bounding box center [75, 315] width 4 height 4
click at [75, 317] on input "checkbox" at bounding box center [75, 317] width 0 height 0
checkbox input "true"
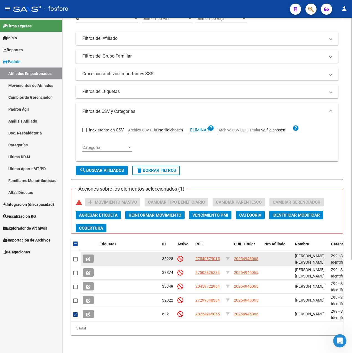
click at [75, 257] on span at bounding box center [75, 259] width 4 height 4
click at [75, 262] on input "checkbox" at bounding box center [75, 262] width 0 height 0
checkbox input "true"
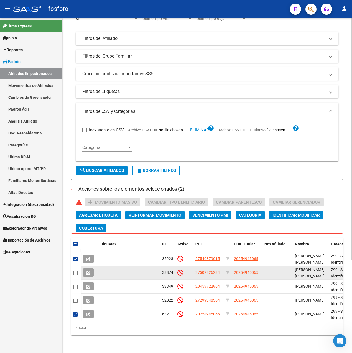
click at [77, 271] on span at bounding box center [75, 273] width 4 height 4
click at [75, 276] on input "checkbox" at bounding box center [75, 276] width 0 height 0
checkbox input "true"
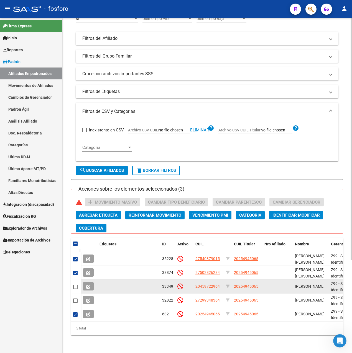
click at [74, 286] on mat-checkbox at bounding box center [75, 287] width 4 height 6
click at [74, 285] on span at bounding box center [75, 287] width 4 height 4
click at [75, 289] on input "checkbox" at bounding box center [75, 289] width 0 height 0
checkbox input "true"
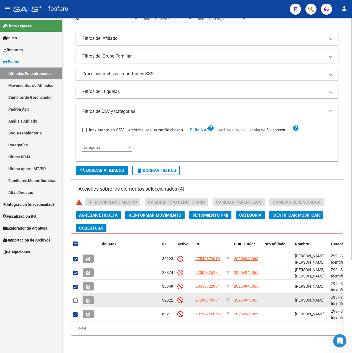
click at [75, 299] on span at bounding box center [75, 301] width 4 height 4
click at [75, 303] on input "checkbox" at bounding box center [75, 303] width 0 height 0
checkbox input "true"
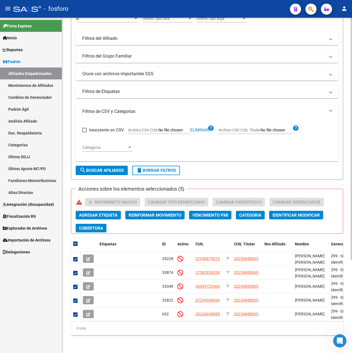
click at [99, 214] on button "Agregar Etiqueta" at bounding box center [98, 215] width 45 height 9
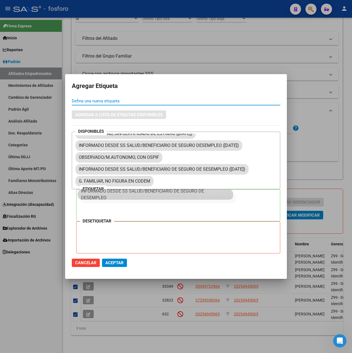
scroll to position [377, 0]
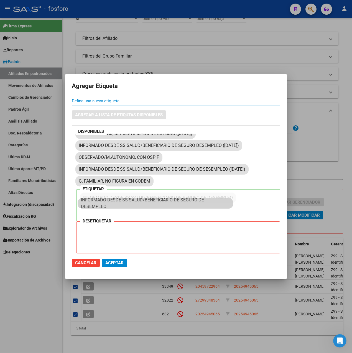
drag, startPoint x: 155, startPoint y: 171, endPoint x: 159, endPoint y: 209, distance: 38.1
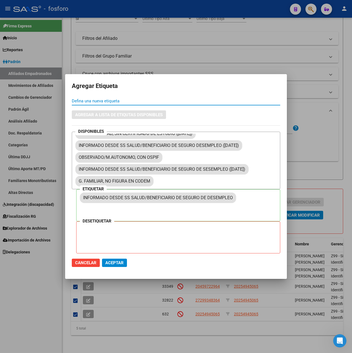
click at [115, 263] on span "Aceptar" at bounding box center [114, 263] width 18 height 5
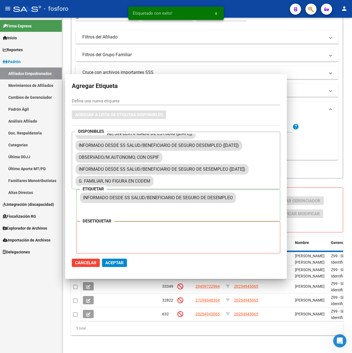
checkbox input "false"
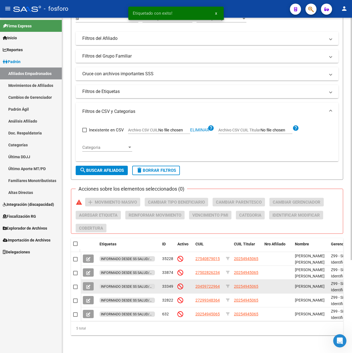
scroll to position [0, 0]
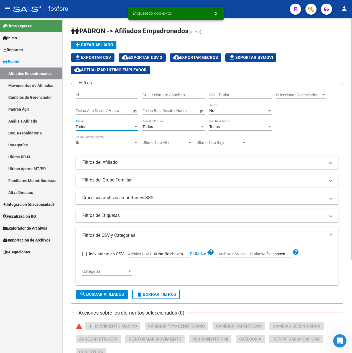
click at [103, 126] on div "Todos" at bounding box center [105, 127] width 58 height 5
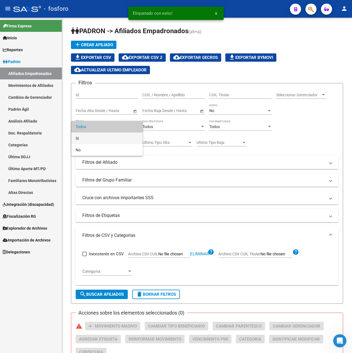
click at [91, 141] on span "Si" at bounding box center [107, 139] width 63 height 12
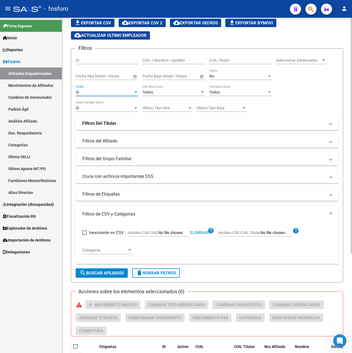
scroll to position [83, 0]
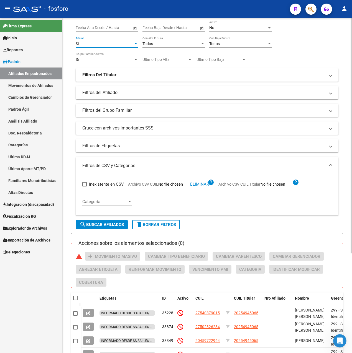
click at [102, 228] on button "search Buscar Afiliados" at bounding box center [102, 224] width 52 height 9
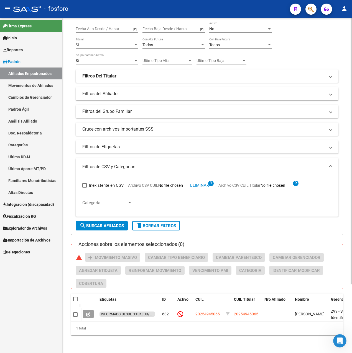
scroll to position [86, 0]
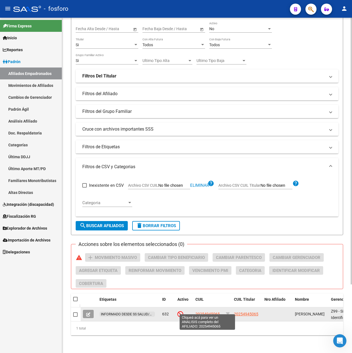
click at [199, 312] on span "20254945065" at bounding box center [207, 314] width 24 height 4
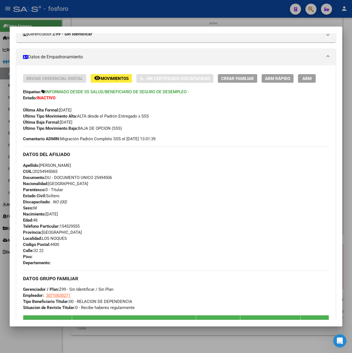
scroll to position [0, 0]
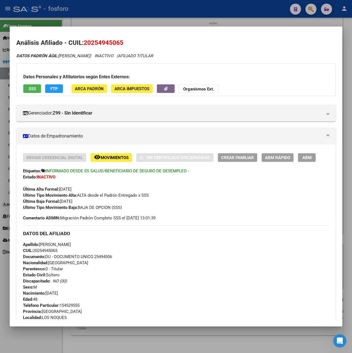
drag, startPoint x: 84, startPoint y: 42, endPoint x: 135, endPoint y: 43, distance: 50.4
click at [135, 42] on h2 "Análisis Afiliado - CUIL: 20254945065" at bounding box center [175, 42] width 319 height 9
drag, startPoint x: 135, startPoint y: 43, endPoint x: 108, endPoint y: 42, distance: 26.9
copy span "20254945065"
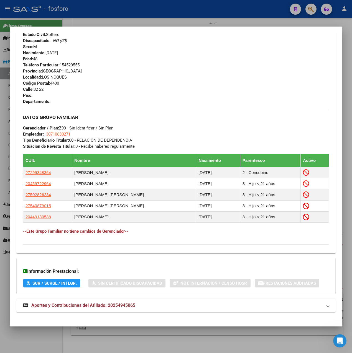
scroll to position [245, 0]
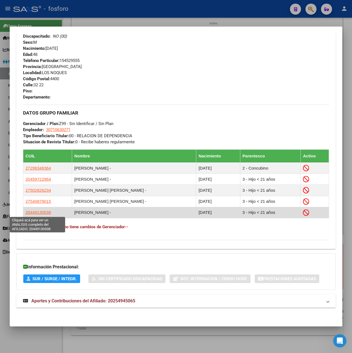
click at [39, 212] on span "20449130538" at bounding box center [37, 212] width 25 height 5
type textarea "20449130538"
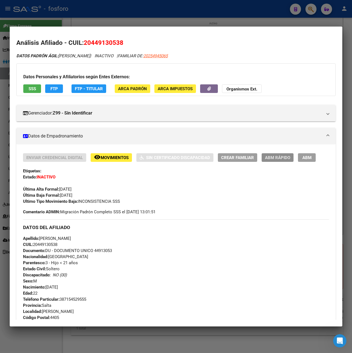
click at [279, 156] on span "ABM Rápido" at bounding box center [277, 157] width 25 height 5
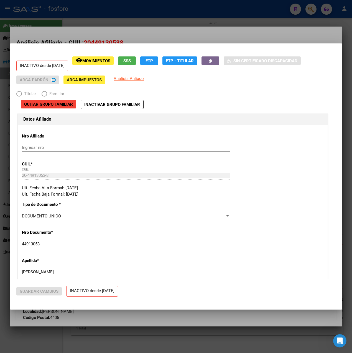
radio input "true"
type input "30-71063027-1"
click at [49, 106] on span "Quitar Grupo Familiar" at bounding box center [48, 104] width 49 height 5
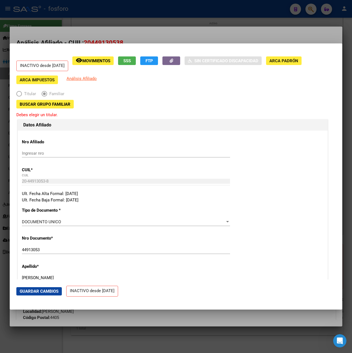
click at [157, 39] on div at bounding box center [176, 176] width 352 height 353
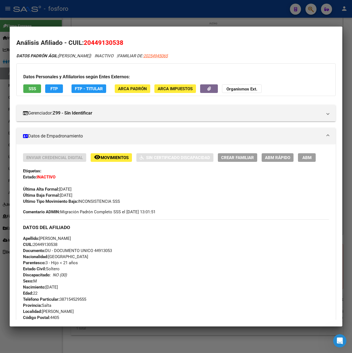
click at [225, 19] on div at bounding box center [176, 176] width 352 height 353
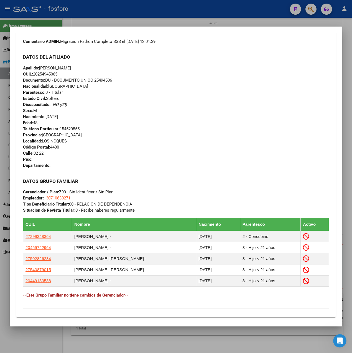
scroll to position [107, 0]
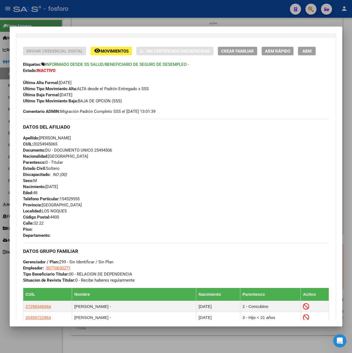
click at [196, 21] on div at bounding box center [176, 176] width 352 height 353
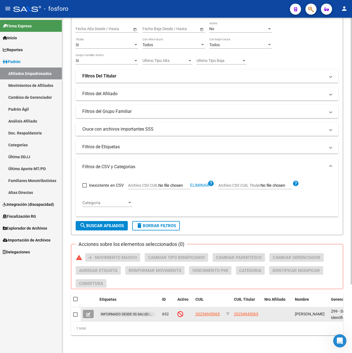
click at [75, 313] on span at bounding box center [75, 315] width 4 height 4
click at [75, 317] on input "checkbox" at bounding box center [75, 317] width 0 height 0
checkbox input "true"
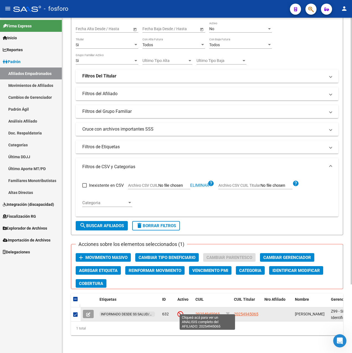
click at [201, 312] on span "20254945065" at bounding box center [207, 314] width 24 height 4
type textarea "20254945065"
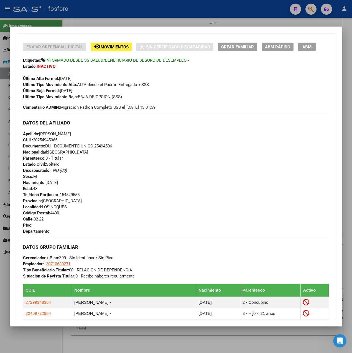
scroll to position [52, 0]
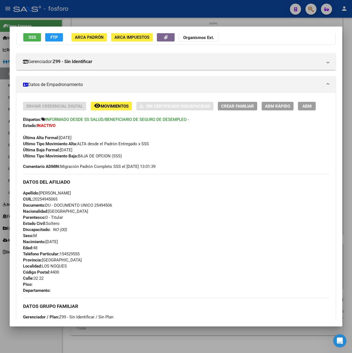
click at [233, 22] on div at bounding box center [176, 176] width 352 height 353
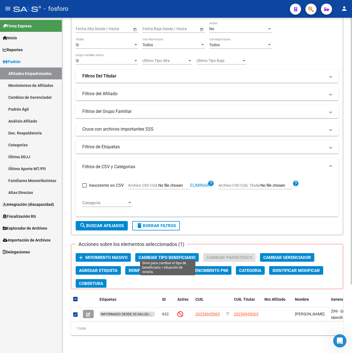
click at [186, 255] on span "Cambiar Tipo Beneficiario" at bounding box center [166, 257] width 57 height 5
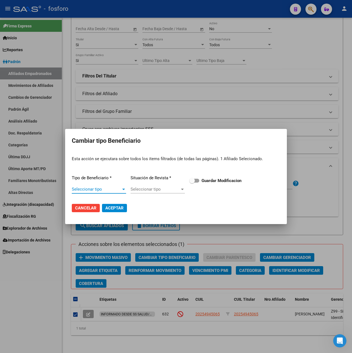
click at [112, 190] on span "Seleccionar tipo" at bounding box center [96, 189] width 49 height 5
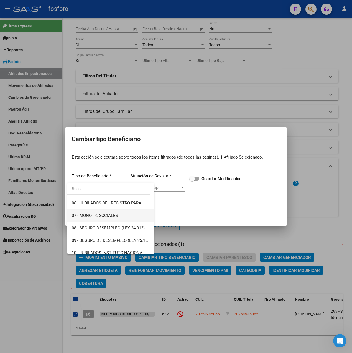
scroll to position [83, 0]
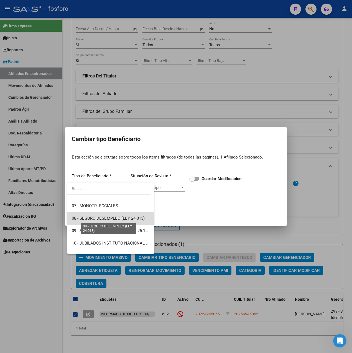
click at [121, 216] on span "08 - SEGURO DESEMPLEO (LEY 24.013)" at bounding box center [108, 218] width 73 height 5
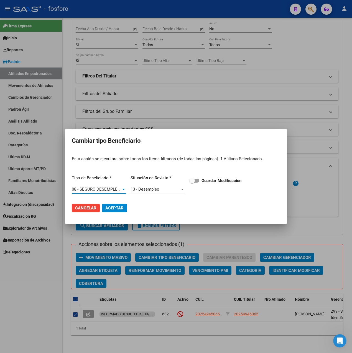
click at [194, 182] on span at bounding box center [192, 181] width 6 height 6
click at [192, 183] on input "Guardar Modificacion" at bounding box center [192, 183] width 0 height 0
checkbox input "true"
click at [123, 208] on span "Aceptar" at bounding box center [114, 208] width 18 height 5
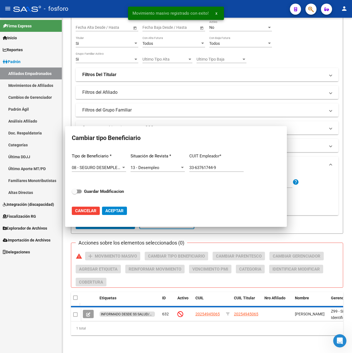
checkbox input "false"
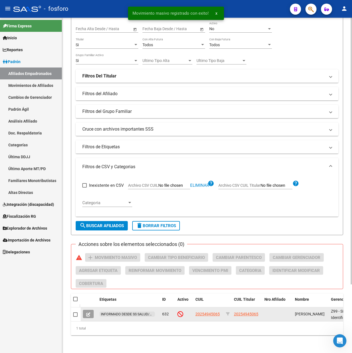
click at [75, 313] on span at bounding box center [75, 315] width 4 height 4
click at [75, 317] on input "checkbox" at bounding box center [75, 317] width 0 height 0
checkbox input "true"
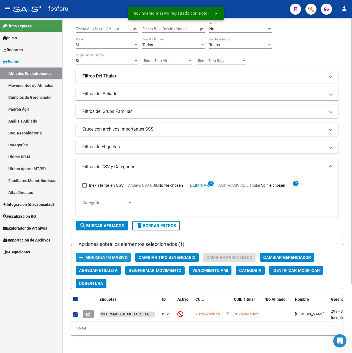
click at [108, 255] on span "Movimiento Masivo" at bounding box center [106, 257] width 42 height 5
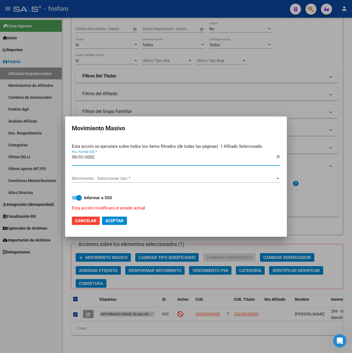
type input "[DATE]"
click at [91, 175] on div "Movimiento - Seleccionar tipo * Movimiento - Seleccionar tipo *" at bounding box center [176, 178] width 208 height 8
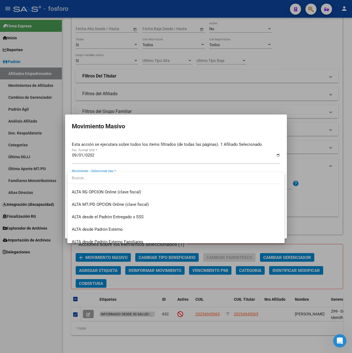
scroll to position [138, 0]
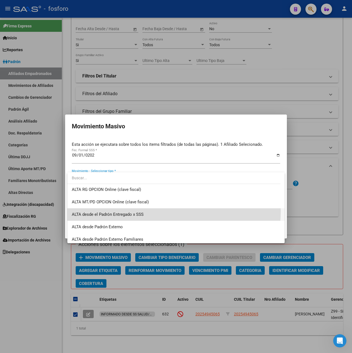
click at [160, 211] on span "ALTA desde el Padrón Entregado x SSS" at bounding box center [176, 215] width 208 height 12
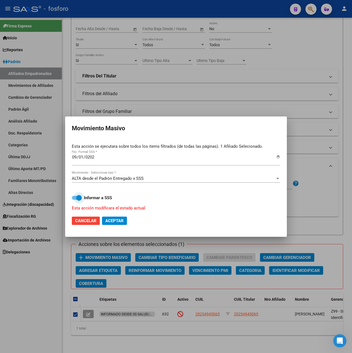
click at [85, 197] on strong "Informar a SSS" at bounding box center [98, 198] width 28 height 5
click at [74, 200] on input "Informar a SSS" at bounding box center [74, 200] width 0 height 0
checkbox input "false"
click at [116, 220] on span "Aceptar" at bounding box center [114, 221] width 18 height 5
checkbox input "false"
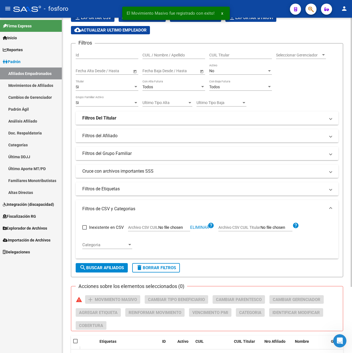
scroll to position [0, 0]
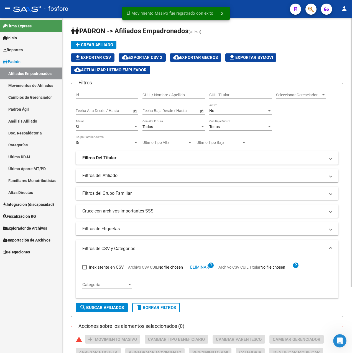
click at [100, 124] on div "Si Titular" at bounding box center [107, 125] width 63 height 11
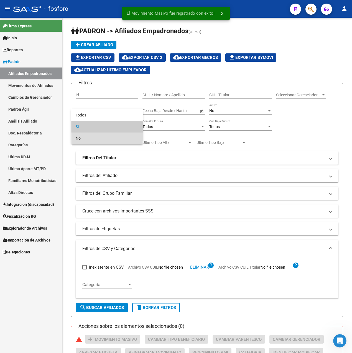
click at [92, 137] on span "No" at bounding box center [107, 139] width 63 height 12
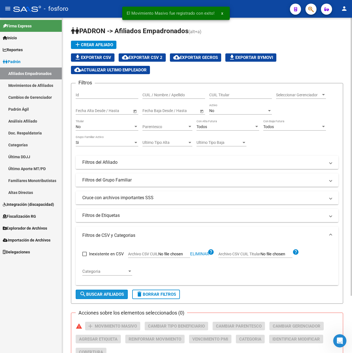
click at [114, 295] on span "search Buscar Afiliados" at bounding box center [101, 294] width 44 height 5
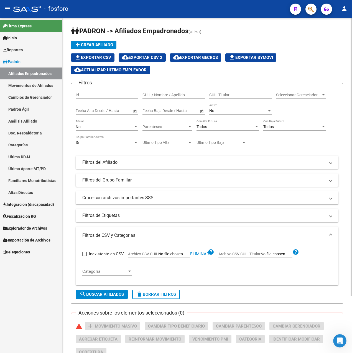
click at [222, 111] on div "No" at bounding box center [238, 111] width 58 height 5
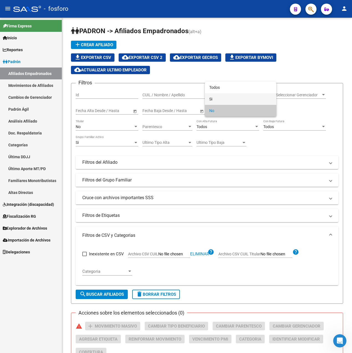
click at [220, 102] on span "Si" at bounding box center [240, 99] width 63 height 12
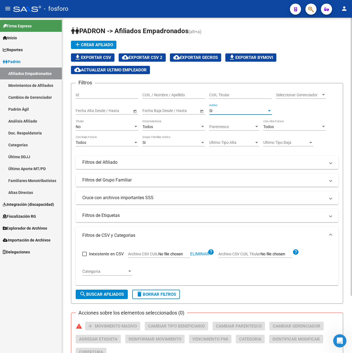
click at [104, 290] on button "search Buscar Afiliados" at bounding box center [102, 294] width 52 height 9
click at [231, 114] on div "Si Activo" at bounding box center [240, 109] width 63 height 11
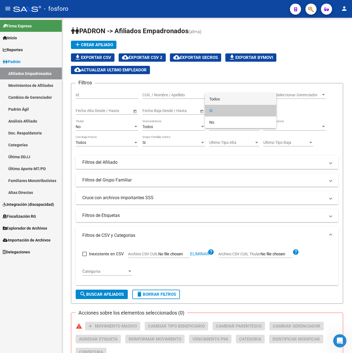
click at [230, 102] on span "Todos" at bounding box center [240, 99] width 63 height 12
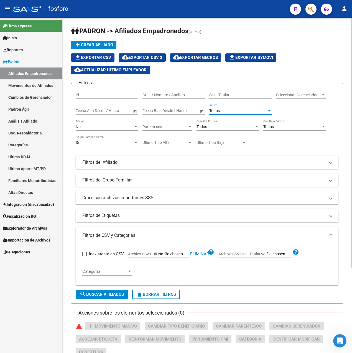
click at [94, 127] on div "No" at bounding box center [105, 127] width 58 height 5
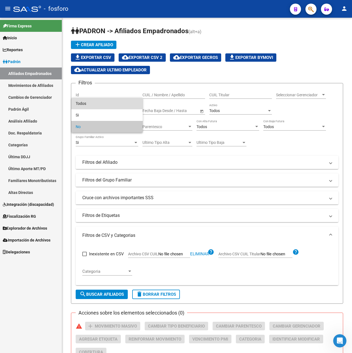
click at [98, 102] on span "Todos" at bounding box center [107, 104] width 63 height 12
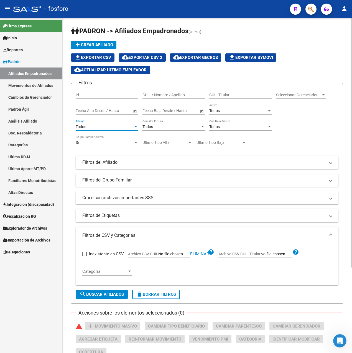
click at [106, 293] on span "search Buscar Afiliados" at bounding box center [101, 294] width 44 height 5
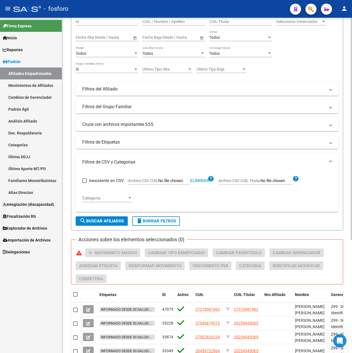
scroll to position [170, 0]
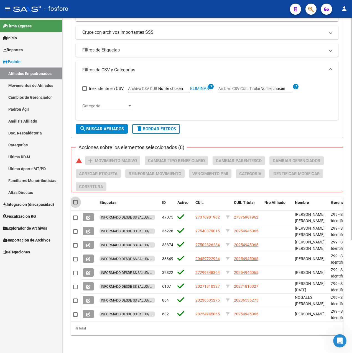
click at [76, 200] on span at bounding box center [75, 202] width 4 height 4
click at [75, 205] on input "checkbox" at bounding box center [75, 205] width 0 height 0
checkbox input "true"
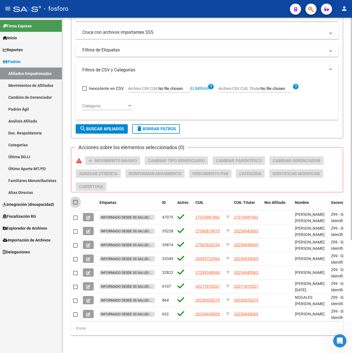
checkbox input "true"
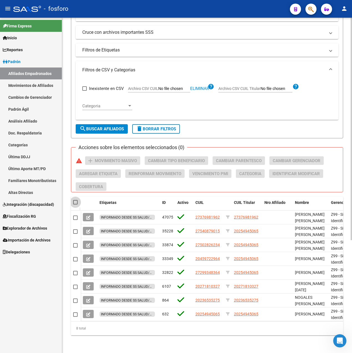
checkbox input "true"
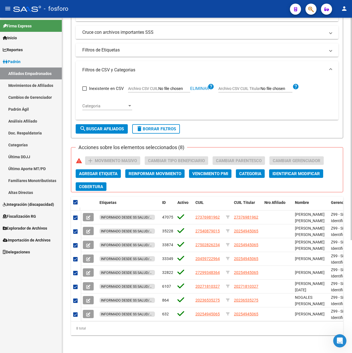
click at [76, 201] on mat-checkbox at bounding box center [75, 203] width 4 height 6
click at [75, 200] on span at bounding box center [75, 202] width 4 height 4
click at [75, 205] on input "checkbox" at bounding box center [75, 205] width 0 height 0
checkbox input "false"
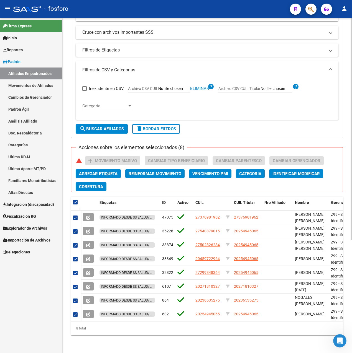
checkbox input "false"
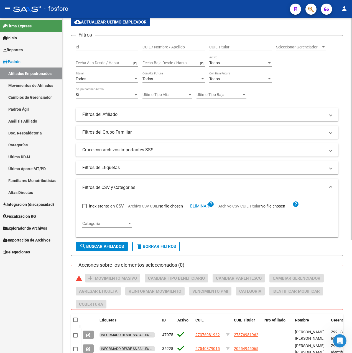
scroll to position [4, 0]
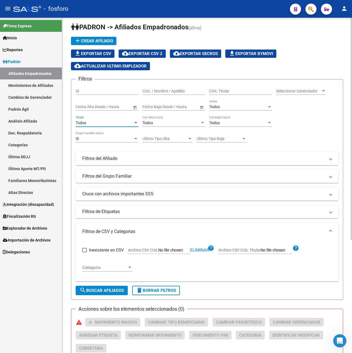
click at [96, 122] on div "Todos" at bounding box center [105, 123] width 58 height 5
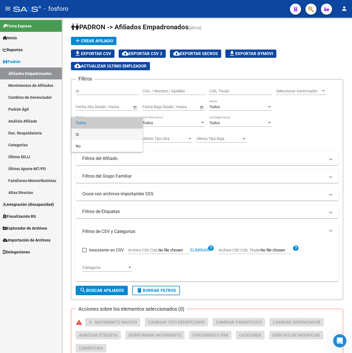
click at [88, 133] on span "Si" at bounding box center [107, 135] width 63 height 12
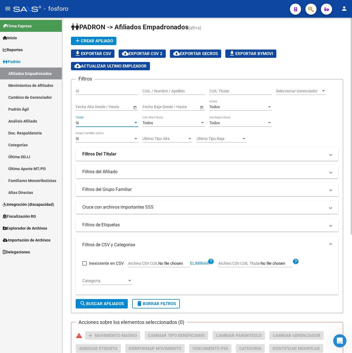
scroll to position [115, 0]
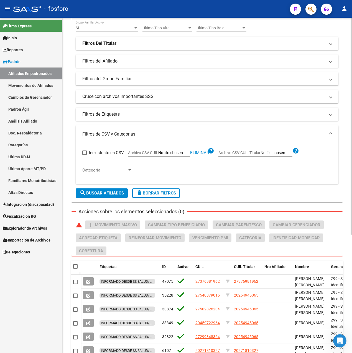
click at [101, 198] on form "Filtros Id CUIL / Nombre / Apellido CUIL Titular Seleccionar Gerenciador Selecc…" at bounding box center [207, 85] width 272 height 234
click at [104, 192] on span "search Buscar Afiliados" at bounding box center [101, 193] width 44 height 5
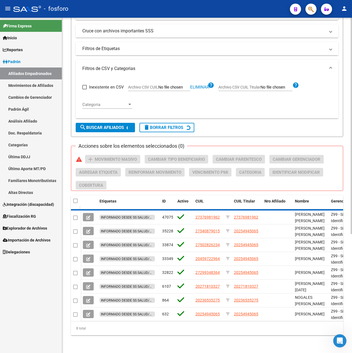
scroll to position [128, 0]
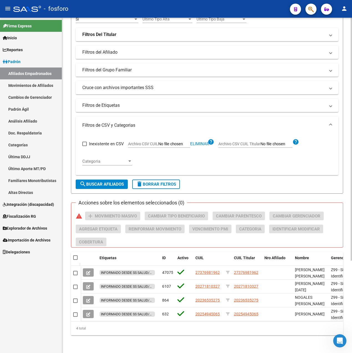
click at [76, 256] on span at bounding box center [75, 258] width 4 height 4
click at [75, 260] on input "checkbox" at bounding box center [75, 260] width 0 height 0
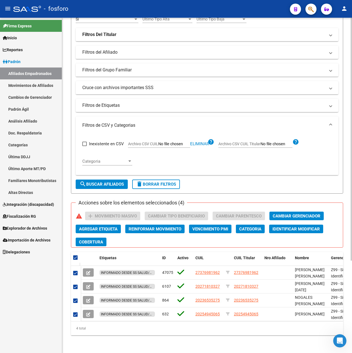
scroll to position [0, 0]
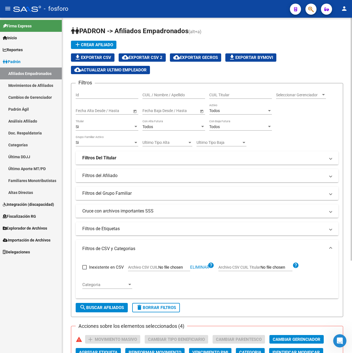
click at [221, 108] on div "Todos Activo" at bounding box center [240, 109] width 63 height 11
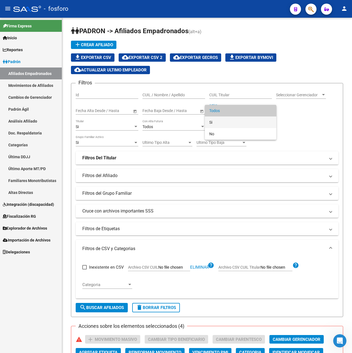
click at [221, 119] on span "Si" at bounding box center [240, 123] width 63 height 12
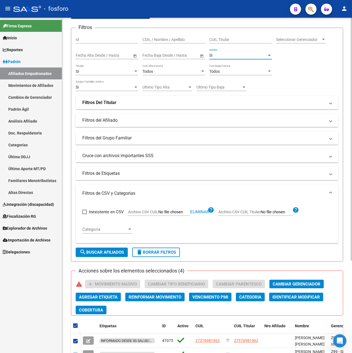
click at [112, 255] on span "search Buscar Afiliados" at bounding box center [101, 252] width 44 height 5
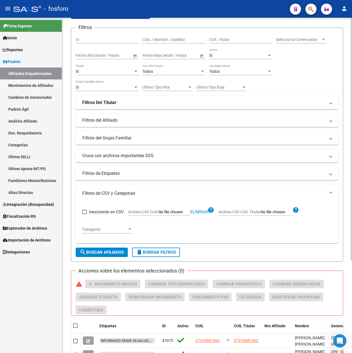
scroll to position [128, 0]
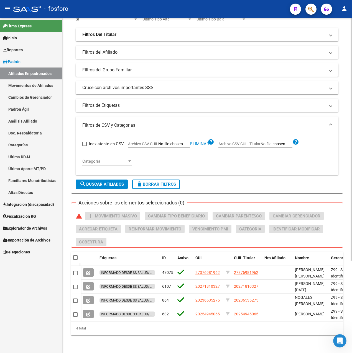
click at [74, 256] on span at bounding box center [75, 258] width 4 height 4
click at [75, 260] on input "checkbox" at bounding box center [75, 260] width 0 height 0
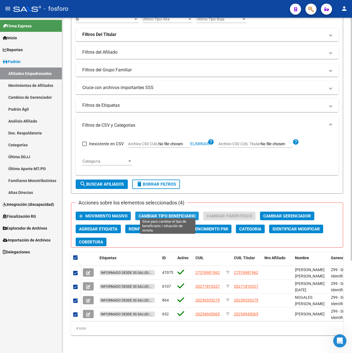
click at [160, 214] on span "Cambiar Tipo Beneficiario" at bounding box center [166, 216] width 57 height 5
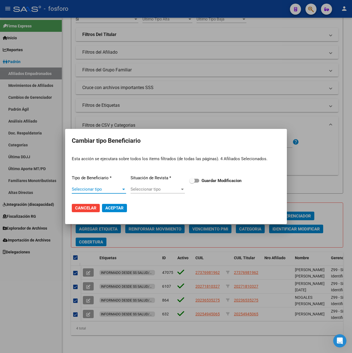
click at [104, 187] on span "Seleccionar tipo" at bounding box center [96, 189] width 49 height 5
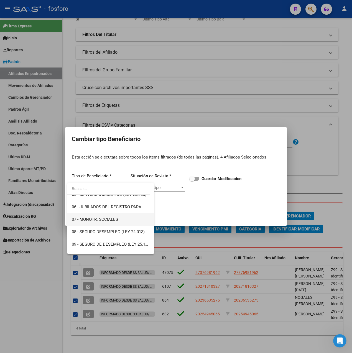
scroll to position [83, 0]
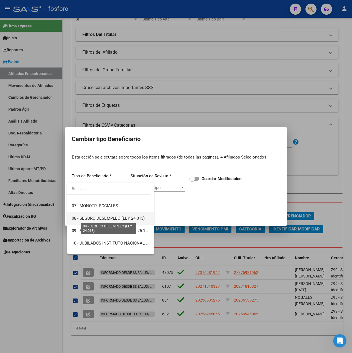
click at [121, 219] on span "08 - SEGURO DESEMPLEO (LEY 24.013)" at bounding box center [108, 218] width 73 height 5
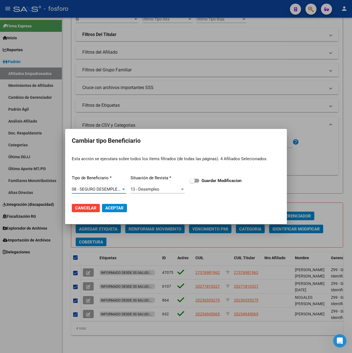
click at [114, 208] on span "Aceptar" at bounding box center [114, 208] width 18 height 5
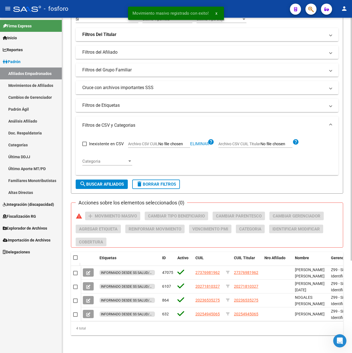
scroll to position [0, 0]
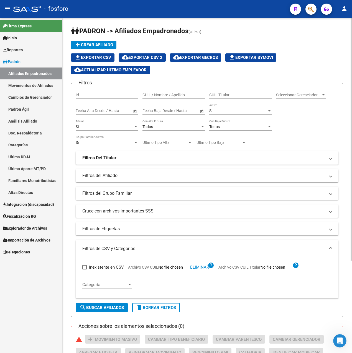
click at [199, 266] on span "Eliminar" at bounding box center [199, 267] width 19 height 5
click at [173, 269] on input "Archivo CSV CUIL" at bounding box center [174, 267] width 32 height 5
click at [108, 309] on span "search Buscar Afiliados" at bounding box center [101, 307] width 44 height 5
click at [224, 112] on div "Si" at bounding box center [238, 111] width 58 height 5
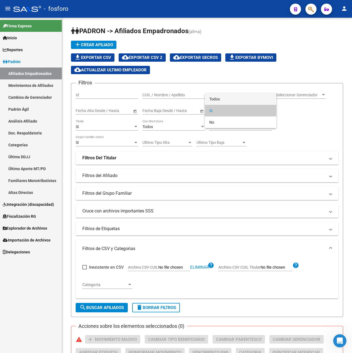
click at [217, 98] on span "Todos" at bounding box center [240, 99] width 63 height 12
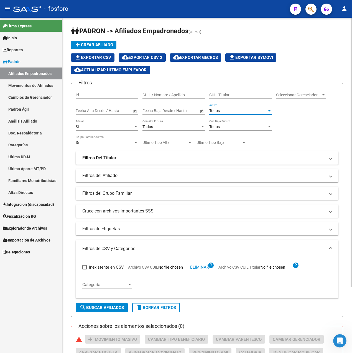
click at [91, 130] on div "Si Titular" at bounding box center [107, 125] width 63 height 11
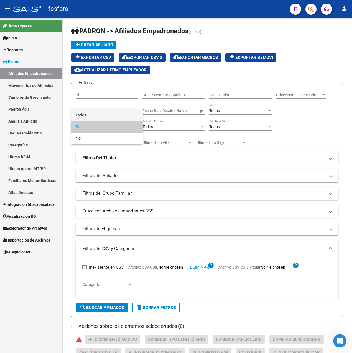
click at [81, 114] on span "Todos" at bounding box center [107, 115] width 63 height 12
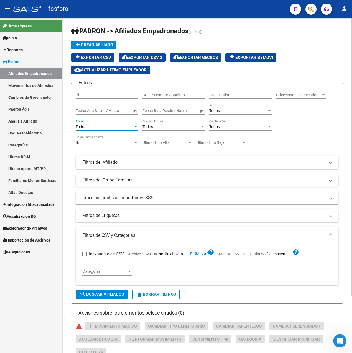
click at [97, 296] on span "search Buscar Afiliados" at bounding box center [101, 294] width 44 height 5
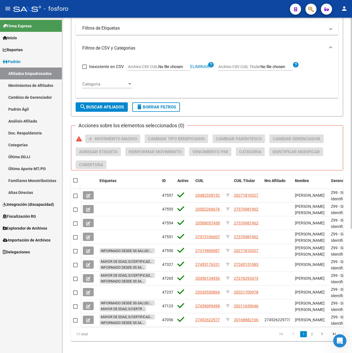
scroll to position [194, 0]
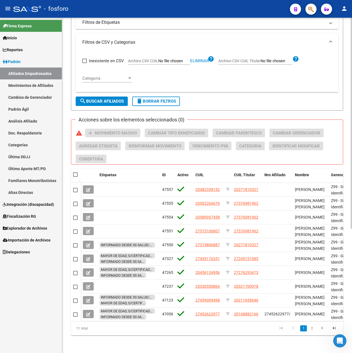
click at [75, 175] on span at bounding box center [75, 175] width 4 height 4
click at [75, 177] on input "checkbox" at bounding box center [75, 177] width 0 height 0
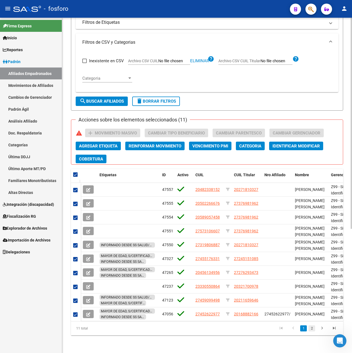
click at [312, 332] on link "2" at bounding box center [311, 329] width 7 height 6
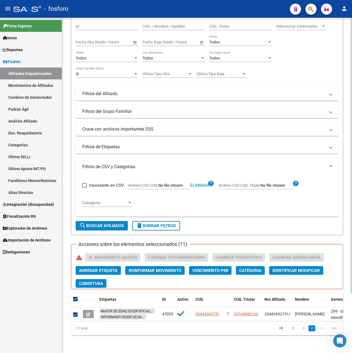
scroll to position [73, 0]
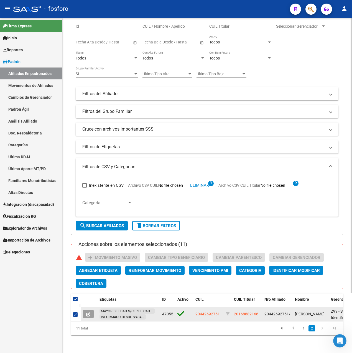
click at [75, 313] on span at bounding box center [75, 315] width 4 height 4
click at [75, 317] on input "checkbox" at bounding box center [75, 317] width 0 height 0
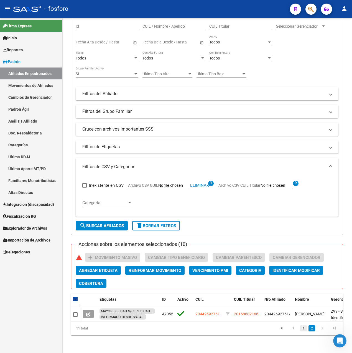
click at [300, 328] on link "1" at bounding box center [303, 329] width 7 height 6
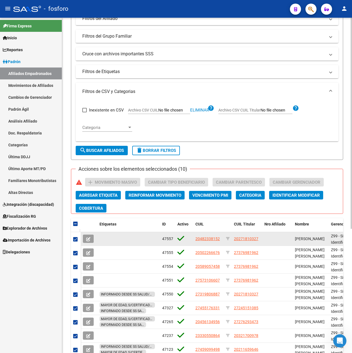
scroll to position [198, 0]
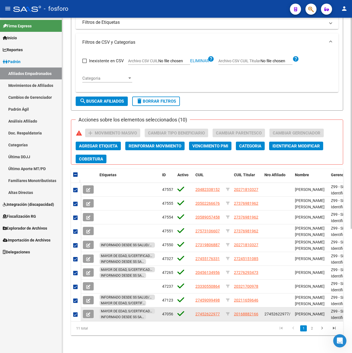
click at [76, 313] on span at bounding box center [75, 315] width 4 height 4
click at [75, 317] on input "checkbox" at bounding box center [75, 317] width 0 height 0
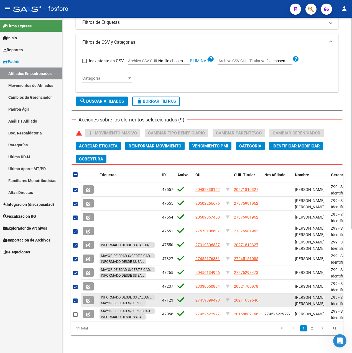
click at [74, 299] on span at bounding box center [75, 301] width 4 height 4
click at [75, 303] on input "checkbox" at bounding box center [75, 303] width 0 height 0
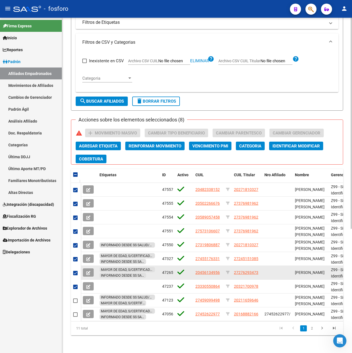
click at [76, 271] on span at bounding box center [75, 273] width 4 height 4
click at [75, 276] on input "checkbox" at bounding box center [75, 276] width 0 height 0
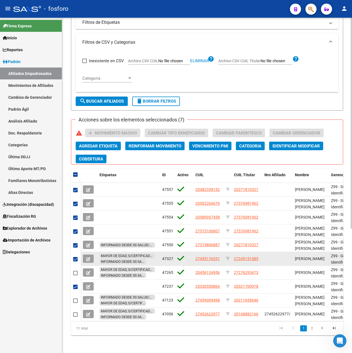
click at [75, 257] on span at bounding box center [75, 259] width 4 height 4
click at [75, 262] on input "checkbox" at bounding box center [75, 262] width 0 height 0
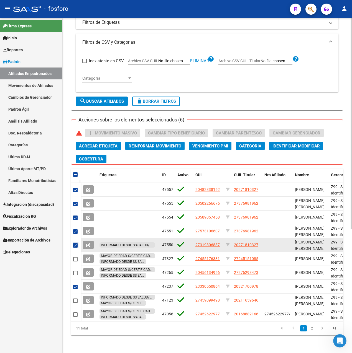
click at [76, 243] on span at bounding box center [75, 245] width 4 height 4
click at [75, 248] on input "checkbox" at bounding box center [75, 248] width 0 height 0
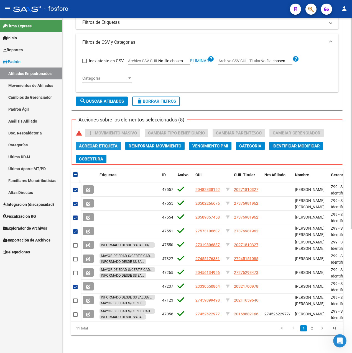
click at [89, 144] on span "Agregar Etiqueta" at bounding box center [98, 146] width 38 height 5
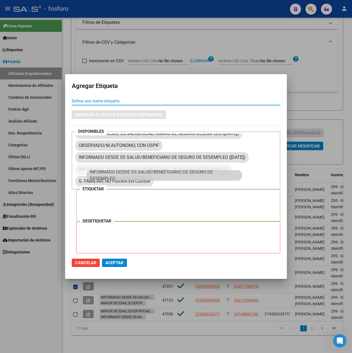
scroll to position [377, 0]
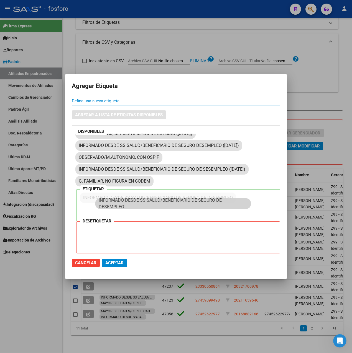
drag, startPoint x: 161, startPoint y: 170, endPoint x: 180, endPoint y: 204, distance: 39.1
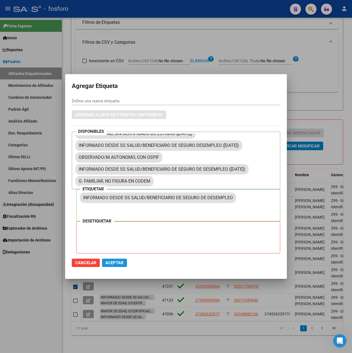
click at [119, 265] on span "Aceptar" at bounding box center [114, 263] width 18 height 5
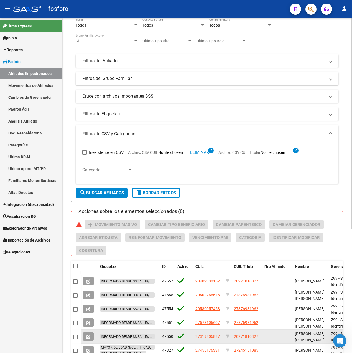
scroll to position [0, 0]
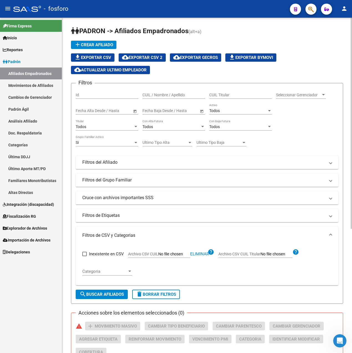
click at [222, 112] on div "Todos" at bounding box center [238, 111] width 58 height 5
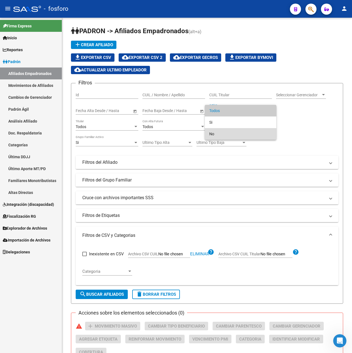
click at [219, 131] on span "No" at bounding box center [240, 134] width 63 height 12
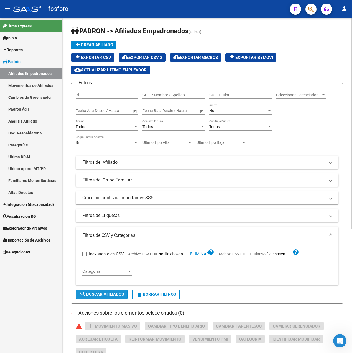
click at [108, 292] on button "search Buscar Afiliados" at bounding box center [102, 294] width 52 height 9
click at [223, 111] on div "No" at bounding box center [238, 111] width 58 height 5
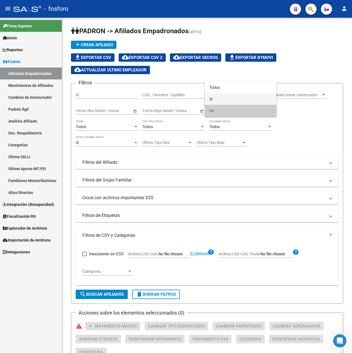
click at [217, 99] on span "Si" at bounding box center [240, 99] width 63 height 12
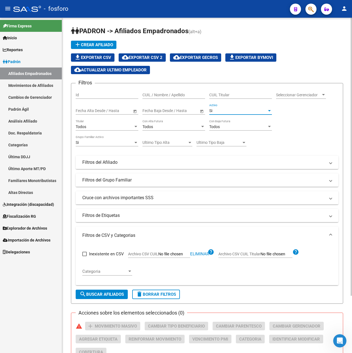
click at [112, 294] on span "search Buscar Afiliados" at bounding box center [101, 294] width 44 height 5
click at [97, 128] on div "Todos" at bounding box center [105, 127] width 58 height 5
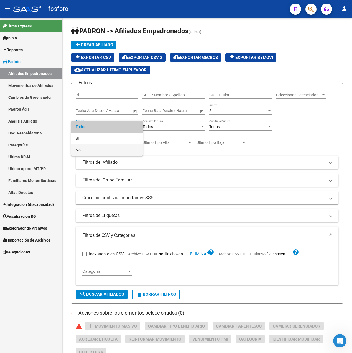
click at [91, 147] on span "No" at bounding box center [107, 150] width 63 height 12
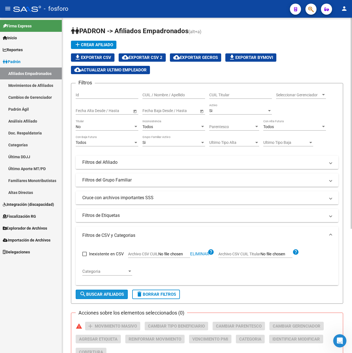
click at [112, 294] on span "search Buscar Afiliados" at bounding box center [101, 294] width 44 height 5
click at [94, 129] on div "No" at bounding box center [105, 127] width 58 height 5
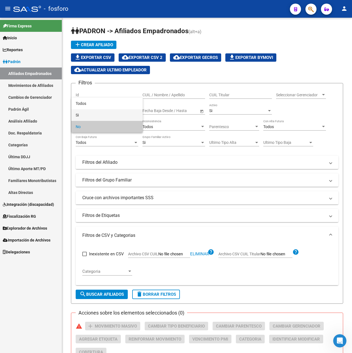
click at [86, 118] on span "Si" at bounding box center [107, 115] width 63 height 12
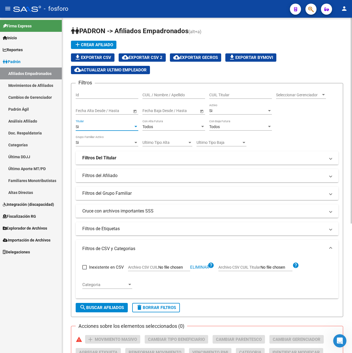
click at [107, 313] on form "Filtros Id CUIL / Nombre / Apellido CUIL Titular Seleccionar Gerenciador Selecc…" at bounding box center [207, 200] width 272 height 234
click at [110, 308] on span "search Buscar Afiliados" at bounding box center [101, 307] width 44 height 5
click at [98, 126] on div "Si" at bounding box center [105, 127] width 58 height 5
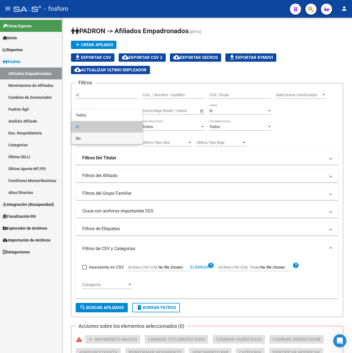
click at [96, 136] on span "No" at bounding box center [107, 139] width 63 height 12
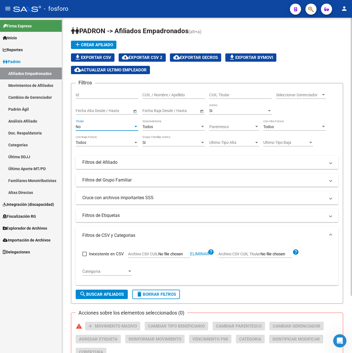
click at [119, 294] on span "search Buscar Afiliados" at bounding box center [101, 294] width 44 height 5
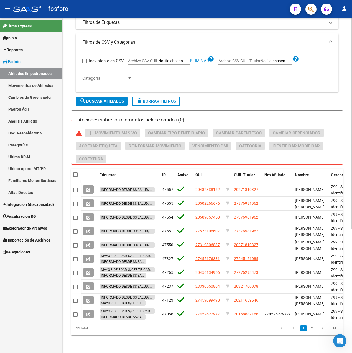
scroll to position [198, 0]
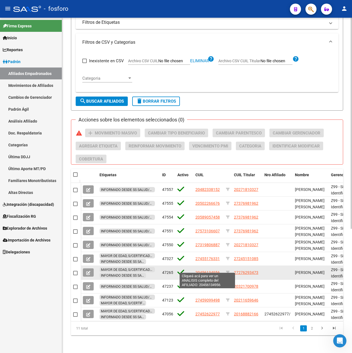
click at [204, 271] on span "20456134956" at bounding box center [207, 273] width 24 height 4
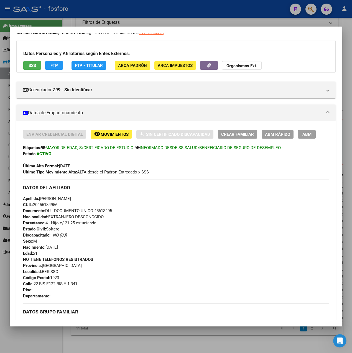
scroll to position [0, 0]
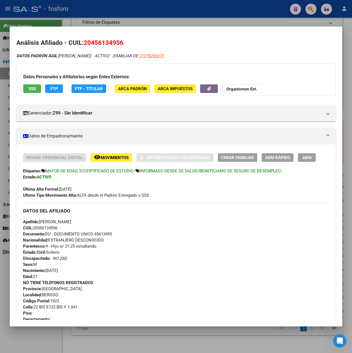
click at [196, 18] on div at bounding box center [176, 176] width 352 height 353
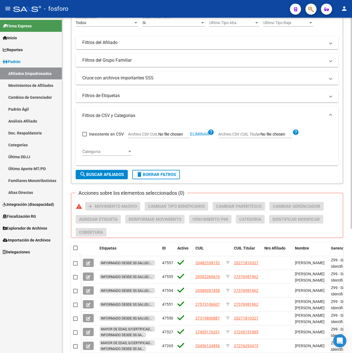
scroll to position [32, 0]
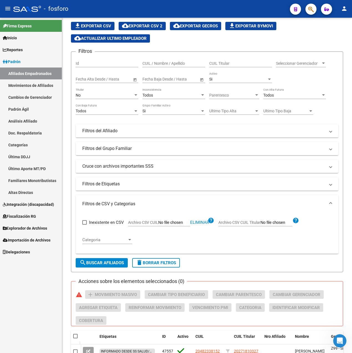
click at [27, 61] on link "Padrón" at bounding box center [31, 62] width 62 height 12
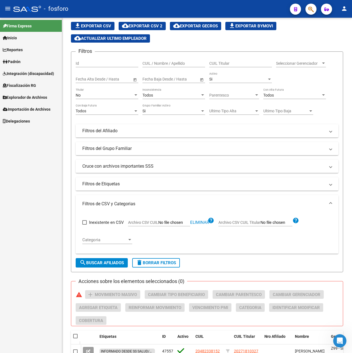
click at [21, 39] on link "Inicio" at bounding box center [31, 38] width 62 height 12
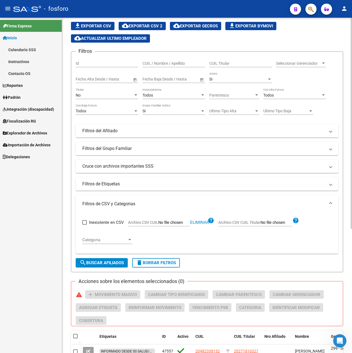
scroll to position [0, 0]
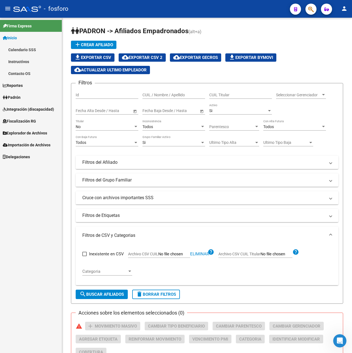
click at [34, 134] on span "Explorador de Archivos" at bounding box center [25, 133] width 44 height 6
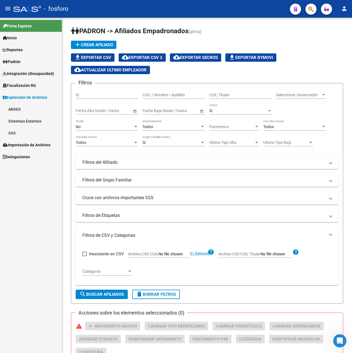
click at [20, 135] on link "SSS" at bounding box center [31, 133] width 62 height 12
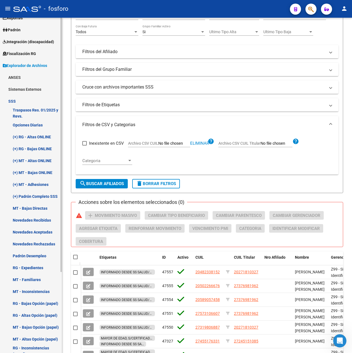
scroll to position [83, 0]
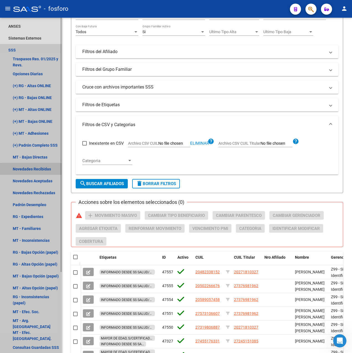
click at [35, 169] on link "Novedades Recibidas" at bounding box center [31, 169] width 62 height 12
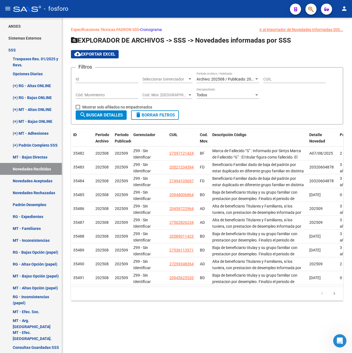
click at [109, 32] on p "Especificaciones Técnicas PADRON SSS - Cronograma Ir al importador de Novedades…" at bounding box center [207, 30] width 272 height 6
click at [109, 29] on link "Especificaciones Técnicas PADRON SSS" at bounding box center [105, 29] width 68 height 4
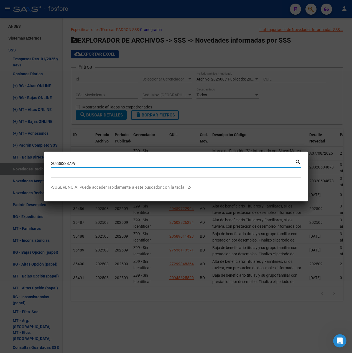
drag, startPoint x: 88, startPoint y: 165, endPoint x: 17, endPoint y: 168, distance: 71.0
click at [17, 168] on div "Buscar (apellido, dni, cuil, nro traspaso, cuit, obra social) search -SUGERENCI…" at bounding box center [176, 176] width 352 height 353
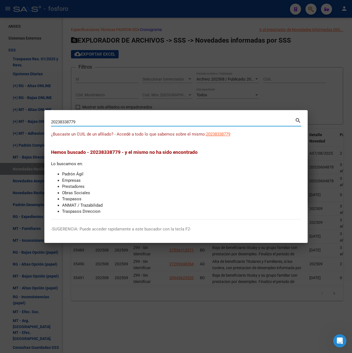
click at [85, 122] on input "20238338779" at bounding box center [173, 122] width 244 height 5
drag, startPoint x: 74, startPoint y: 122, endPoint x: 78, endPoint y: 122, distance: 3.3
click at [78, 122] on input "20238338779" at bounding box center [173, 122] width 244 height 5
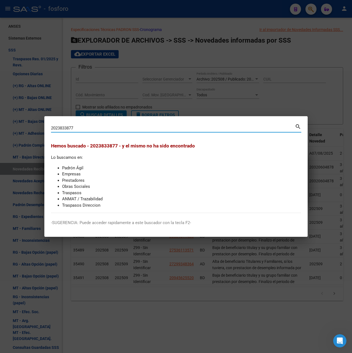
drag, startPoint x: 56, startPoint y: 129, endPoint x: 47, endPoint y: 129, distance: 9.1
click at [47, 129] on mat-dialog-content "2023833877 Buscar (apellido, dni, cuil, nro traspaso, cuit, obra social) search…" at bounding box center [175, 168] width 263 height 90
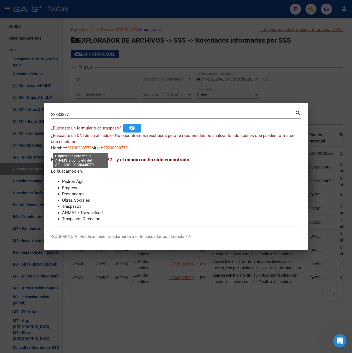
click at [80, 148] on span "20238338779" at bounding box center [79, 148] width 24 height 5
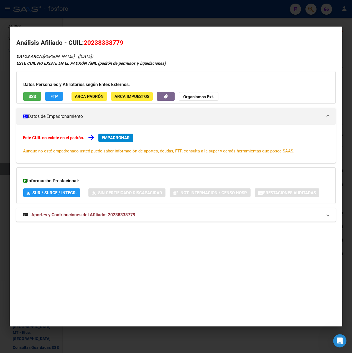
drag, startPoint x: 85, startPoint y: 42, endPoint x: 124, endPoint y: 42, distance: 38.5
click at [124, 42] on h2 "Análisis Afiliado - CUIL: 20238338779" at bounding box center [175, 42] width 319 height 9
click at [121, 137] on span "EMPADRONAR" at bounding box center [116, 137] width 28 height 5
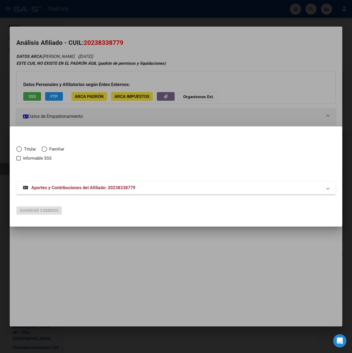
click at [87, 189] on span "Aportes y Contribuciones del Afiliado: 20238338779" at bounding box center [83, 187] width 104 height 5
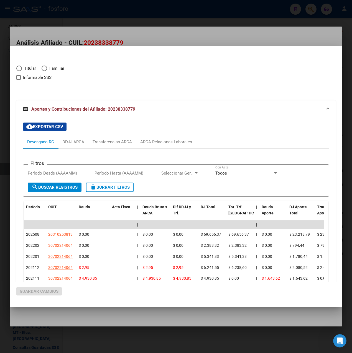
click at [132, 42] on div at bounding box center [176, 176] width 352 height 353
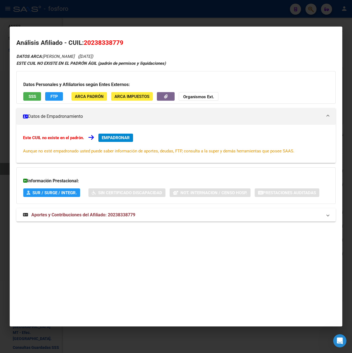
click at [122, 140] on span "EMPADRONAR" at bounding box center [116, 137] width 28 height 5
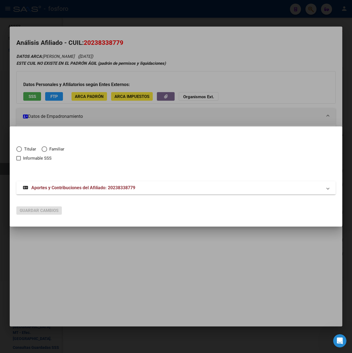
click at [26, 150] on span "Titular" at bounding box center [29, 149] width 14 height 6
click at [22, 150] on input "Titular" at bounding box center [19, 149] width 6 height 6
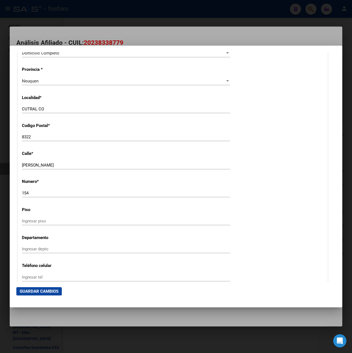
scroll to position [503, 0]
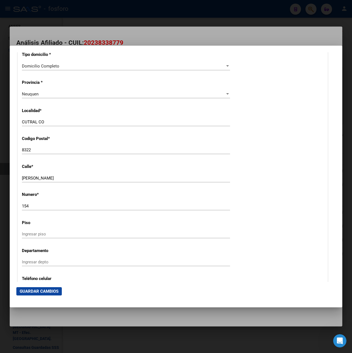
click at [34, 208] on input "154" at bounding box center [126, 206] width 208 height 5
click at [35, 150] on input "8322" at bounding box center [126, 150] width 208 height 5
drag, startPoint x: 30, startPoint y: 206, endPoint x: 19, endPoint y: 206, distance: 11.1
click at [38, 148] on input "8322" at bounding box center [126, 150] width 208 height 5
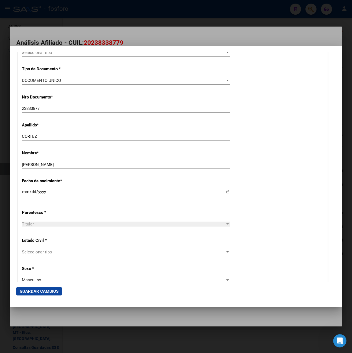
scroll to position [87, 0]
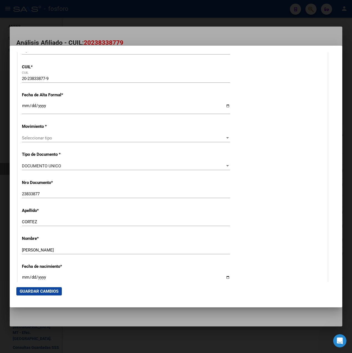
click at [196, 28] on div at bounding box center [176, 176] width 352 height 353
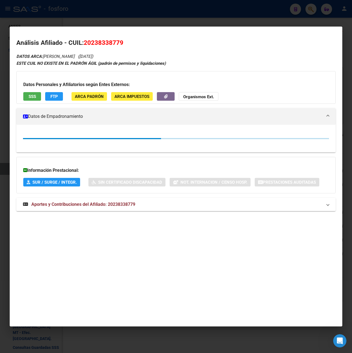
click at [206, 21] on div at bounding box center [176, 176] width 352 height 353
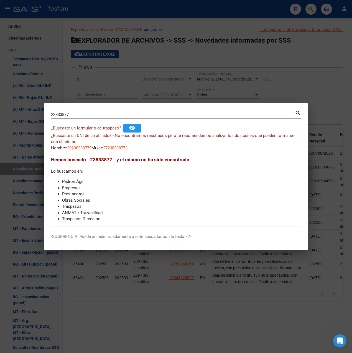
click at [188, 68] on div at bounding box center [176, 176] width 352 height 353
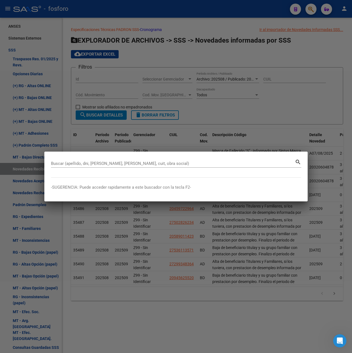
click at [105, 160] on div "Buscar (apellido, dni, [PERSON_NAME], [PERSON_NAME], cuit, obra social)" at bounding box center [173, 164] width 244 height 8
drag, startPoint x: 105, startPoint y: 164, endPoint x: -1, endPoint y: 160, distance: 106.2
click at [0, 160] on html "menu - fosforo person Firma Express Inicio Calendario SSS Instructivos Contacto…" at bounding box center [176, 176] width 352 height 353
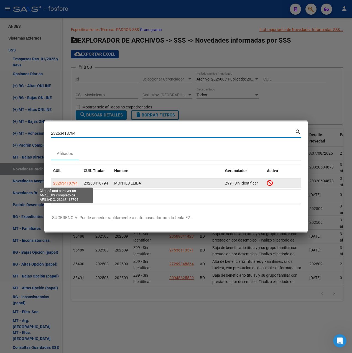
click at [70, 183] on span "23263418794" at bounding box center [65, 183] width 24 height 4
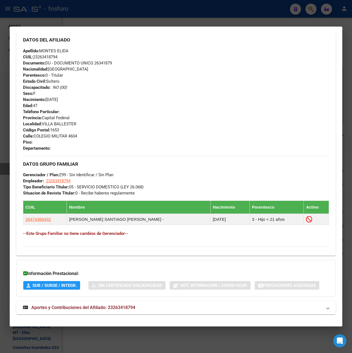
scroll to position [201, 0]
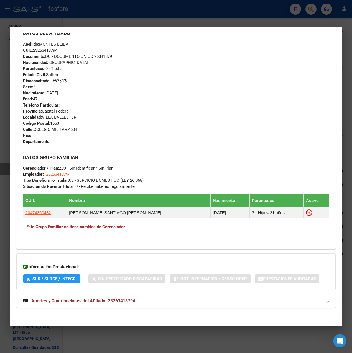
click at [124, 300] on span "Aportes y Contribuciones del Afiliado: 23263418794" at bounding box center [83, 301] width 104 height 5
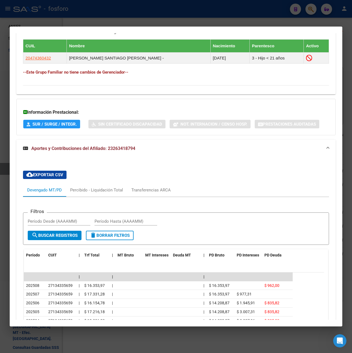
scroll to position [422, 0]
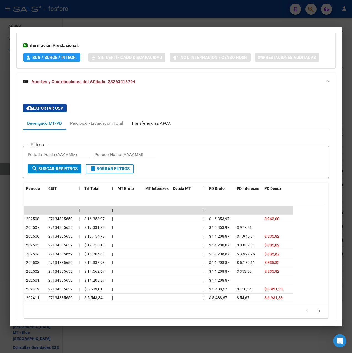
click at [147, 124] on div "Transferencias ARCA" at bounding box center [150, 123] width 39 height 6
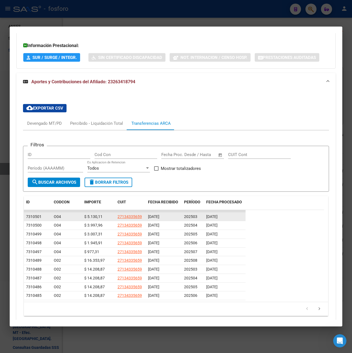
scroll to position [444, 0]
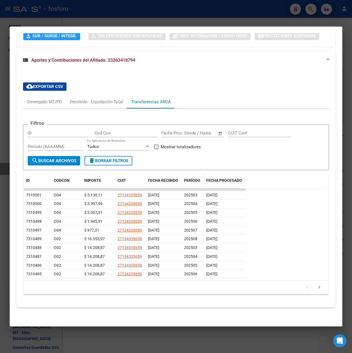
click at [194, 179] on span "PERÍODO" at bounding box center [192, 180] width 16 height 4
click at [317, 287] on icon "go to next page" at bounding box center [318, 288] width 7 height 7
click at [315, 287] on icon "go to next page" at bounding box center [318, 288] width 7 height 7
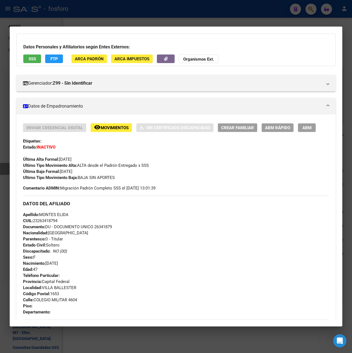
scroll to position [28, 0]
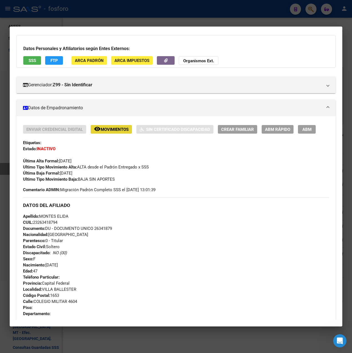
click at [111, 130] on span "Movimientos" at bounding box center [115, 129] width 28 height 5
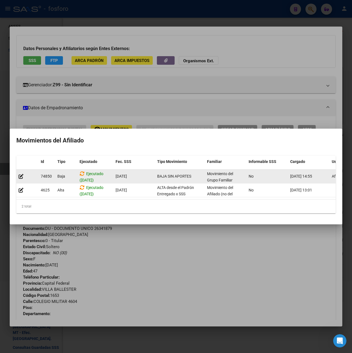
scroll to position [0, 0]
drag, startPoint x: 88, startPoint y: 178, endPoint x: 91, endPoint y: 178, distance: 3.0
click at [91, 178] on span "Ejecutado ([DATE])" at bounding box center [91, 175] width 24 height 11
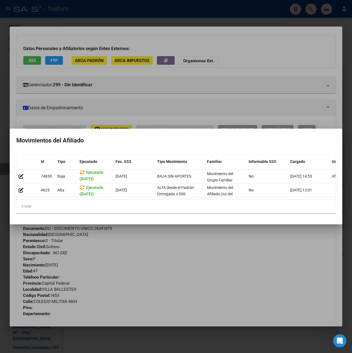
click at [139, 235] on div at bounding box center [176, 176] width 352 height 353
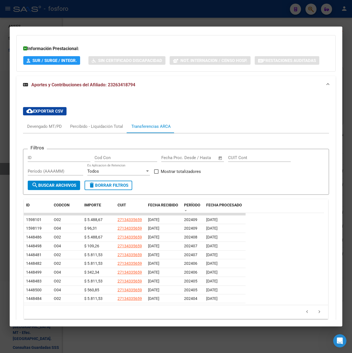
scroll to position [444, 0]
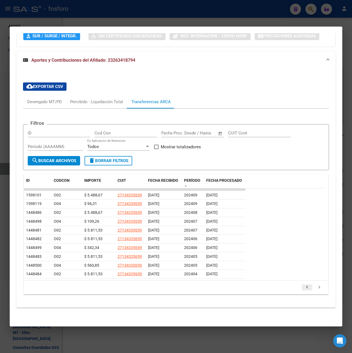
click at [303, 289] on icon "go to previous page" at bounding box center [306, 288] width 7 height 7
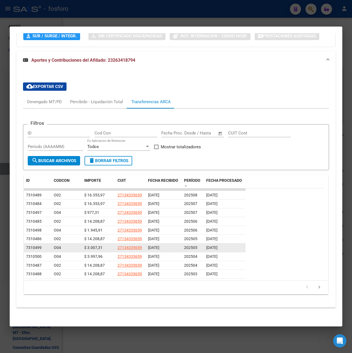
drag, startPoint x: 148, startPoint y: 248, endPoint x: 164, endPoint y: 248, distance: 15.8
click at [159, 248] on span "[DATE]" at bounding box center [153, 248] width 11 height 4
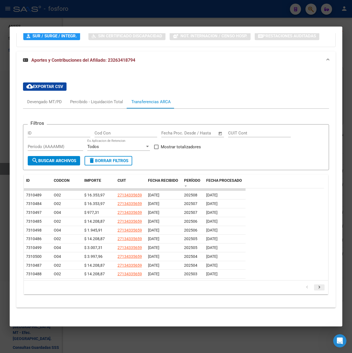
click at [315, 289] on icon "go to next page" at bounding box center [318, 288] width 7 height 7
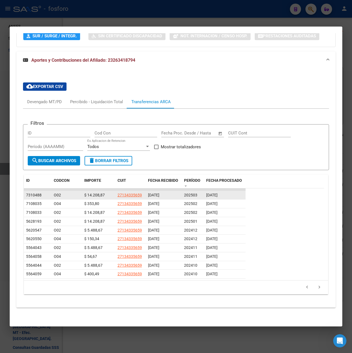
drag, startPoint x: 149, startPoint y: 195, endPoint x: 167, endPoint y: 196, distance: 18.0
click at [159, 196] on span "[DATE]" at bounding box center [153, 195] width 11 height 4
drag, startPoint x: 167, startPoint y: 196, endPoint x: 196, endPoint y: 195, distance: 28.8
click at [196, 195] on span "202503" at bounding box center [190, 195] width 13 height 4
click at [303, 286] on icon "go to previous page" at bounding box center [306, 288] width 7 height 7
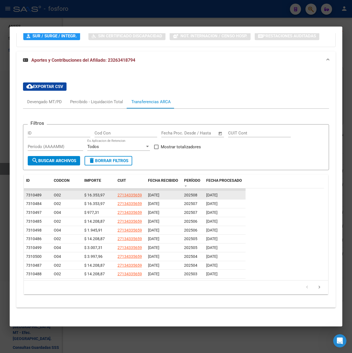
drag, startPoint x: 148, startPoint y: 194, endPoint x: 164, endPoint y: 195, distance: 16.1
click at [159, 195] on span "[DATE]" at bounding box center [153, 195] width 11 height 4
click at [317, 287] on icon "go to next page" at bounding box center [318, 288] width 7 height 7
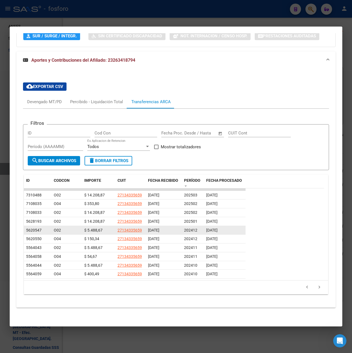
drag, startPoint x: 211, startPoint y: 223, endPoint x: 219, endPoint y: 227, distance: 8.2
click at [219, 227] on datatable-scroller "7310488 O02 $ 14.208,87 27134335659 [DATE] 202503 [DATE] 7108035 O04 $ 353,80 2…" at bounding box center [174, 234] width 300 height 91
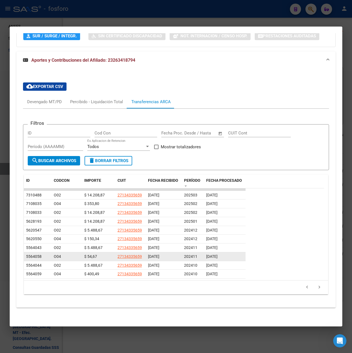
drag, startPoint x: 219, startPoint y: 227, endPoint x: 242, endPoint y: 258, distance: 39.2
click at [242, 258] on div "[DATE]" at bounding box center [224, 257] width 37 height 6
click at [315, 286] on icon "go to next page" at bounding box center [318, 288] width 7 height 7
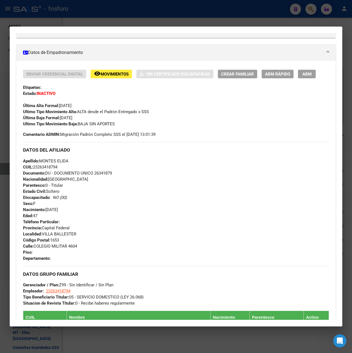
scroll to position [222, 0]
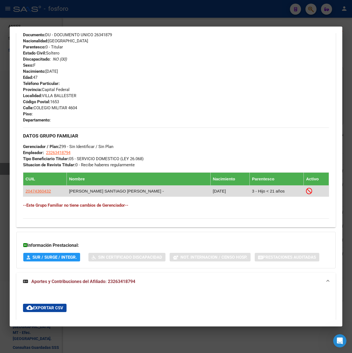
click at [37, 188] on app-link-go-to "20474360432" at bounding box center [37, 191] width 25 height 6
click at [38, 191] on span "20474360432" at bounding box center [37, 191] width 25 height 5
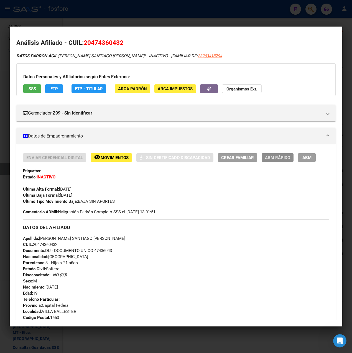
click at [284, 158] on span "ABM Rápido" at bounding box center [277, 157] width 25 height 5
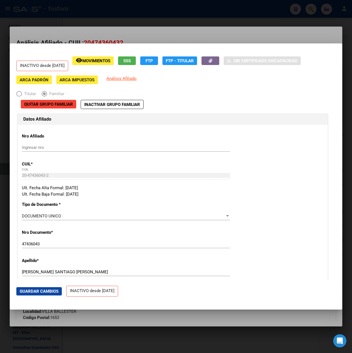
click at [58, 104] on span "Quitar Grupo Familiar" at bounding box center [48, 104] width 49 height 5
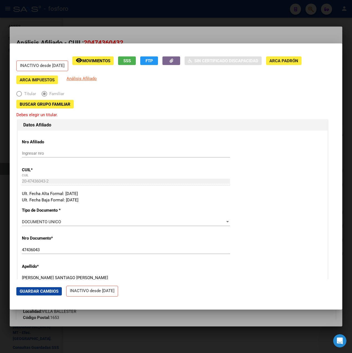
click at [202, 34] on div at bounding box center [176, 176] width 352 height 353
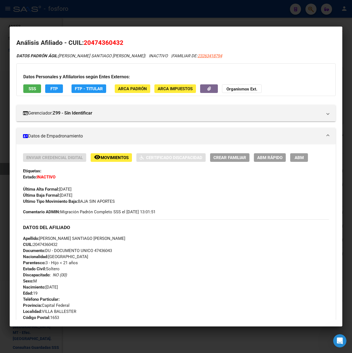
click at [214, 21] on div at bounding box center [176, 176] width 352 height 353
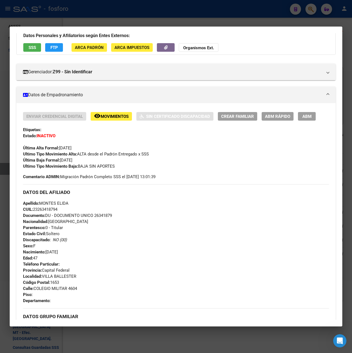
scroll to position [28, 0]
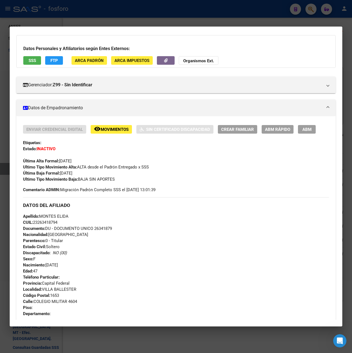
click at [218, 15] on div at bounding box center [176, 176] width 352 height 353
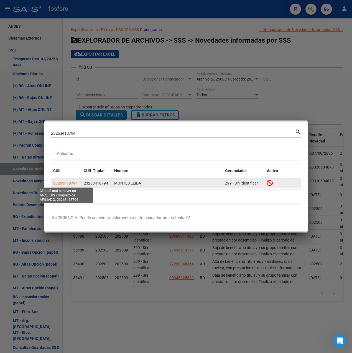
click at [69, 181] on span "23263418794" at bounding box center [65, 183] width 24 height 4
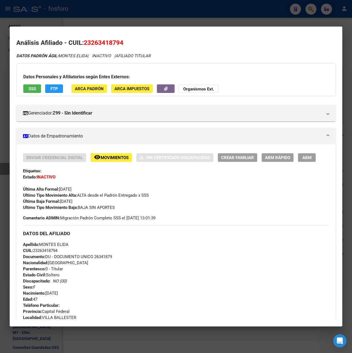
click at [117, 152] on div "Enviar Credencial Digital remove_red_eye Movimientos Sin Certificado Discapacid…" at bounding box center [175, 297] width 319 height 305
click at [118, 160] on span "Movimientos" at bounding box center [115, 157] width 28 height 5
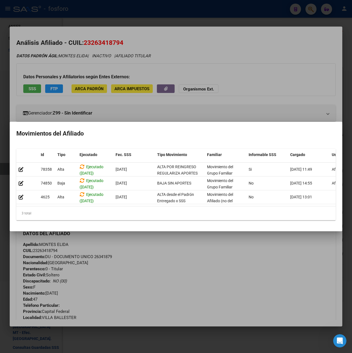
click at [248, 107] on div at bounding box center [176, 176] width 352 height 353
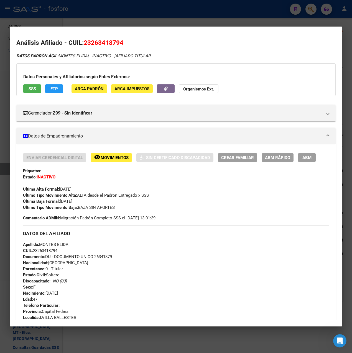
click at [238, 15] on div at bounding box center [176, 176] width 352 height 353
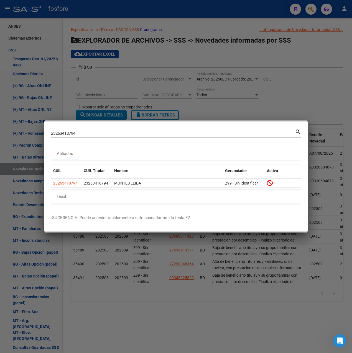
click at [168, 325] on div at bounding box center [176, 176] width 352 height 353
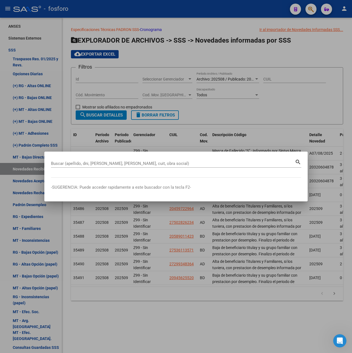
click at [174, 326] on div at bounding box center [176, 176] width 352 height 353
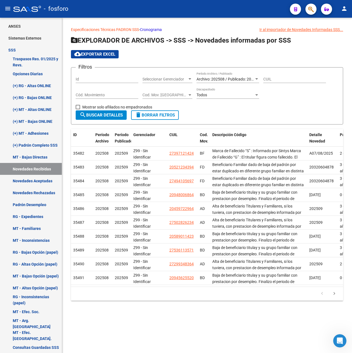
click at [277, 330] on mat-sidenav-content "Especificaciones Técnicas PADRON SSS - Cronograma Ir al importador [PERSON_NAME…" at bounding box center [207, 186] width 290 height 336
click at [236, 309] on div "Especificaciones Técnicas PADRON SSS - Cronograma Ir al importador [PERSON_NAME…" at bounding box center [207, 168] width 290 height 301
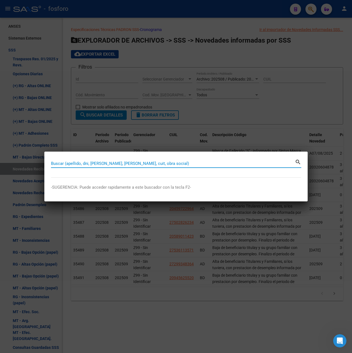
paste input "23263418794"
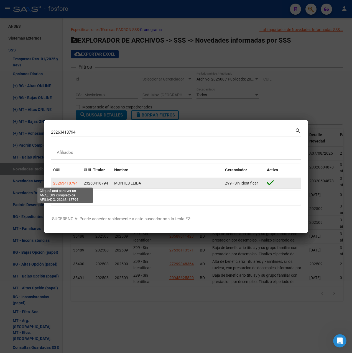
click at [76, 185] on span "23263418794" at bounding box center [65, 183] width 24 height 4
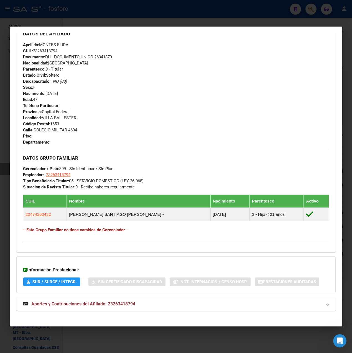
scroll to position [197, 0]
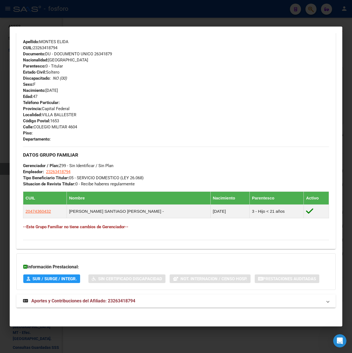
click at [91, 300] on span "Aportes y Contribuciones del Afiliado: 23263418794" at bounding box center [83, 301] width 104 height 5
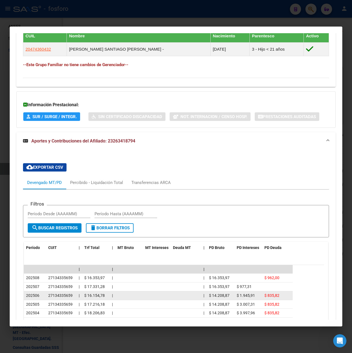
scroll to position [442, 0]
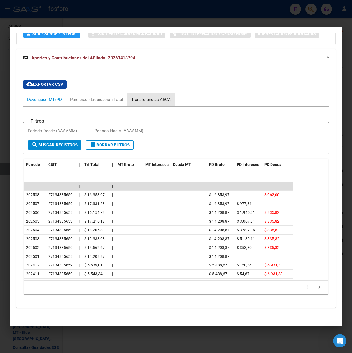
click at [150, 103] on div "Transferencias ARCA" at bounding box center [151, 99] width 48 height 13
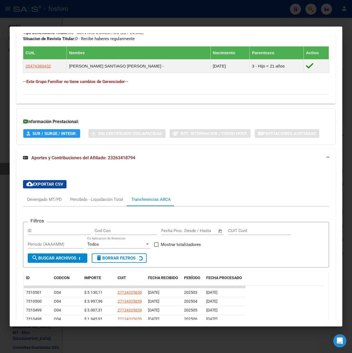
scroll to position [440, 0]
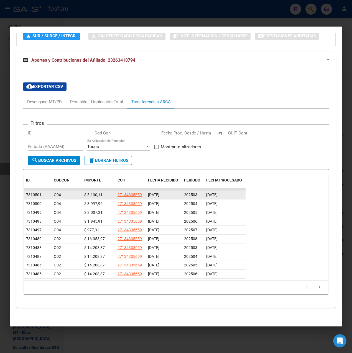
drag, startPoint x: 150, startPoint y: 194, endPoint x: 157, endPoint y: 196, distance: 6.7
click at [156, 196] on span "[DATE]" at bounding box center [153, 195] width 11 height 4
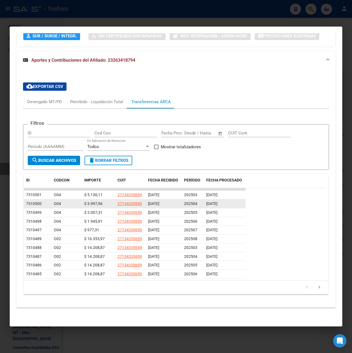
drag, startPoint x: 157, startPoint y: 196, endPoint x: 159, endPoint y: 206, distance: 9.7
click at [159, 206] on span "[DATE]" at bounding box center [153, 204] width 11 height 4
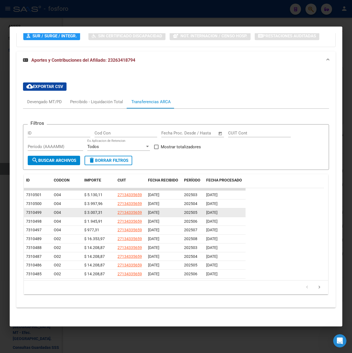
drag, startPoint x: 159, startPoint y: 206, endPoint x: 156, endPoint y: 213, distance: 7.8
click at [156, 212] on span "[DATE]" at bounding box center [153, 212] width 11 height 4
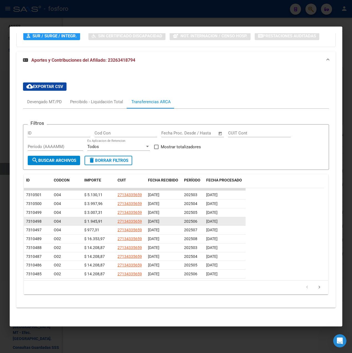
drag, startPoint x: 156, startPoint y: 213, endPoint x: 160, endPoint y: 220, distance: 7.8
click at [159, 220] on span "[DATE]" at bounding box center [153, 221] width 11 height 4
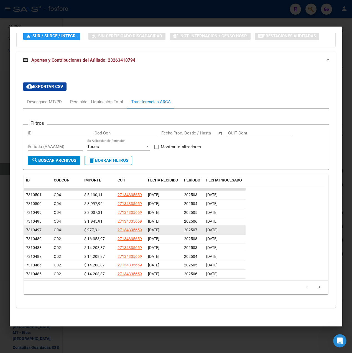
drag, startPoint x: 160, startPoint y: 220, endPoint x: 160, endPoint y: 228, distance: 8.9
click at [160, 228] on datatable-body-cell "[DATE]" at bounding box center [164, 230] width 36 height 9
click at [152, 232] on span "[DATE]" at bounding box center [153, 230] width 11 height 4
click at [154, 232] on span "[DATE]" at bounding box center [153, 230] width 11 height 4
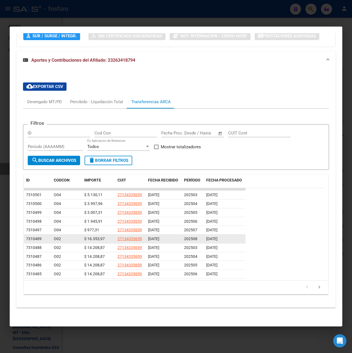
drag, startPoint x: 154, startPoint y: 232, endPoint x: 161, endPoint y: 239, distance: 9.4
click at [159, 239] on span "[DATE]" at bounding box center [153, 239] width 11 height 4
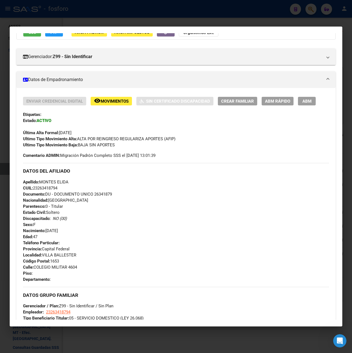
scroll to position [0, 0]
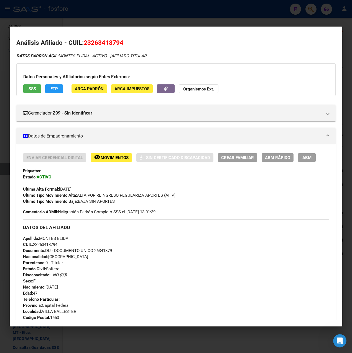
click at [193, 13] on div at bounding box center [176, 176] width 352 height 353
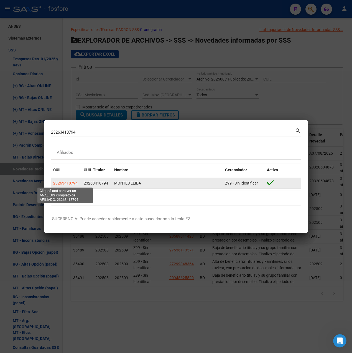
click at [67, 184] on span "23263418794" at bounding box center [65, 183] width 24 height 4
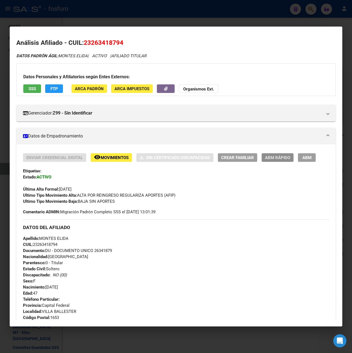
click at [282, 158] on span "ABM Rápido" at bounding box center [277, 157] width 25 height 5
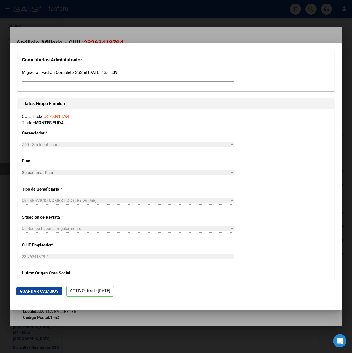
scroll to position [748, 0]
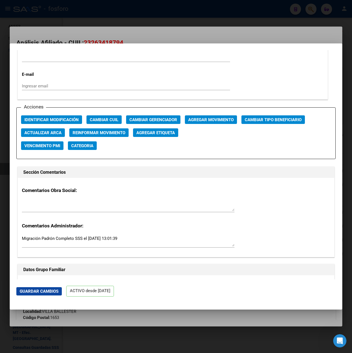
click at [197, 120] on span "Agregar Movimiento" at bounding box center [210, 119] width 45 height 5
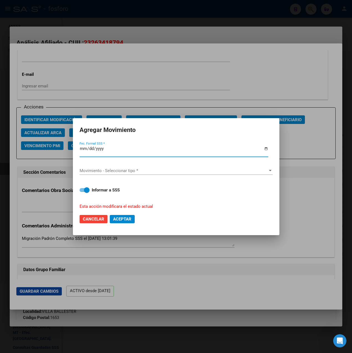
click at [119, 169] on span "Movimiento - Seleccionar tipo *" at bounding box center [173, 170] width 188 height 5
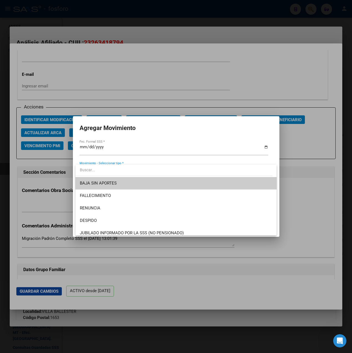
click at [119, 185] on span "BAJA SIN APORTES" at bounding box center [176, 183] width 192 height 12
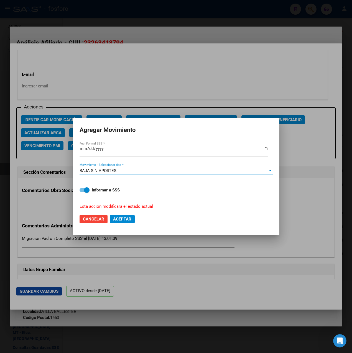
click at [87, 190] on span at bounding box center [87, 190] width 6 height 6
click at [82, 192] on input "Informar a SSS" at bounding box center [82, 192] width 0 height 0
click at [127, 221] on span "Aceptar" at bounding box center [122, 219] width 18 height 5
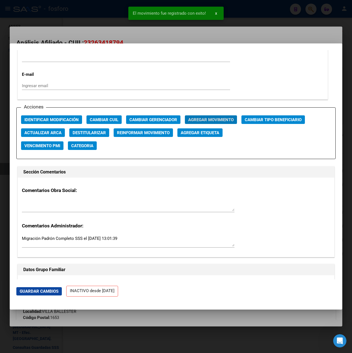
click at [259, 39] on div at bounding box center [176, 176] width 352 height 353
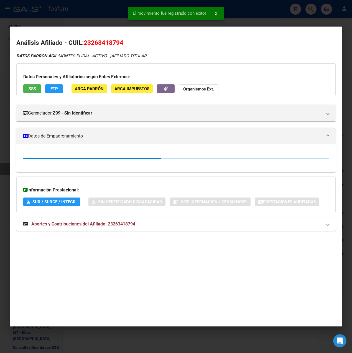
click at [252, 16] on div at bounding box center [176, 176] width 352 height 353
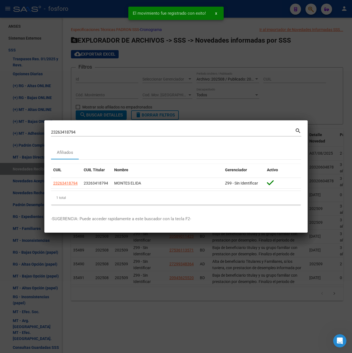
click at [277, 253] on div at bounding box center [176, 176] width 352 height 353
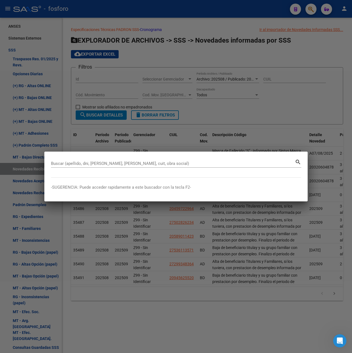
click at [223, 297] on div at bounding box center [176, 176] width 352 height 353
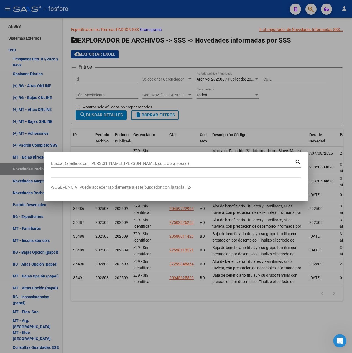
click at [204, 135] on div at bounding box center [176, 176] width 352 height 353
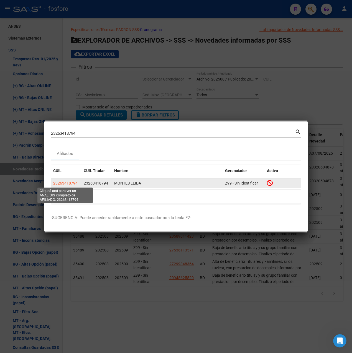
click at [63, 181] on span "23263418794" at bounding box center [65, 183] width 24 height 4
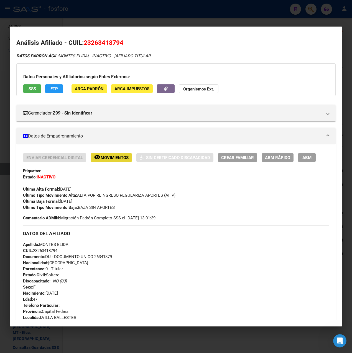
click at [107, 156] on span "Movimientos" at bounding box center [115, 157] width 28 height 5
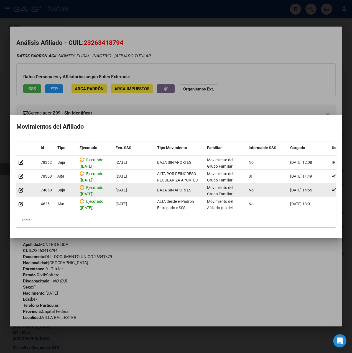
click at [117, 188] on span "[DATE]" at bounding box center [120, 190] width 11 height 4
drag, startPoint x: 82, startPoint y: 192, endPoint x: 96, endPoint y: 191, distance: 13.3
click at [95, 191] on span "Ejecutado ([DATE])" at bounding box center [91, 189] width 24 height 11
click at [97, 191] on span "Ejecutado ([DATE])" at bounding box center [91, 189] width 24 height 11
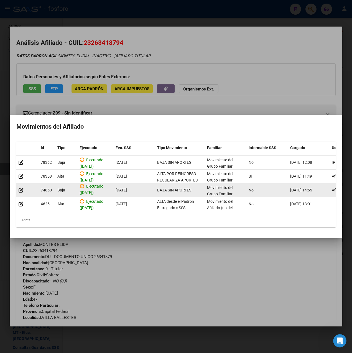
drag, startPoint x: 83, startPoint y: 192, endPoint x: 88, endPoint y: 190, distance: 4.6
click at [88, 190] on span "Ejecutado ([DATE])" at bounding box center [91, 189] width 24 height 11
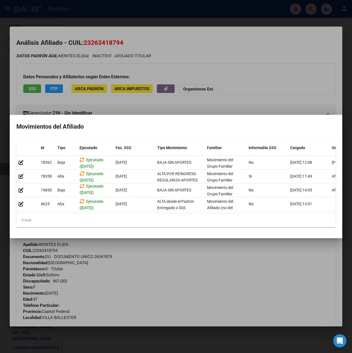
click at [224, 75] on div at bounding box center [176, 176] width 352 height 353
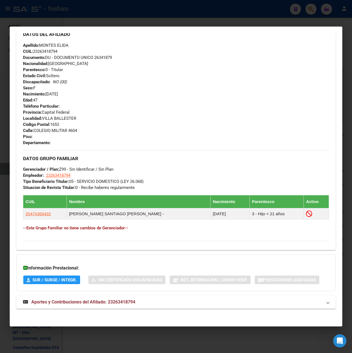
scroll to position [201, 0]
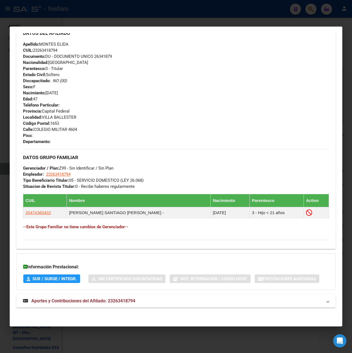
click at [115, 298] on strong "Aportes y Contribuciones del Afiliado: 23263418794" at bounding box center [79, 301] width 112 height 7
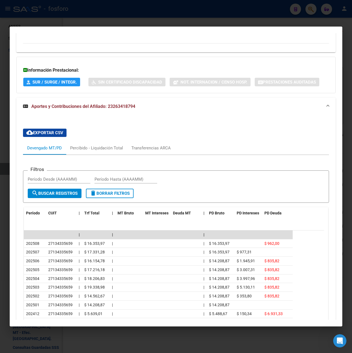
scroll to position [446, 0]
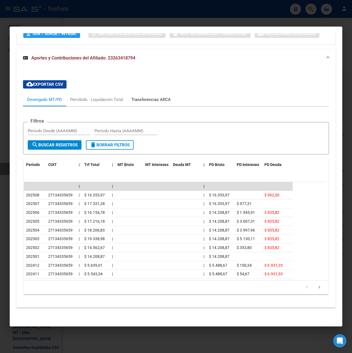
click at [142, 99] on div "Transferencias ARCA" at bounding box center [150, 100] width 39 height 6
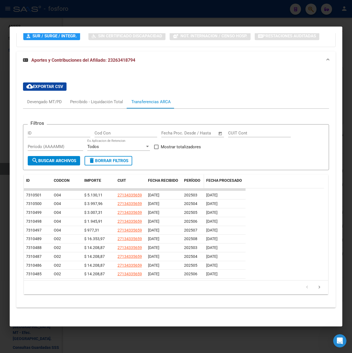
click at [193, 178] on span "PERÍODO" at bounding box center [192, 180] width 16 height 4
click at [192, 181] on span "PERÍODO" at bounding box center [192, 180] width 16 height 4
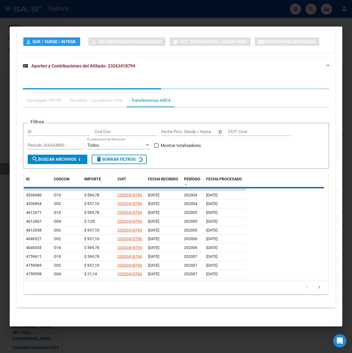
scroll to position [444, 0]
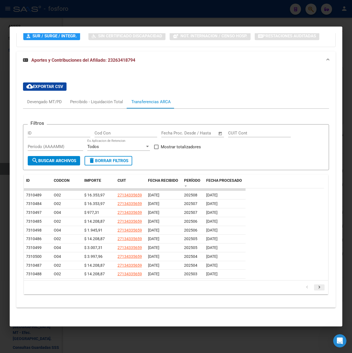
click at [315, 287] on icon "go to next page" at bounding box center [318, 288] width 7 height 7
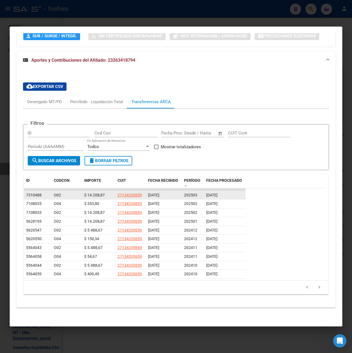
drag, startPoint x: 186, startPoint y: 195, endPoint x: 197, endPoint y: 194, distance: 12.0
click at [197, 194] on div "202503" at bounding box center [193, 195] width 18 height 6
drag, startPoint x: 197, startPoint y: 194, endPoint x: 192, endPoint y: 197, distance: 6.5
click at [192, 197] on span "202503" at bounding box center [190, 195] width 13 height 4
click at [263, 21] on div at bounding box center [176, 176] width 352 height 353
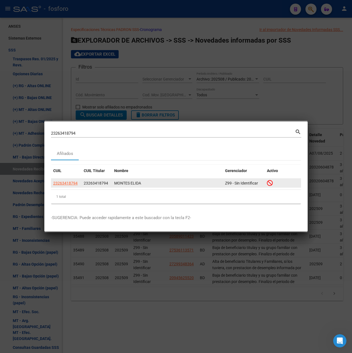
click at [62, 186] on app-link-go-to "23263418794" at bounding box center [65, 183] width 24 height 6
click at [63, 183] on span "23263418794" at bounding box center [65, 183] width 24 height 4
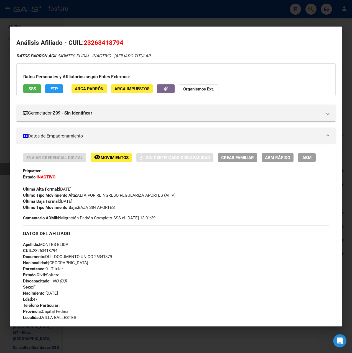
click at [157, 17] on div at bounding box center [176, 176] width 352 height 353
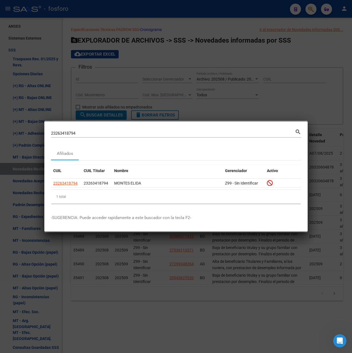
click at [157, 17] on div at bounding box center [176, 176] width 352 height 353
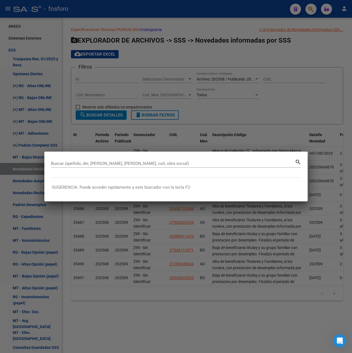
click at [226, 37] on div at bounding box center [176, 176] width 352 height 353
